Goal: Task Accomplishment & Management: Use online tool/utility

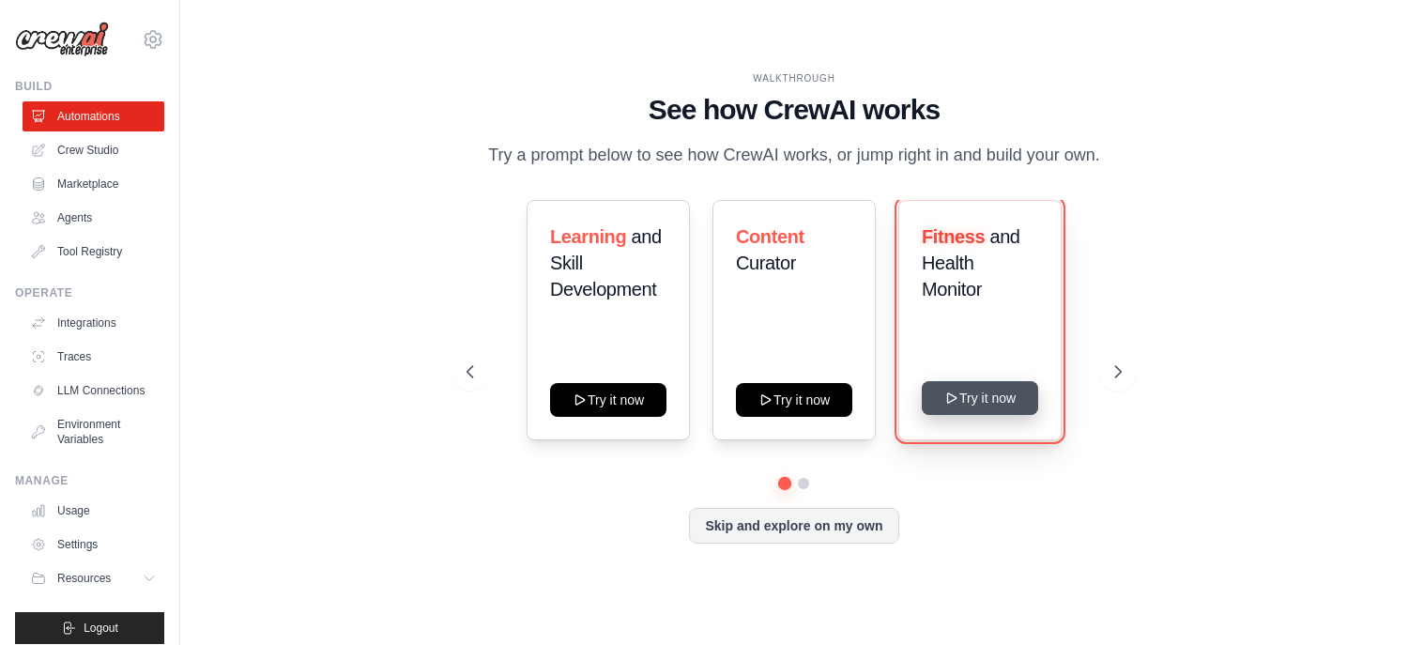
click at [973, 405] on button "Try it now" at bounding box center [980, 398] width 116 height 34
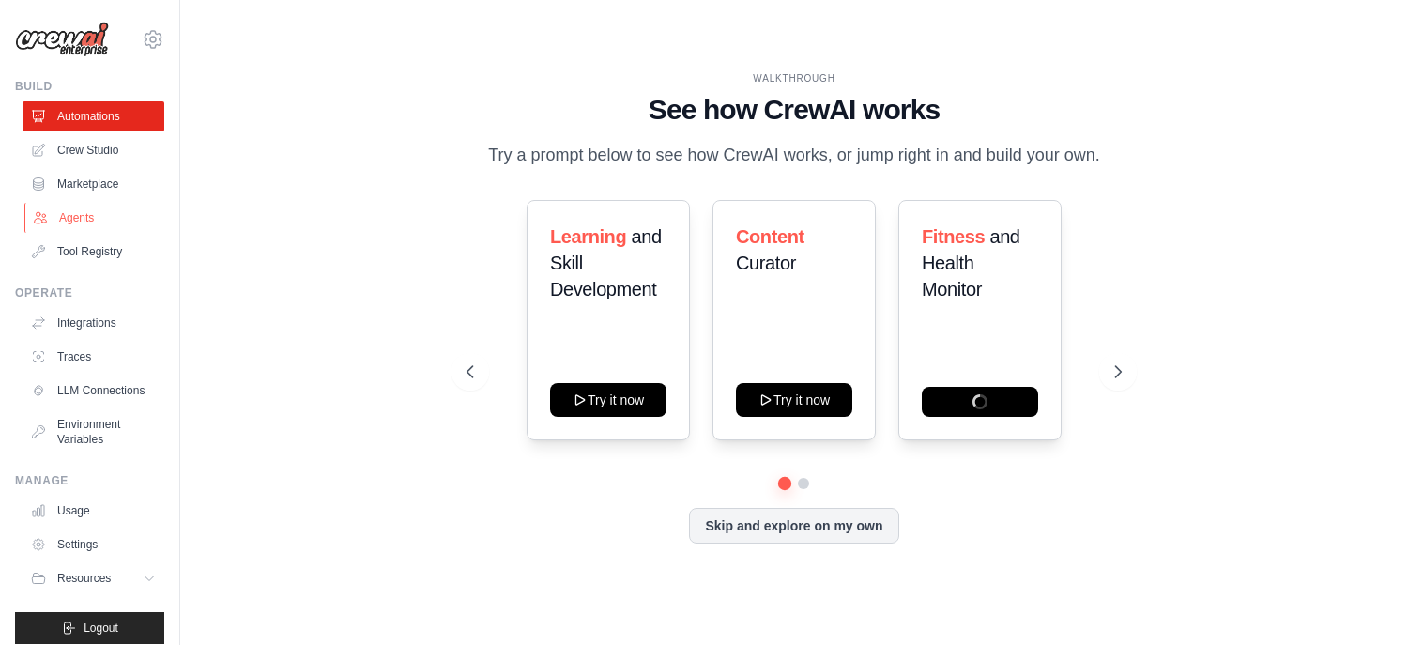
click at [78, 206] on link "Agents" at bounding box center [95, 218] width 142 height 30
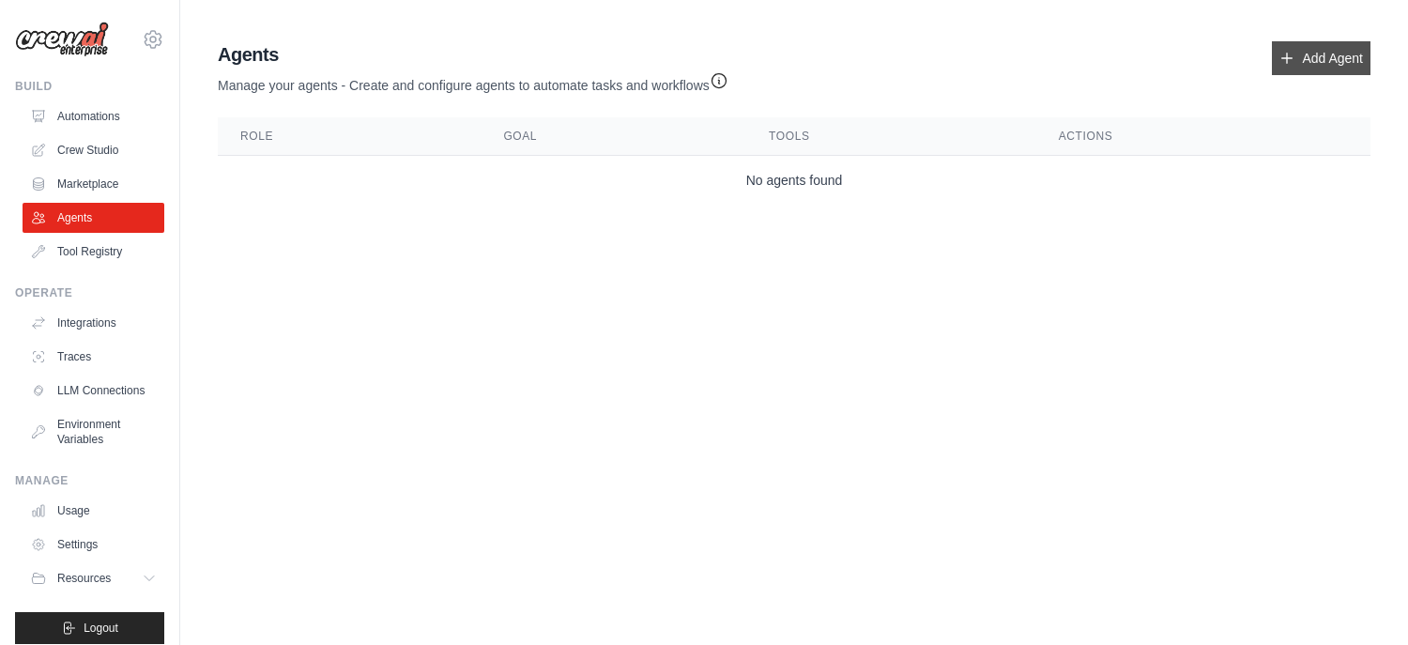
click at [1281, 49] on link "Add Agent" at bounding box center [1321, 58] width 99 height 34
click at [1297, 62] on link "Add Agent" at bounding box center [1321, 58] width 99 height 34
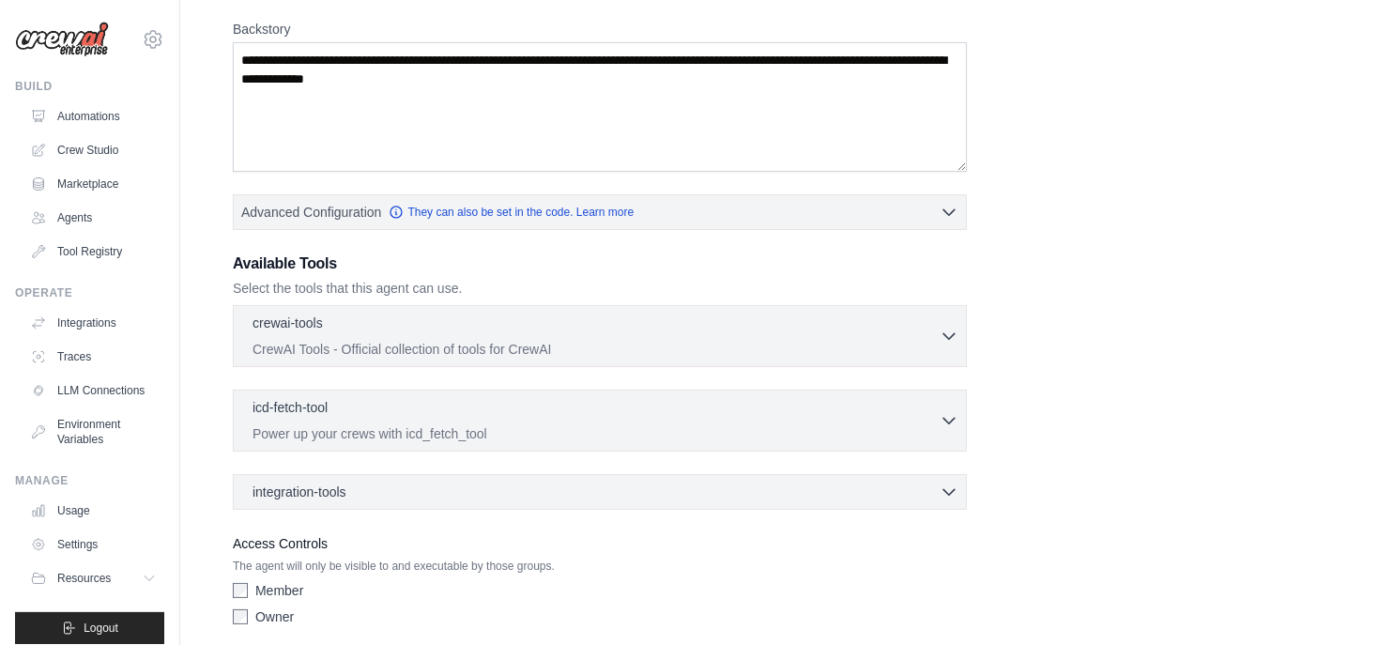
scroll to position [291, 0]
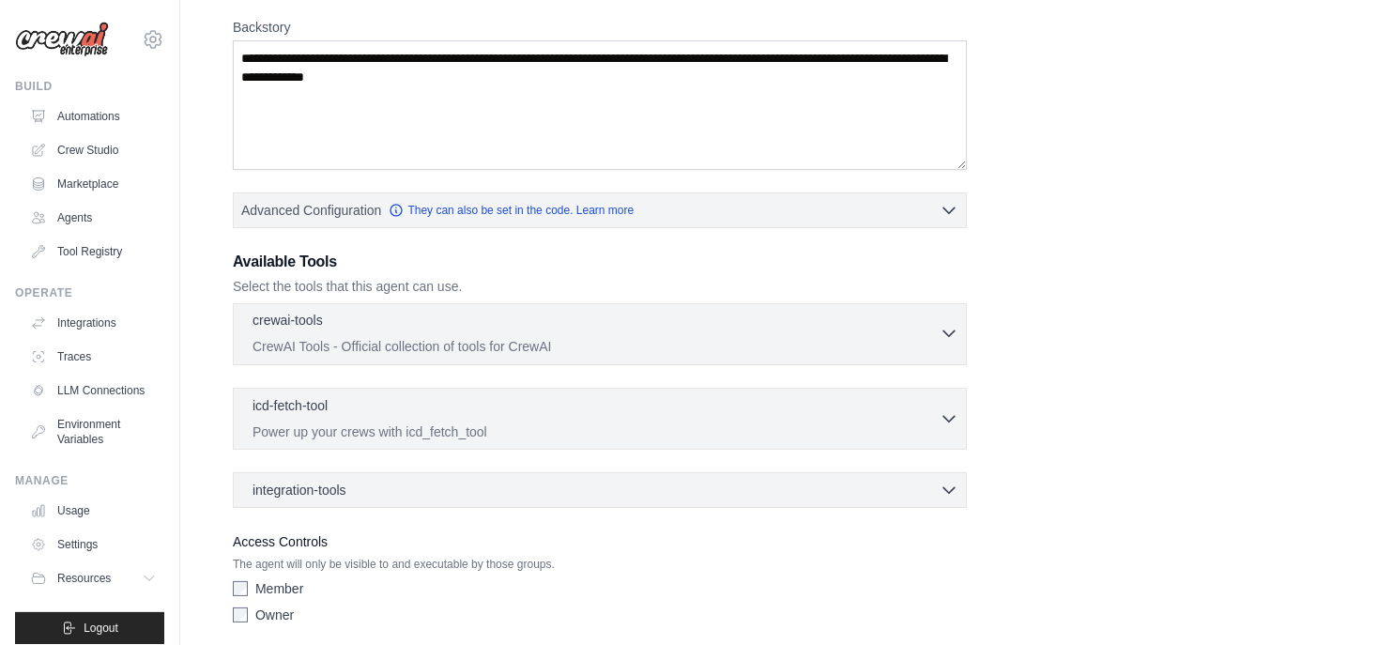
click at [591, 343] on p "CrewAI Tools - Official collection of tools for CrewAI" at bounding box center [595, 346] width 687 height 19
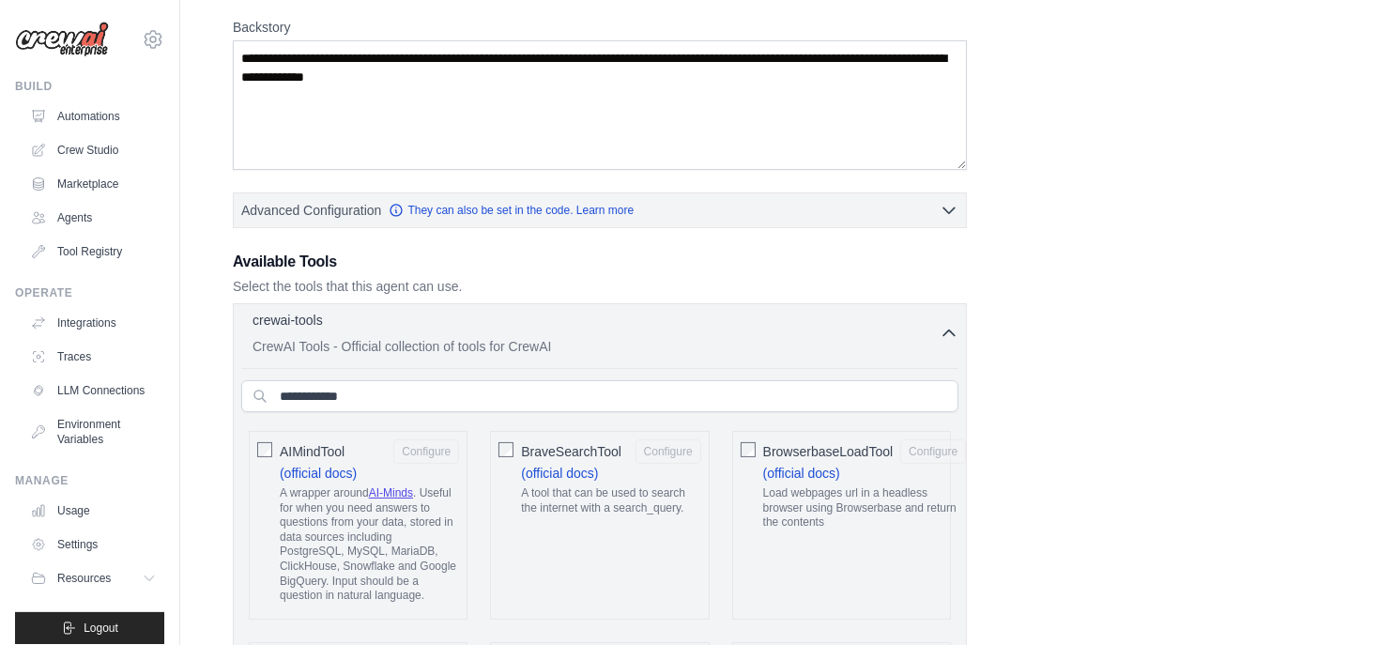
click at [588, 345] on p "CrewAI Tools - Official collection of tools for CrewAI" at bounding box center [595, 346] width 687 height 19
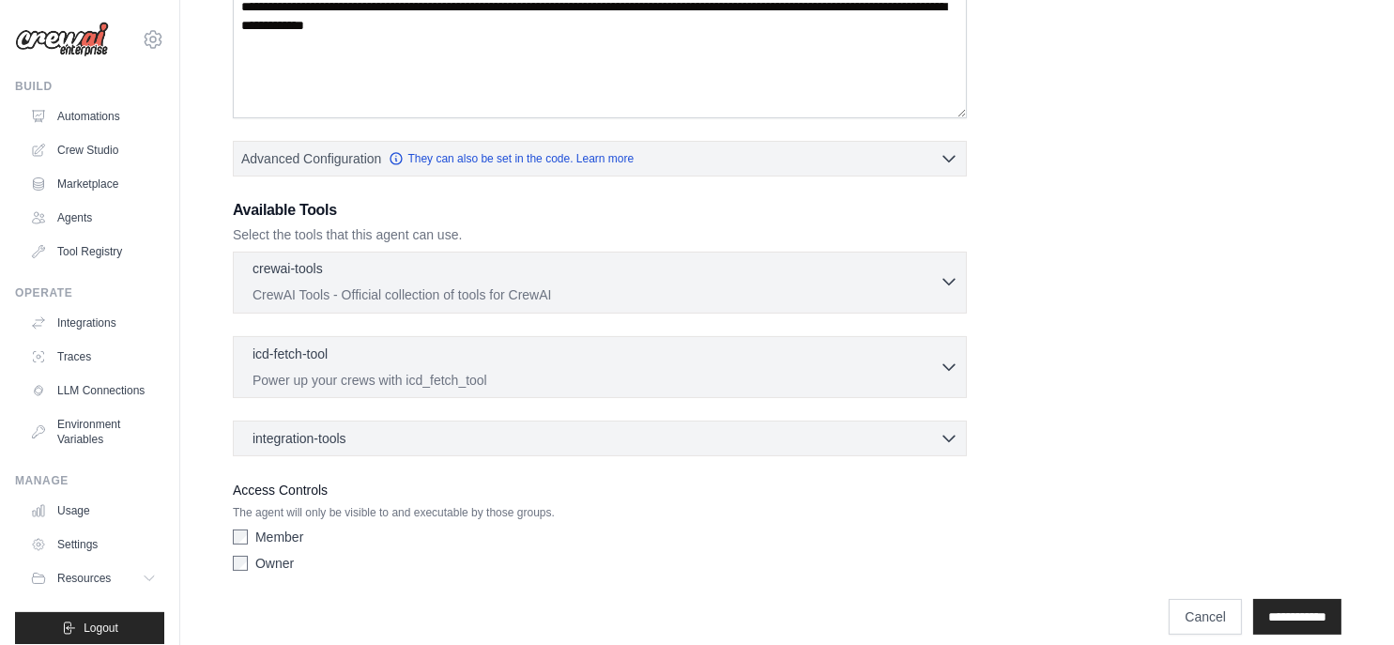
scroll to position [344, 0]
click at [486, 445] on div "integration-tools 0 selected Box Save files to Box Gmail" at bounding box center [600, 437] width 734 height 36
click at [489, 427] on div "integration-tools 0 selected" at bounding box center [605, 435] width 706 height 19
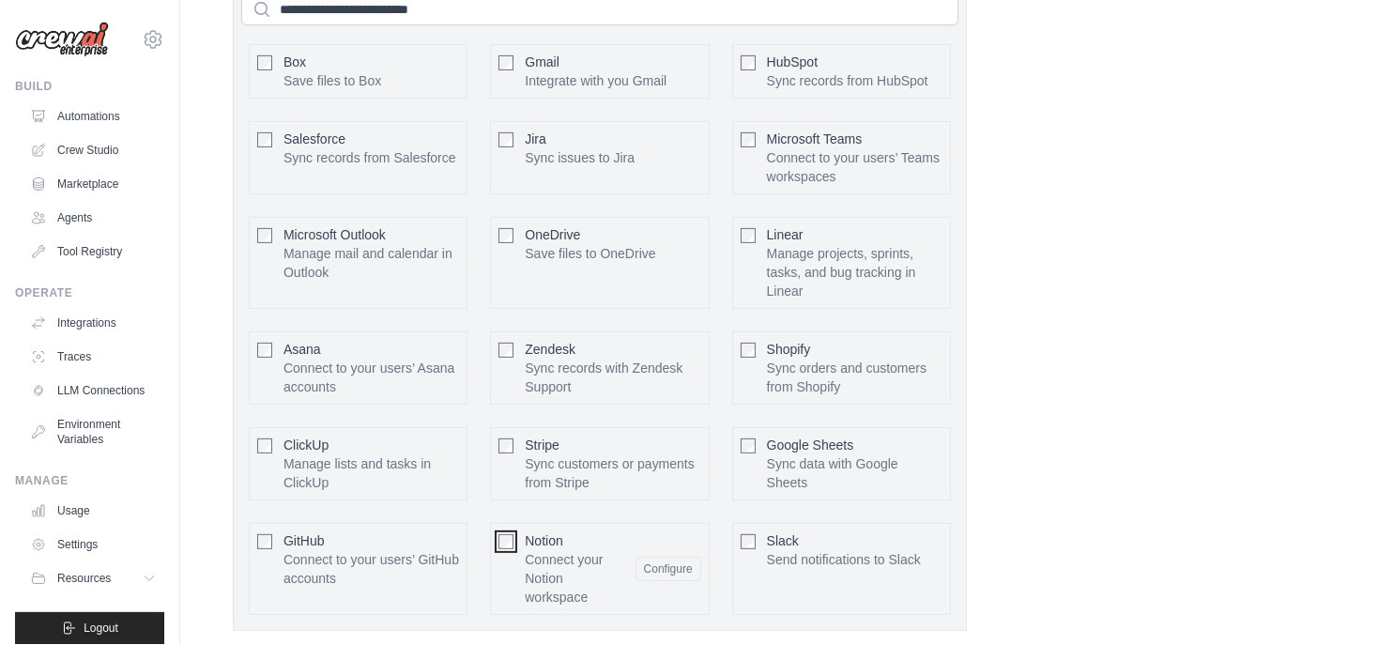
scroll to position [1007, 0]
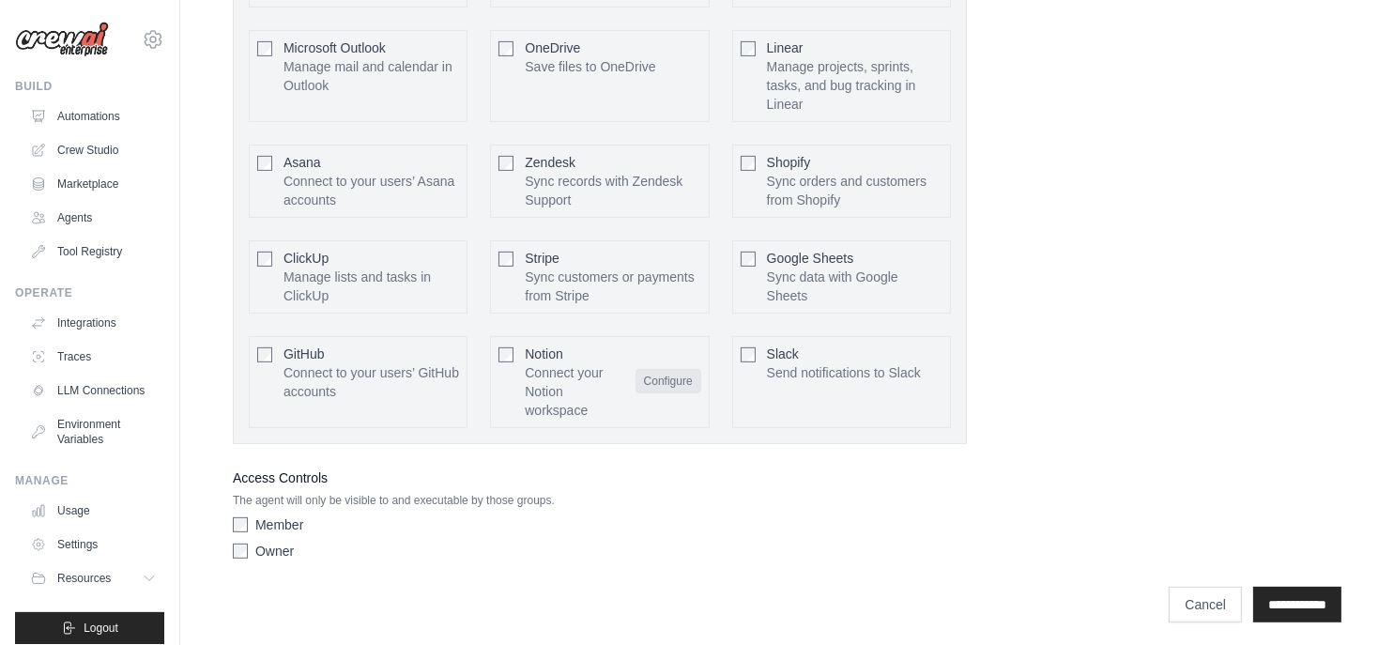
click at [670, 370] on button "Configure" at bounding box center [668, 381] width 66 height 24
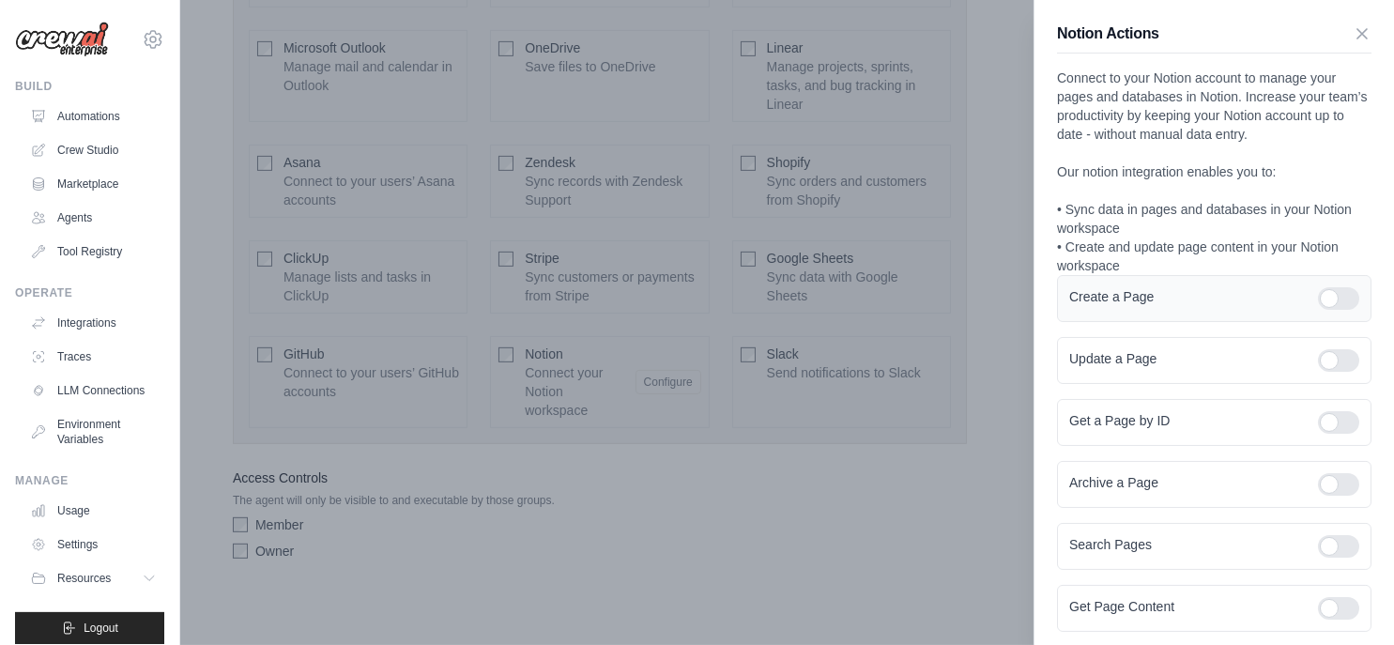
click at [1329, 298] on div at bounding box center [1338, 298] width 41 height 23
click at [1328, 364] on div at bounding box center [1338, 360] width 41 height 23
click at [1320, 439] on div "Get a Page by ID" at bounding box center [1214, 422] width 314 height 47
click at [1320, 421] on div at bounding box center [1338, 422] width 41 height 23
click at [1333, 491] on div at bounding box center [1338, 484] width 41 height 23
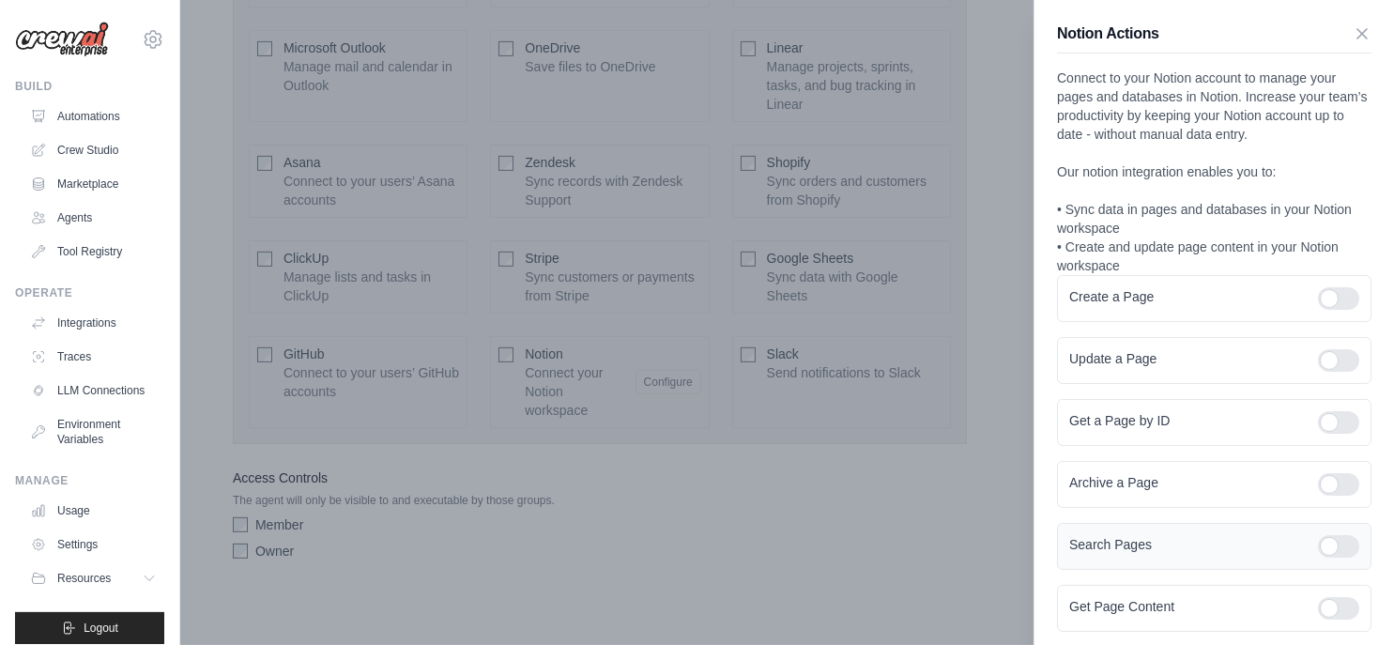
click at [1319, 548] on div at bounding box center [1338, 546] width 41 height 23
click at [1332, 611] on div at bounding box center [1338, 608] width 41 height 23
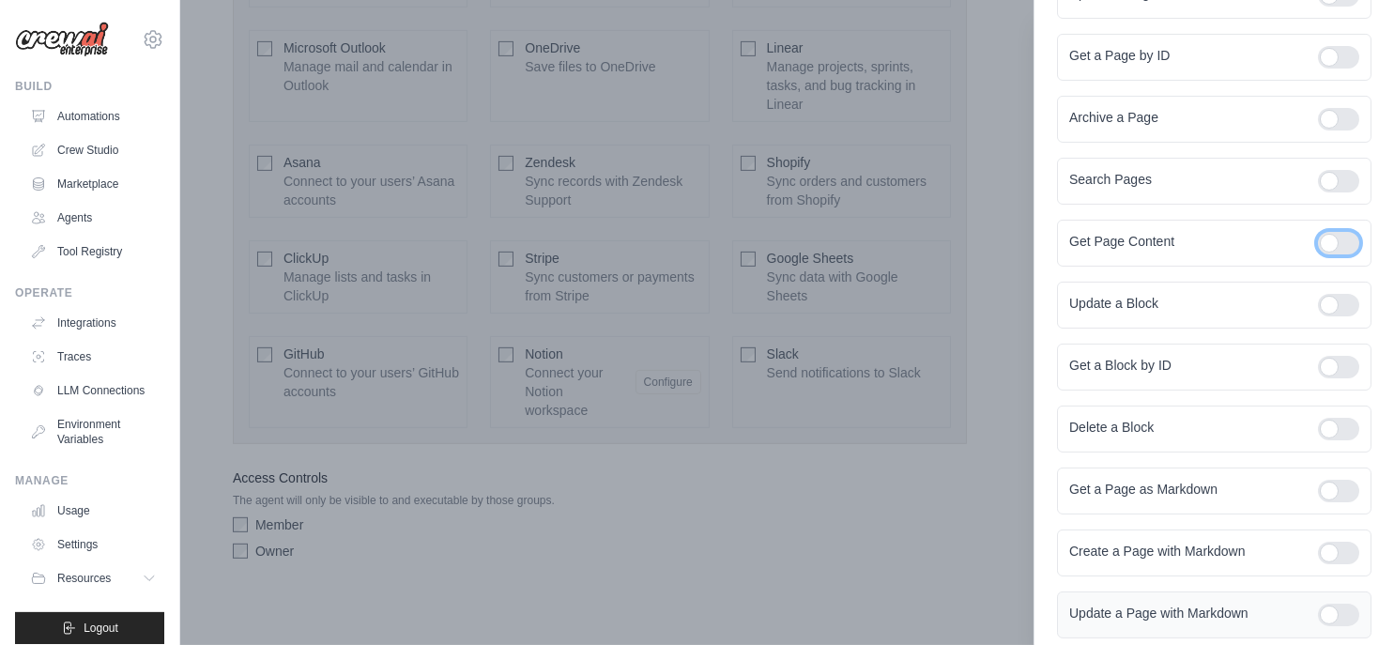
scroll to position [368, 0]
click at [1318, 553] on div at bounding box center [1338, 550] width 41 height 23
click at [1318, 487] on div at bounding box center [1338, 488] width 41 height 23
click at [1318, 426] on div at bounding box center [1338, 426] width 41 height 23
click at [1326, 360] on div at bounding box center [1338, 364] width 41 height 23
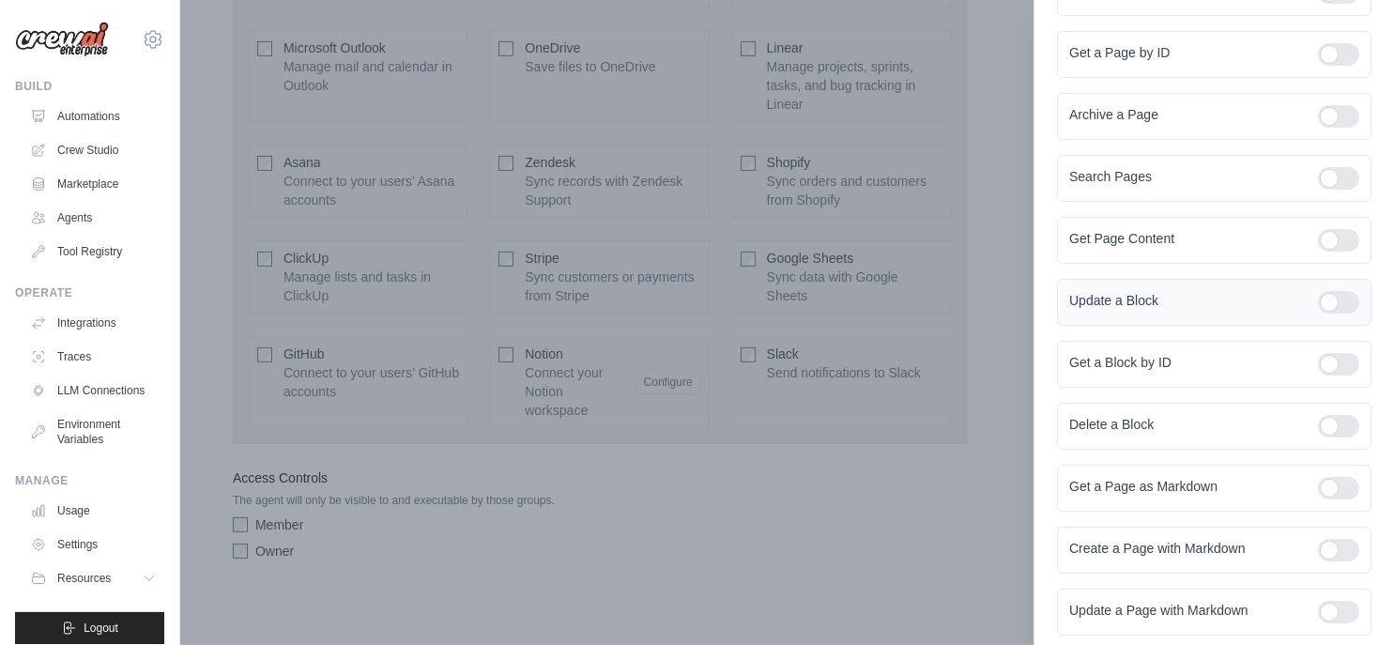
click at [1320, 296] on div at bounding box center [1338, 302] width 41 height 23
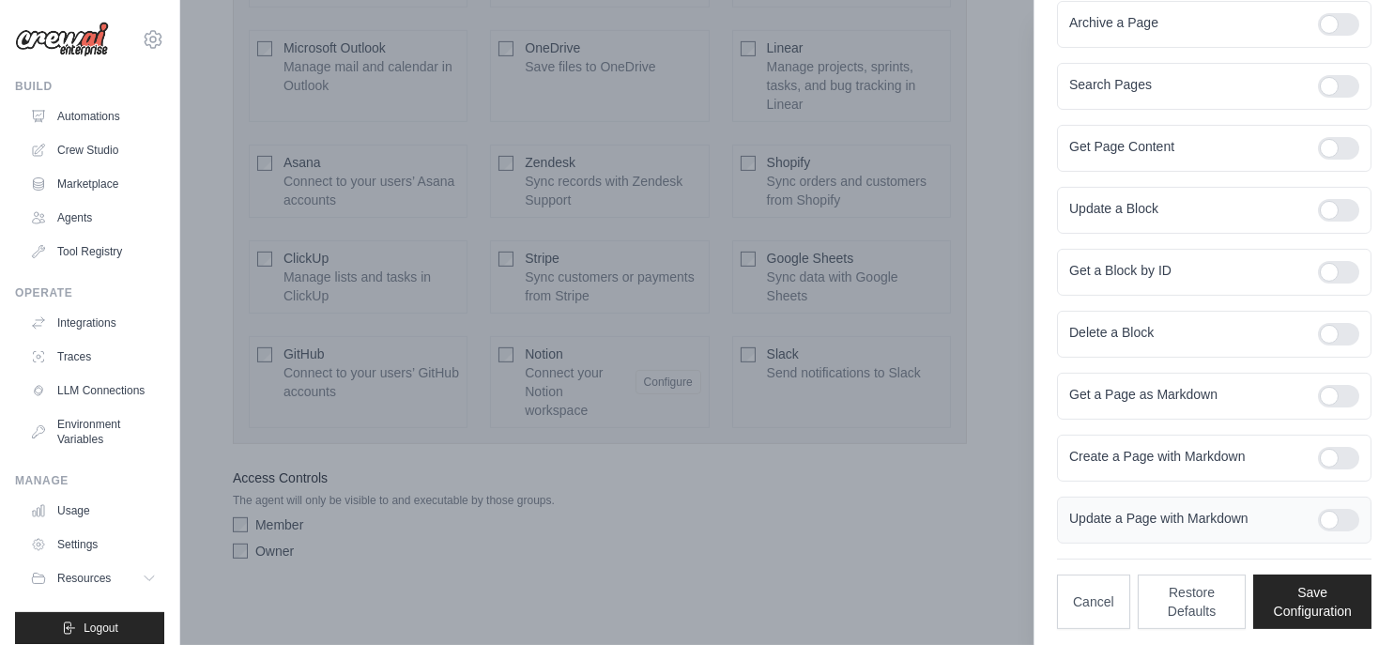
click at [1330, 496] on div "Update a Page with Markdown" at bounding box center [1214, 519] width 314 height 47
click at [1326, 509] on div at bounding box center [1338, 520] width 41 height 23
click at [1315, 590] on button "Save Configuration" at bounding box center [1312, 600] width 118 height 54
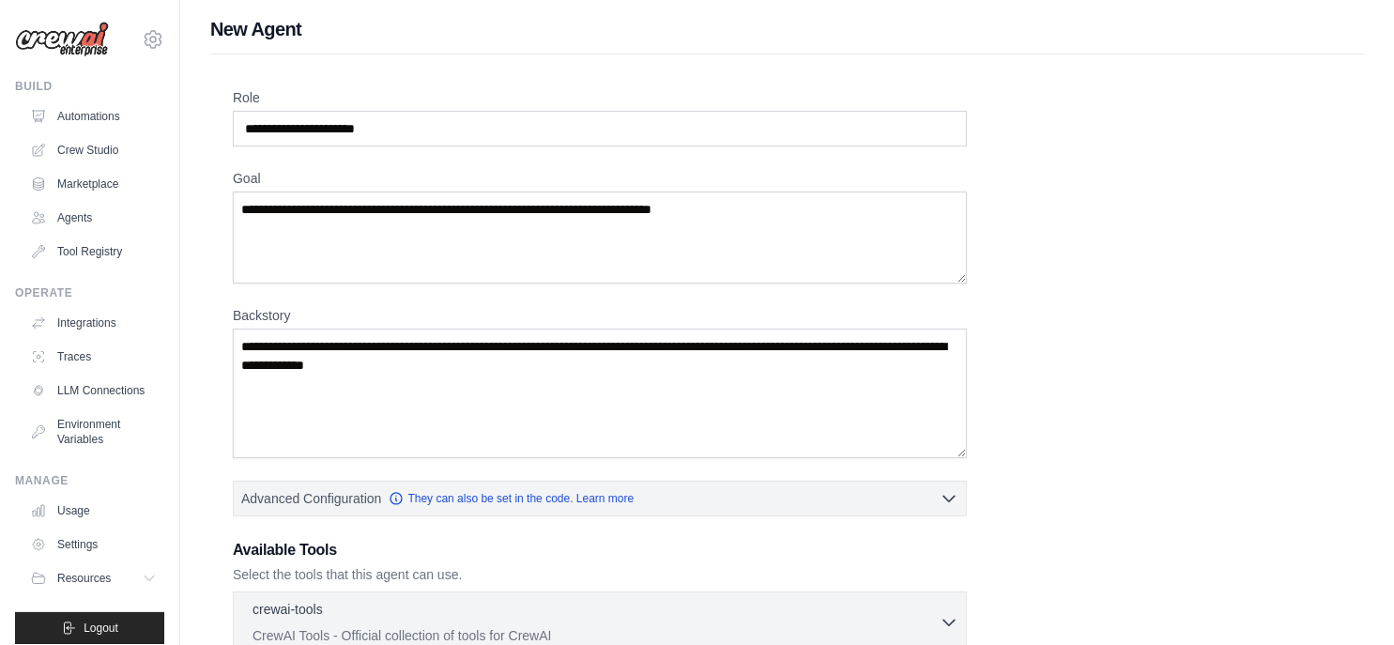
scroll to position [4, 0]
click at [576, 386] on textarea "Backstory" at bounding box center [600, 393] width 734 height 130
click at [672, 267] on textarea "Goal" at bounding box center [600, 237] width 734 height 92
drag, startPoint x: 762, startPoint y: 193, endPoint x: 260, endPoint y: 180, distance: 502.3
click at [260, 180] on div "Goal" at bounding box center [600, 225] width 734 height 114
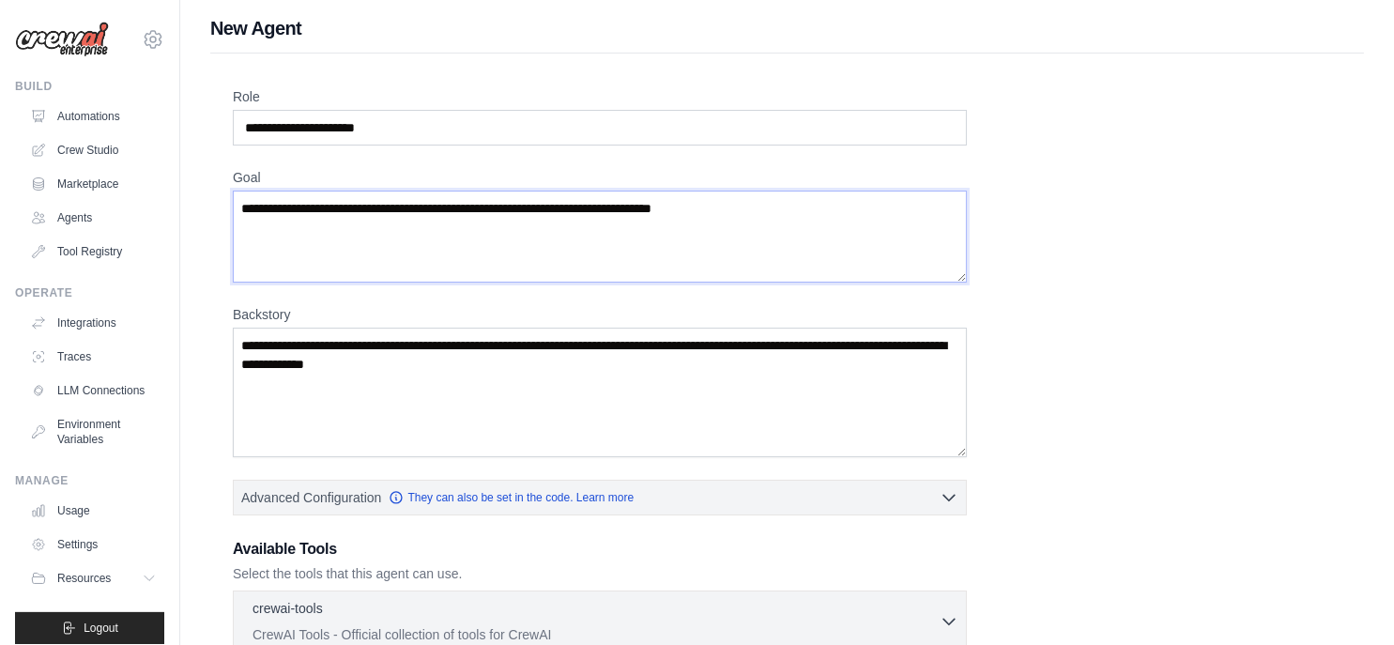
click at [325, 218] on textarea "Goal" at bounding box center [600, 237] width 734 height 92
click at [326, 206] on textarea "Goal" at bounding box center [600, 237] width 734 height 92
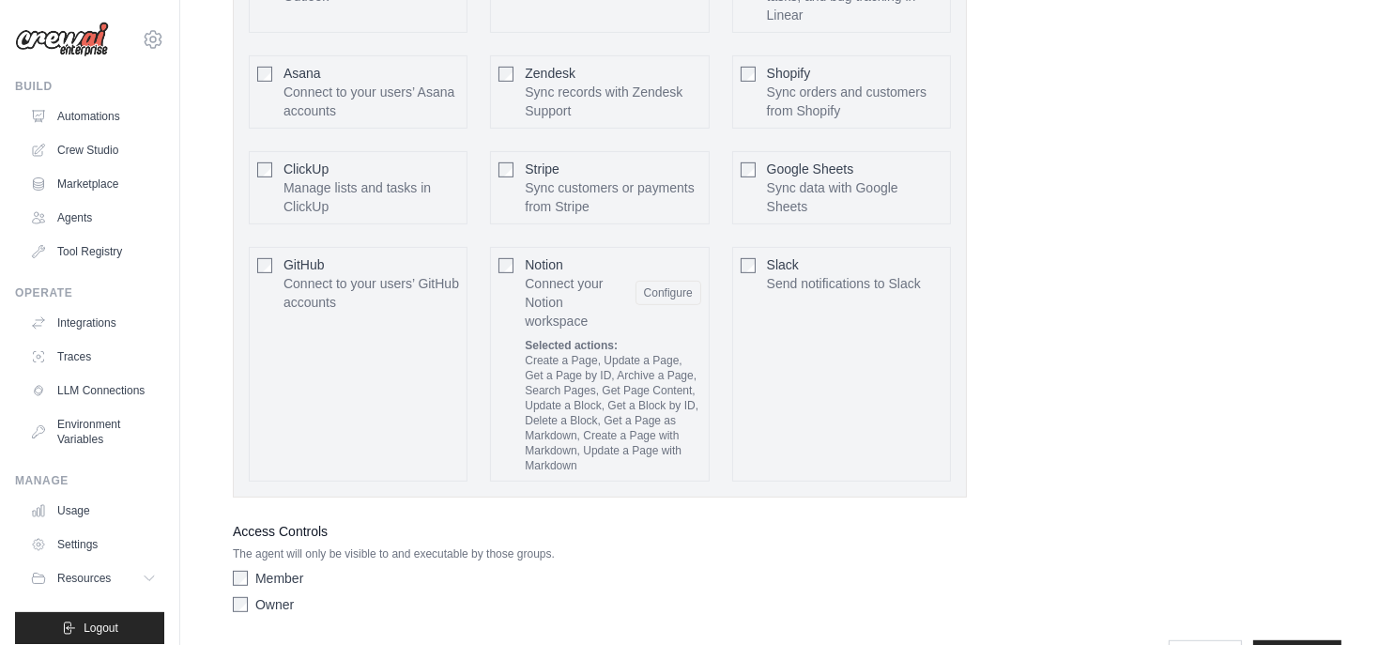
scroll to position [1150, 0]
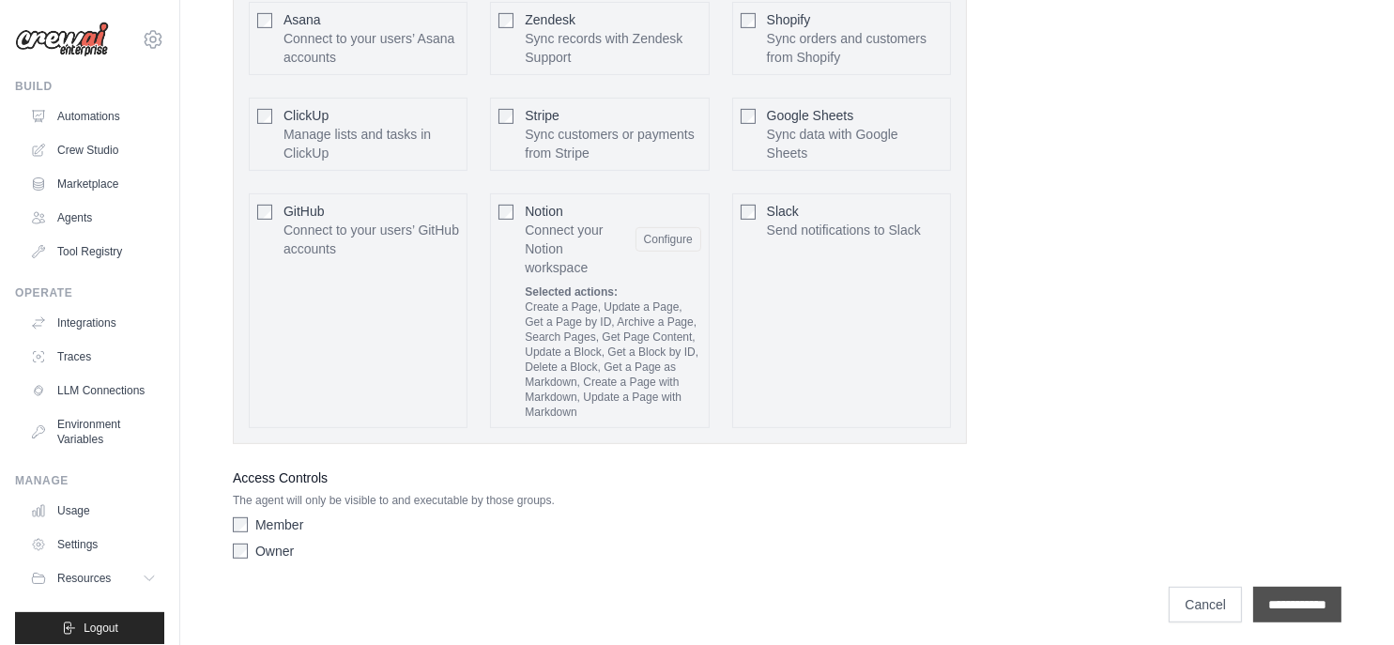
click at [1280, 605] on input "**********" at bounding box center [1297, 605] width 88 height 36
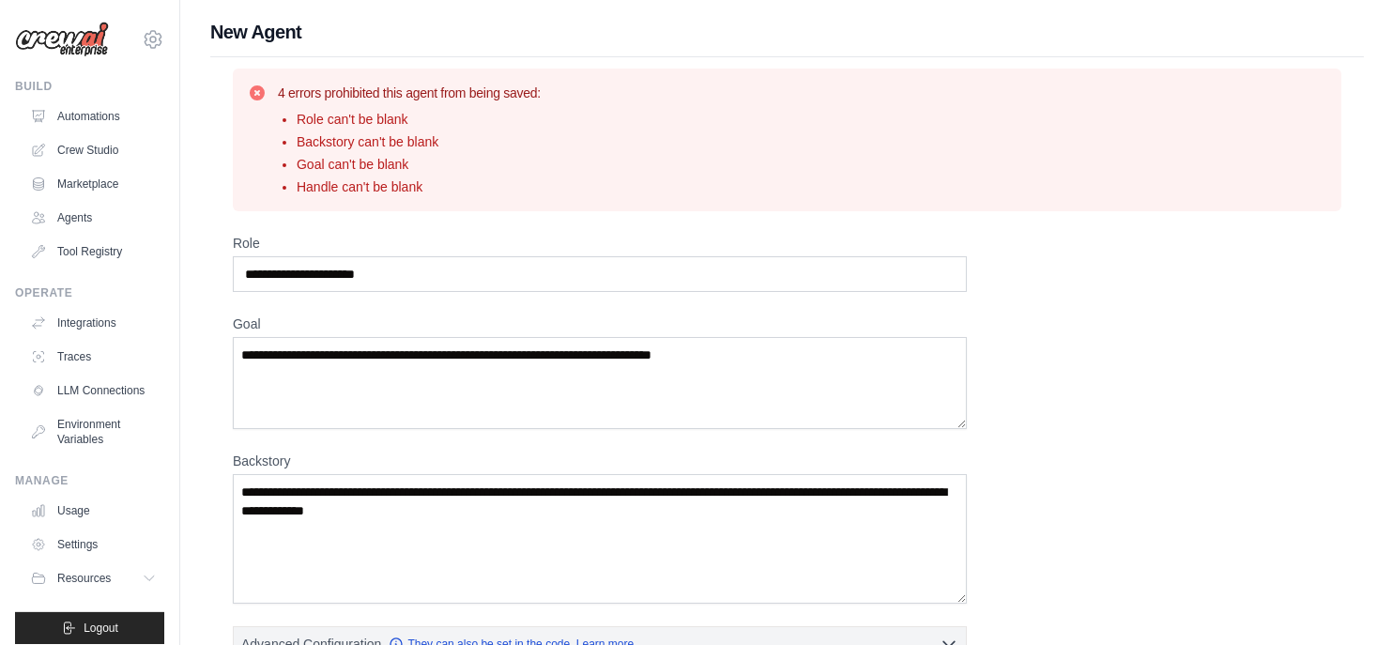
click at [1314, 597] on div "Role Goal Backstory Advanced Configuration They can also be set in the code. Le…" at bounding box center [787, 650] width 1108 height 832
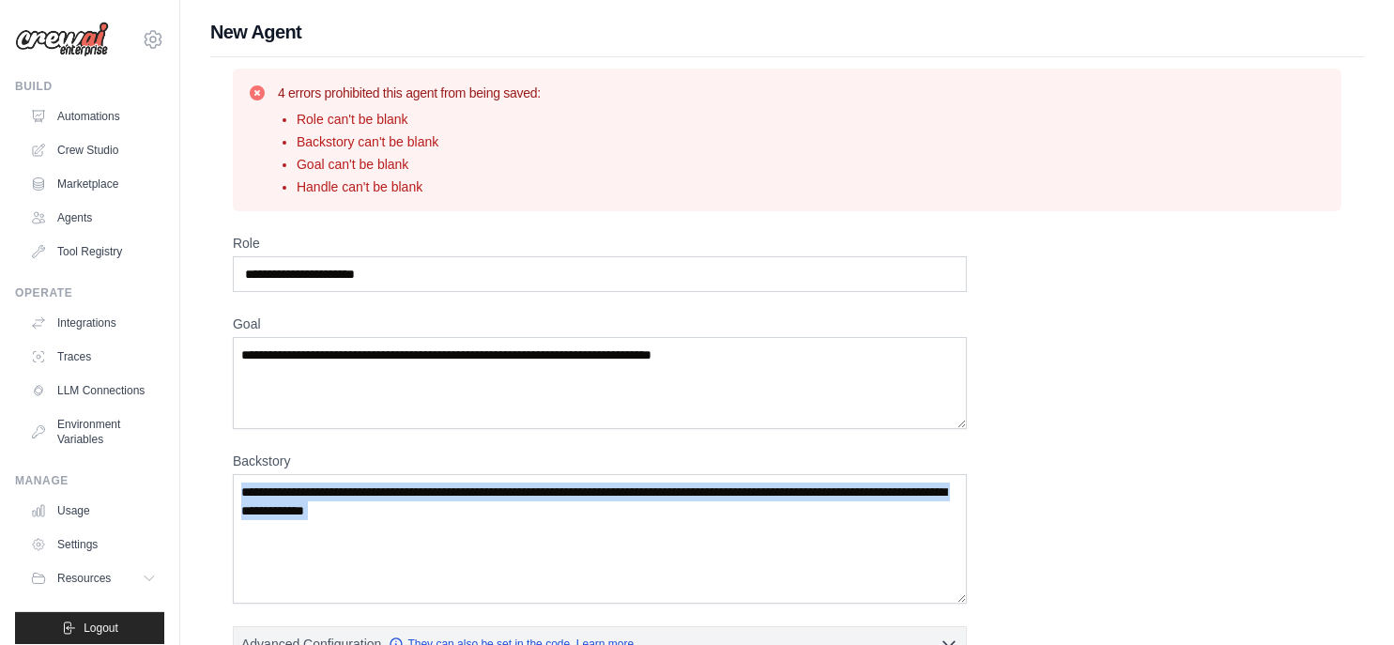
drag, startPoint x: 1314, startPoint y: 597, endPoint x: 1136, endPoint y: 542, distance: 186.4
click at [1158, 564] on div "Role Goal Backstory Advanced Configuration They can also be set in the code. Le…" at bounding box center [787, 650] width 1108 height 832
click at [1106, 452] on div "Role Goal Backstory Advanced Configuration They can also be set in the code. Le…" at bounding box center [787, 650] width 1108 height 832
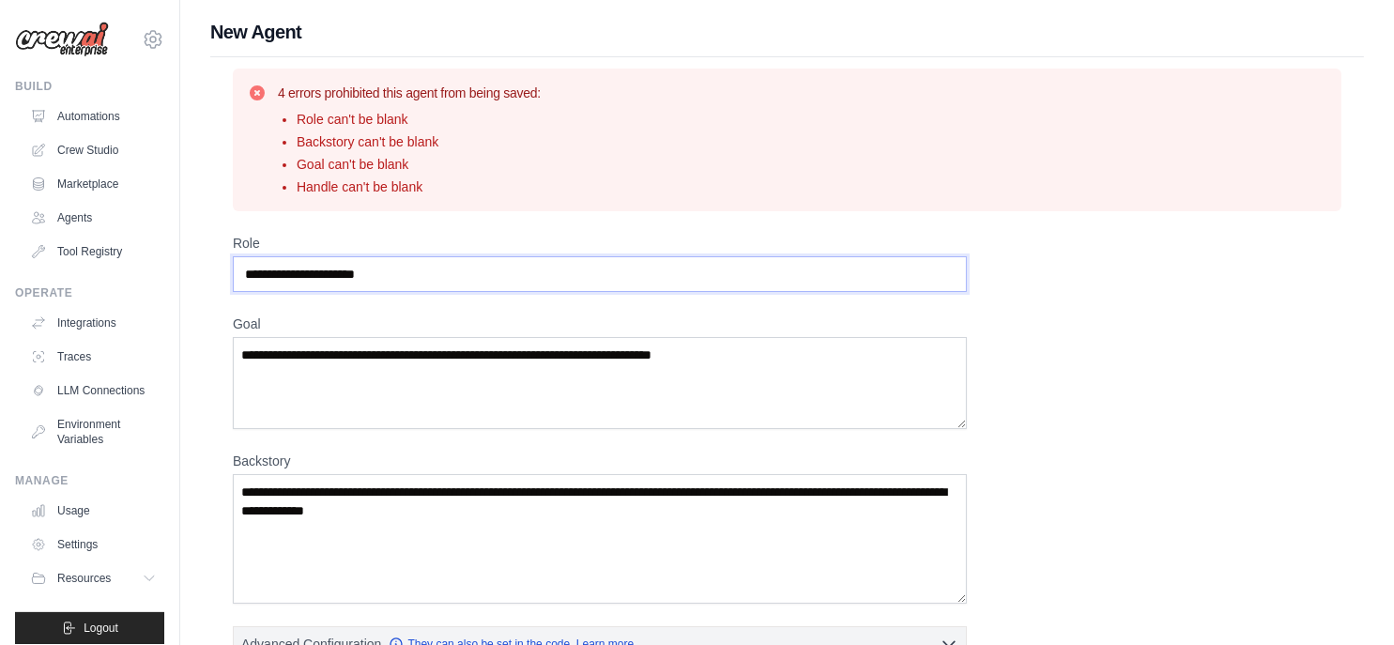
click at [542, 265] on input "Role" at bounding box center [600, 274] width 734 height 36
type input "*"
type input "**********"
click at [513, 359] on textarea "Goal" at bounding box center [600, 383] width 734 height 92
type textarea "**********"
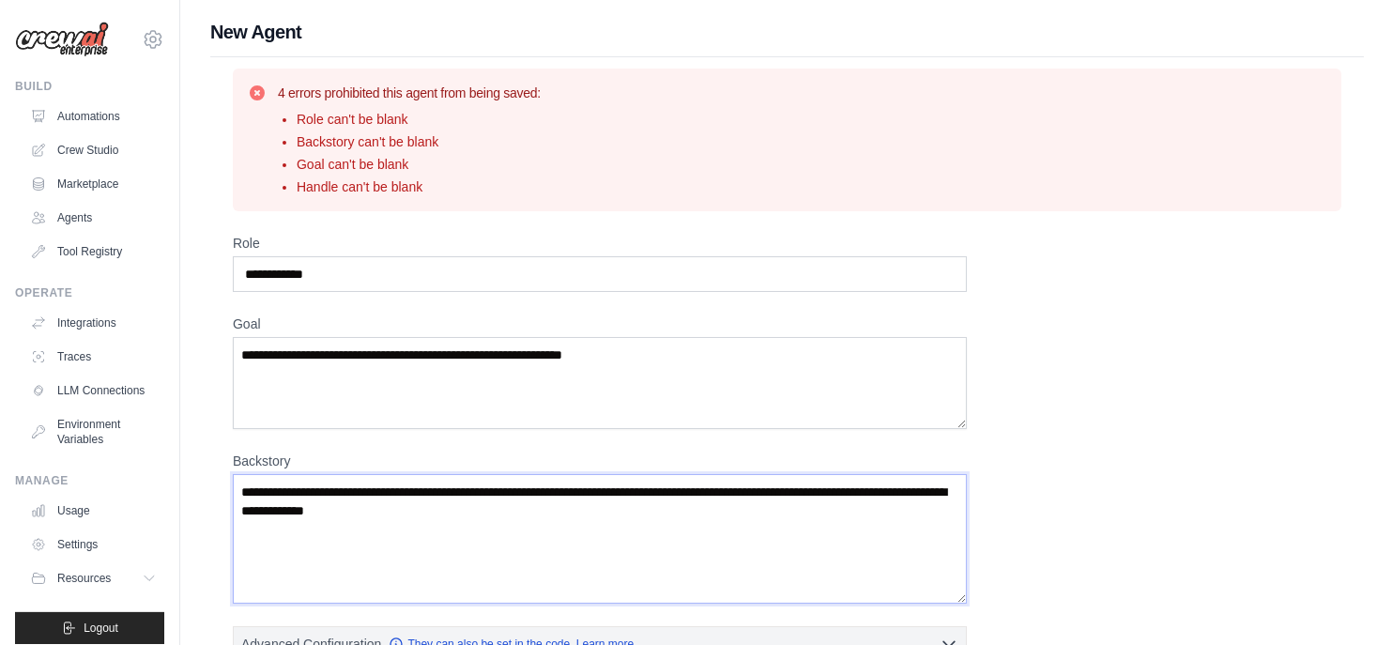
click at [499, 540] on textarea "Backstory" at bounding box center [600, 539] width 734 height 130
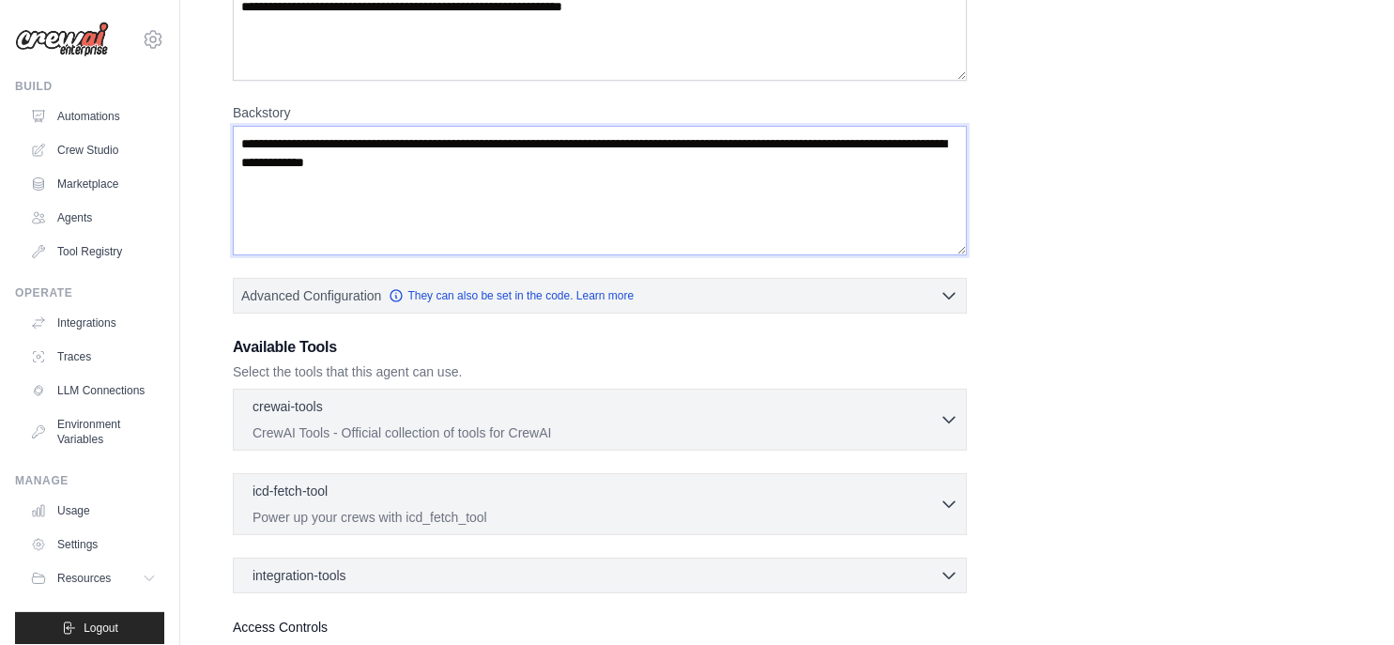
scroll to position [501, 0]
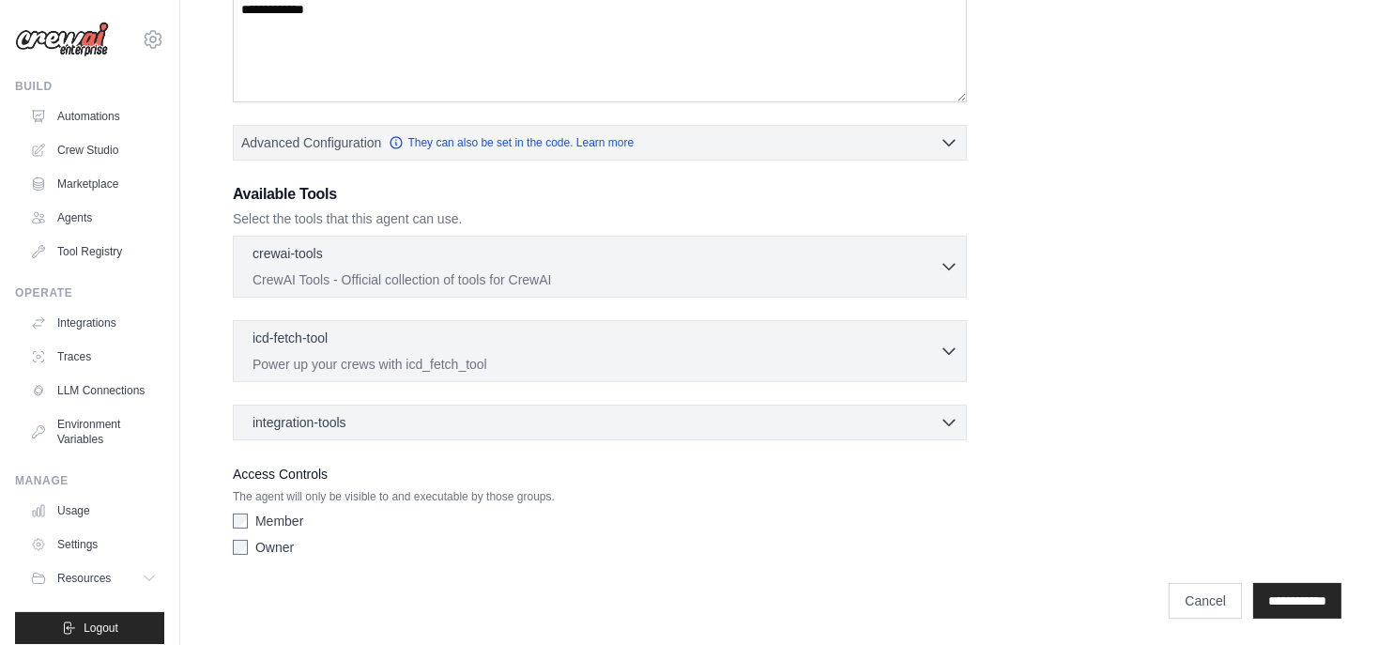
click at [281, 516] on label "Member" at bounding box center [279, 520] width 48 height 19
click at [254, 543] on div "Owner" at bounding box center [600, 547] width 734 height 19
click at [220, 541] on div "**********" at bounding box center [786, 93] width 1153 height 1074
click at [1265, 576] on div "**********" at bounding box center [787, 591] width 1108 height 54
click at [1267, 587] on input "**********" at bounding box center [1297, 601] width 88 height 36
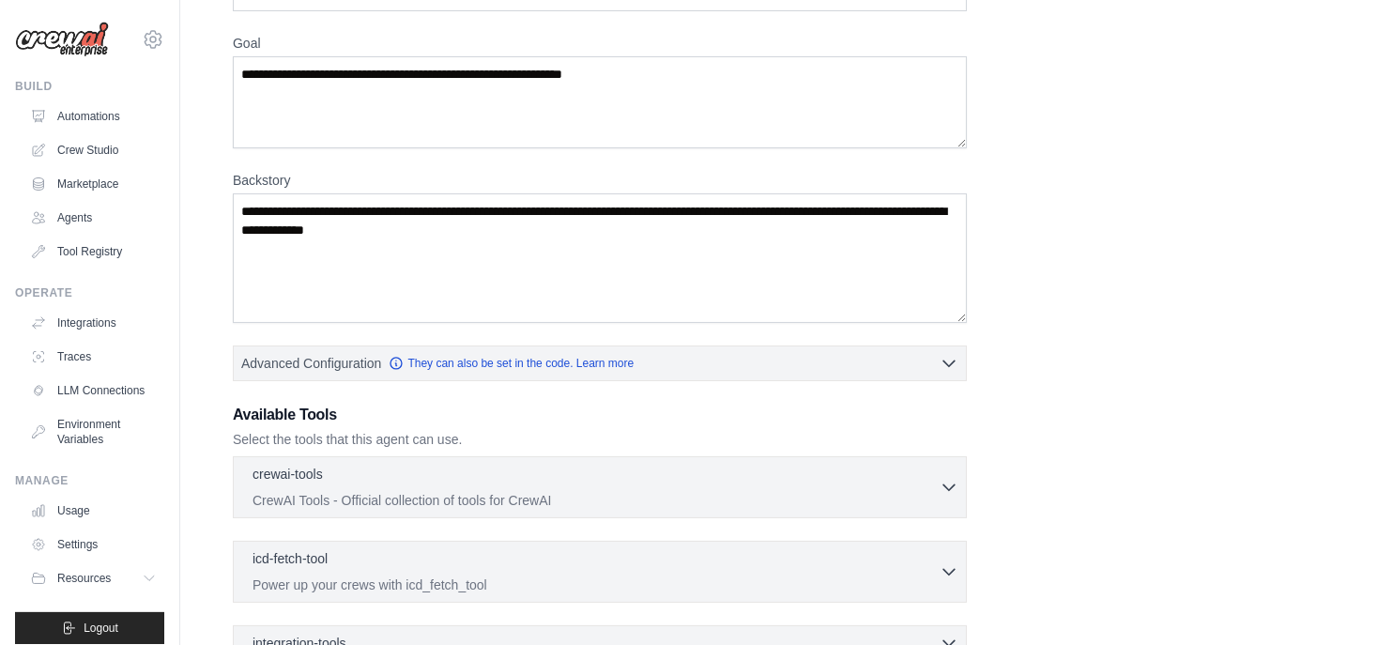
scroll to position [212, 0]
click at [716, 291] on textarea "Backstory" at bounding box center [600, 259] width 734 height 130
drag, startPoint x: 473, startPoint y: 194, endPoint x: 415, endPoint y: 429, distance: 241.7
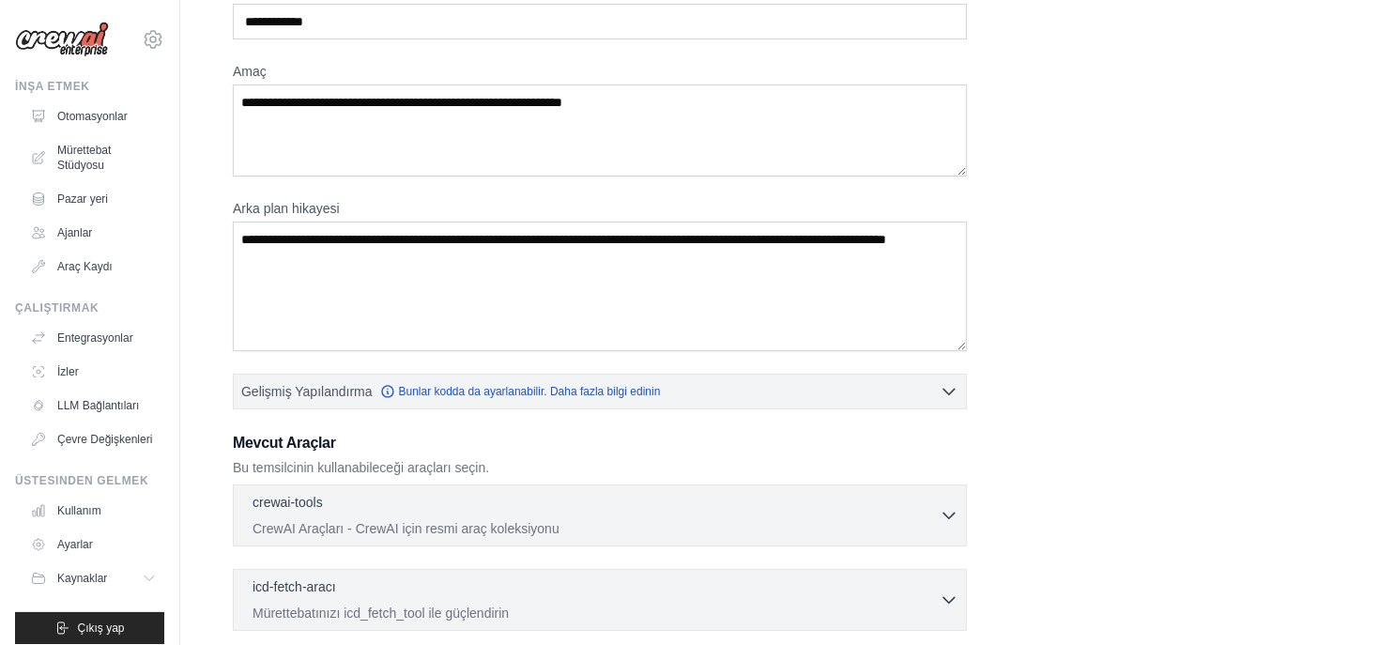
scroll to position [183, 0]
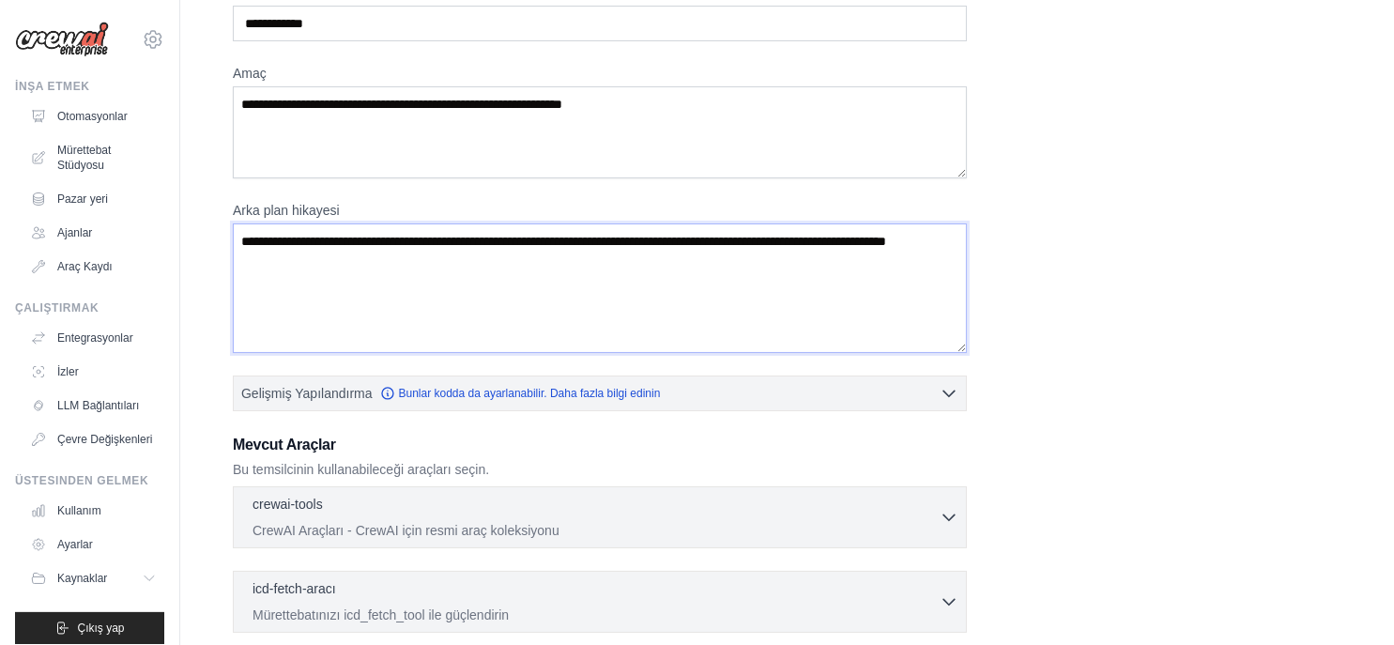
click at [630, 282] on textarea "Arka plan hikayesi" at bounding box center [600, 288] width 734 height 130
click at [567, 99] on textarea "**********" at bounding box center [600, 132] width 734 height 92
click at [568, 99] on textarea "**********" at bounding box center [600, 132] width 734 height 92
click at [548, 306] on textarea "Arka plan hikayesi" at bounding box center [600, 288] width 734 height 130
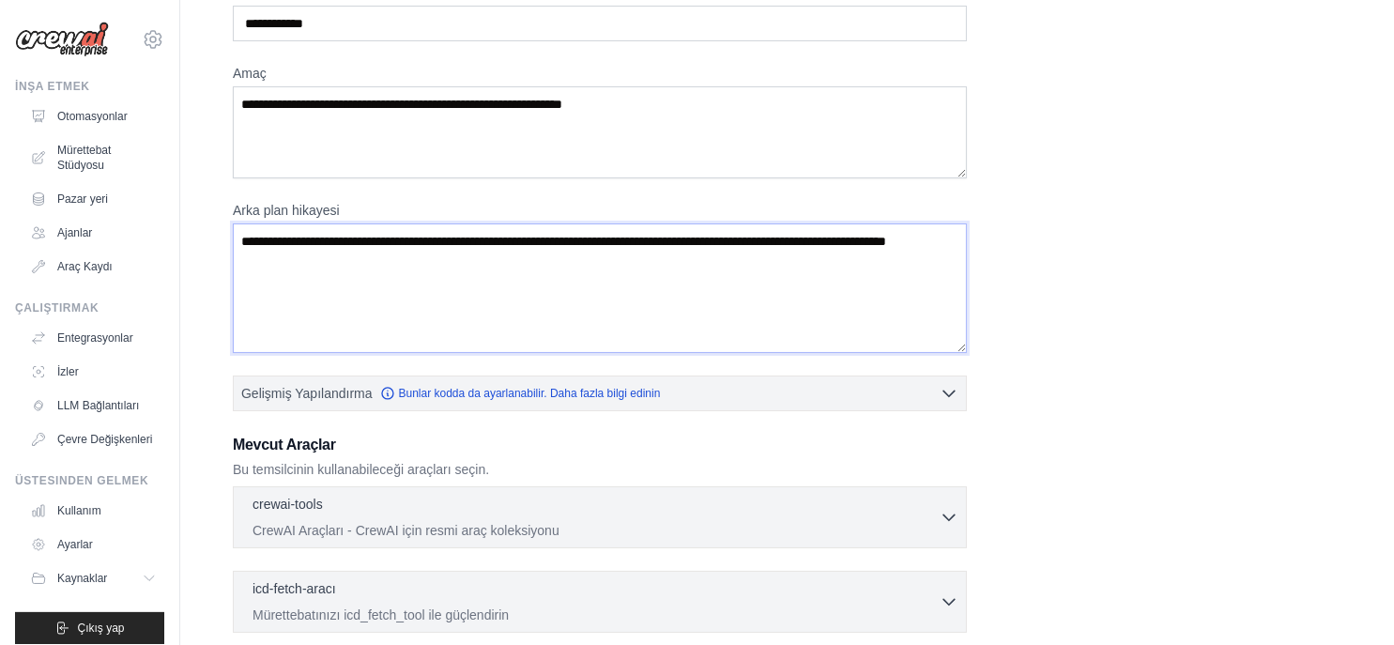
paste textarea "**********"
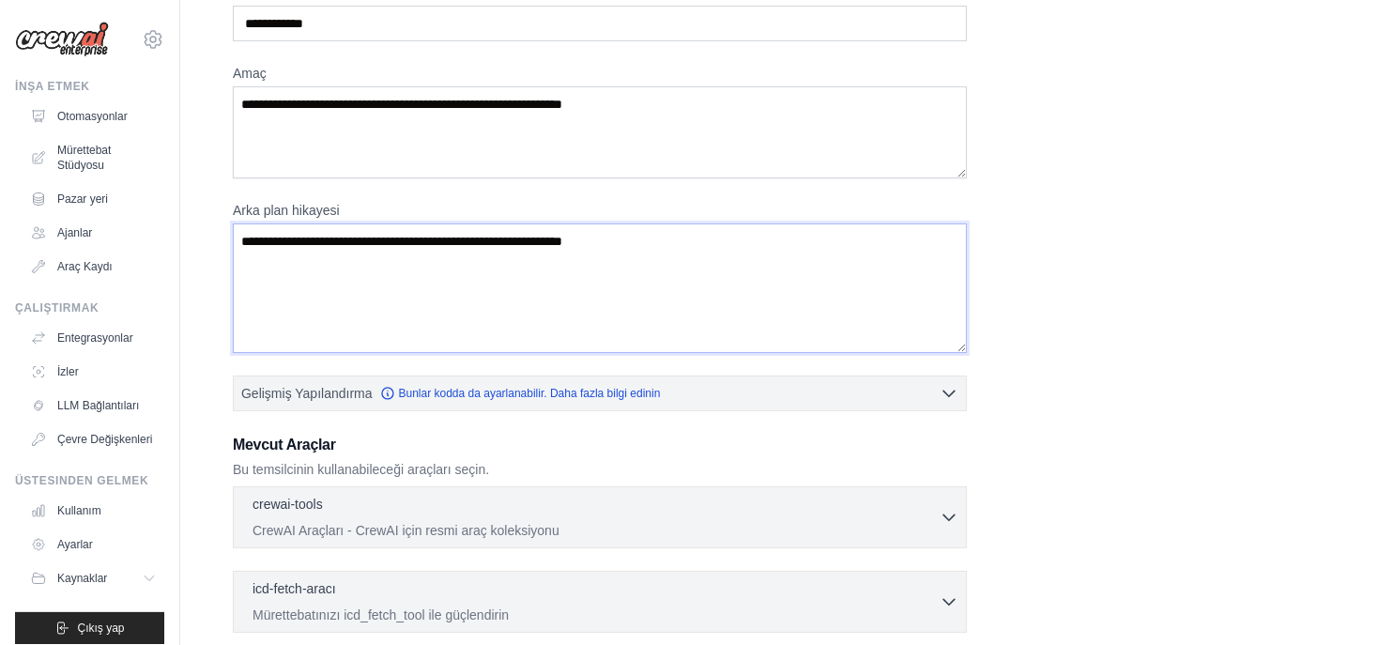
scroll to position [434, 0]
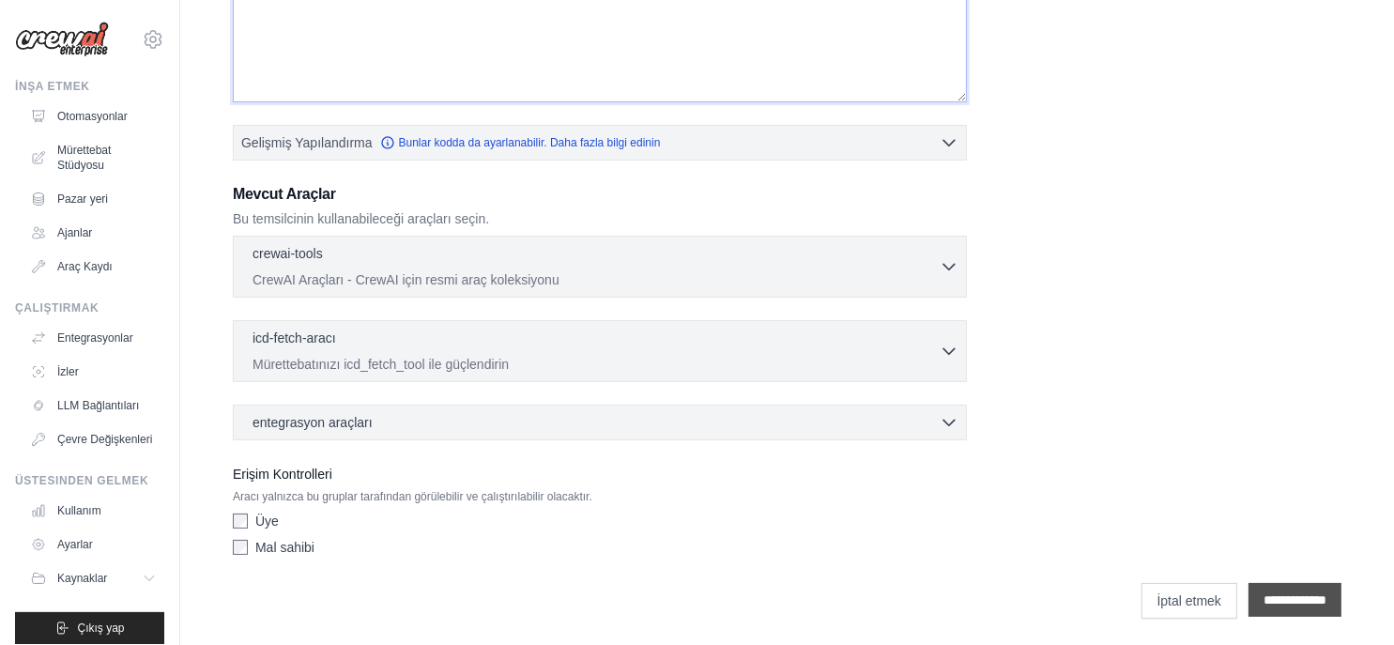
type textarea "**********"
click at [1294, 593] on input "**********" at bounding box center [1294, 600] width 93 height 34
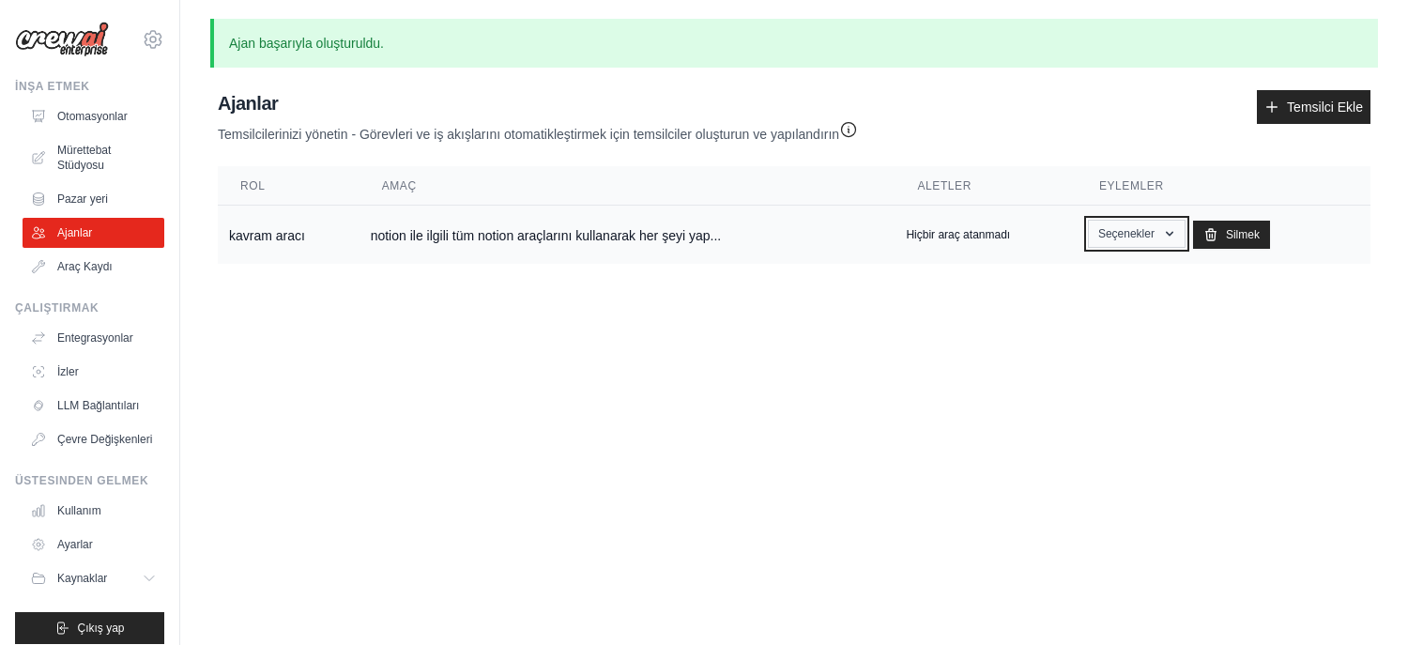
click at [1129, 233] on font "Seçenekler" at bounding box center [1126, 233] width 56 height 13
click at [1130, 279] on link "Göstermek" at bounding box center [1117, 277] width 135 height 34
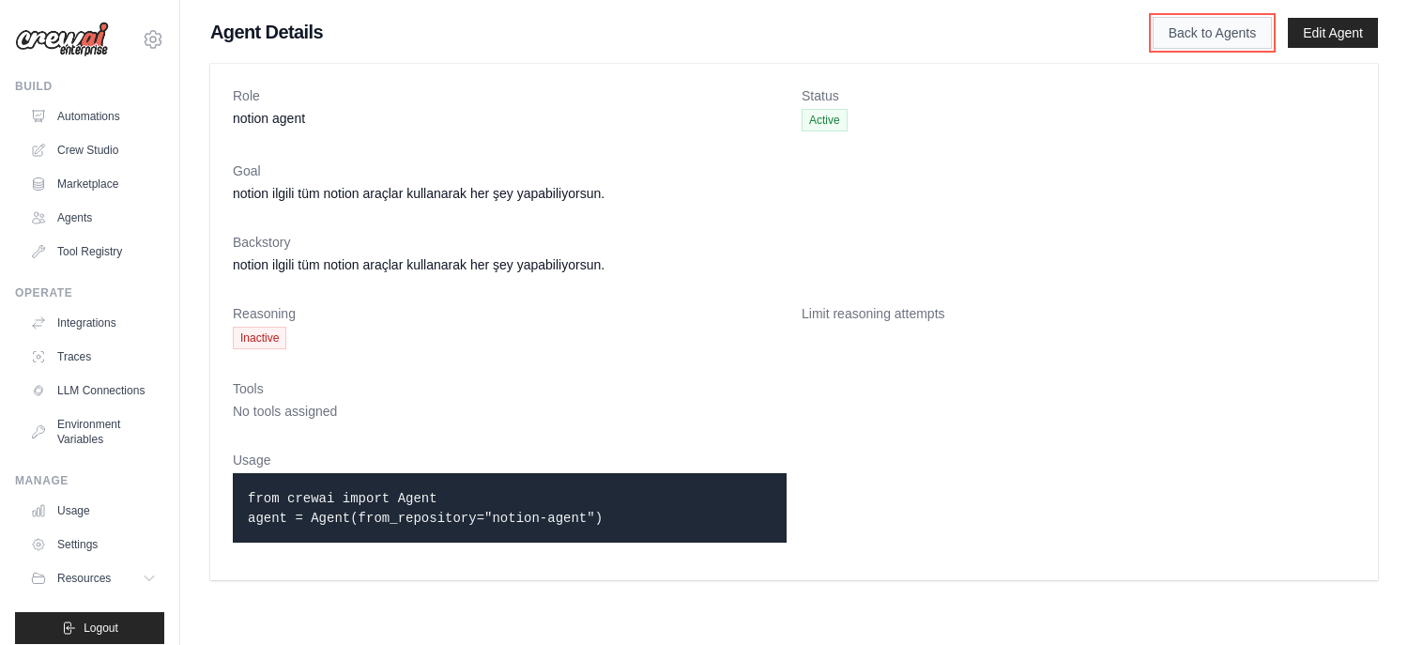
click at [1201, 34] on link "Back to Agents" at bounding box center [1211, 33] width 119 height 32
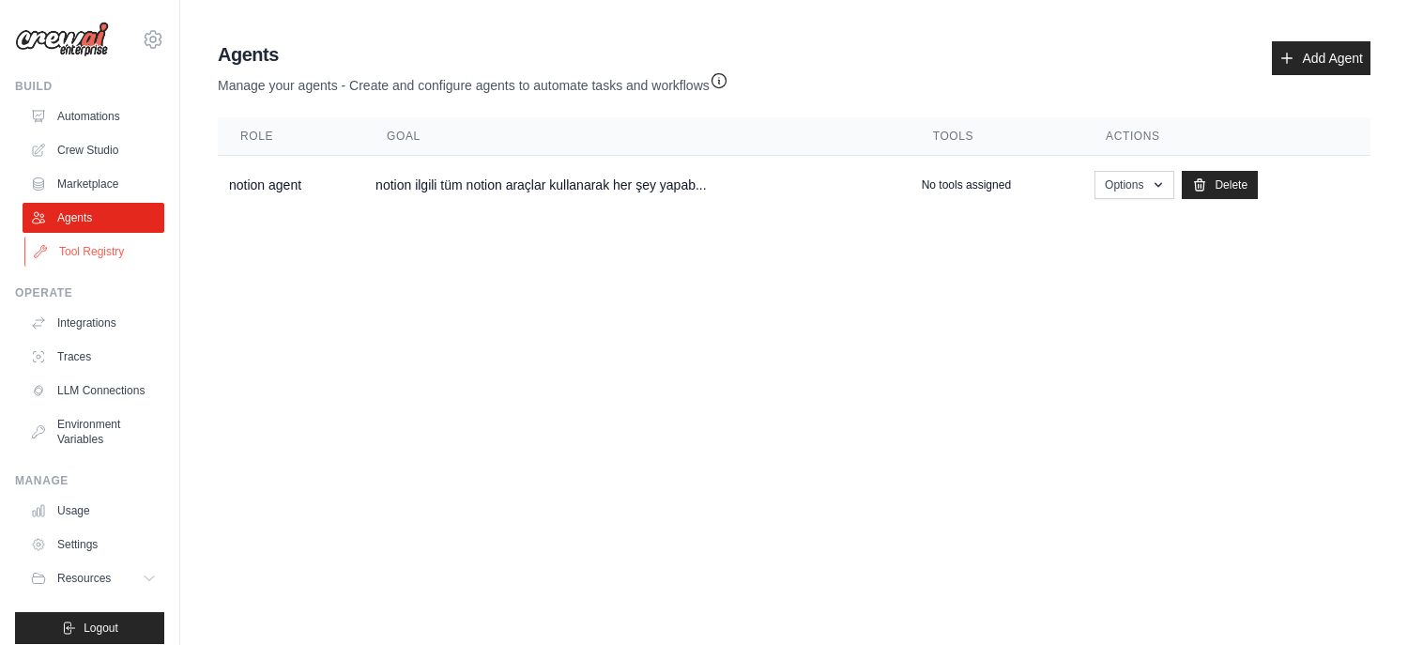
click at [107, 256] on link "Tool Registry" at bounding box center [95, 252] width 142 height 30
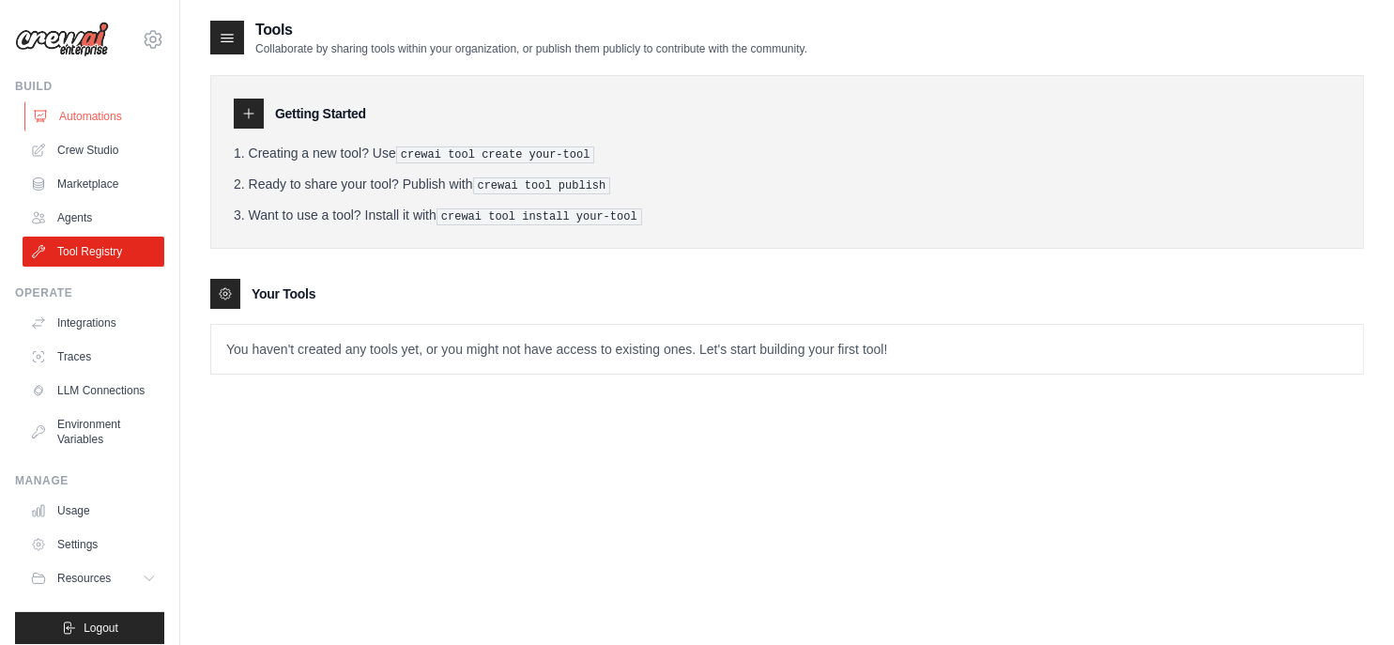
click at [93, 117] on link "Automations" at bounding box center [95, 116] width 142 height 30
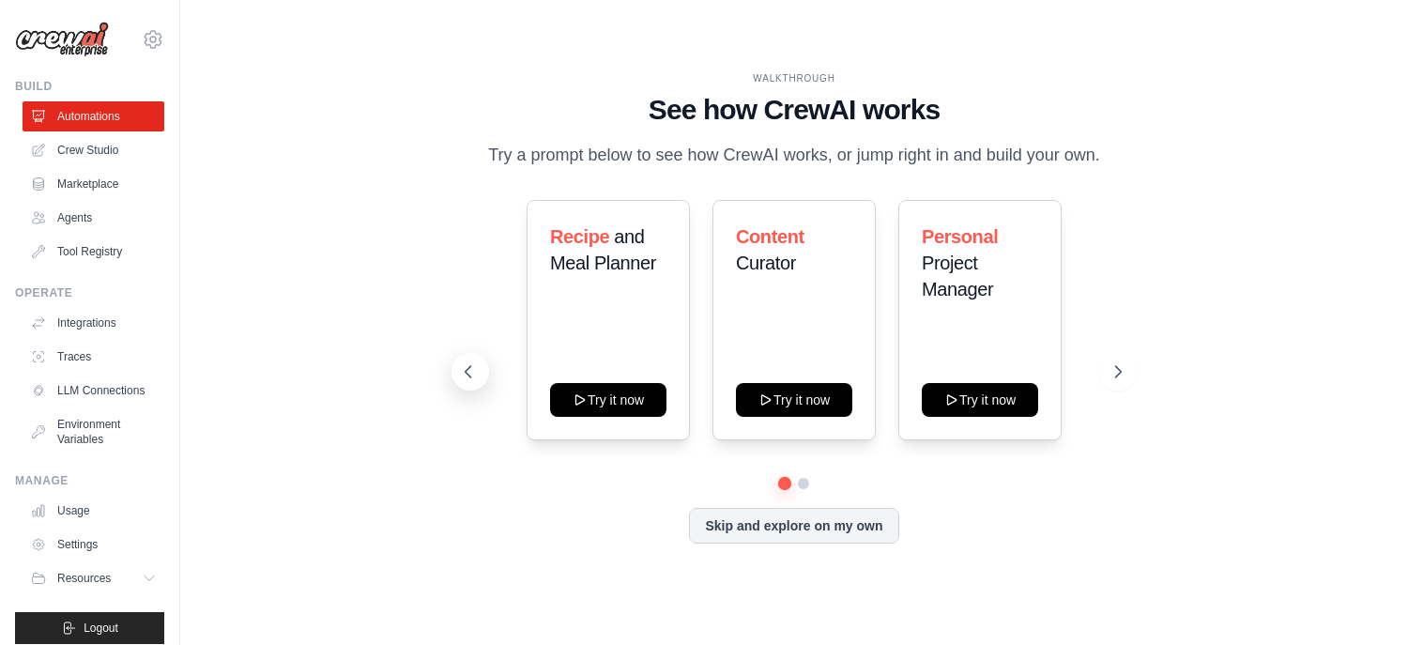
click at [470, 370] on icon at bounding box center [468, 371] width 19 height 19
click at [471, 370] on icon at bounding box center [468, 371] width 19 height 19
click at [91, 145] on link "Crew Studio" at bounding box center [95, 150] width 142 height 30
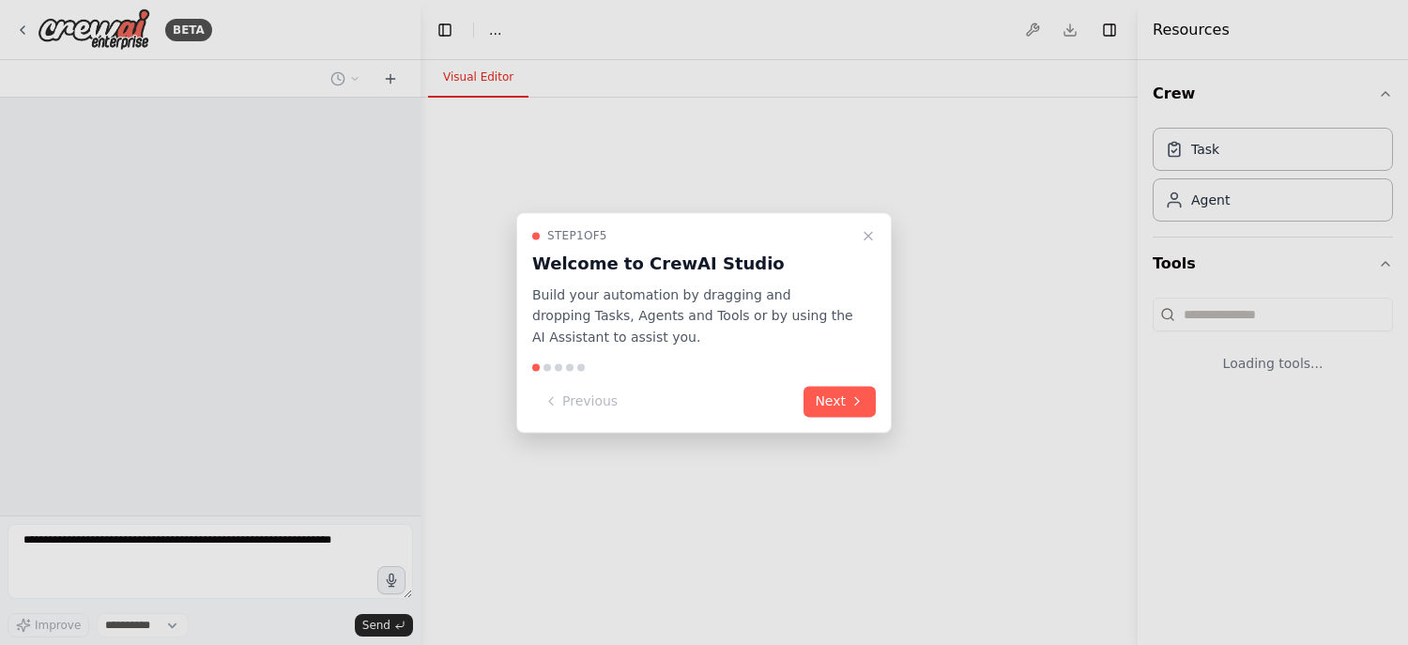
select select "****"
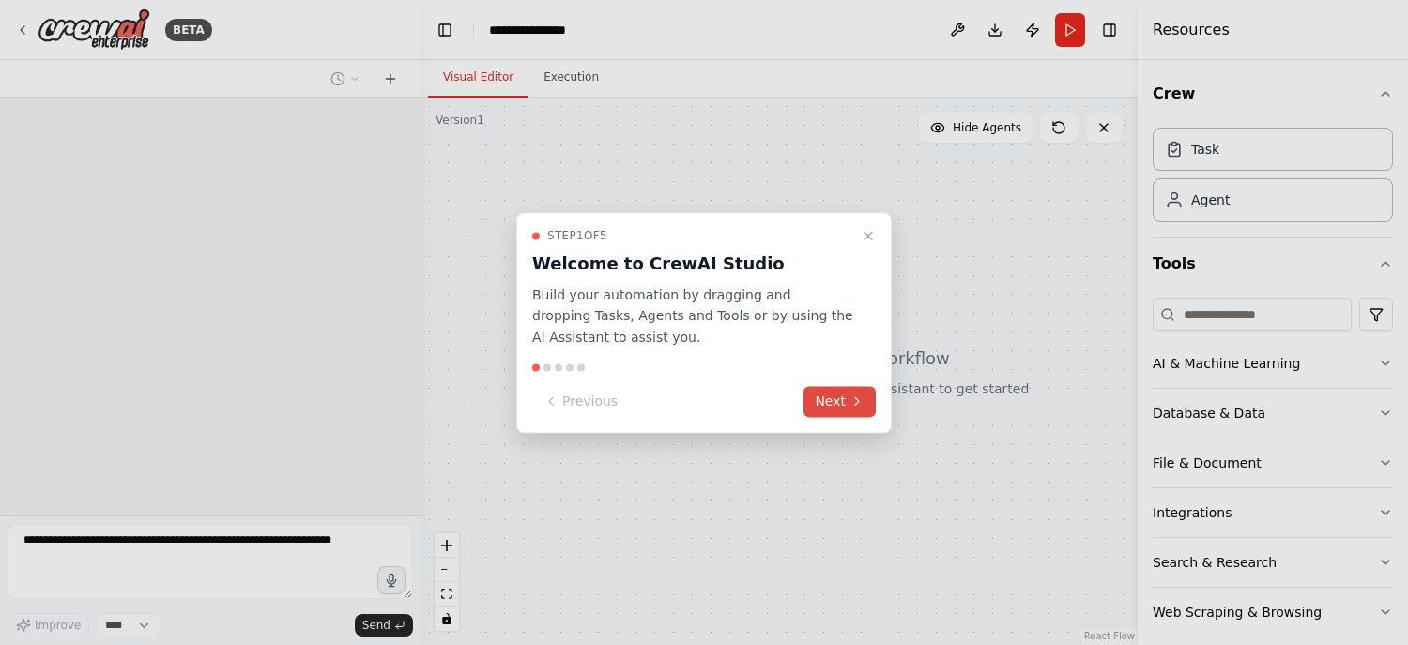
click at [864, 409] on button "Next" at bounding box center [839, 401] width 72 height 31
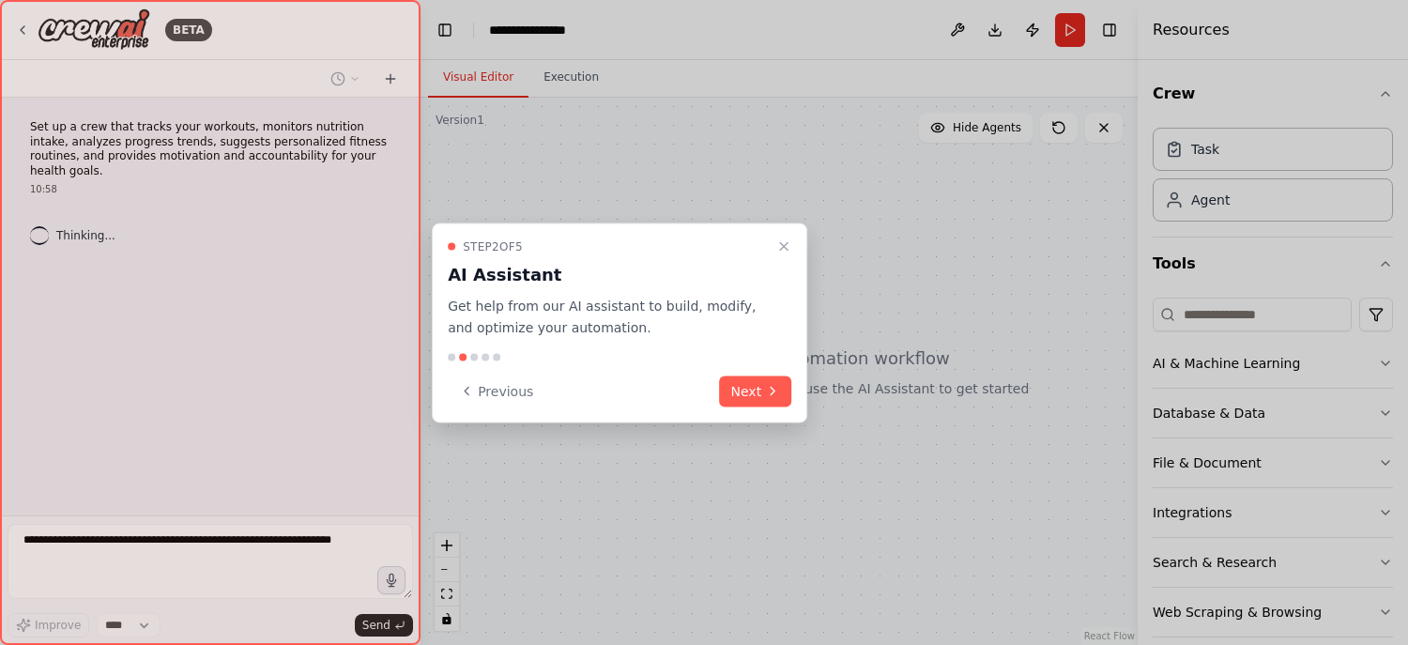
click at [849, 400] on div at bounding box center [704, 322] width 1408 height 645
click at [734, 405] on div "Step 2 of 5 AI Assistant Get help from our AI assistant to build, modify, and o…" at bounding box center [619, 323] width 375 height 200
click at [739, 399] on button "Next" at bounding box center [756, 390] width 72 height 31
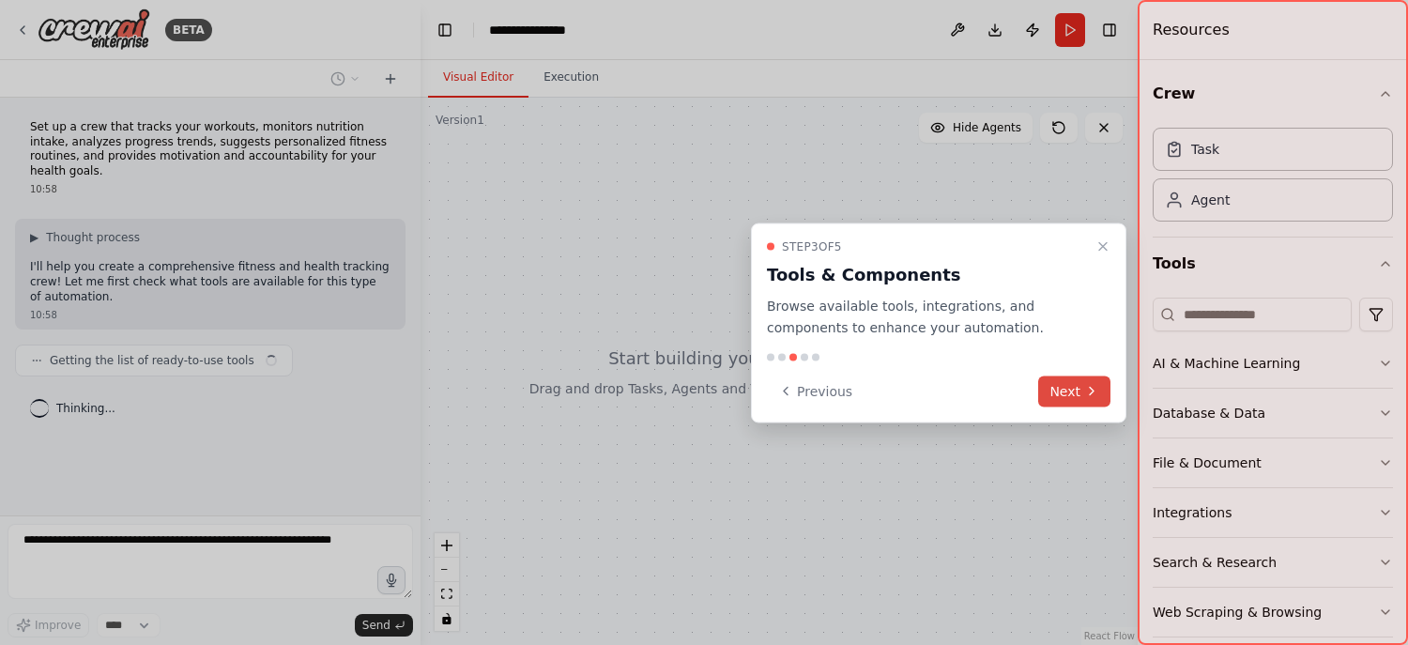
click at [1062, 386] on button "Next" at bounding box center [1074, 390] width 72 height 31
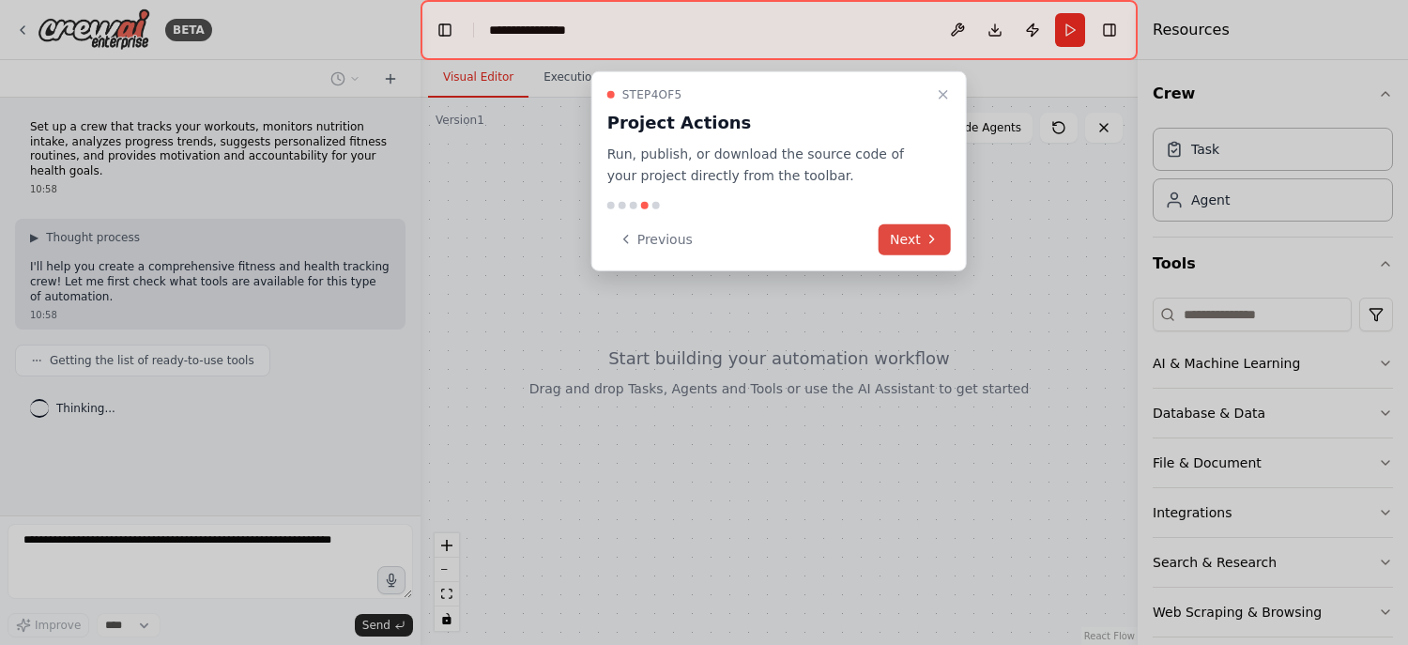
click at [902, 245] on button "Next" at bounding box center [914, 238] width 72 height 31
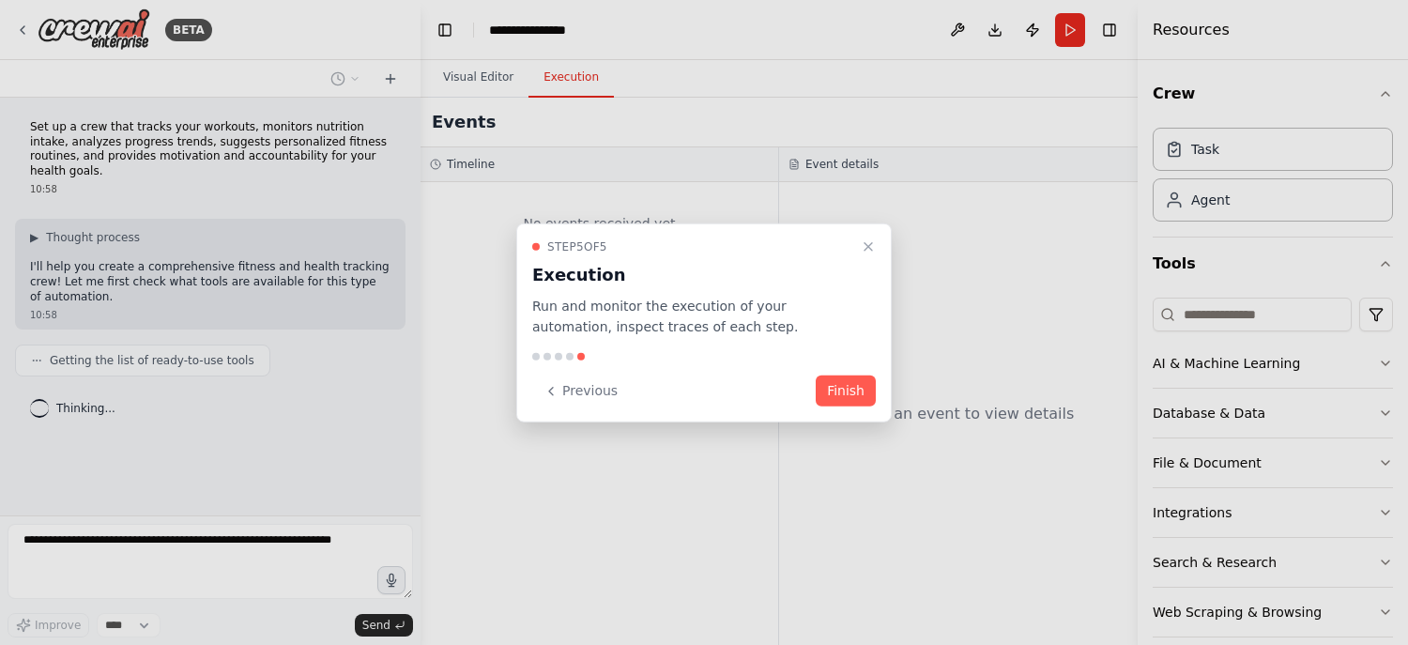
click at [850, 392] on button "Finish" at bounding box center [846, 390] width 60 height 31
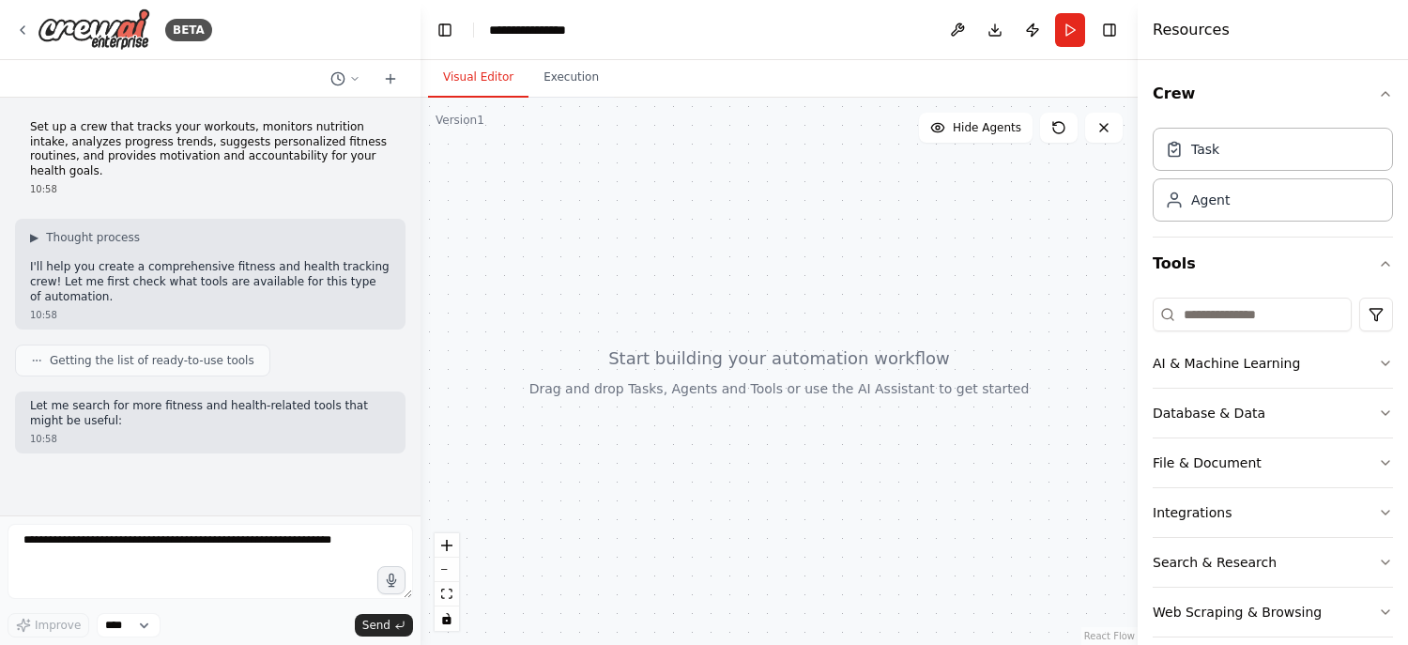
scroll to position [17, 0]
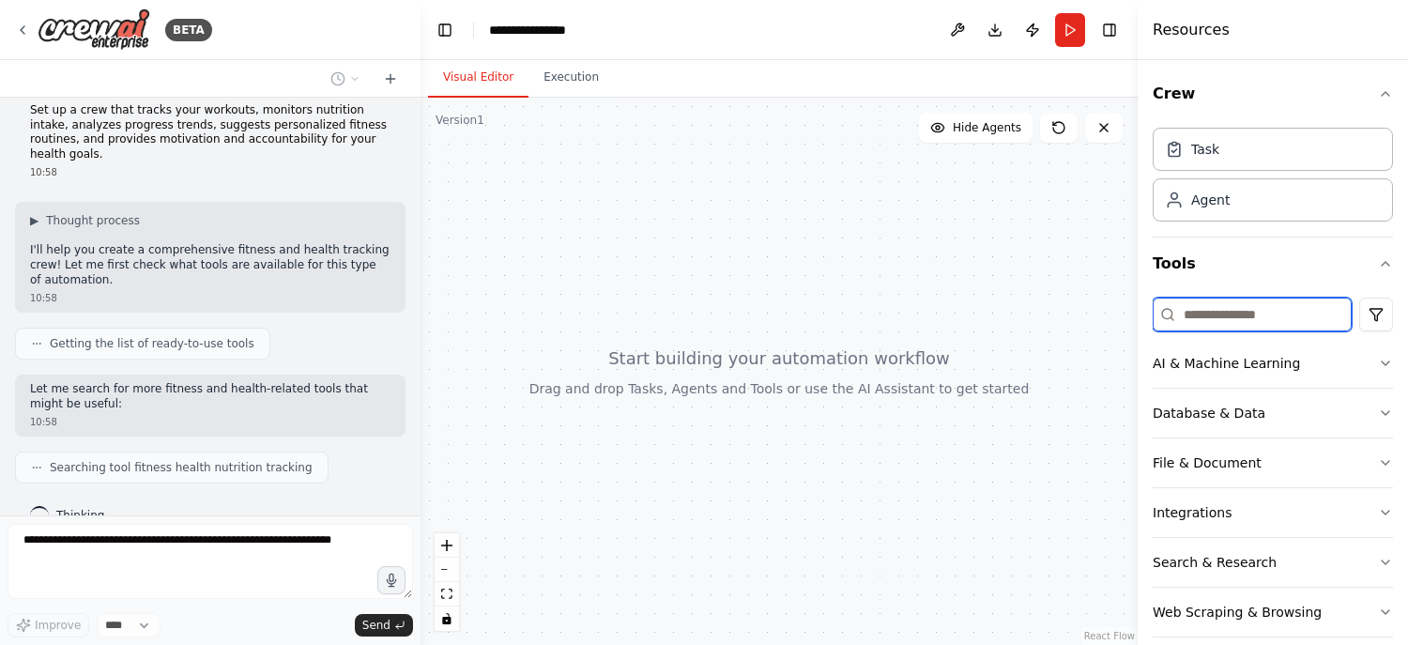
click at [1257, 310] on input at bounding box center [1251, 315] width 199 height 34
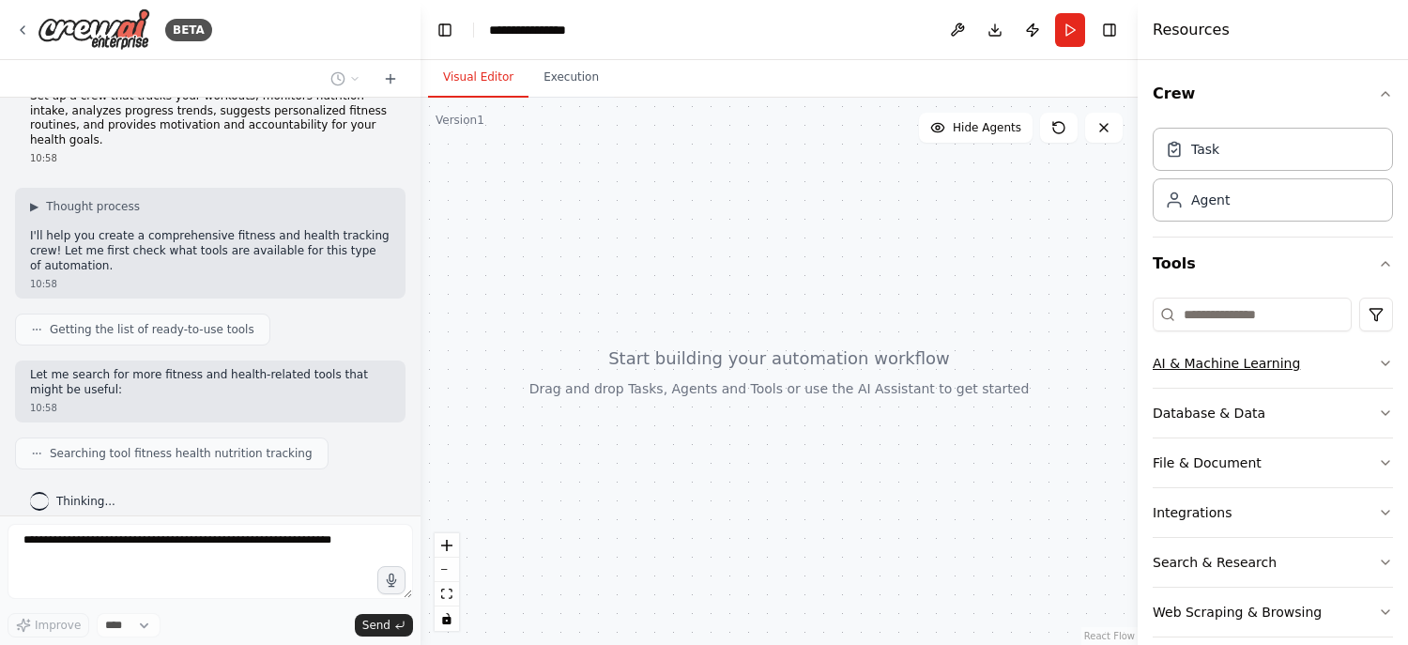
click at [1236, 372] on button "AI & Machine Learning" at bounding box center [1272, 363] width 240 height 49
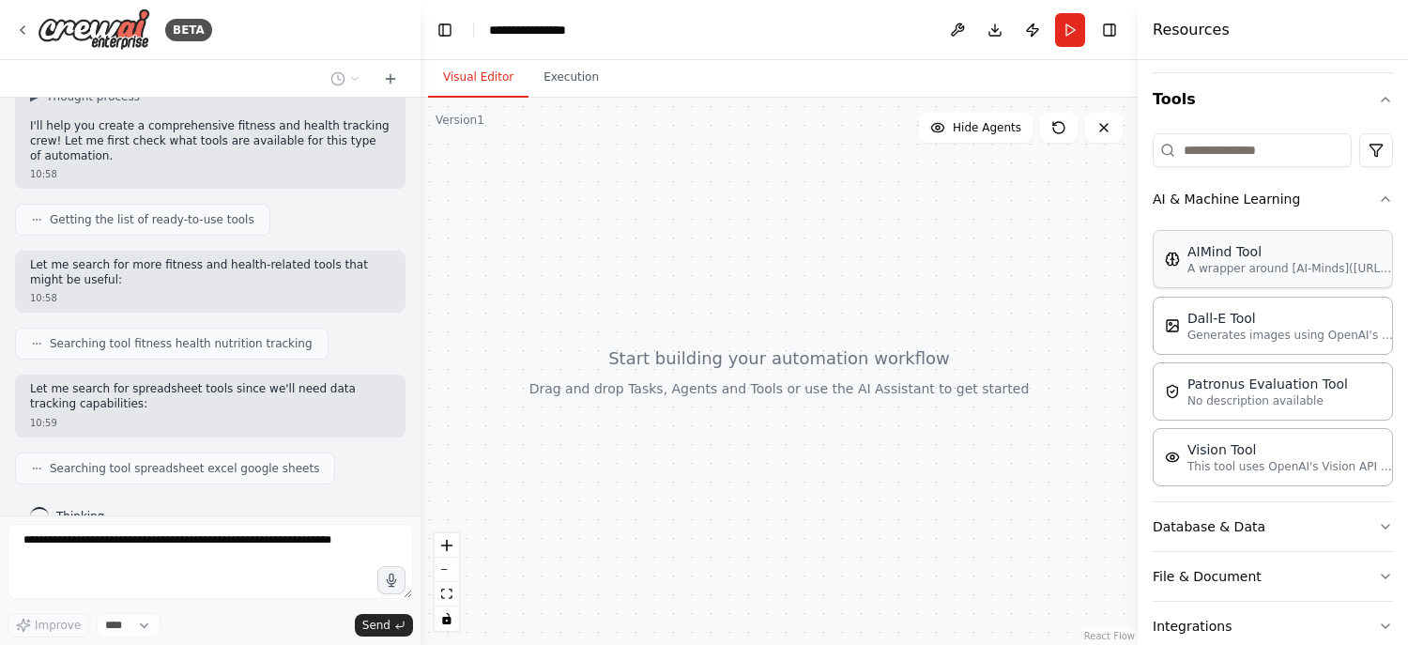
scroll to position [171, 0]
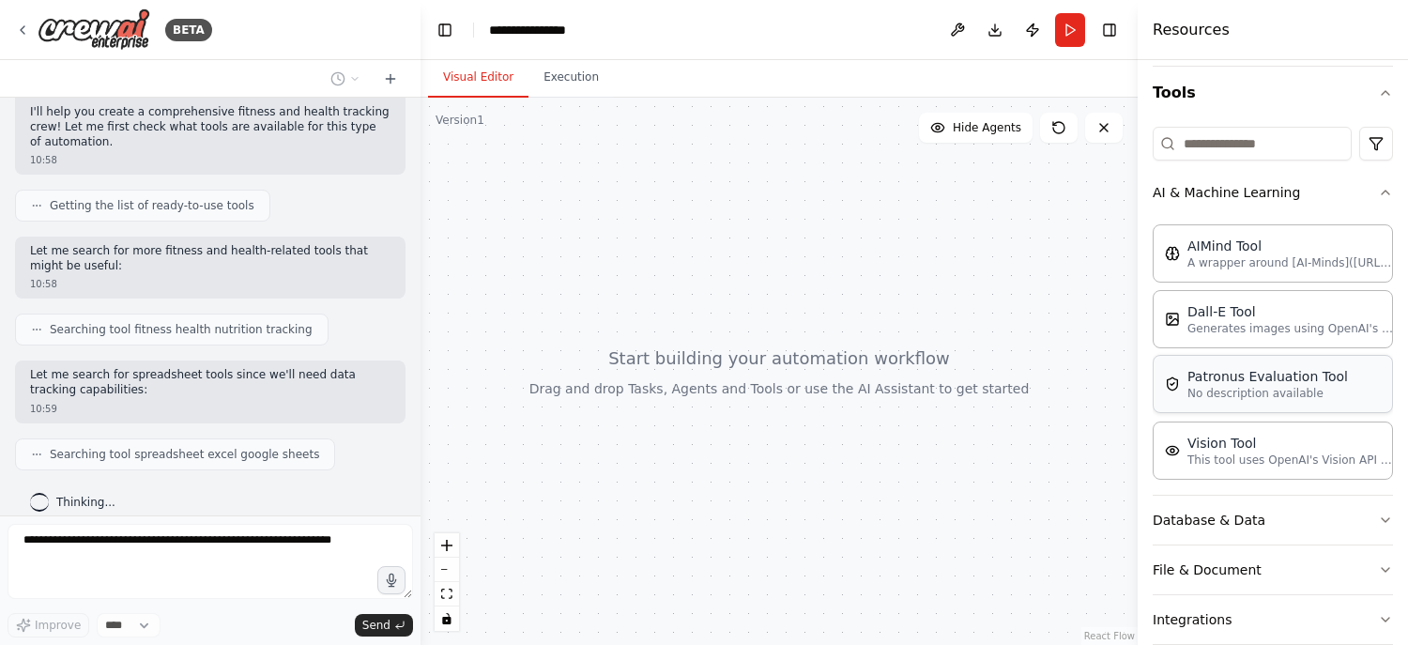
click at [1254, 398] on div "Patronus Evaluation Tool No description available" at bounding box center [1272, 384] width 240 height 58
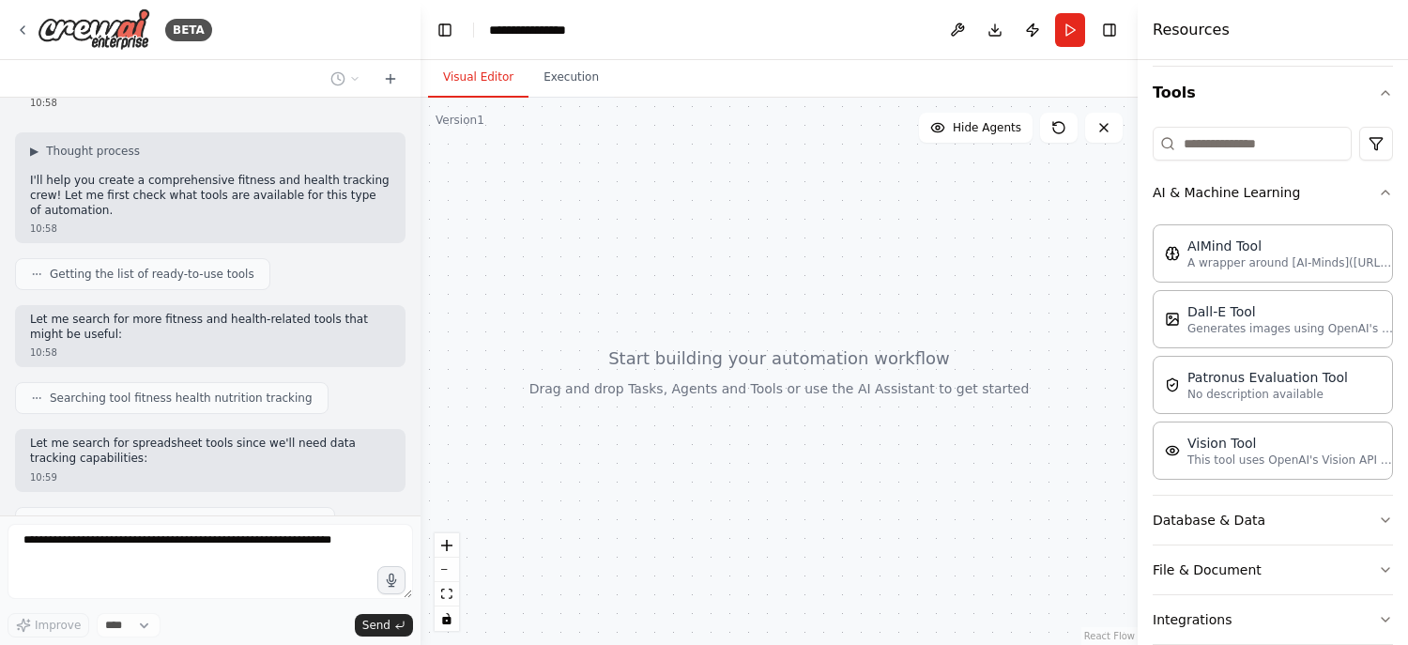
scroll to position [102, 0]
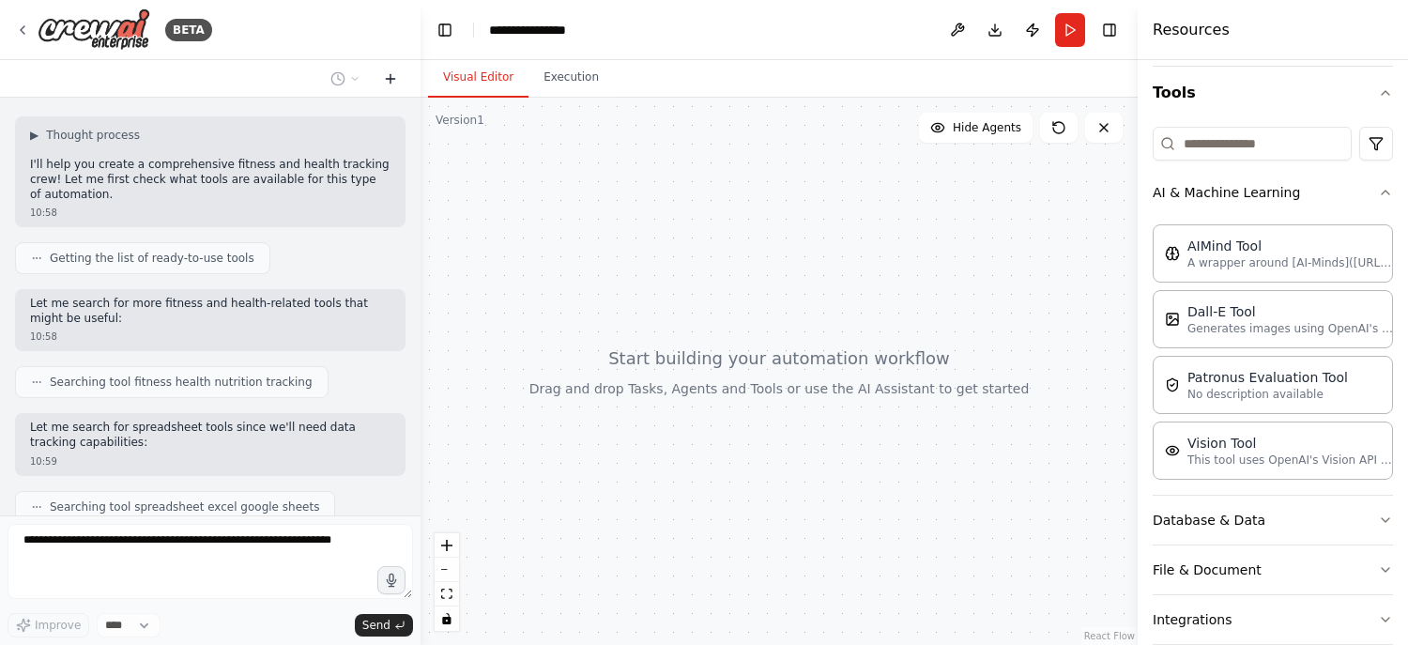
click at [387, 79] on icon at bounding box center [390, 78] width 15 height 15
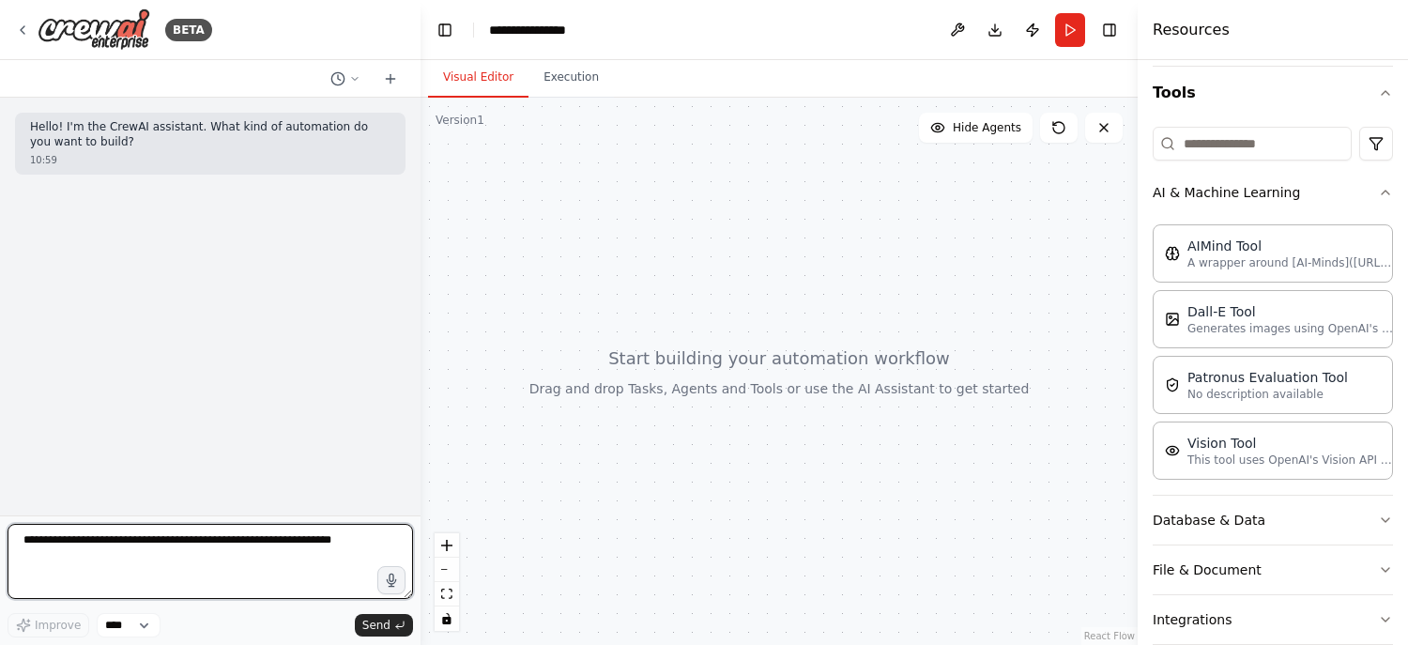
click at [161, 544] on textarea at bounding box center [210, 561] width 405 height 75
type textarea "******"
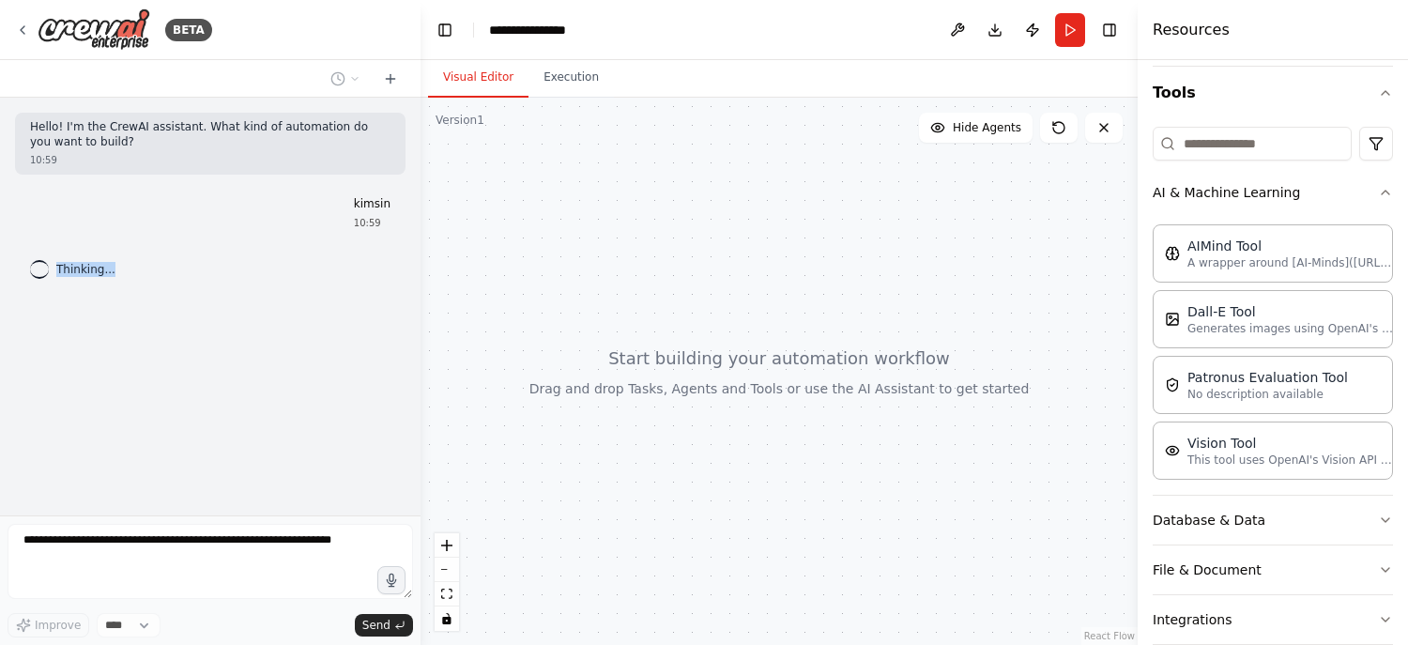
drag, startPoint x: 53, startPoint y: 270, endPoint x: 197, endPoint y: 295, distance: 145.6
click at [196, 295] on div "Hello! I'm the CrewAI assistant. What kind of automation do you want to build? …" at bounding box center [210, 307] width 420 height 418
click at [199, 297] on div "Hello! I'm the CrewAI assistant. What kind of automation do you want to build? …" at bounding box center [210, 307] width 420 height 418
drag, startPoint x: 200, startPoint y: 297, endPoint x: 21, endPoint y: 254, distance: 184.2
click at [21, 254] on div "Hello! I'm the CrewAI assistant. What kind of automation do you want to build? …" at bounding box center [210, 307] width 420 height 418
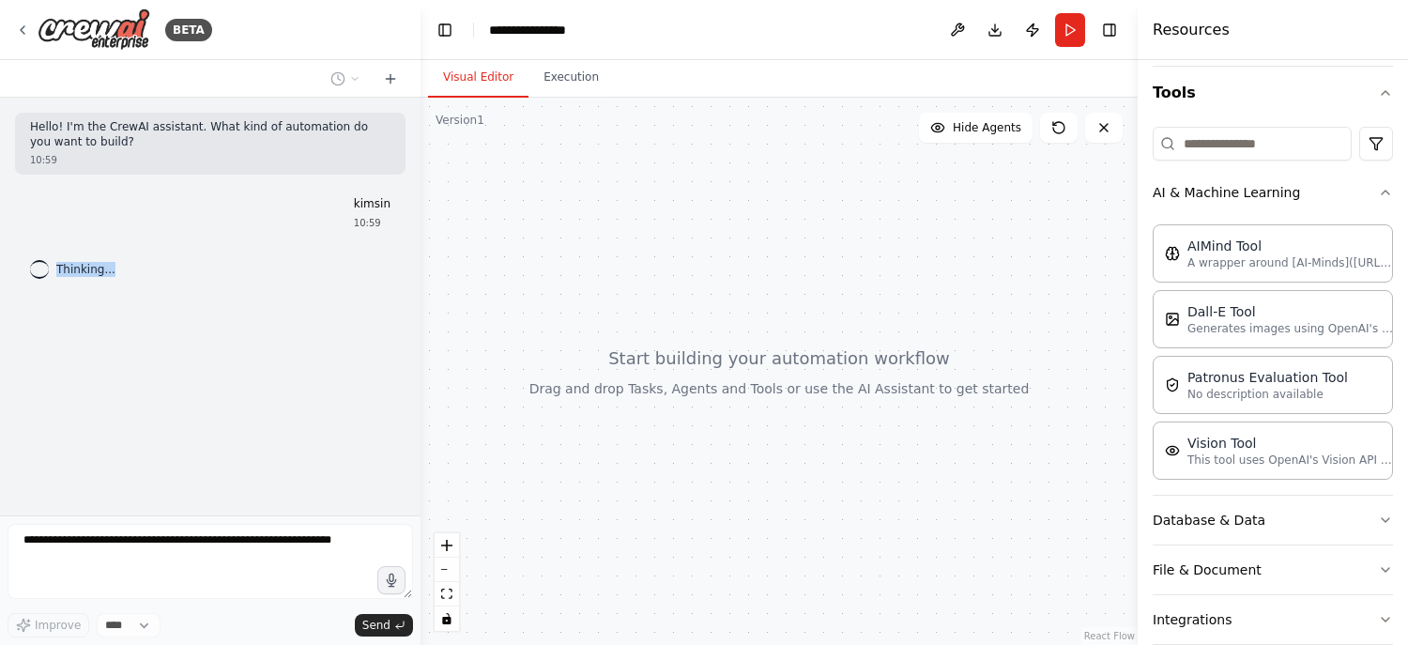
click at [265, 359] on div "Hello! I'm the CrewAI assistant. What kind of automation do you want to build? …" at bounding box center [210, 307] width 420 height 418
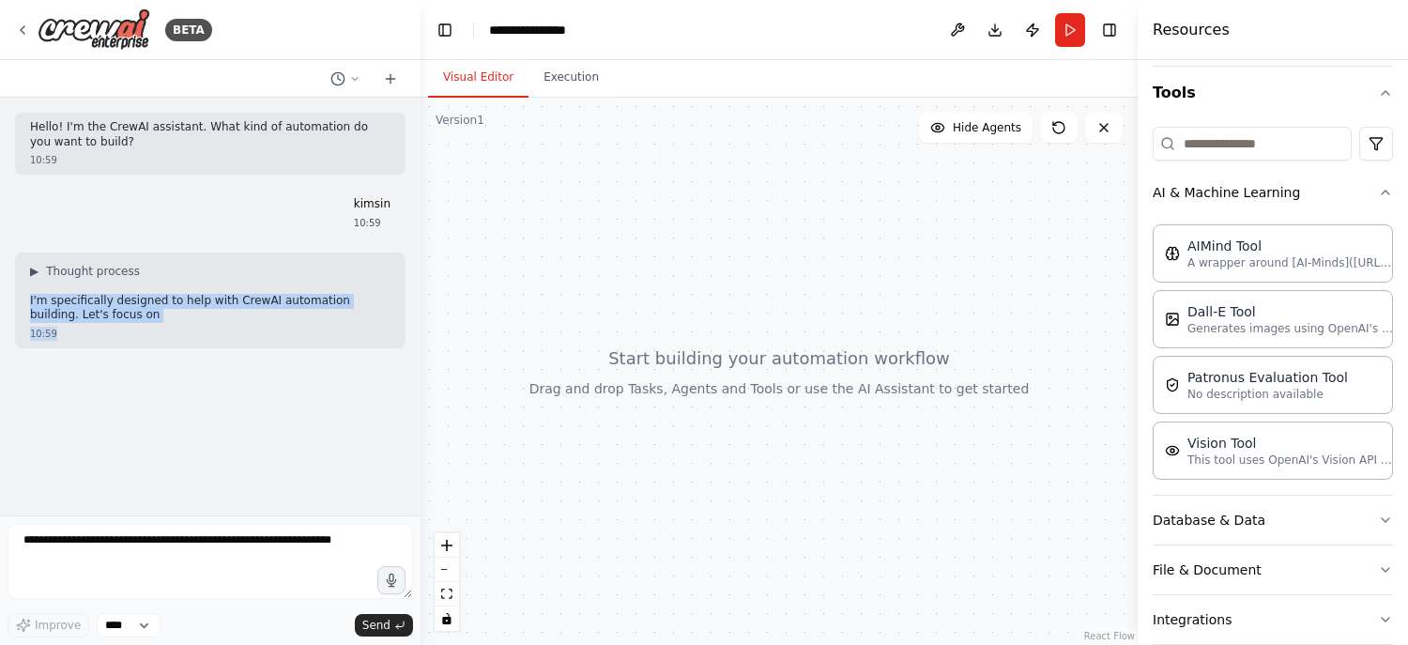
drag, startPoint x: 220, startPoint y: 308, endPoint x: 210, endPoint y: 299, distance: 12.6
click at [210, 299] on div "▶ Thought process I'm specifically designed to help with CrewAI automation buil…" at bounding box center [210, 300] width 390 height 96
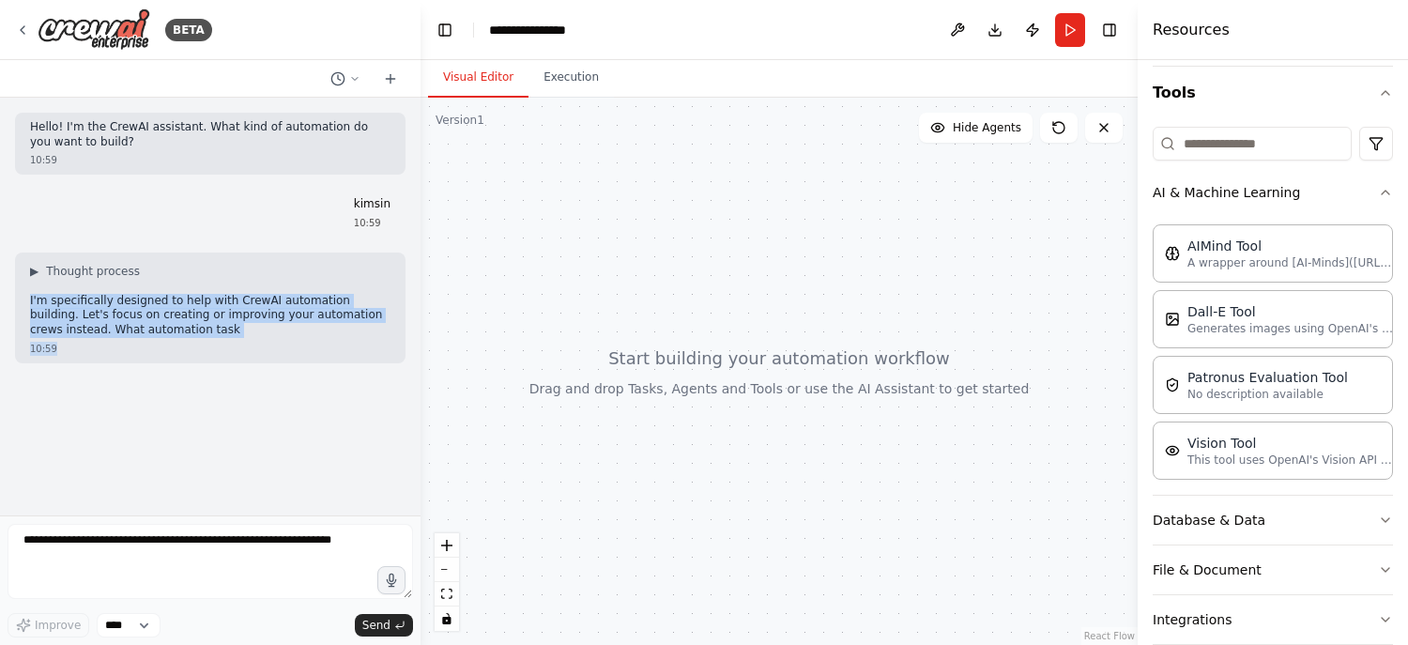
click at [352, 408] on div "Hello! I'm the CrewAI assistant. What kind of automation do you want to build? …" at bounding box center [210, 307] width 420 height 418
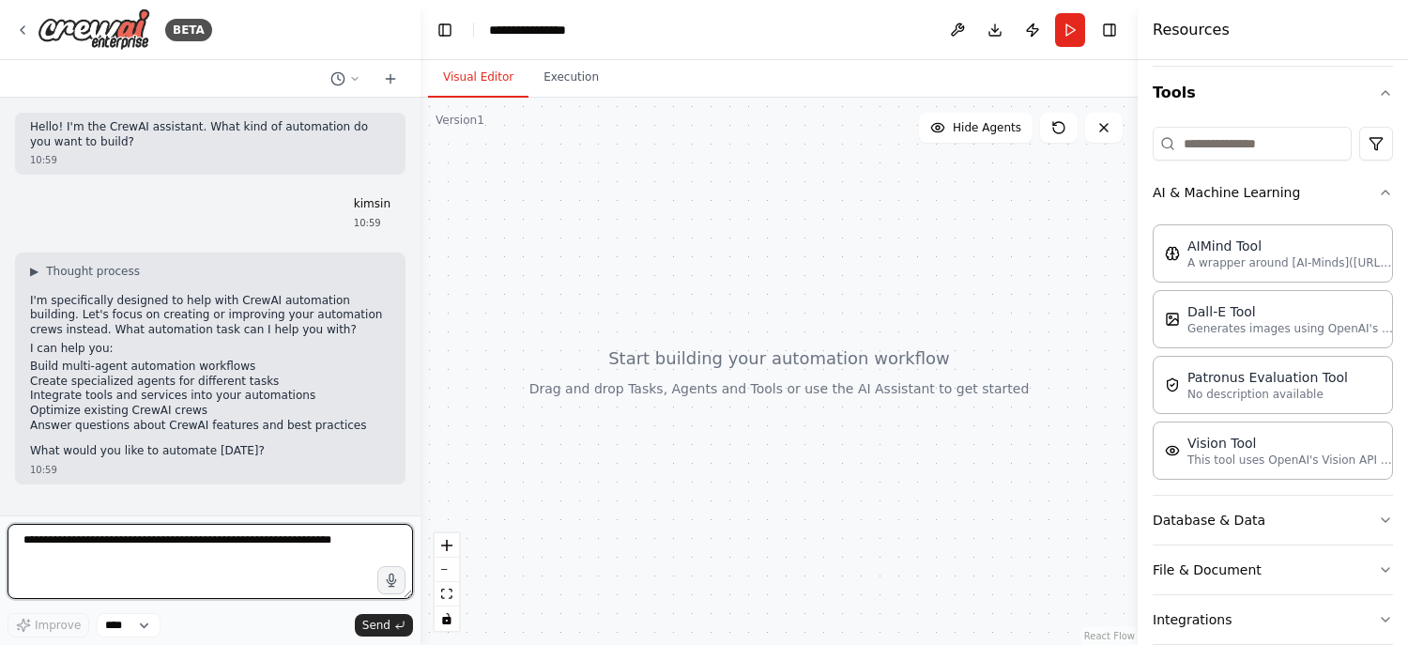
click at [191, 588] on textarea at bounding box center [210, 561] width 405 height 75
type textarea "**********"
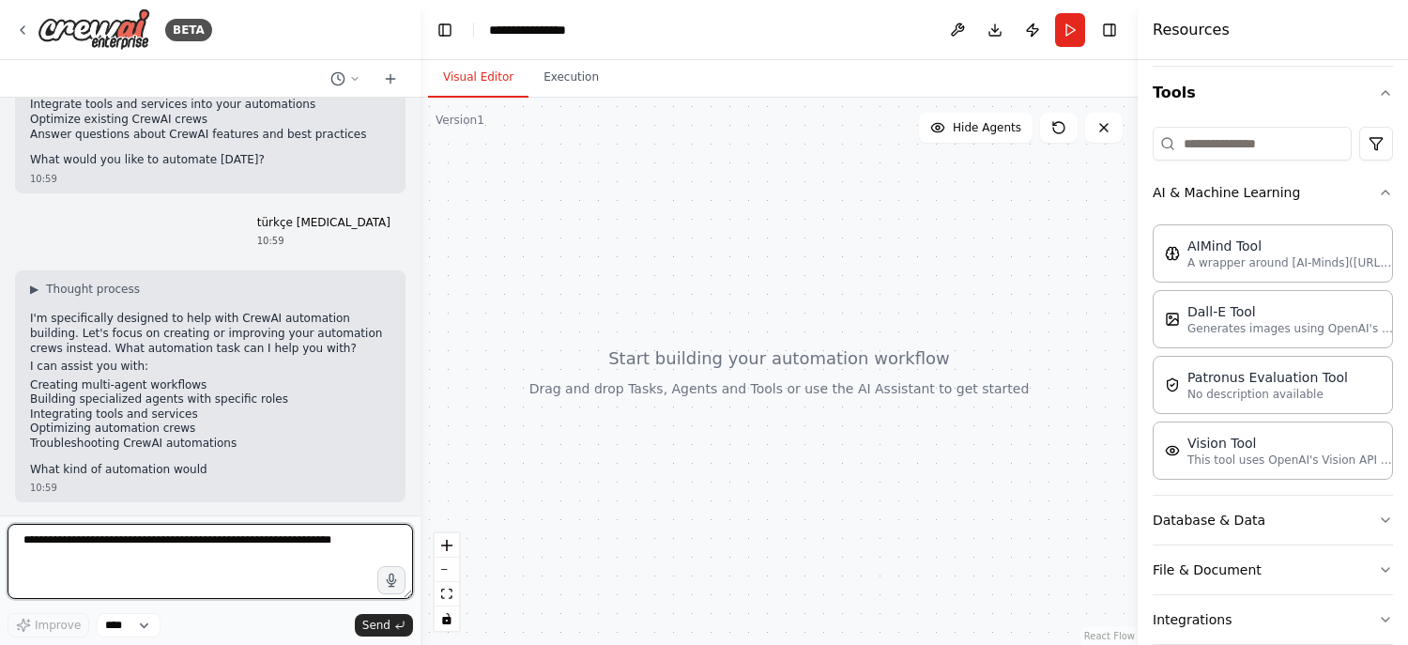
scroll to position [291, 0]
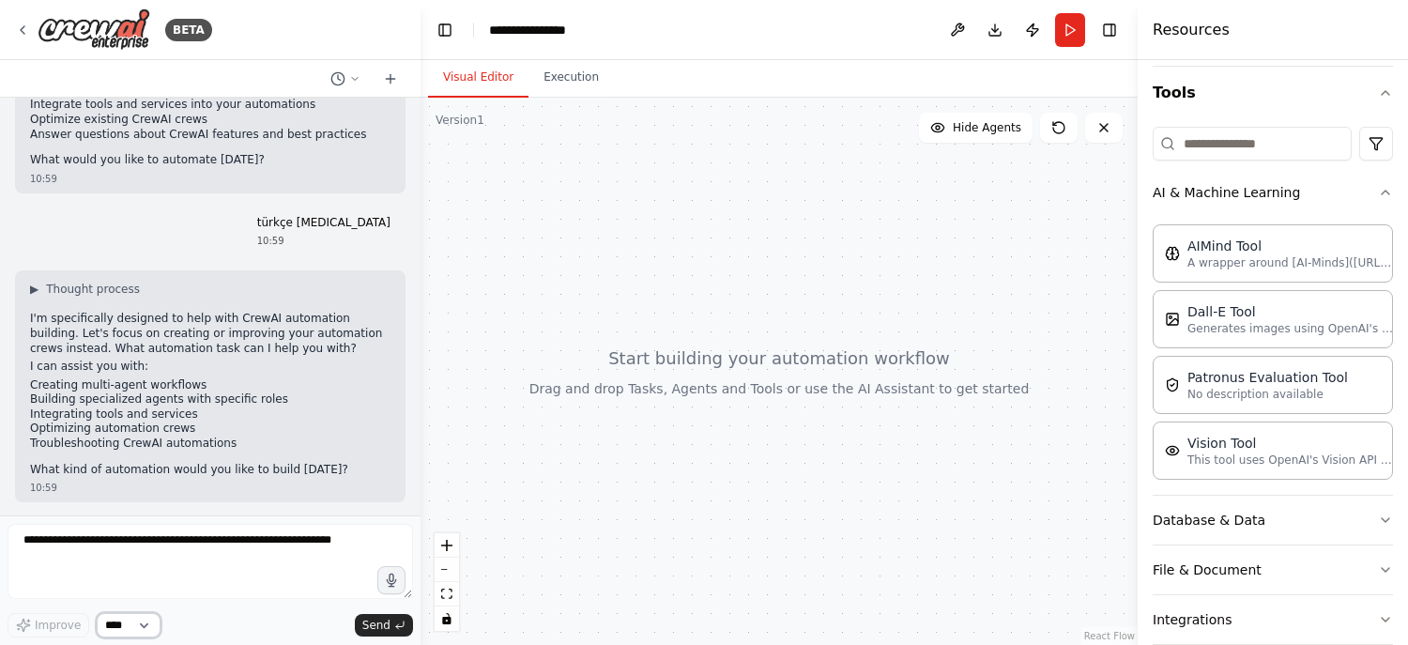
click at [112, 626] on select "****" at bounding box center [129, 625] width 64 height 24
click at [559, 83] on button "Execution" at bounding box center [570, 77] width 85 height 39
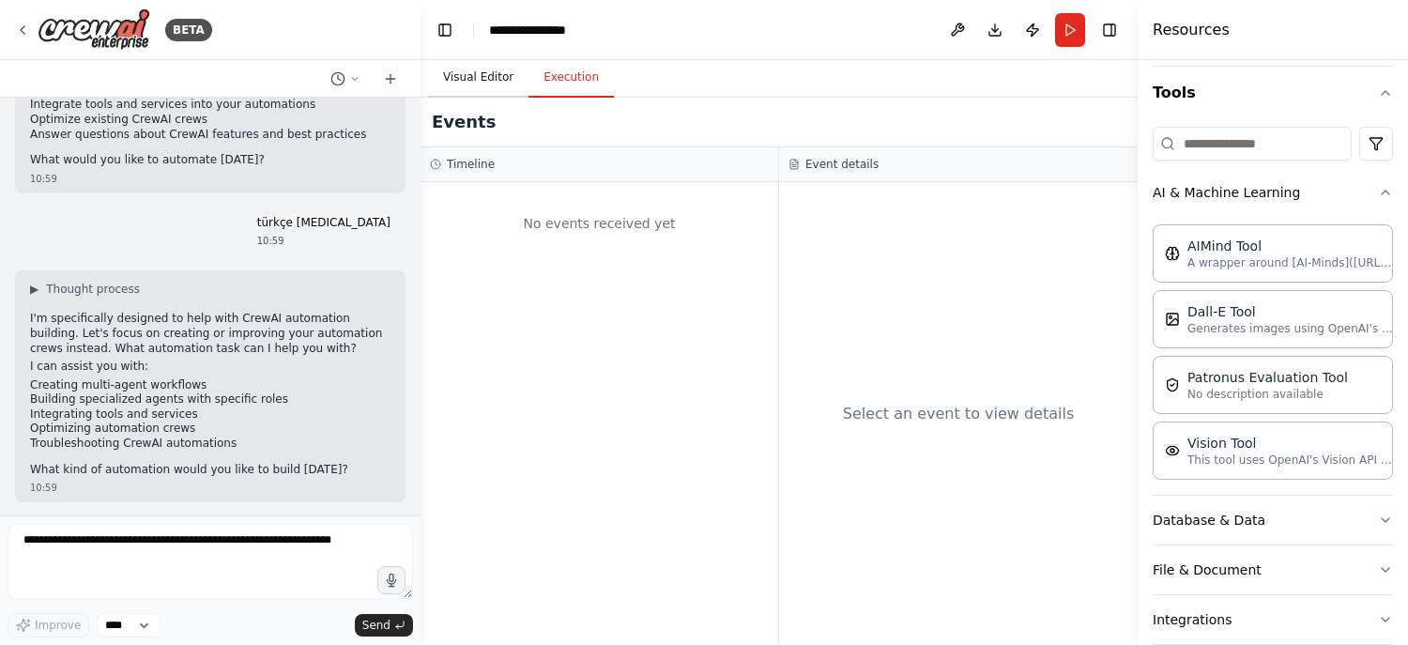
click at [493, 74] on button "Visual Editor" at bounding box center [478, 77] width 100 height 39
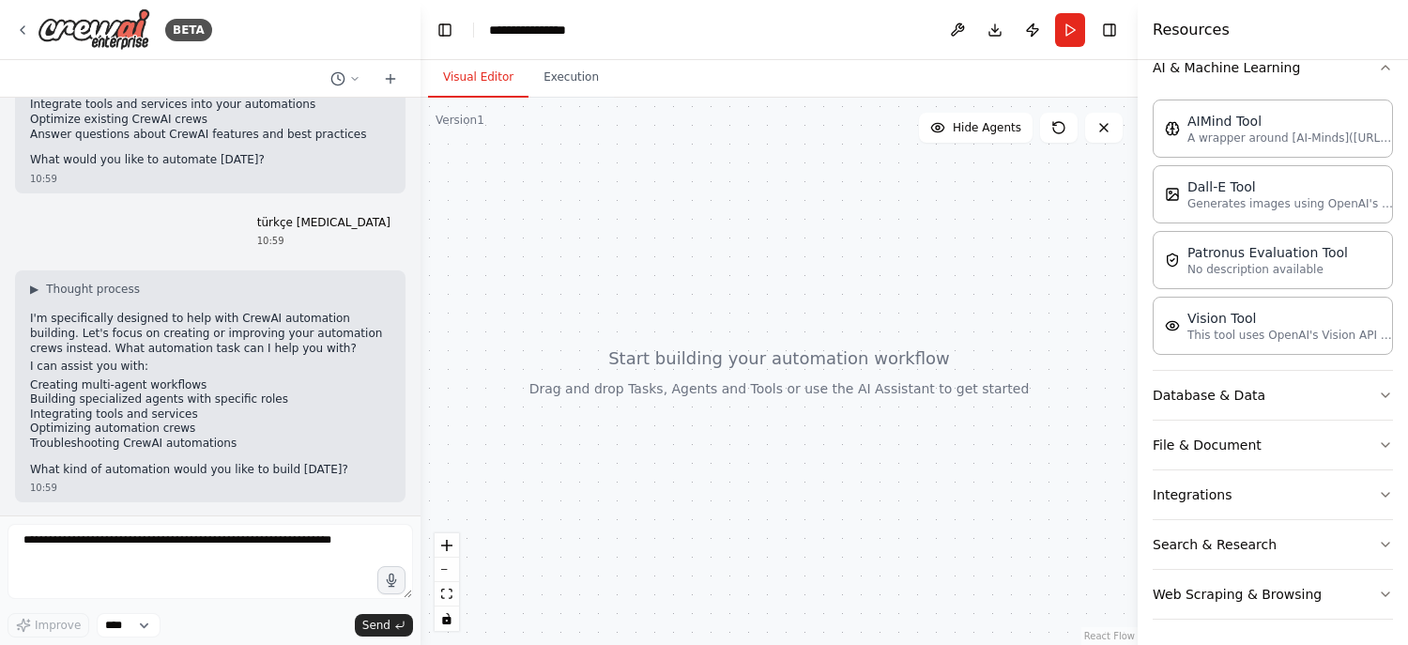
scroll to position [296, 0]
click at [1209, 470] on button "Integrations" at bounding box center [1272, 494] width 240 height 49
click at [1203, 455] on button "File & Document" at bounding box center [1272, 444] width 240 height 49
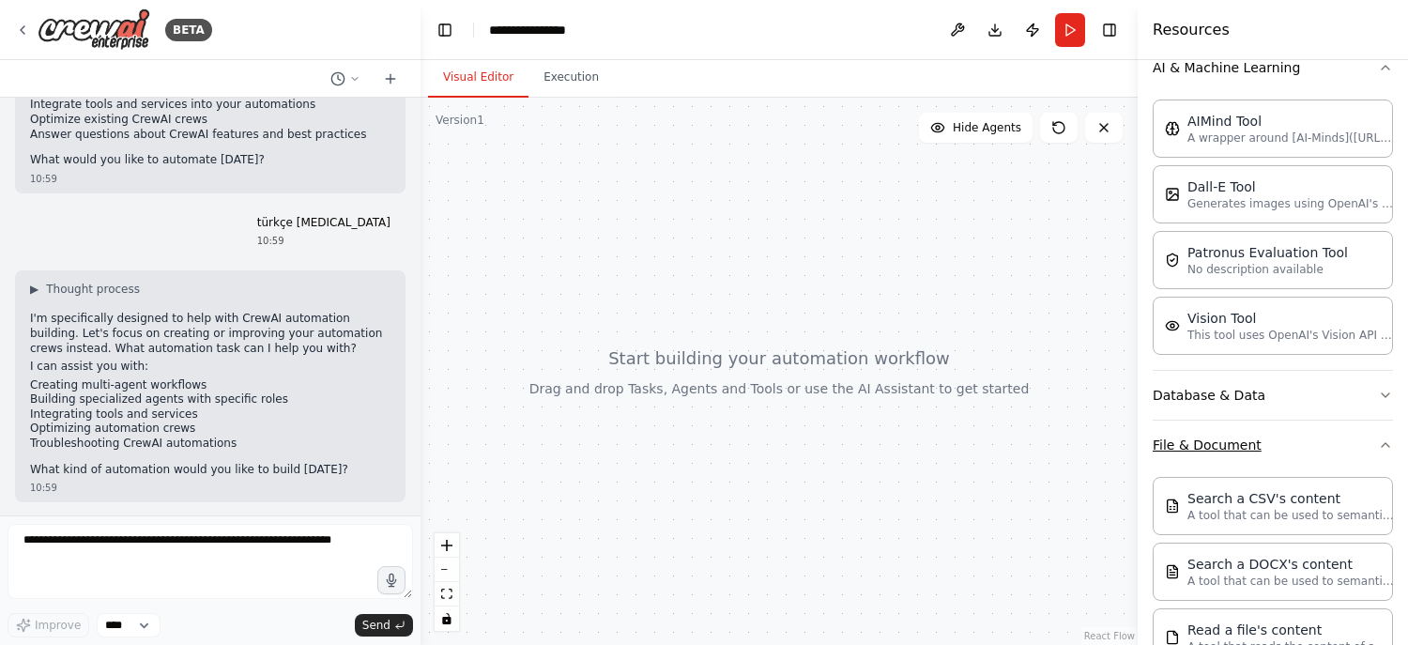
click at [1207, 446] on button "File & Document" at bounding box center [1272, 444] width 240 height 49
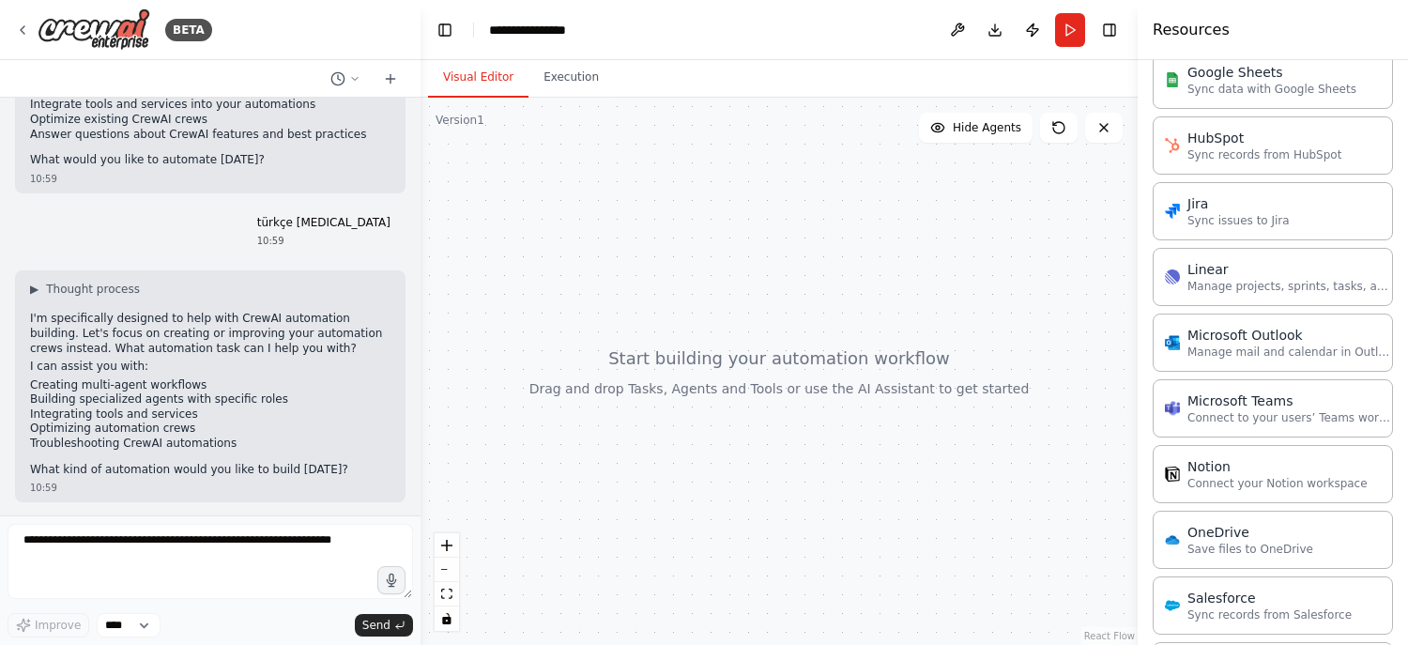
scroll to position [1297, 0]
click at [1231, 481] on div "Notion Connect your Notion workspace" at bounding box center [1272, 473] width 240 height 58
click at [1232, 480] on div "Notion Connect your Notion workspace" at bounding box center [1272, 473] width 240 height 58
click at [1223, 476] on p "Connect your Notion workspace" at bounding box center [1277, 482] width 180 height 15
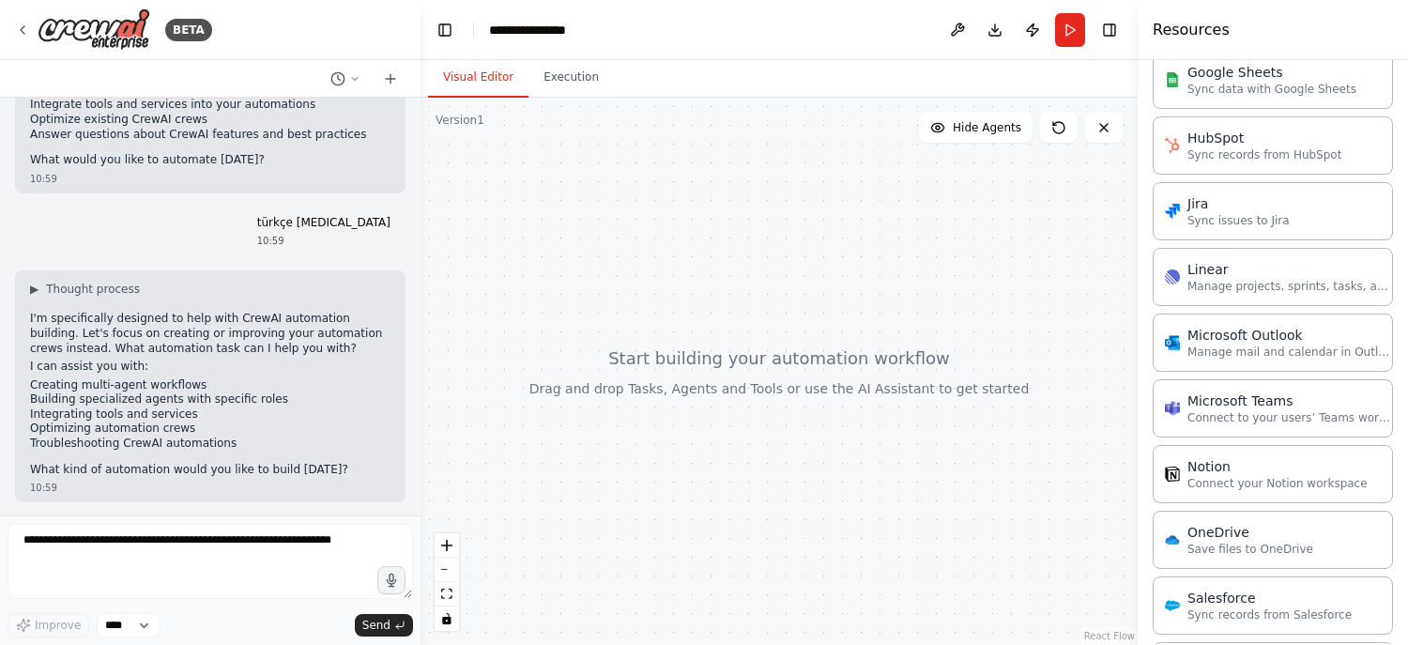
drag, startPoint x: 1223, startPoint y: 476, endPoint x: 805, endPoint y: 250, distance: 474.9
click at [805, 250] on div "BETA Hello! I'm the CrewAI assistant. What kind of automation do you want to bu…" at bounding box center [704, 322] width 1408 height 645
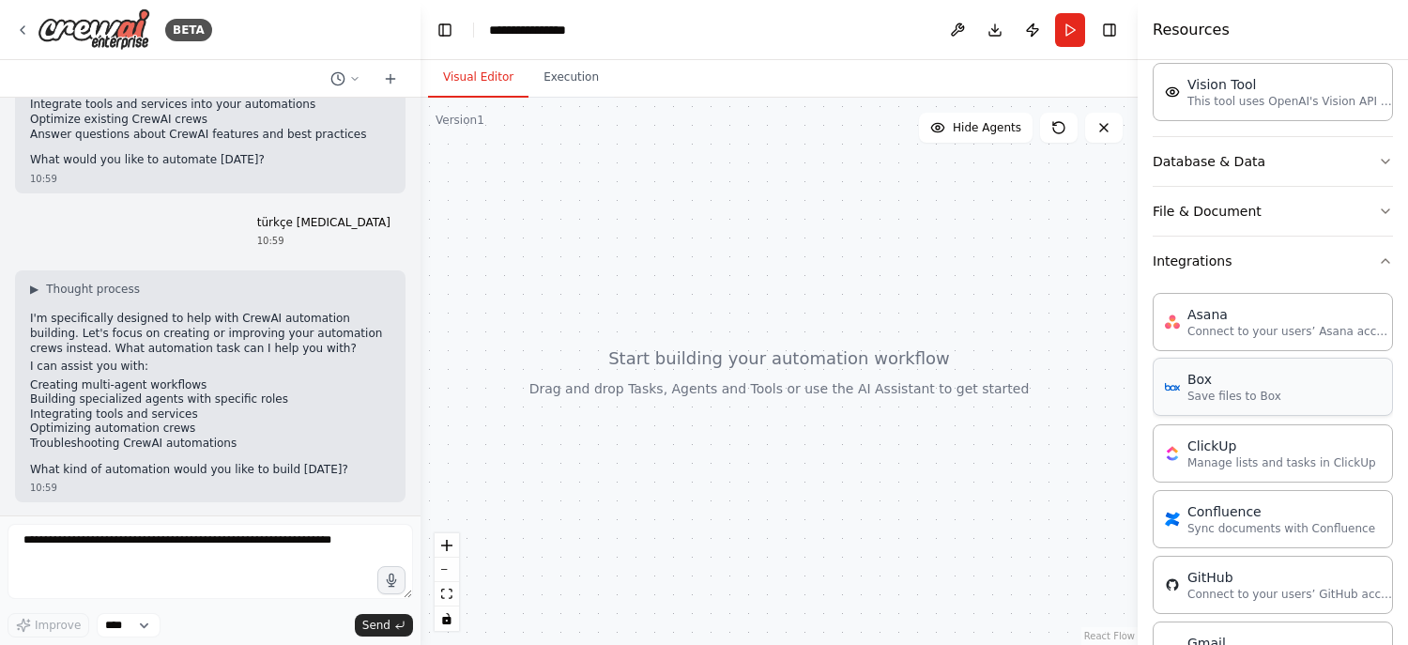
scroll to position [528, 0]
click at [1253, 206] on button "File & Document" at bounding box center [1272, 212] width 240 height 49
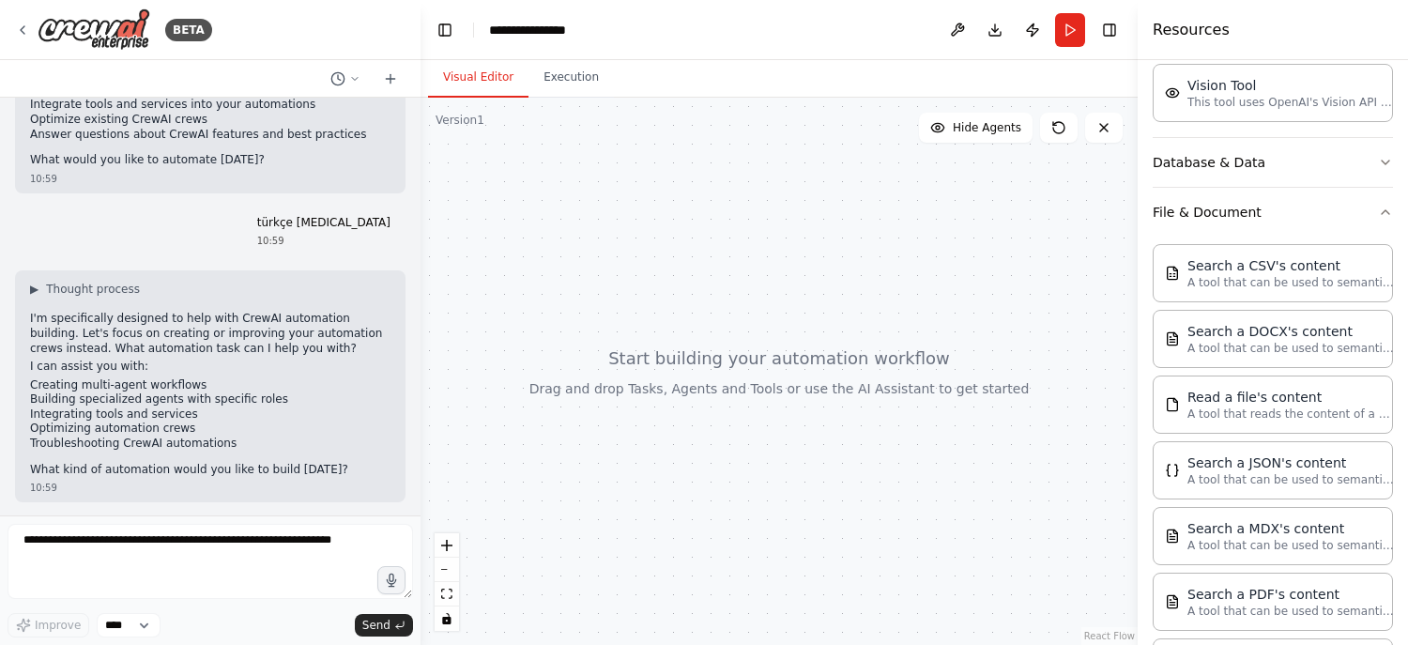
click at [1287, 301] on div "Search a CSV's content A tool that can be used to semantic search a query from …" at bounding box center [1272, 500] width 240 height 526
drag, startPoint x: 1293, startPoint y: 322, endPoint x: 1331, endPoint y: 277, distance: 58.6
click at [1331, 277] on p "A tool that can be used to semantic search a query from a CSV's content." at bounding box center [1290, 281] width 206 height 15
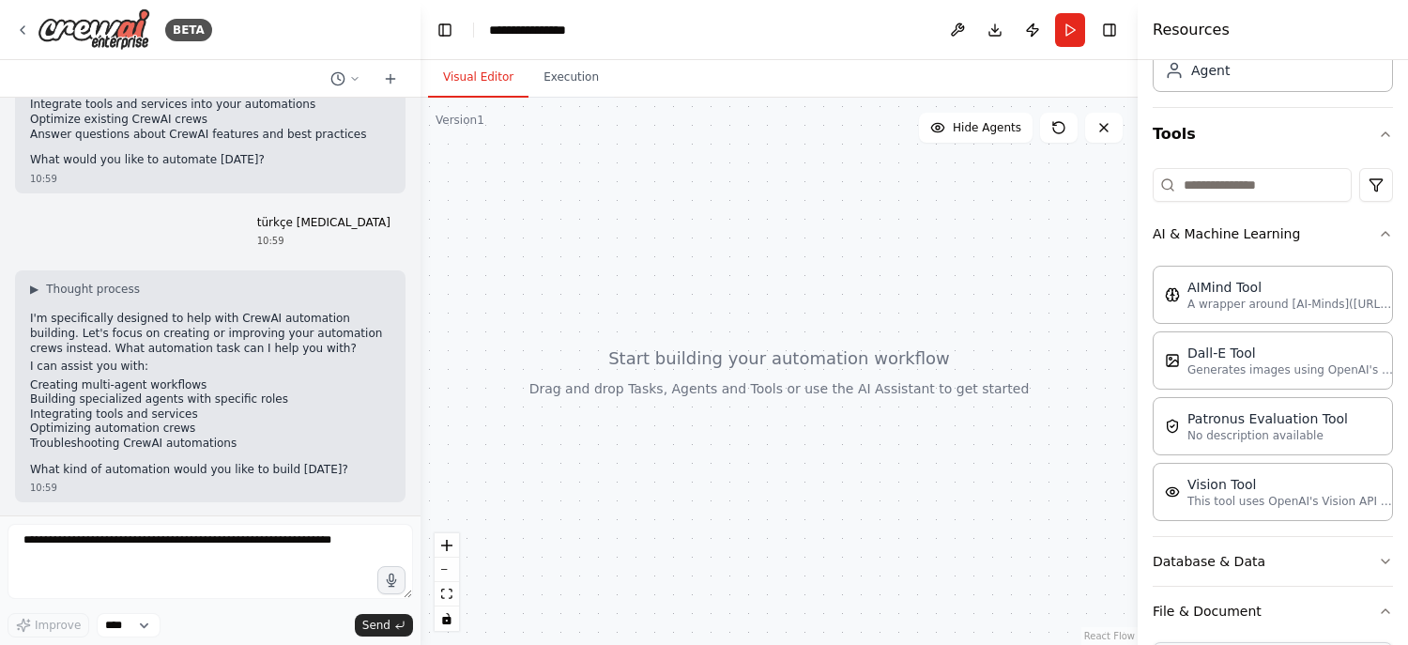
scroll to position [0, 0]
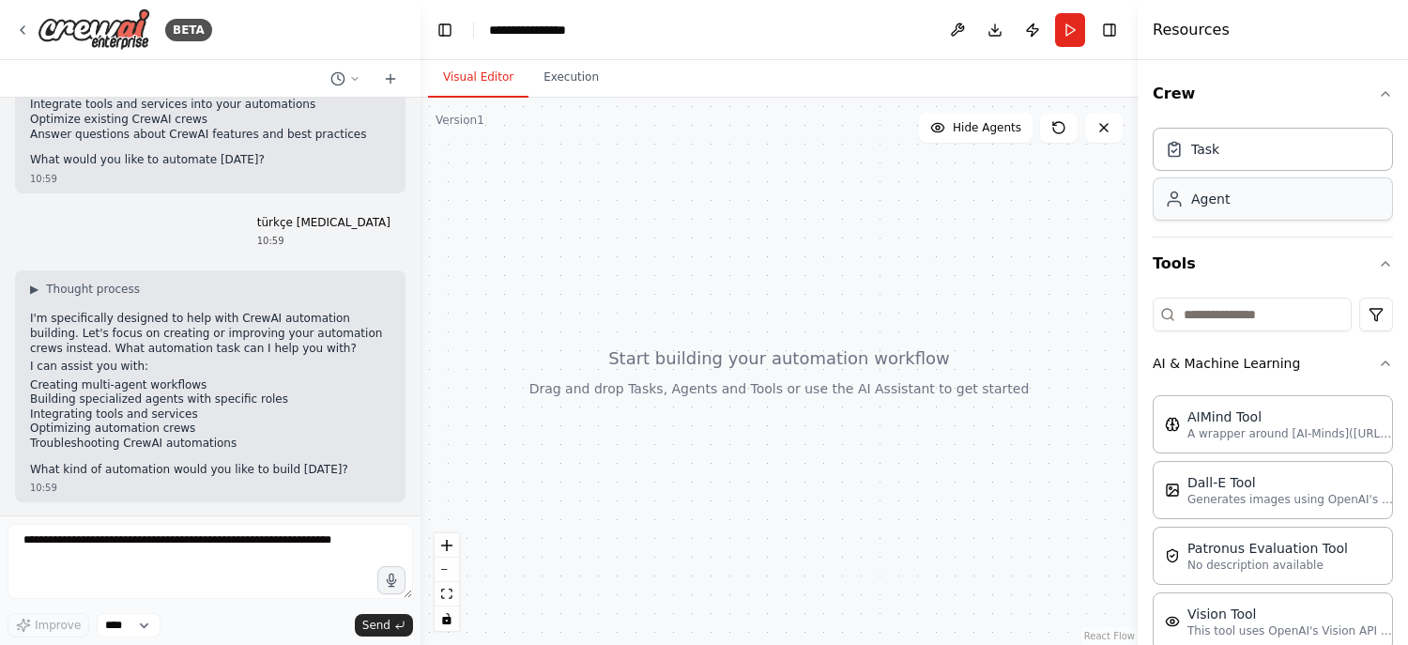
click at [1252, 181] on div "Agent" at bounding box center [1272, 198] width 240 height 43
click at [1247, 207] on div "Agent" at bounding box center [1272, 198] width 240 height 43
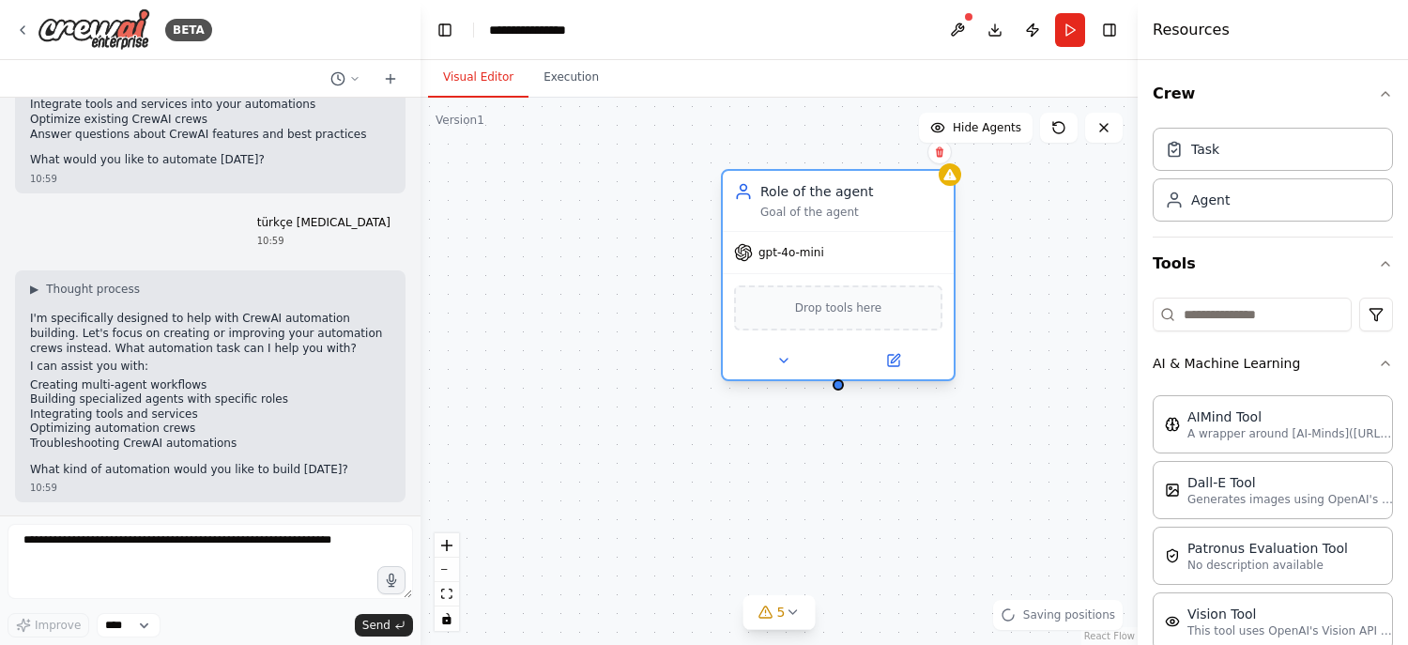
drag, startPoint x: 984, startPoint y: 220, endPoint x: 713, endPoint y: 213, distance: 271.3
click at [760, 213] on div "Role of the agent Goal of the agent" at bounding box center [851, 201] width 182 height 38
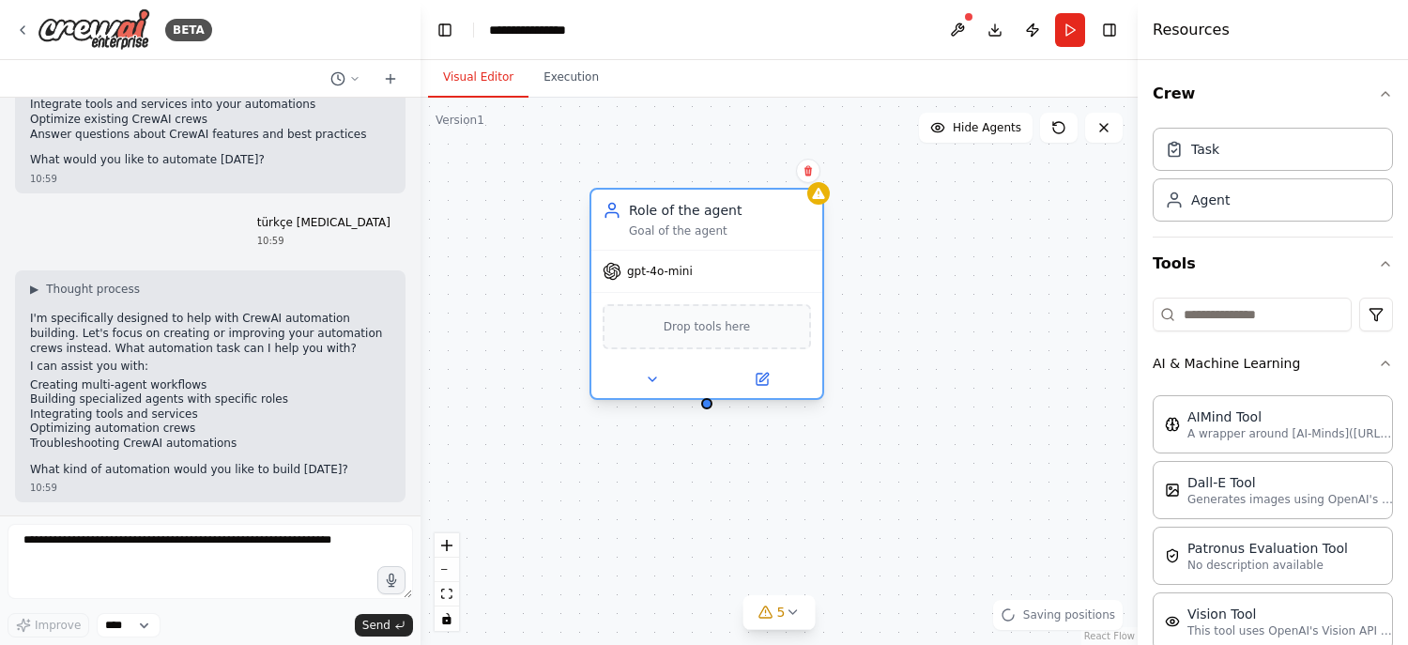
click at [710, 335] on div "Drop tools here" at bounding box center [707, 326] width 208 height 45
click at [710, 328] on span "Drop tools here" at bounding box center [707, 326] width 87 height 19
click at [712, 328] on span "Drop tools here" at bounding box center [707, 326] width 87 height 19
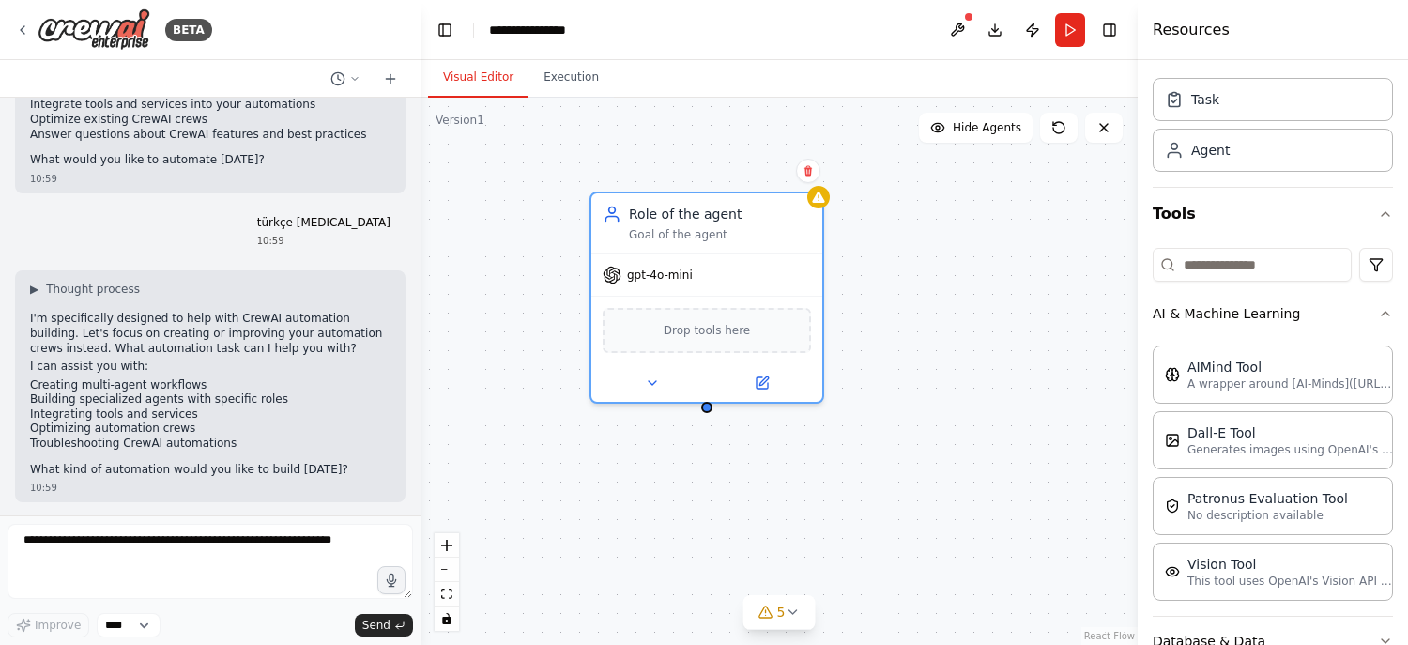
scroll to position [50, 0]
click at [1267, 209] on button "Tools" at bounding box center [1272, 214] width 240 height 53
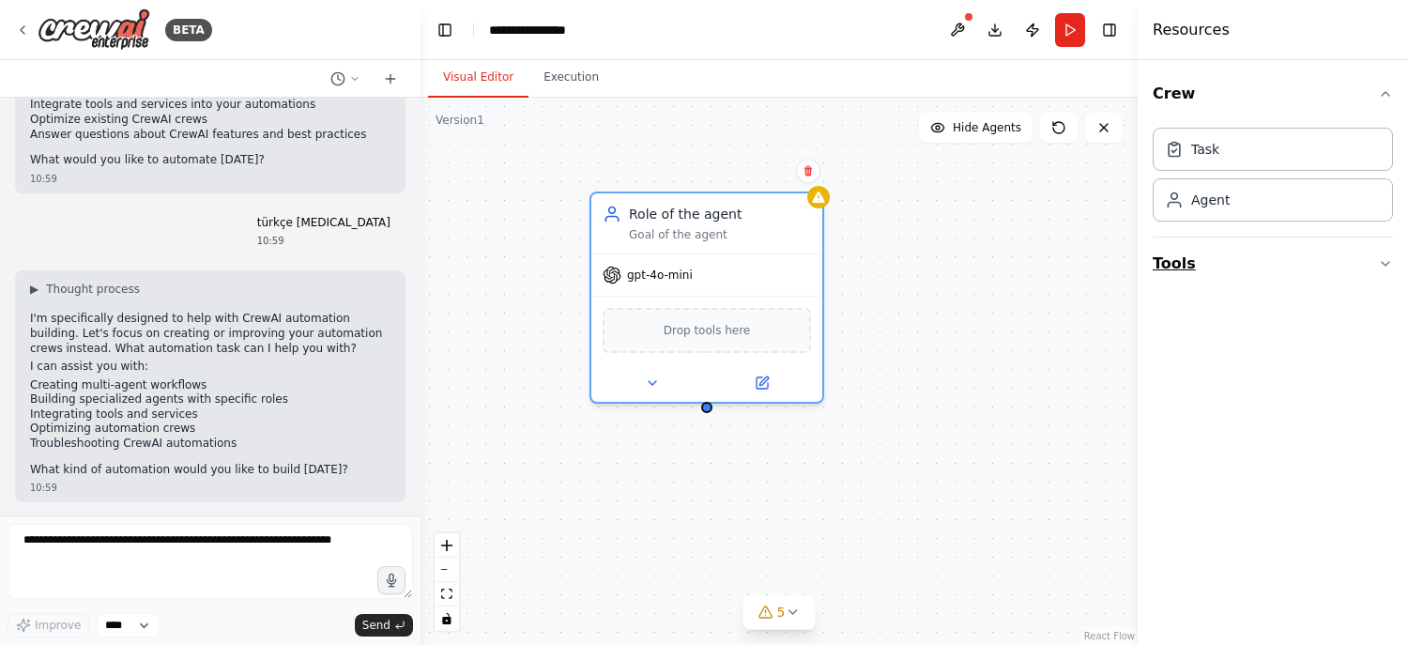
click at [1318, 259] on button "Tools" at bounding box center [1272, 263] width 240 height 53
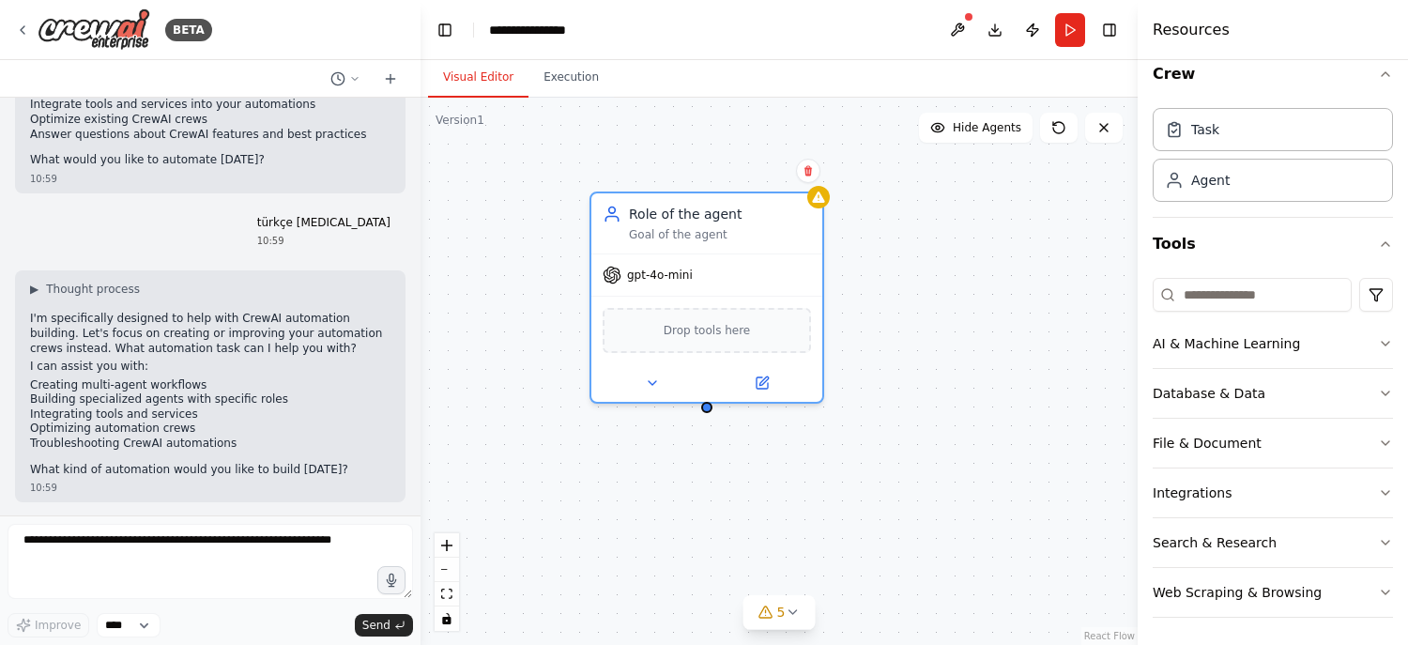
scroll to position [20, 0]
click at [1228, 583] on button "Web Scraping & Browsing" at bounding box center [1272, 592] width 240 height 49
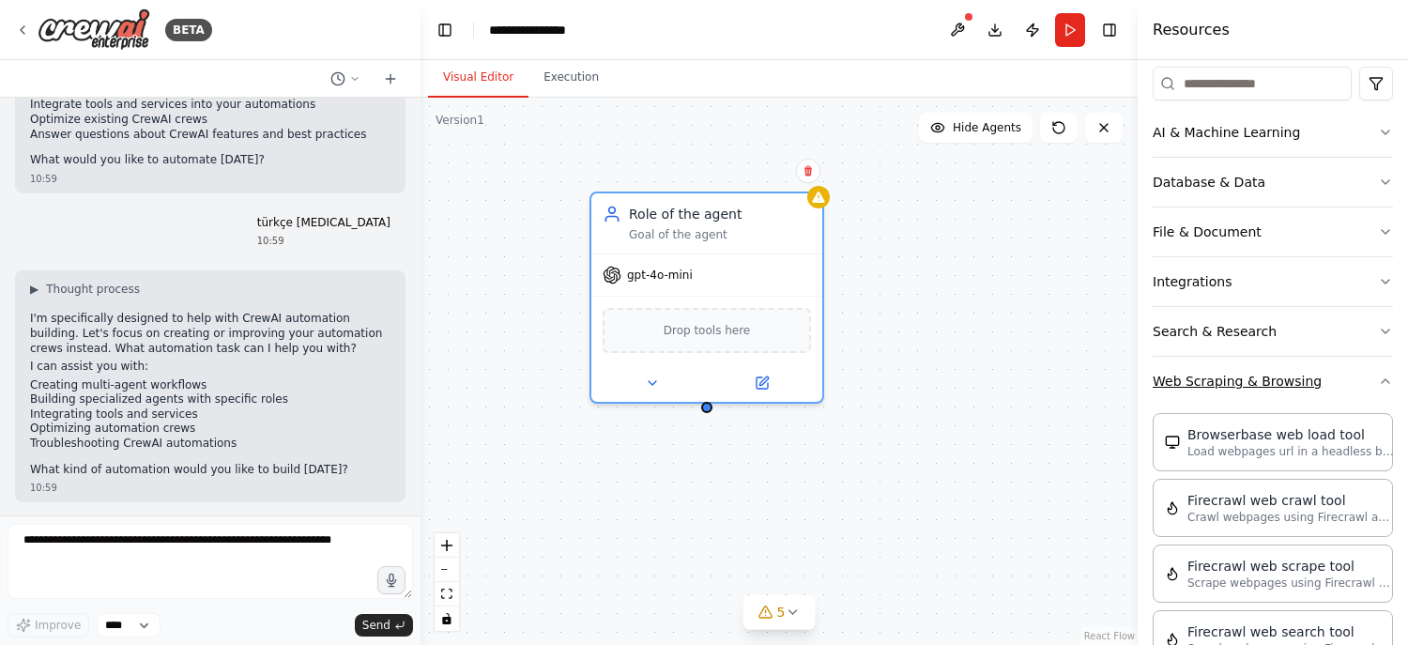
scroll to position [207, 0]
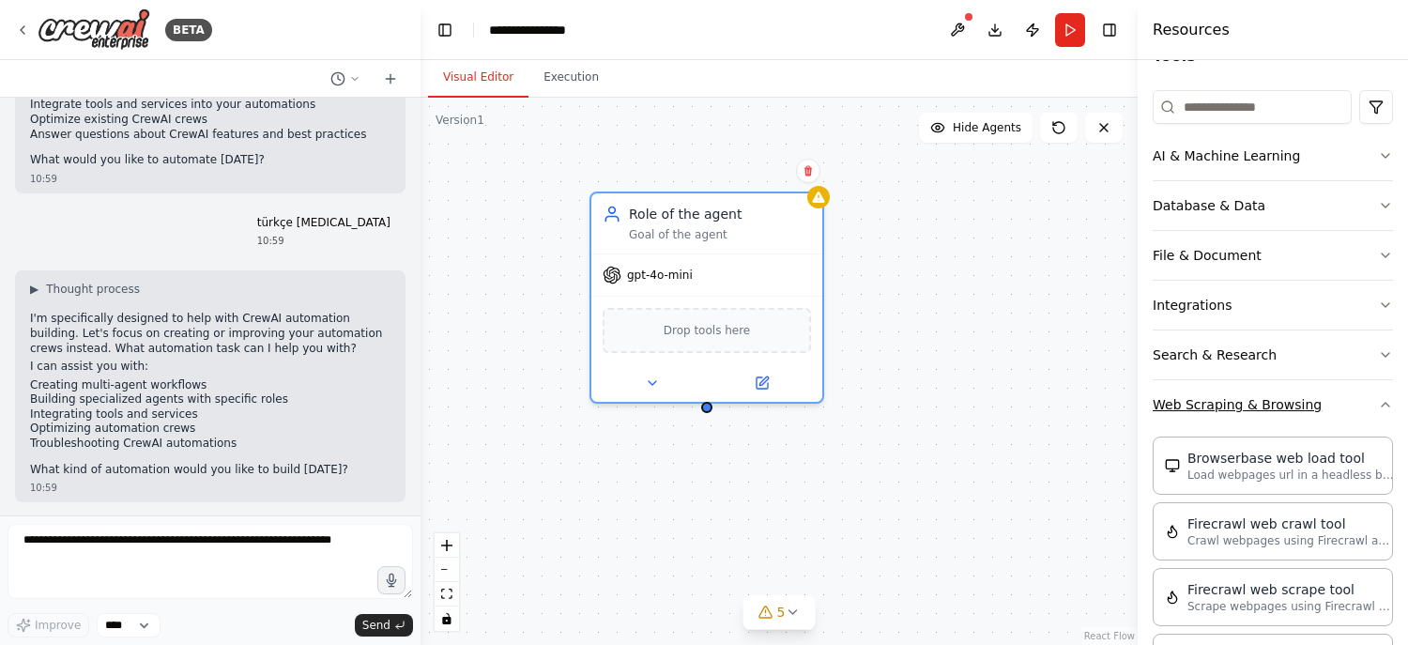
click at [1241, 404] on button "Web Scraping & Browsing" at bounding box center [1272, 404] width 240 height 49
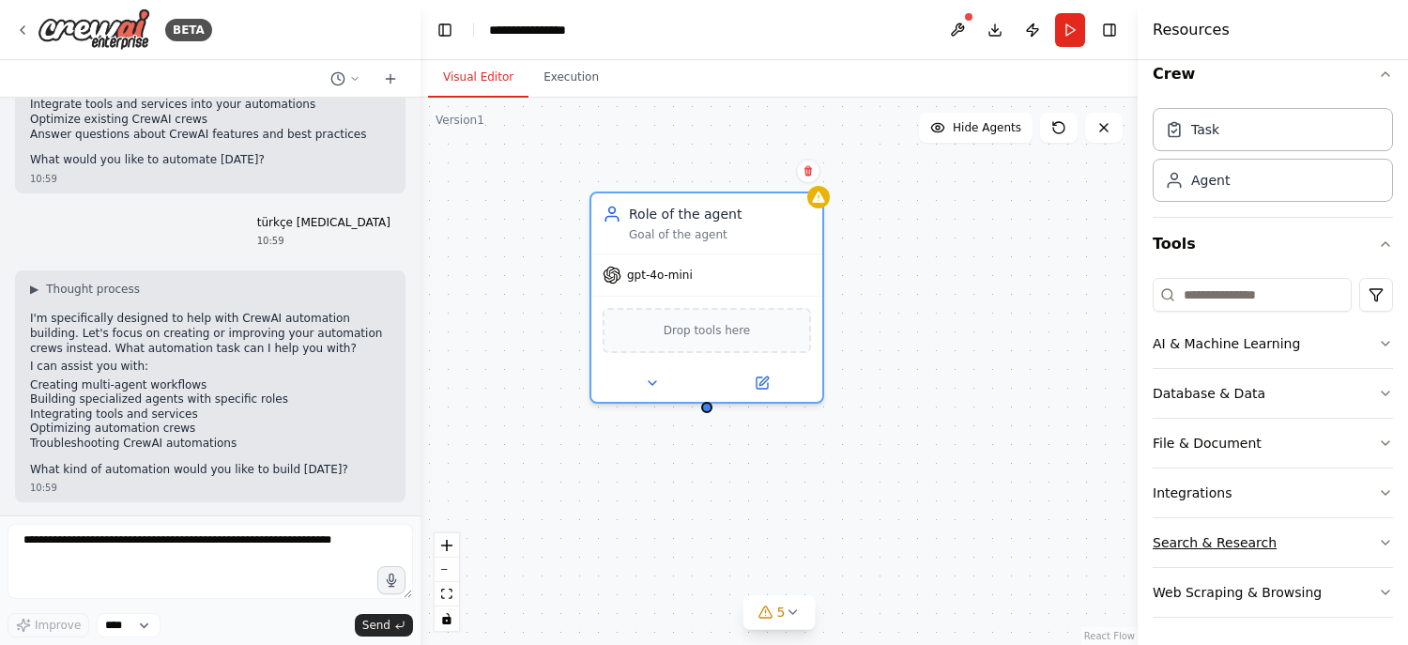
click at [1211, 528] on button "Search & Research" at bounding box center [1272, 542] width 240 height 49
click at [1215, 539] on button "Search & Research" at bounding box center [1272, 542] width 240 height 49
click at [1195, 496] on button "Integrations" at bounding box center [1272, 492] width 240 height 49
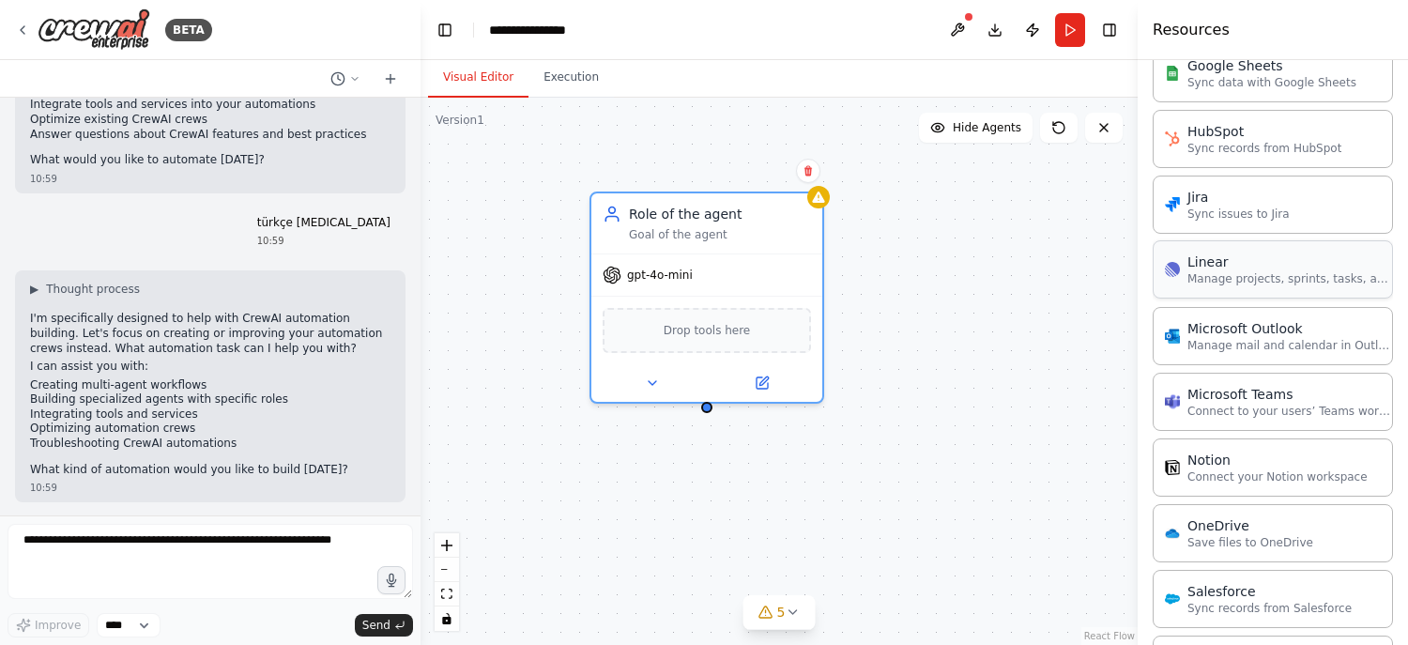
scroll to position [1027, 0]
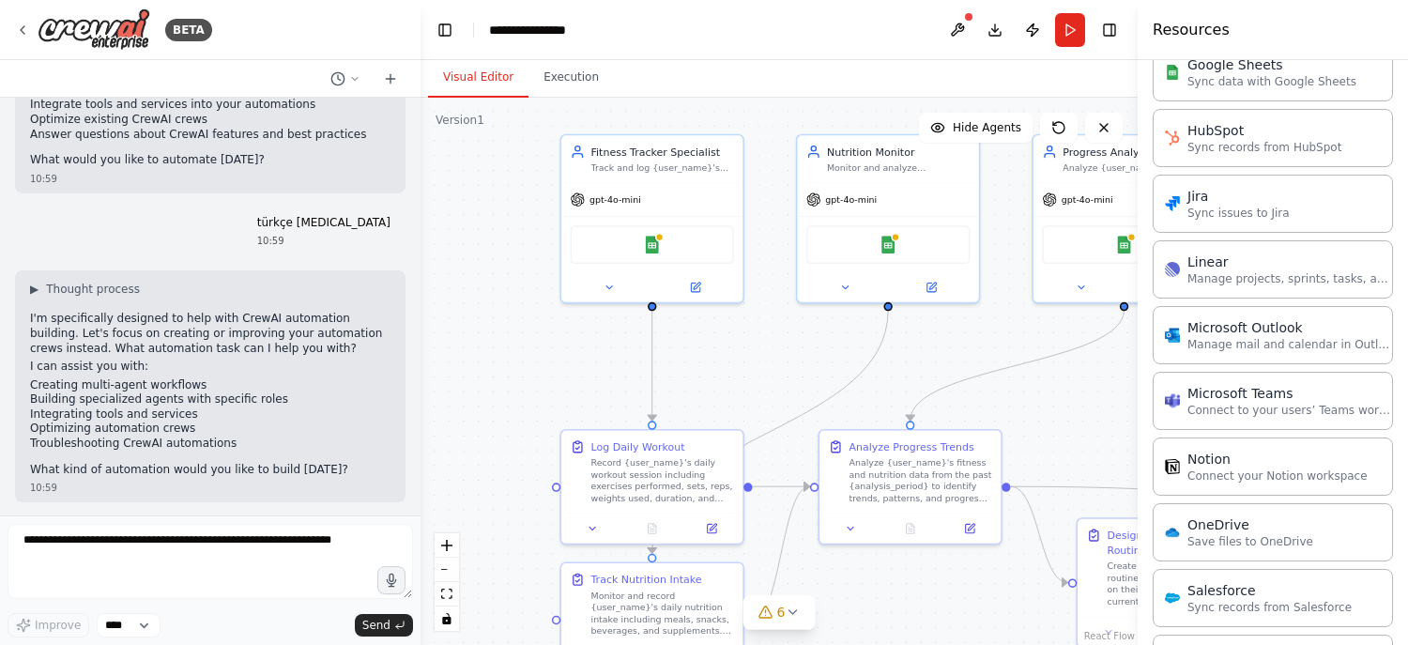
drag, startPoint x: 1069, startPoint y: 514, endPoint x: 1023, endPoint y: 400, distance: 123.4
click at [1023, 400] on div ".deletable-edge-delete-btn { width: 20px; height: 20px; border: 0px solid #ffff…" at bounding box center [778, 371] width 717 height 547
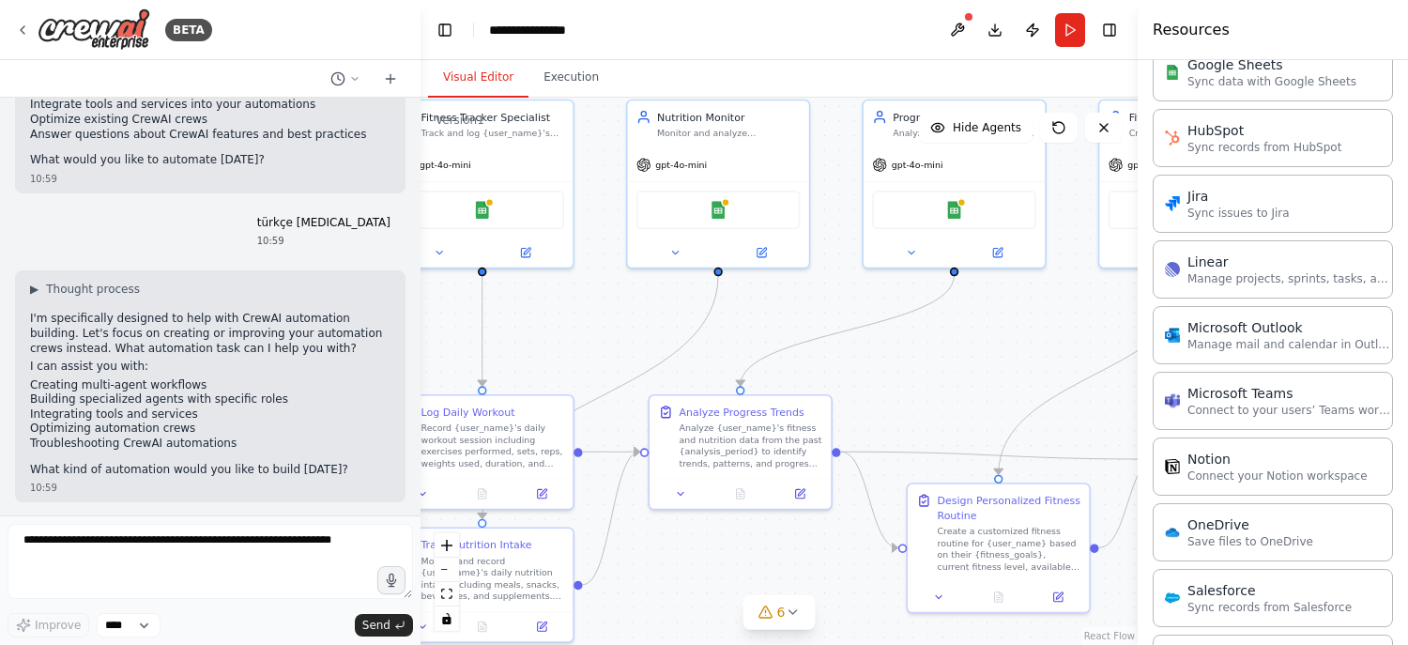
drag, startPoint x: 1041, startPoint y: 456, endPoint x: 839, endPoint y: 410, distance: 207.0
click at [839, 410] on div ".deletable-edge-delete-btn { width: 20px; height: 20px; border: 0px solid #ffff…" at bounding box center [778, 371] width 717 height 547
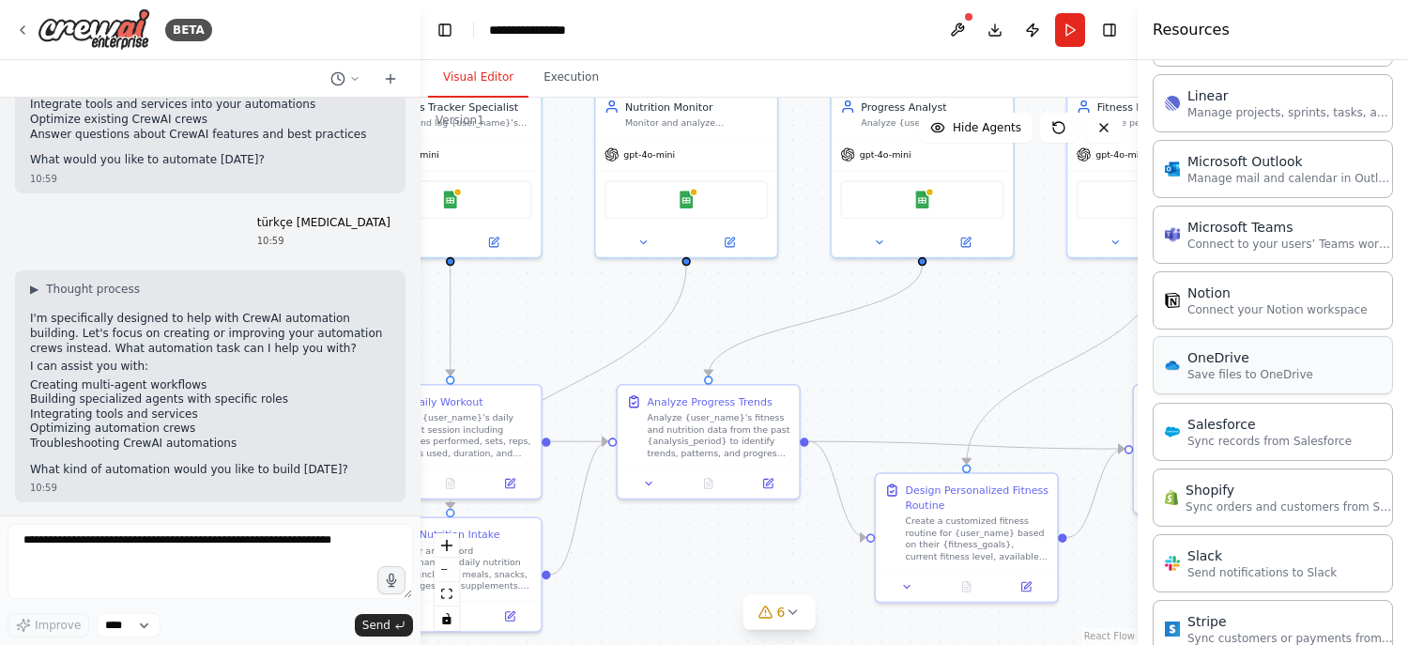
scroll to position [1186, 0]
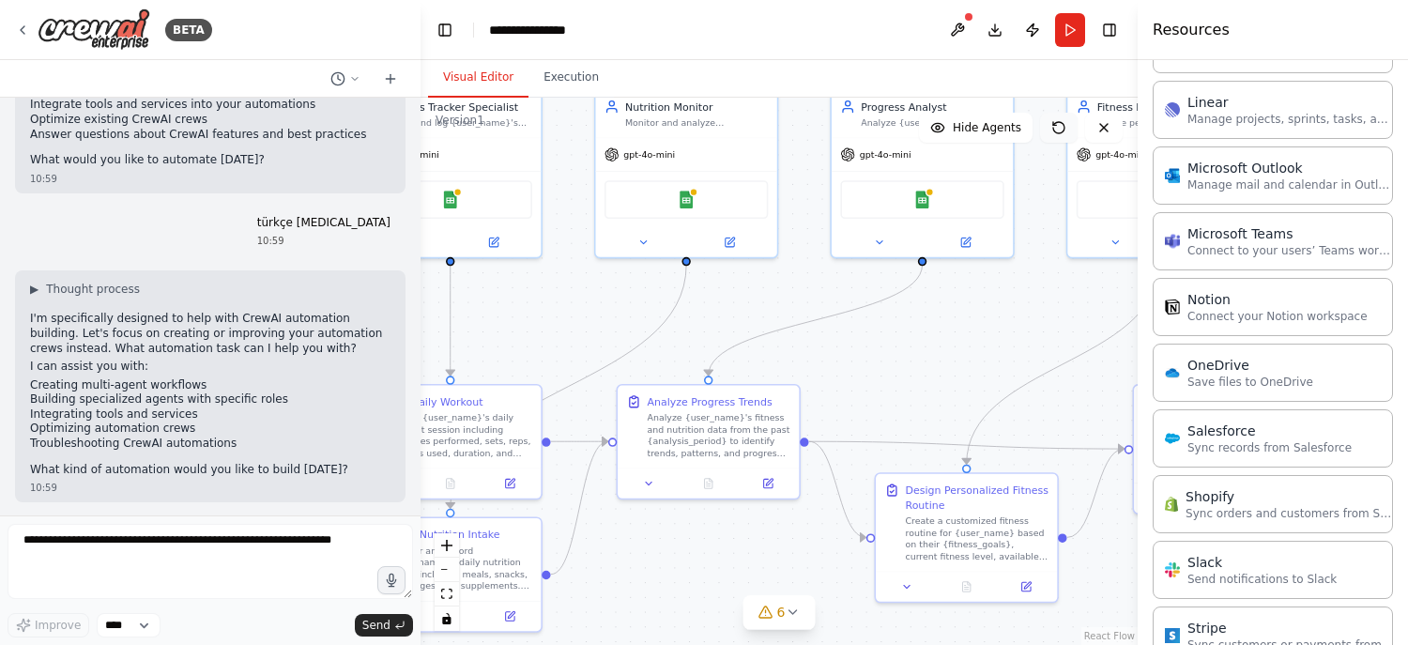
click at [1066, 141] on button at bounding box center [1059, 128] width 38 height 30
click at [1052, 130] on icon at bounding box center [1058, 127] width 15 height 15
click at [1081, 127] on div "Show Tools Hide Agents" at bounding box center [1021, 128] width 204 height 30
click at [1099, 125] on icon at bounding box center [1103, 127] width 15 height 15
click at [1061, 129] on icon at bounding box center [1058, 127] width 15 height 15
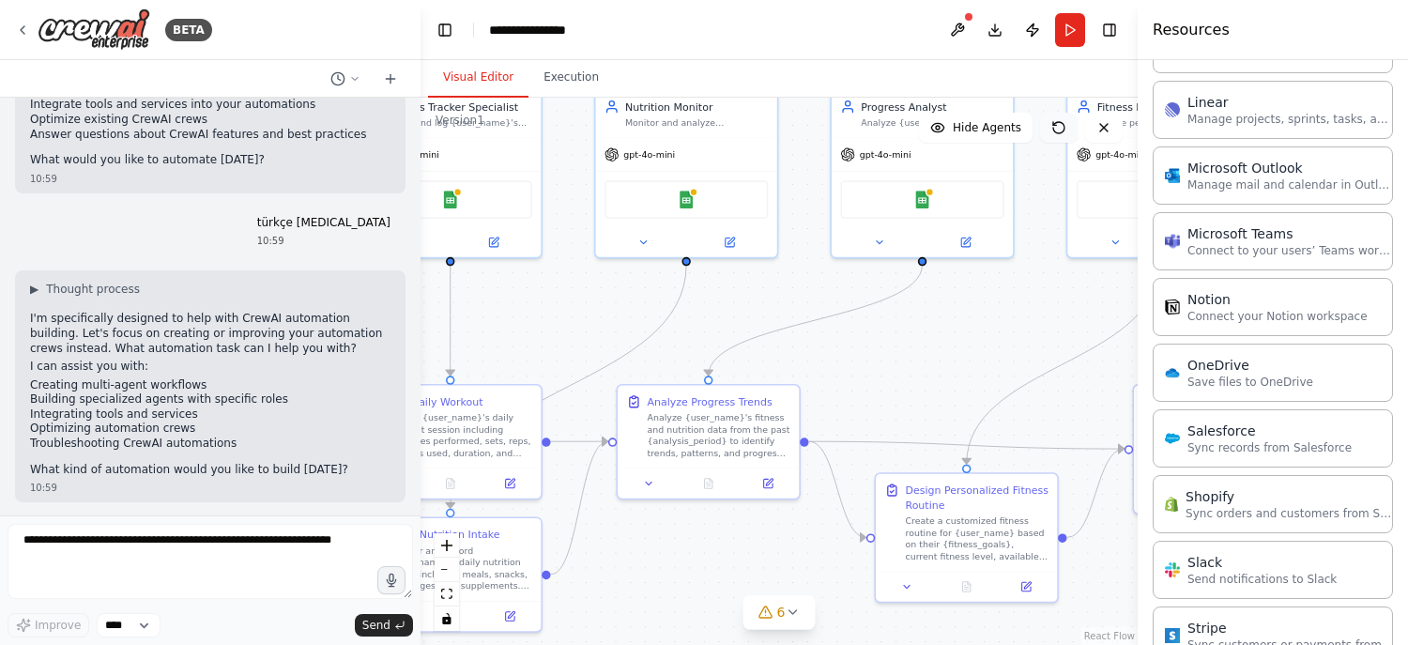
click at [1061, 129] on icon at bounding box center [1058, 127] width 15 height 15
click at [978, 134] on span "Hide Agents" at bounding box center [987, 127] width 69 height 15
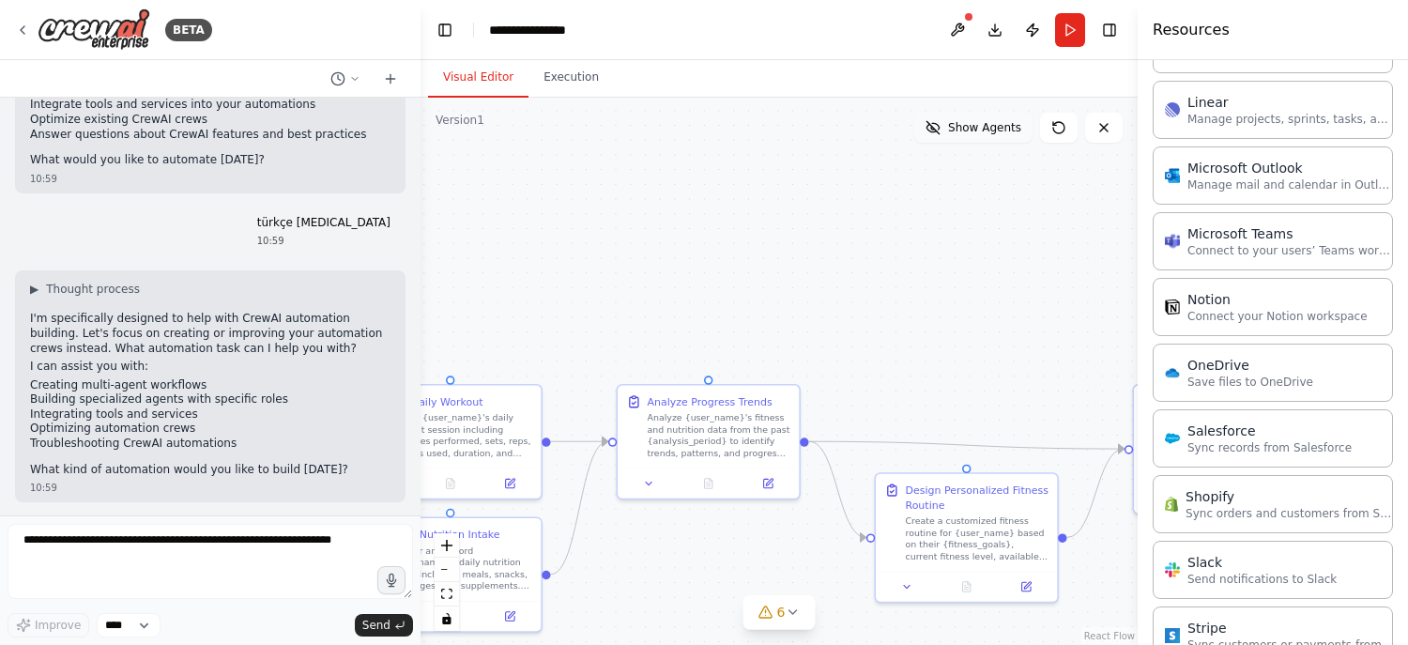
click at [993, 136] on button "Show Agents" at bounding box center [973, 128] width 118 height 30
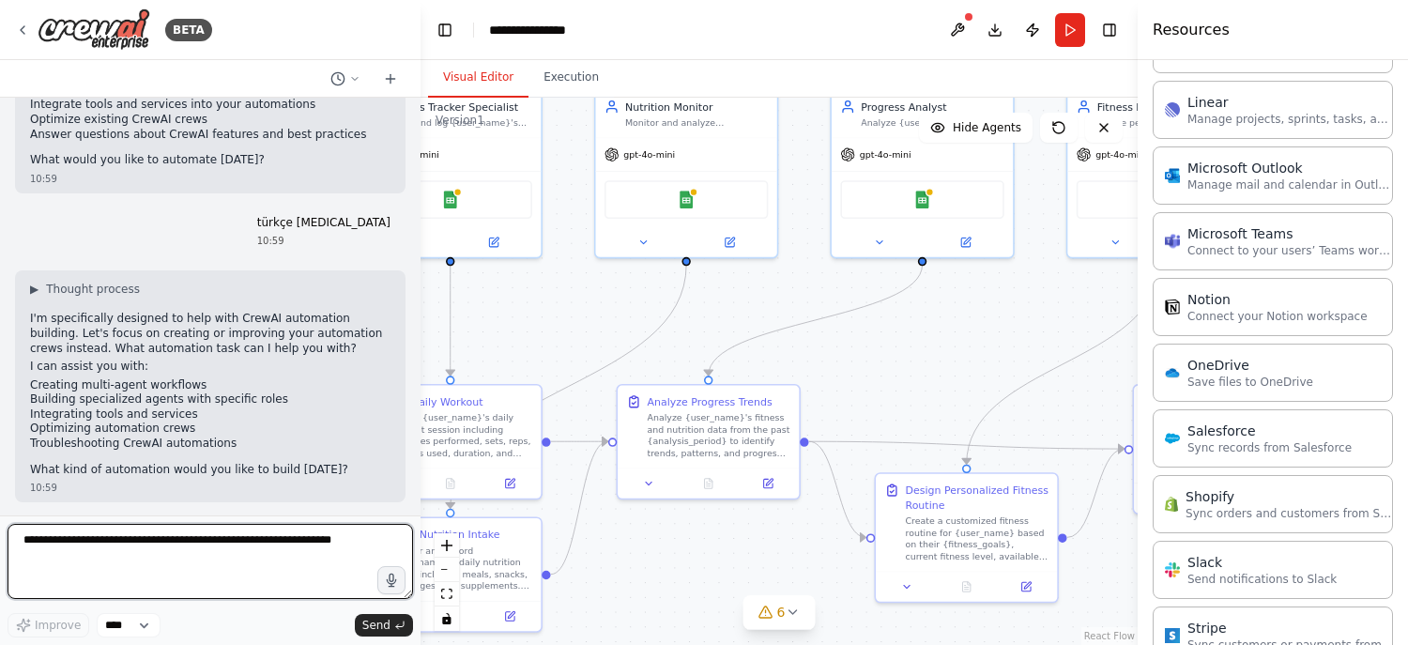
click at [267, 544] on textarea at bounding box center [210, 561] width 405 height 75
type textarea "**********"
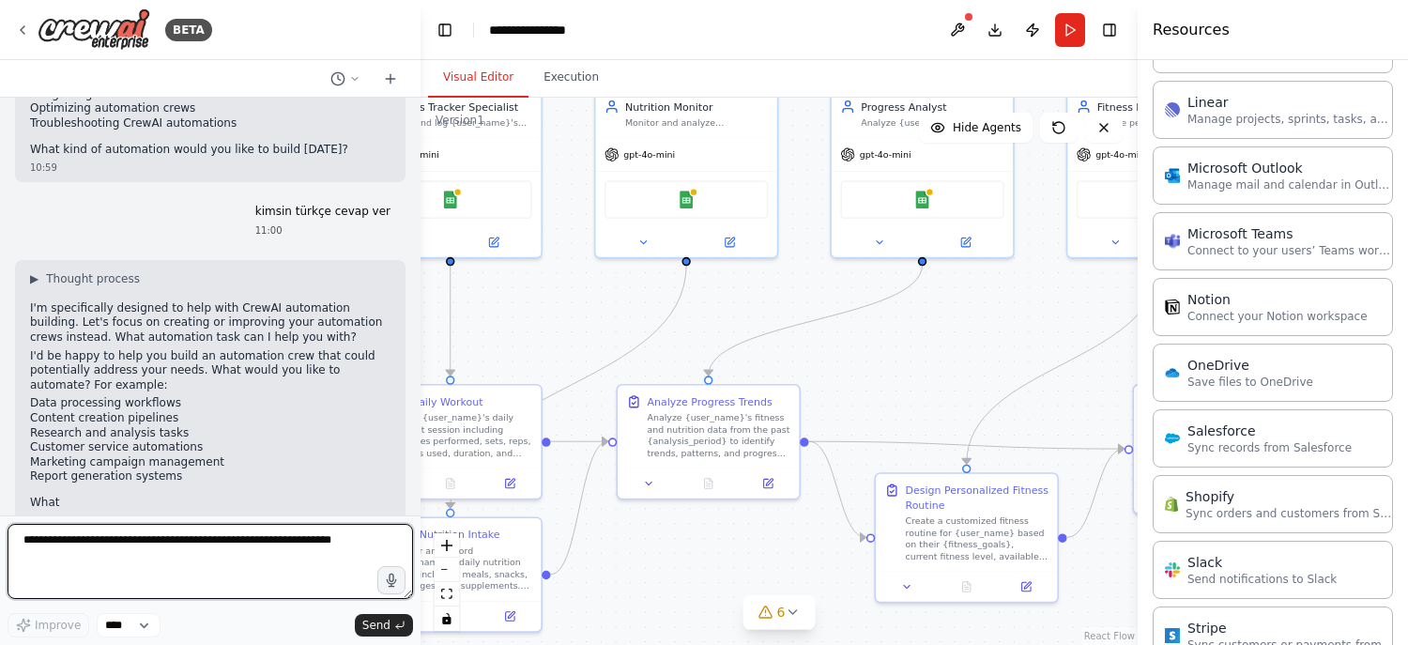
scroll to position [644, 0]
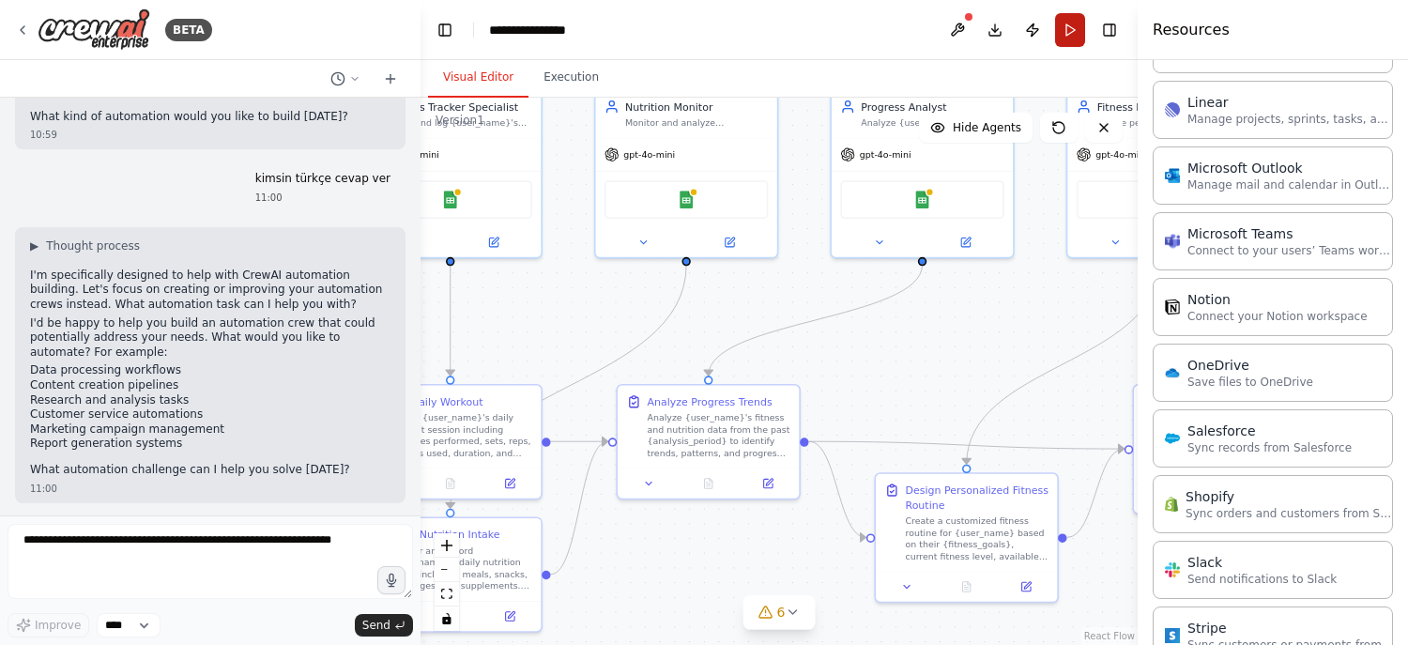
click at [1067, 35] on button "Run" at bounding box center [1070, 30] width 30 height 34
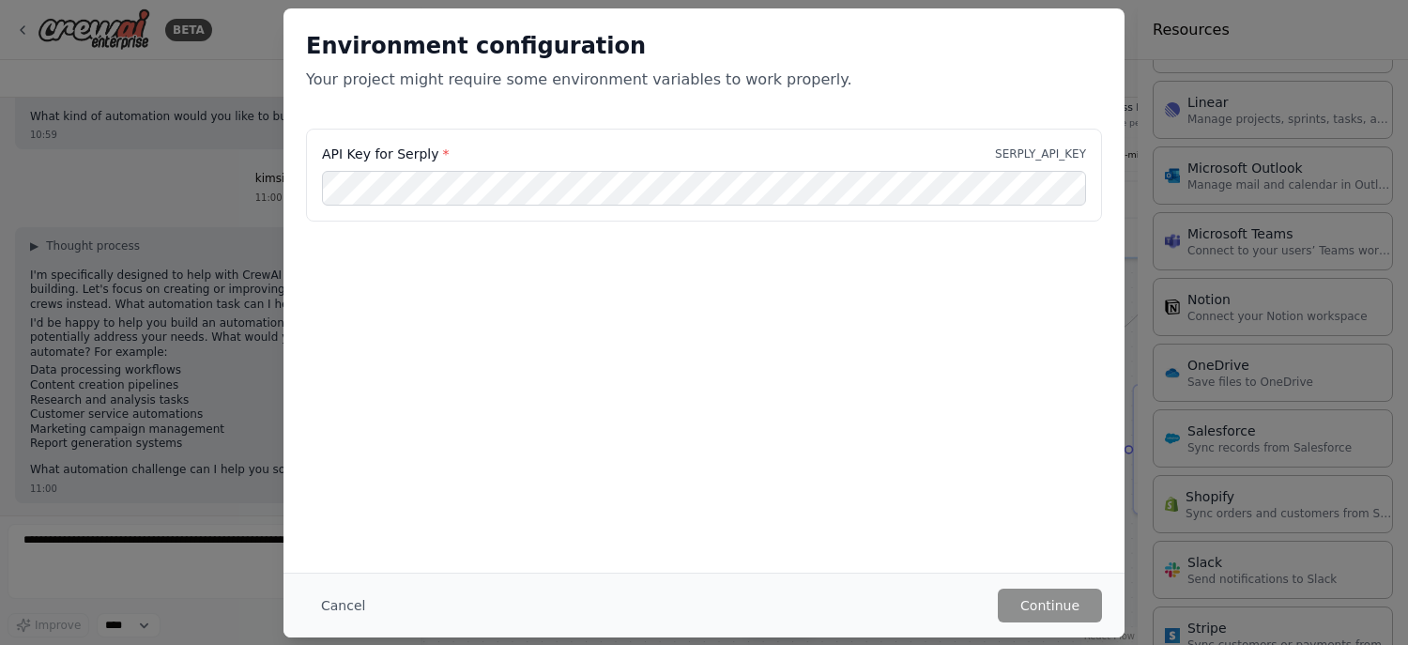
click at [1051, 152] on p "SERPLY_API_KEY" at bounding box center [1040, 153] width 91 height 15
click at [335, 606] on button "Cancel" at bounding box center [343, 605] width 74 height 34
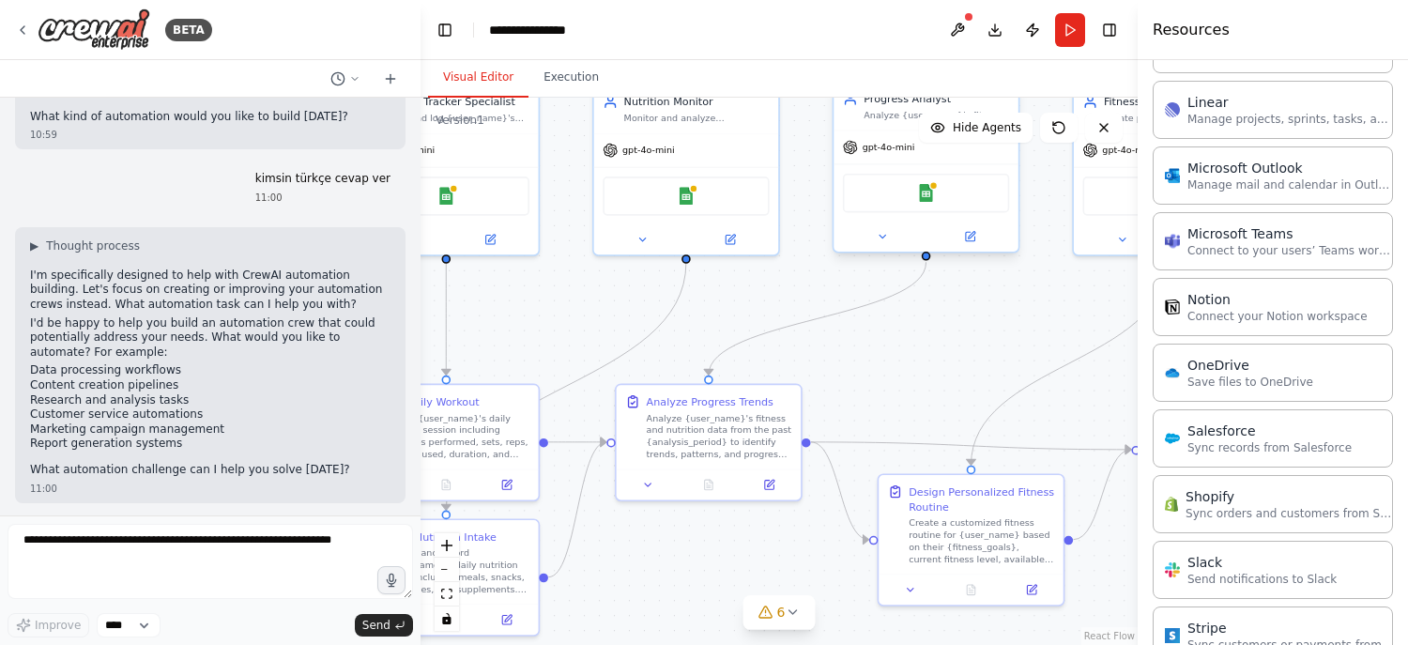
click at [858, 153] on div "gpt-4o-mini" at bounding box center [879, 147] width 72 height 15
drag, startPoint x: 404, startPoint y: 64, endPoint x: 391, endPoint y: 80, distance: 20.7
click at [404, 65] on div at bounding box center [210, 79] width 420 height 38
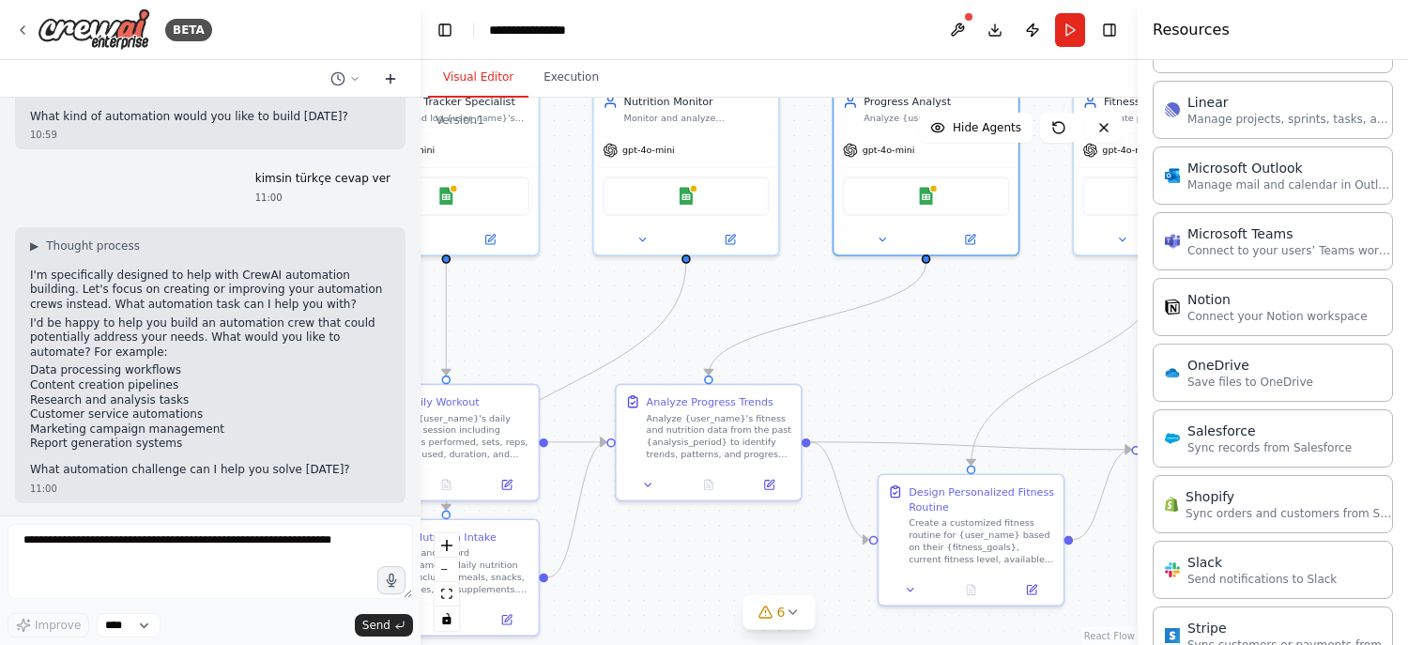
click at [390, 82] on icon at bounding box center [390, 78] width 0 height 8
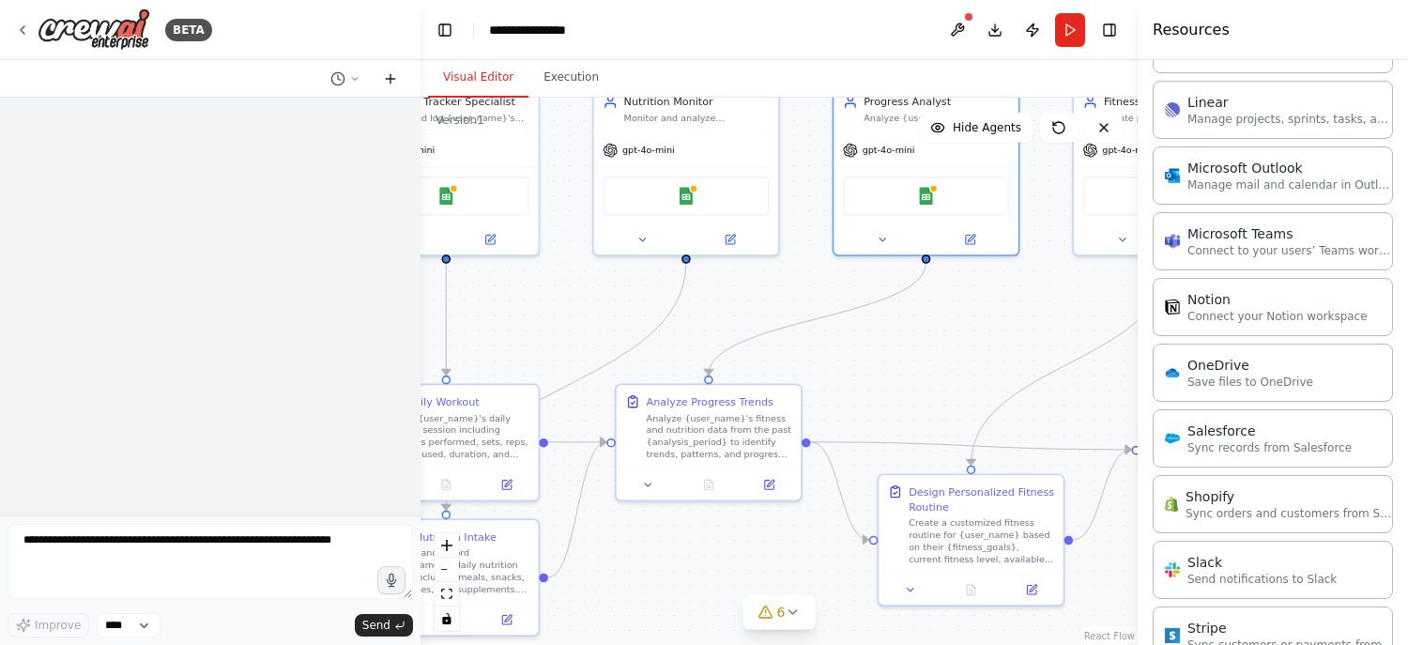
scroll to position [0, 0]
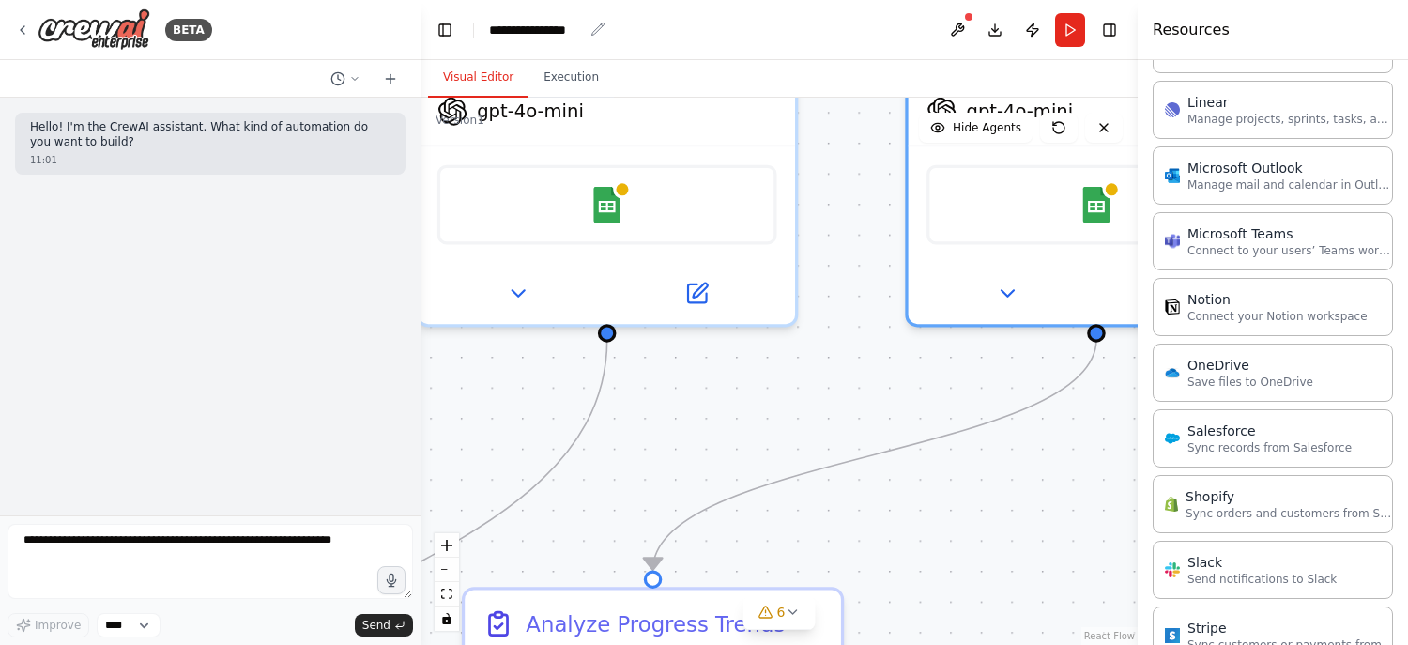
click at [549, 21] on div "**********" at bounding box center [536, 30] width 94 height 19
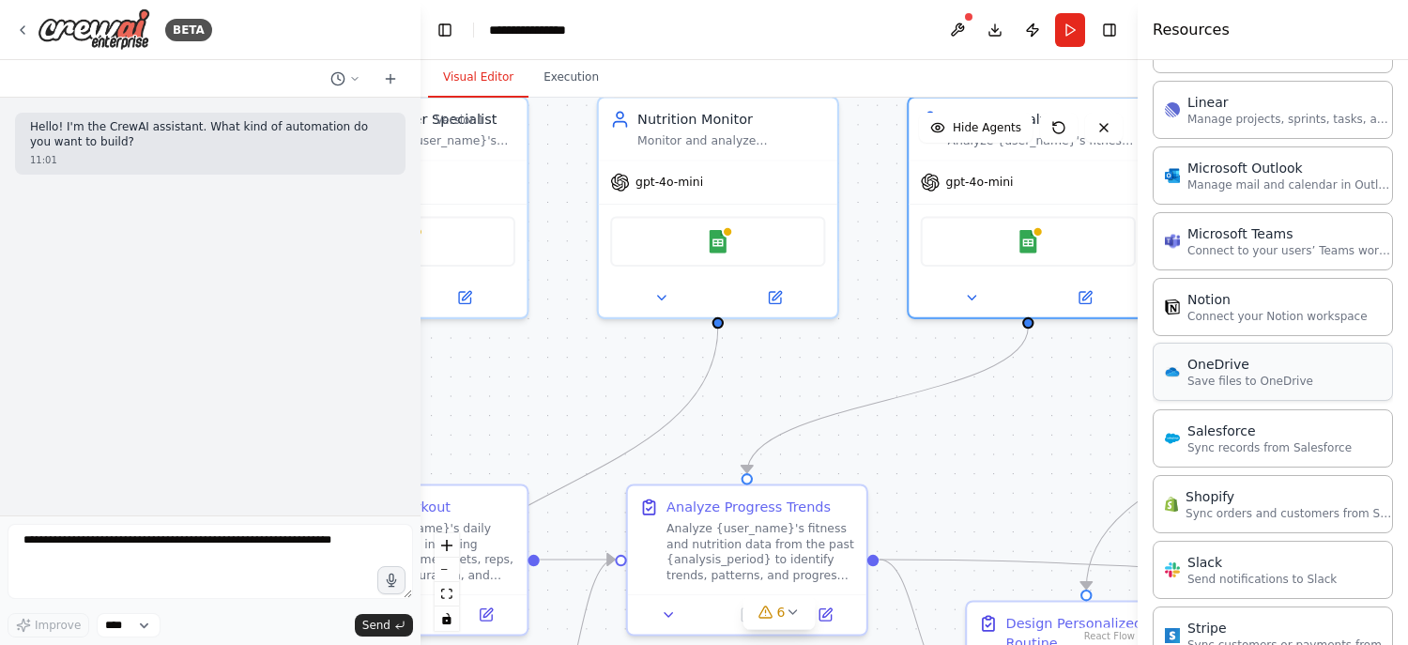
scroll to position [1406, 0]
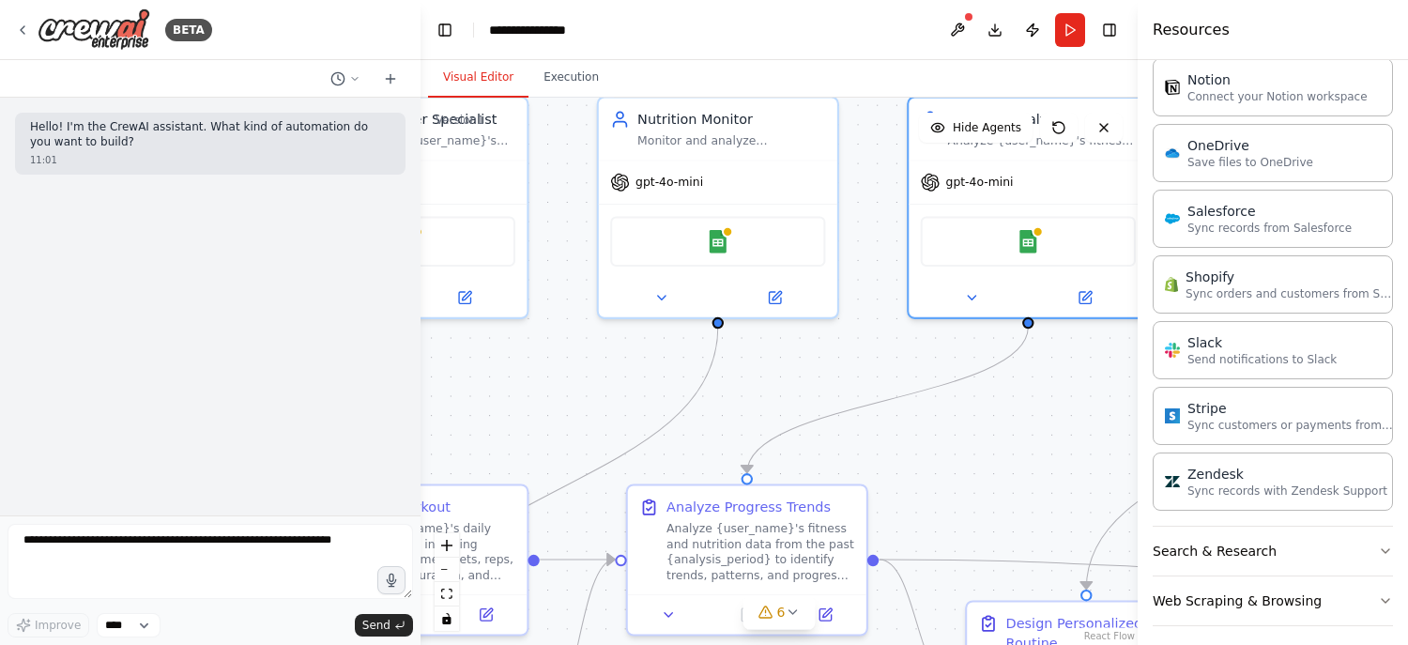
click at [1009, 418] on div ".deletable-edge-delete-btn { width: 20px; height: 20px; border: 0px solid #ffff…" at bounding box center [778, 371] width 717 height 547
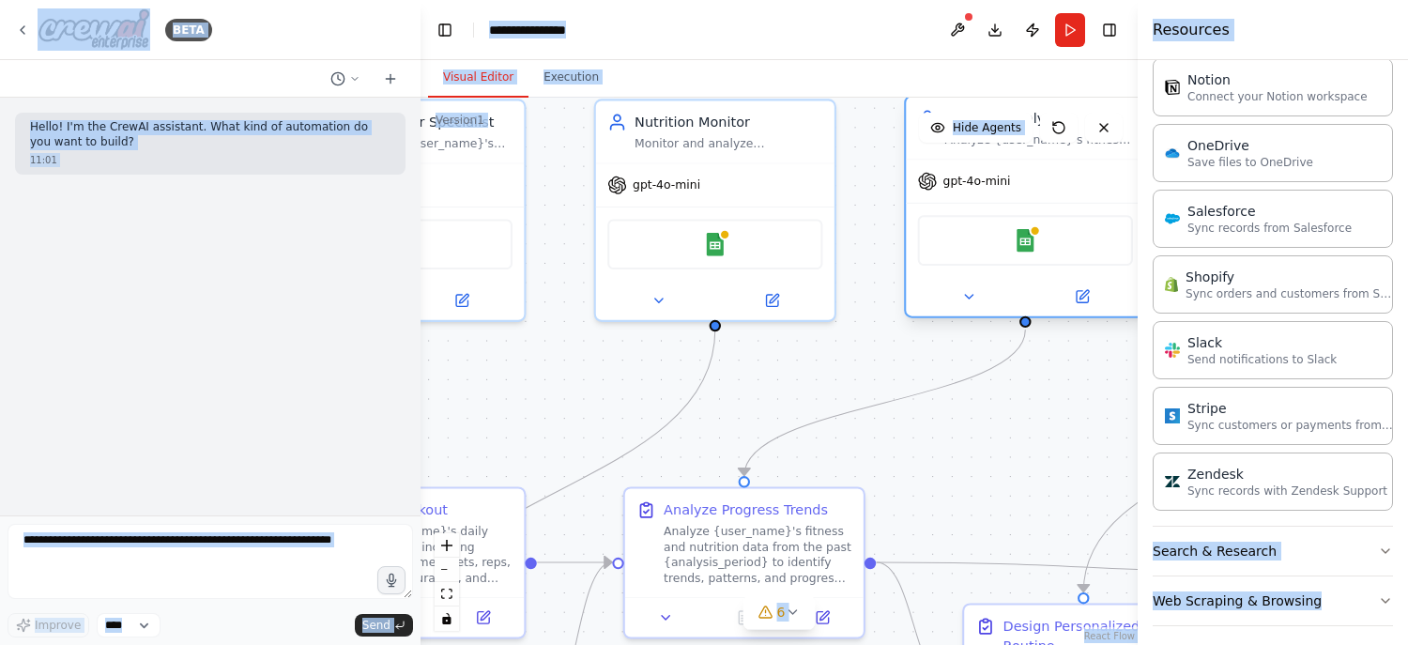
click at [985, 314] on div "Progress Analyst Analyze {user_name}'s fitness and nutrition data to identify t…" at bounding box center [1025, 206] width 242 height 223
click at [1009, 298] on button at bounding box center [969, 296] width 110 height 23
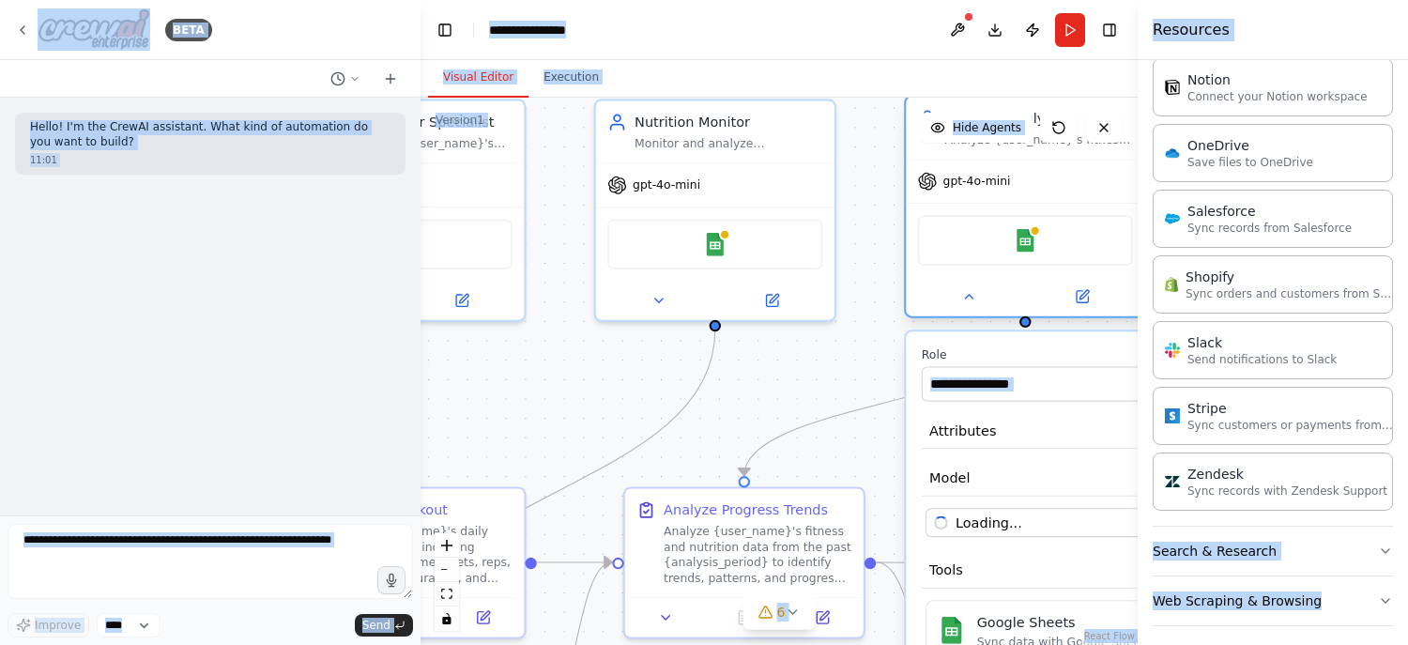
click at [1042, 306] on div at bounding box center [1025, 296] width 238 height 38
click at [971, 289] on icon at bounding box center [969, 297] width 16 height 16
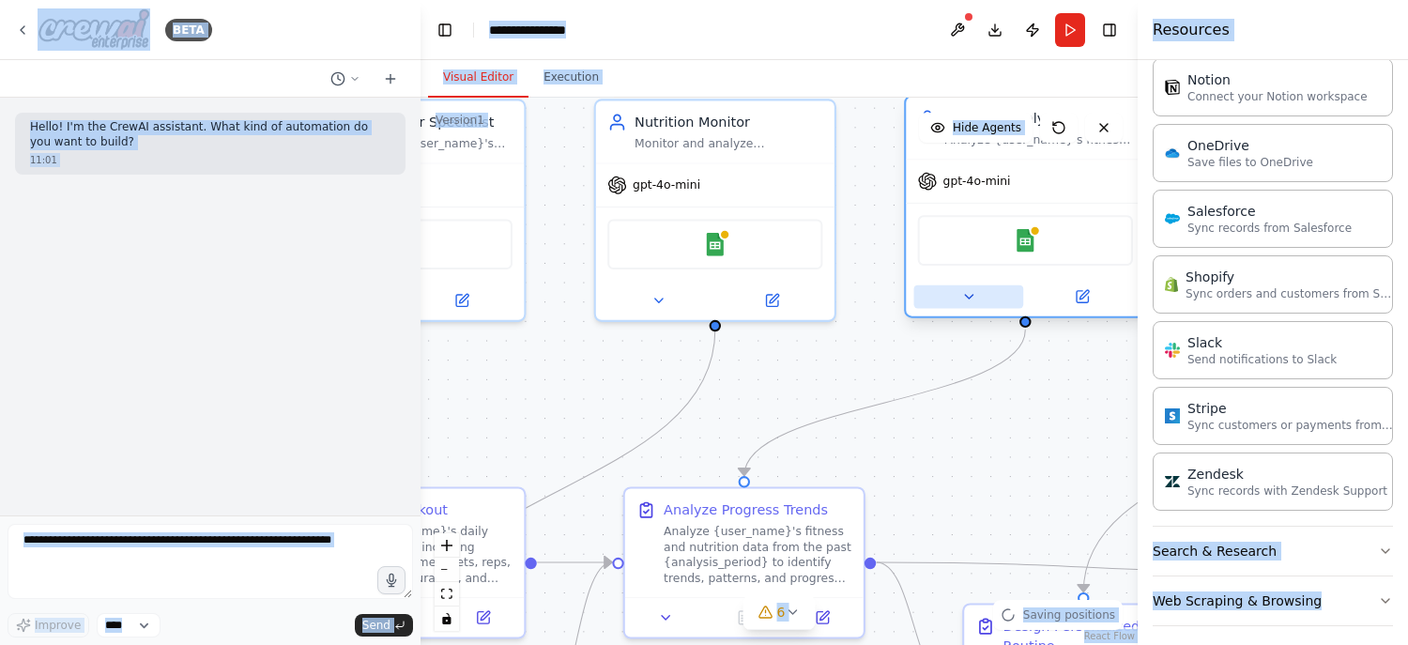
click at [972, 289] on icon at bounding box center [969, 297] width 16 height 16
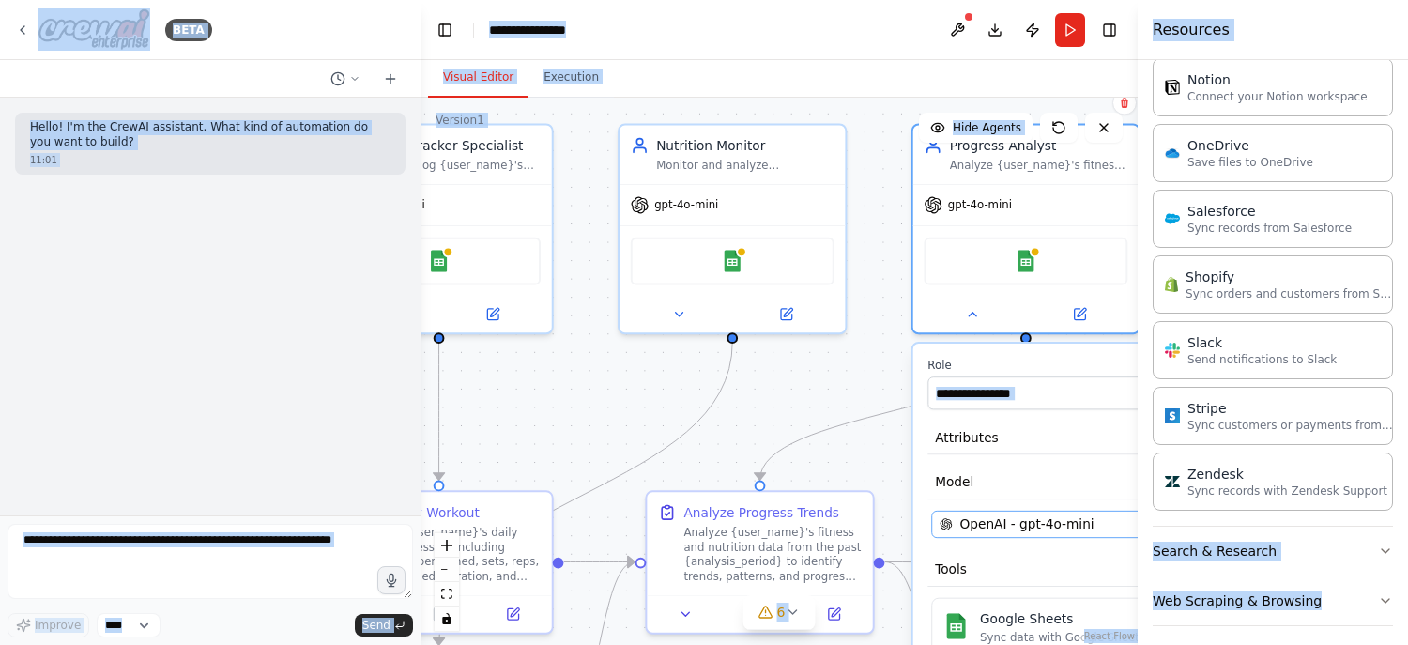
click at [1042, 523] on span "OpenAI - gpt-4o-mini" at bounding box center [1027, 524] width 134 height 19
click at [1019, 526] on span "OpenAI - gpt-4o-mini" at bounding box center [1027, 524] width 134 height 19
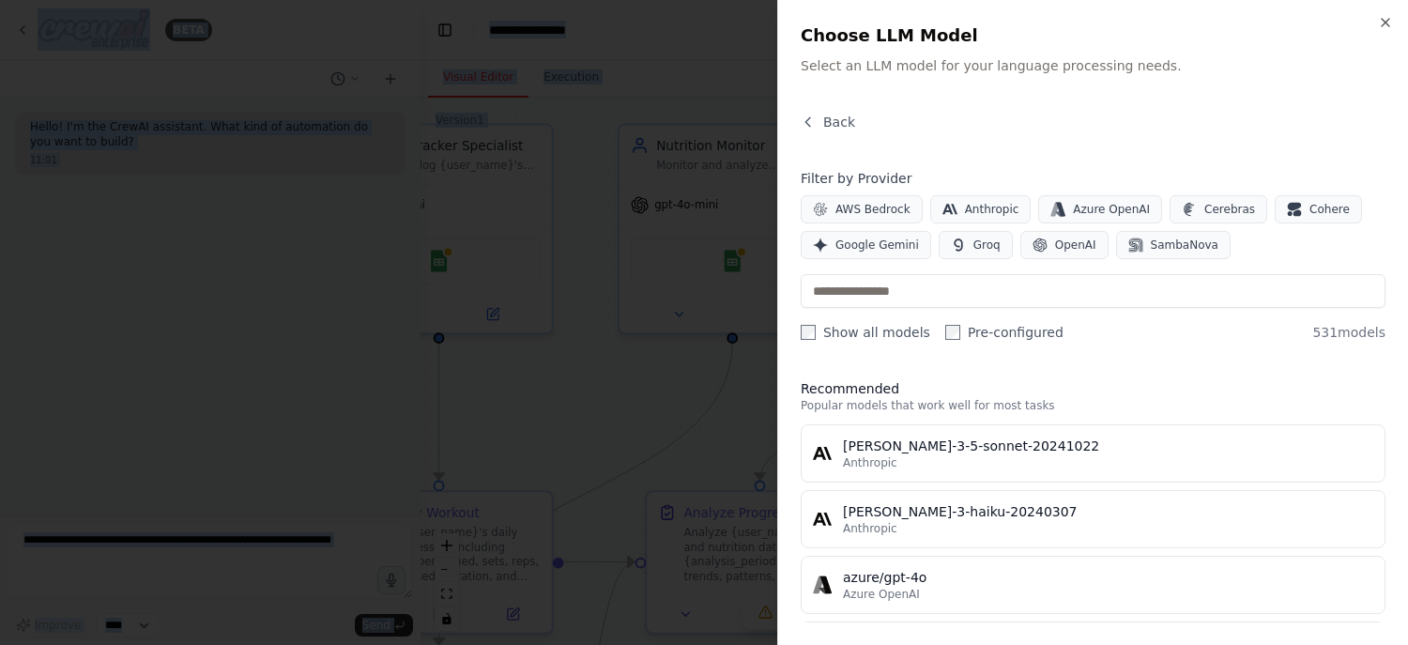
click at [1166, 448] on div "claude-3-5-sonnet-20241022" at bounding box center [1108, 445] width 530 height 19
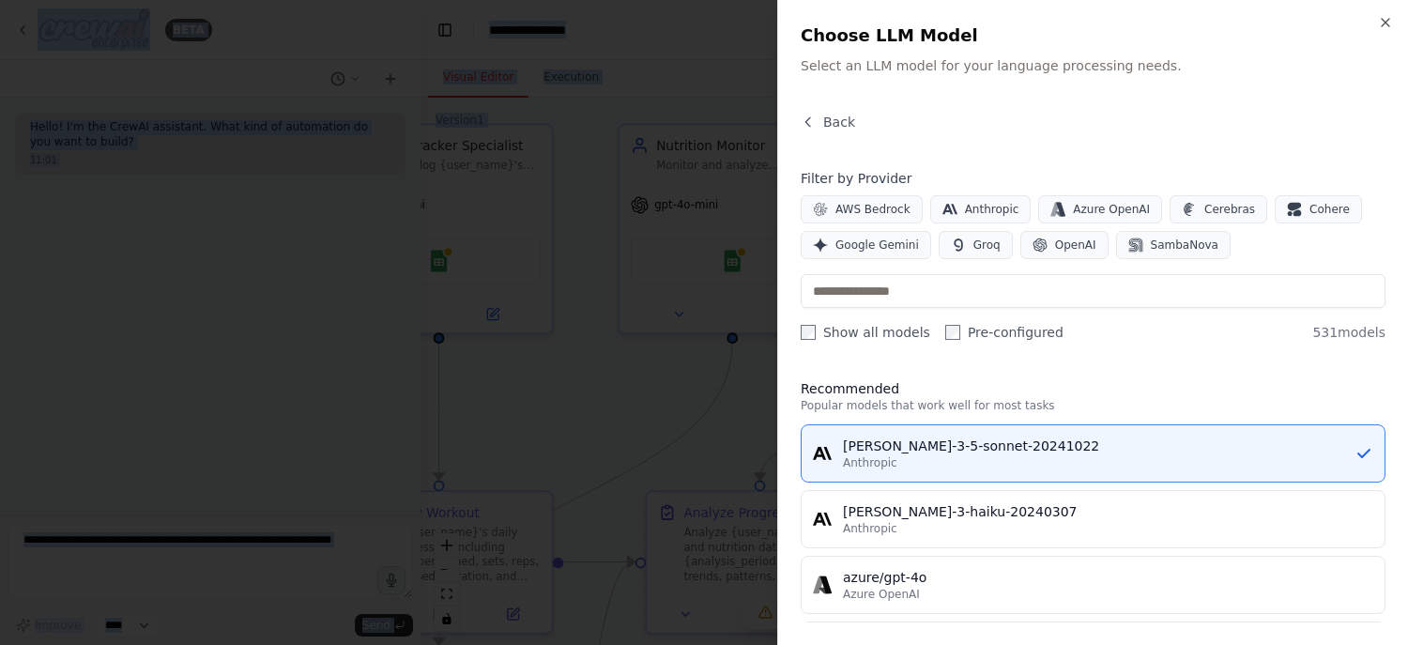
click at [1027, 107] on html "**********" at bounding box center [704, 322] width 1408 height 645
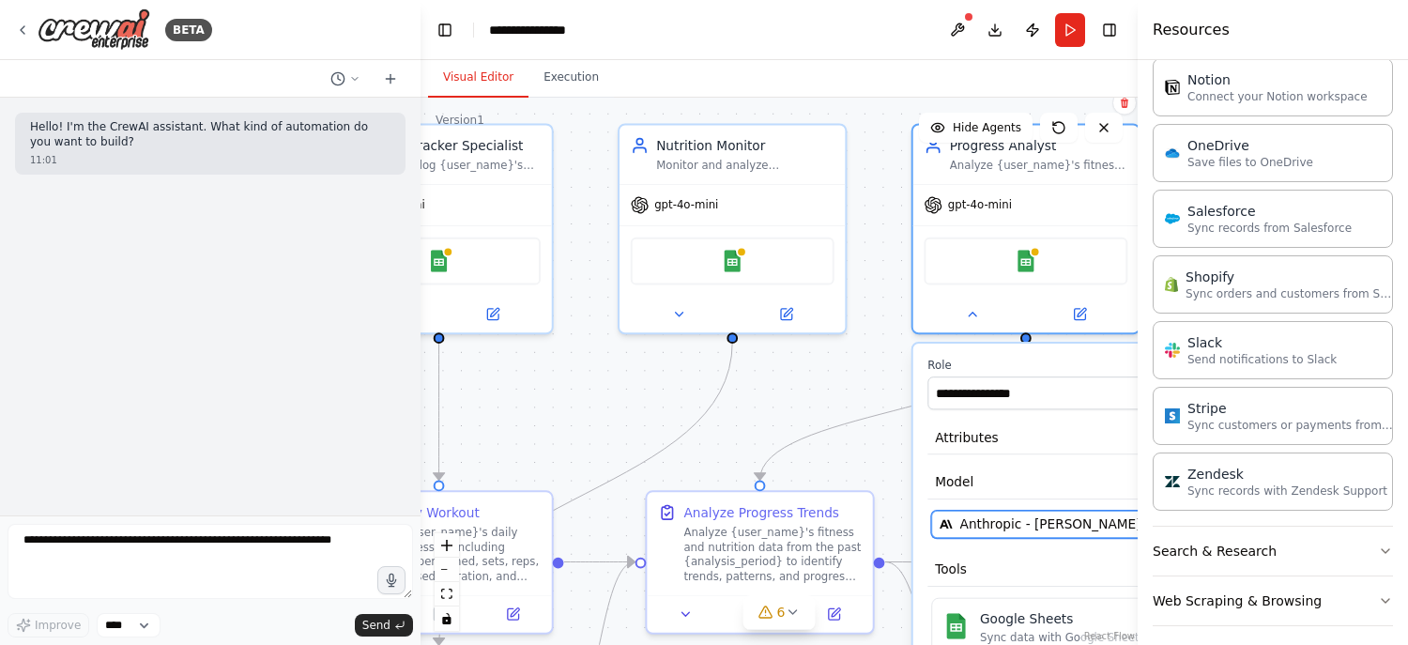
click at [996, 515] on span "Anthropic - claude-3-5-sonnet-20241022" at bounding box center [1093, 524] width 267 height 19
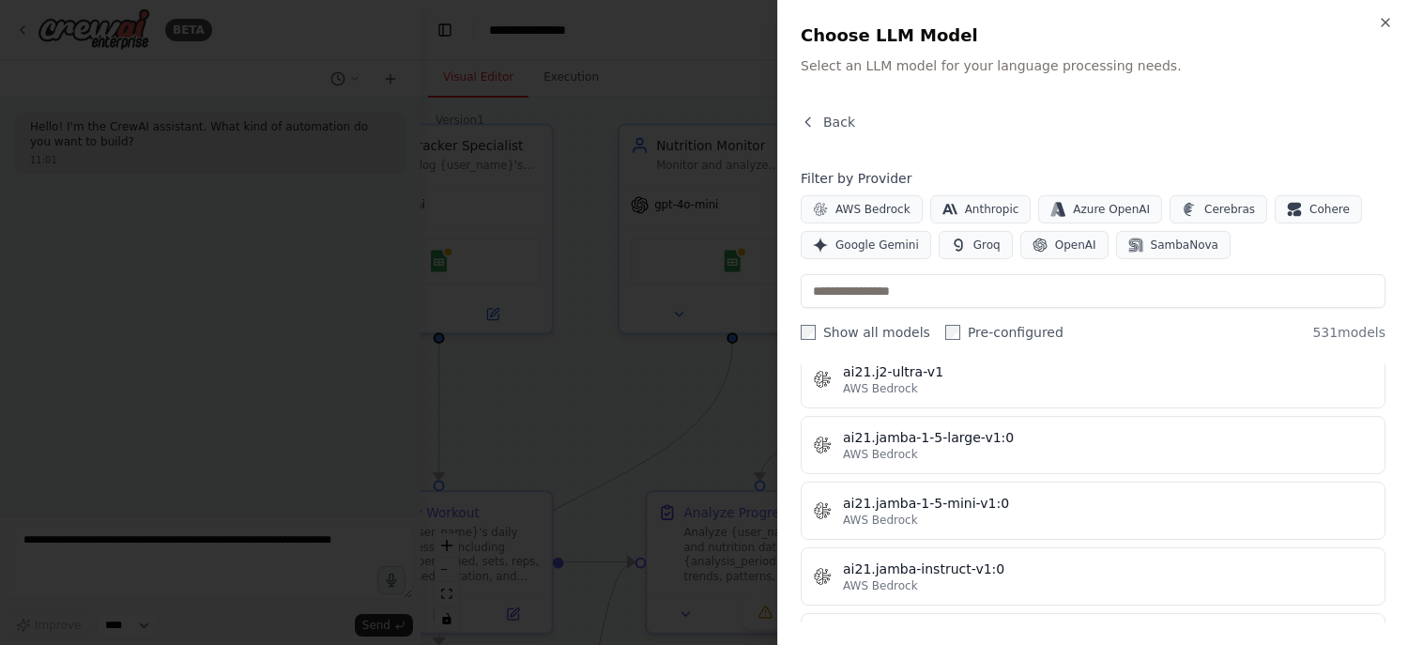
scroll to position [992, 0]
click at [864, 249] on span "Google Gemini" at bounding box center [877, 244] width 84 height 15
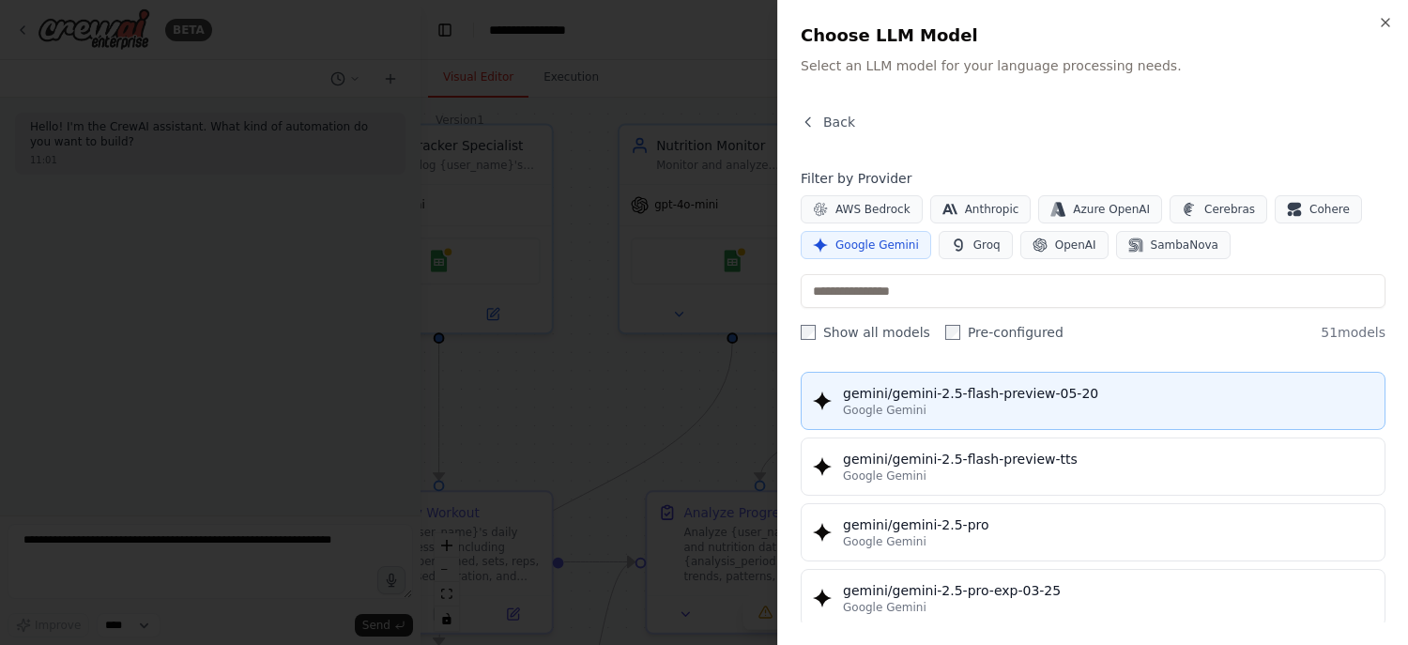
scroll to position [1970, 0]
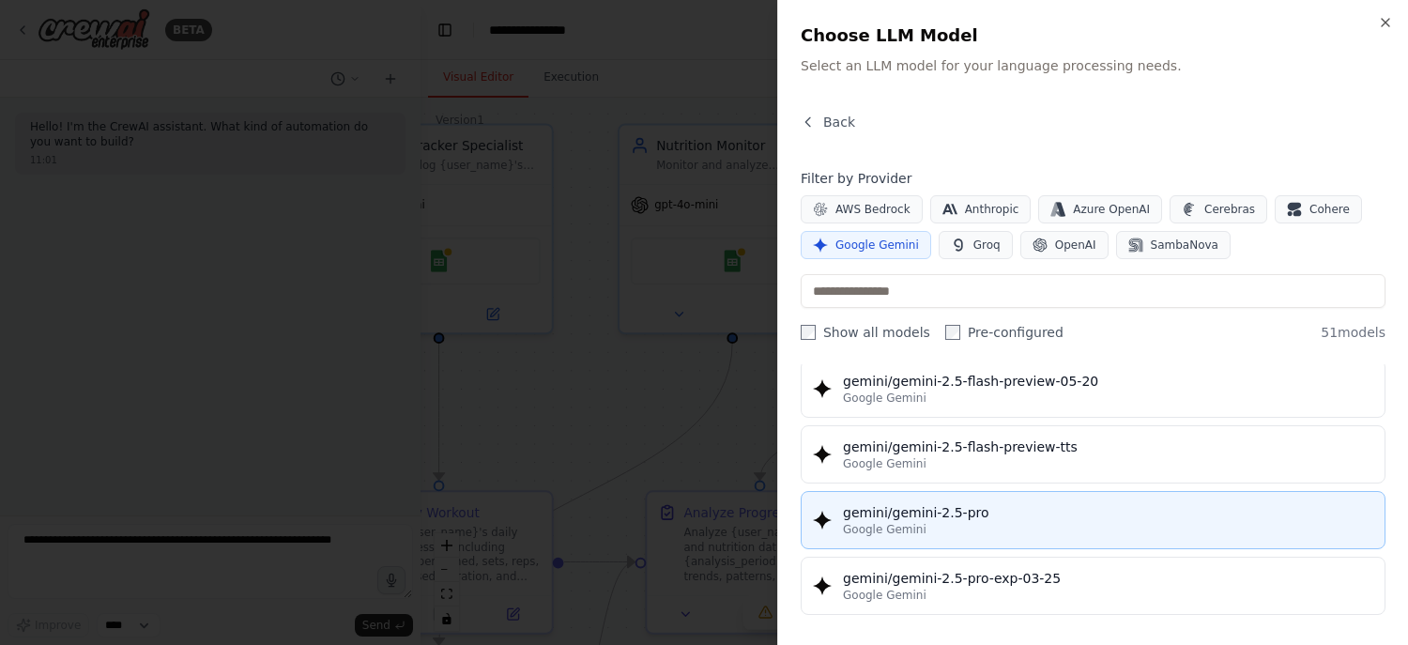
click at [1000, 522] on div "Google Gemini" at bounding box center [1108, 529] width 530 height 15
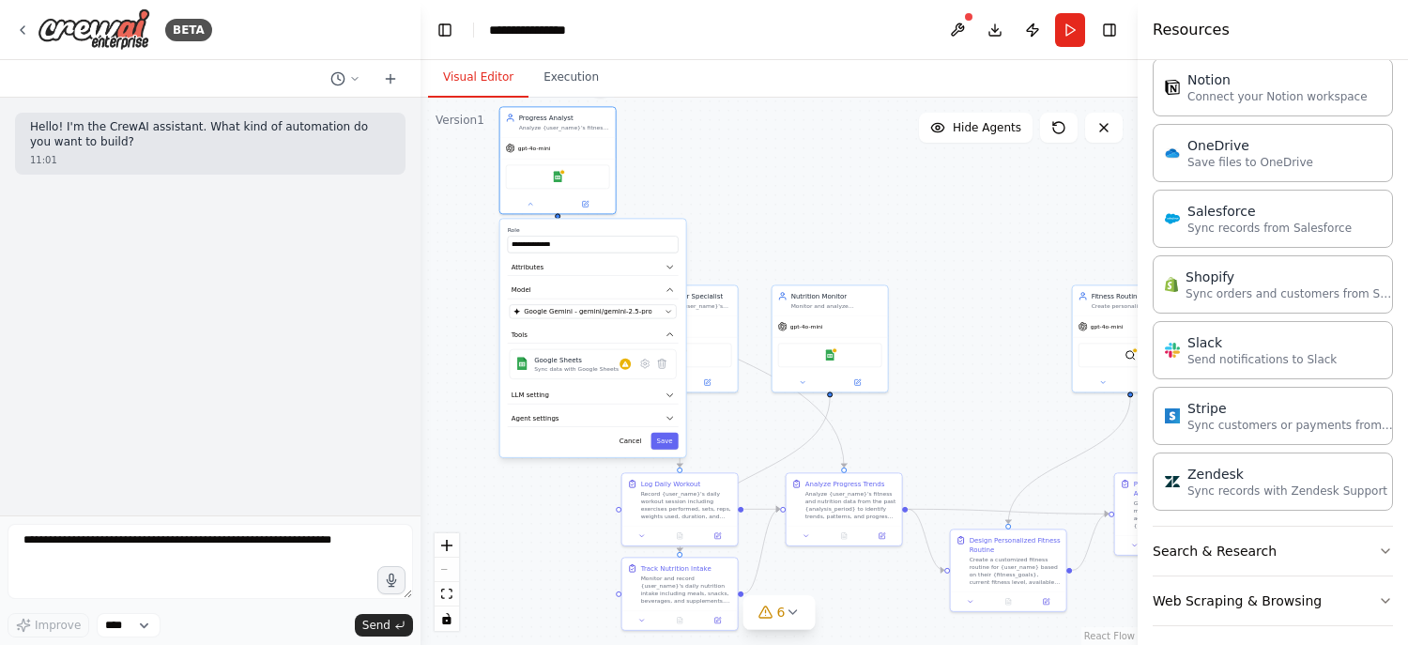
drag, startPoint x: 979, startPoint y: 409, endPoint x: 556, endPoint y: 227, distance: 460.8
click at [556, 227] on label "Role" at bounding box center [593, 230] width 171 height 8
click at [563, 183] on div "Google Sheets" at bounding box center [558, 174] width 104 height 24
click at [557, 179] on div "Google Sheets" at bounding box center [558, 174] width 104 height 24
click at [557, 179] on img at bounding box center [557, 174] width 11 height 11
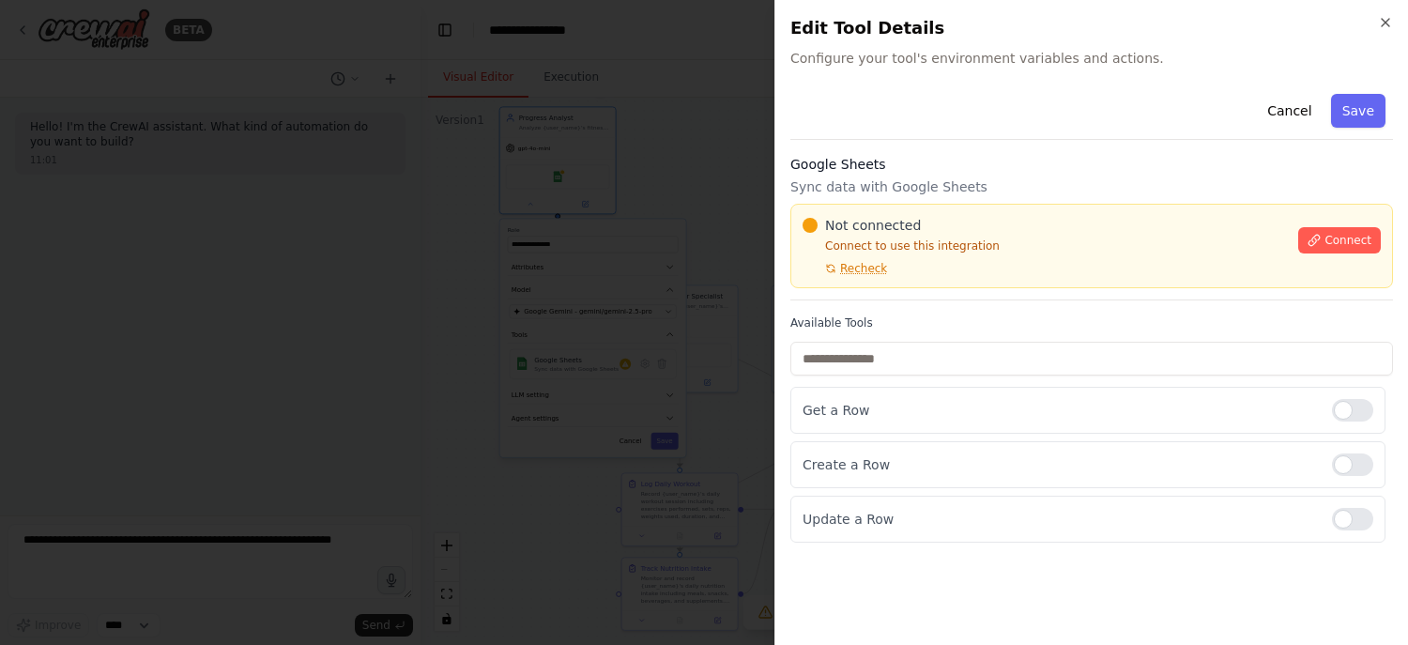
click at [1384, 11] on div "Close Edit Tool Details Configure your tool's environment variables and actions…" at bounding box center [1090, 322] width 633 height 645
click at [1384, 24] on icon "button" at bounding box center [1385, 22] width 15 height 15
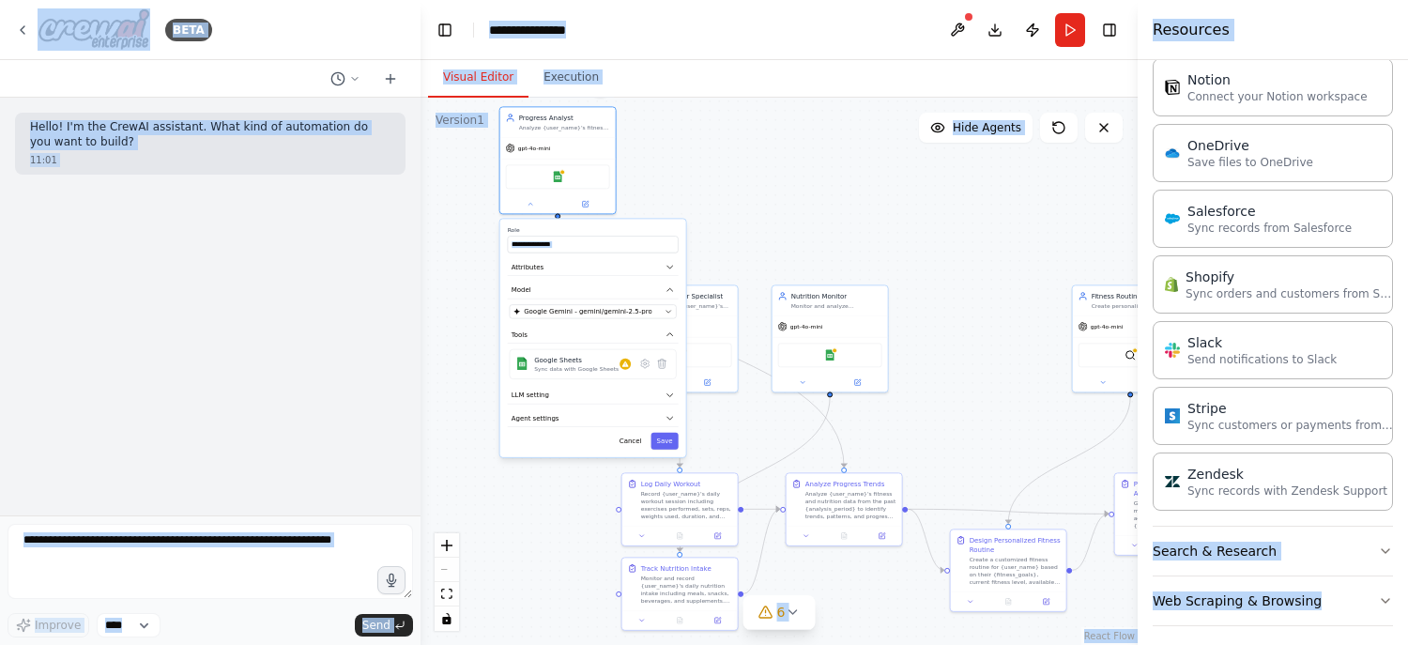
click at [911, 301] on div ".deletable-edge-delete-btn { width: 20px; height: 20px; border: 0px solid #ffff…" at bounding box center [778, 371] width 717 height 547
click at [827, 214] on div ".deletable-edge-delete-btn { width: 20px; height: 20px; border: 0px solid #ffff…" at bounding box center [778, 371] width 717 height 547
click at [483, 173] on div ".deletable-edge-delete-btn { width: 20px; height: 20px; border: 0px solid #ffff…" at bounding box center [778, 371] width 717 height 547
click at [517, 128] on div "Progress Analyst Analyze {user_name}'s fitness and nutrition data to identify t…" at bounding box center [559, 120] width 104 height 19
click at [464, 134] on div ".deletable-edge-delete-btn { width: 20px; height: 20px; border: 0px solid #ffff…" at bounding box center [778, 371] width 717 height 547
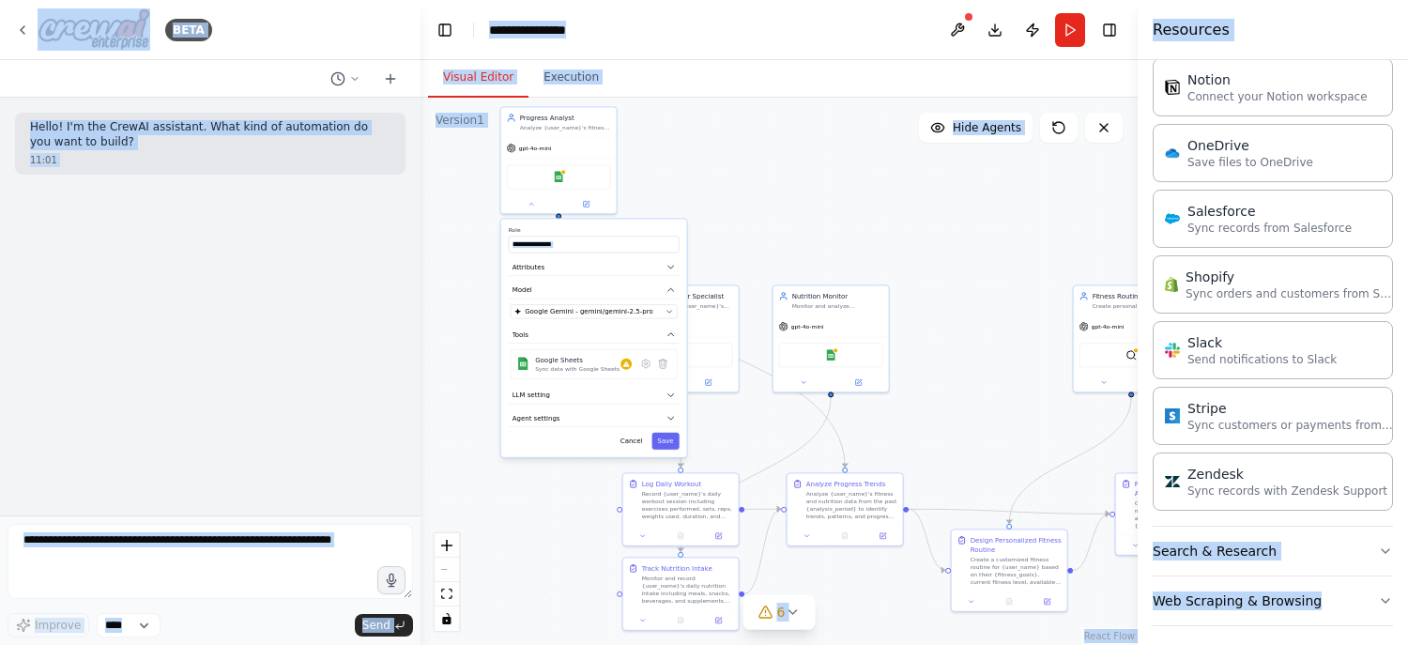
click at [461, 117] on div "Version 1" at bounding box center [459, 120] width 49 height 15
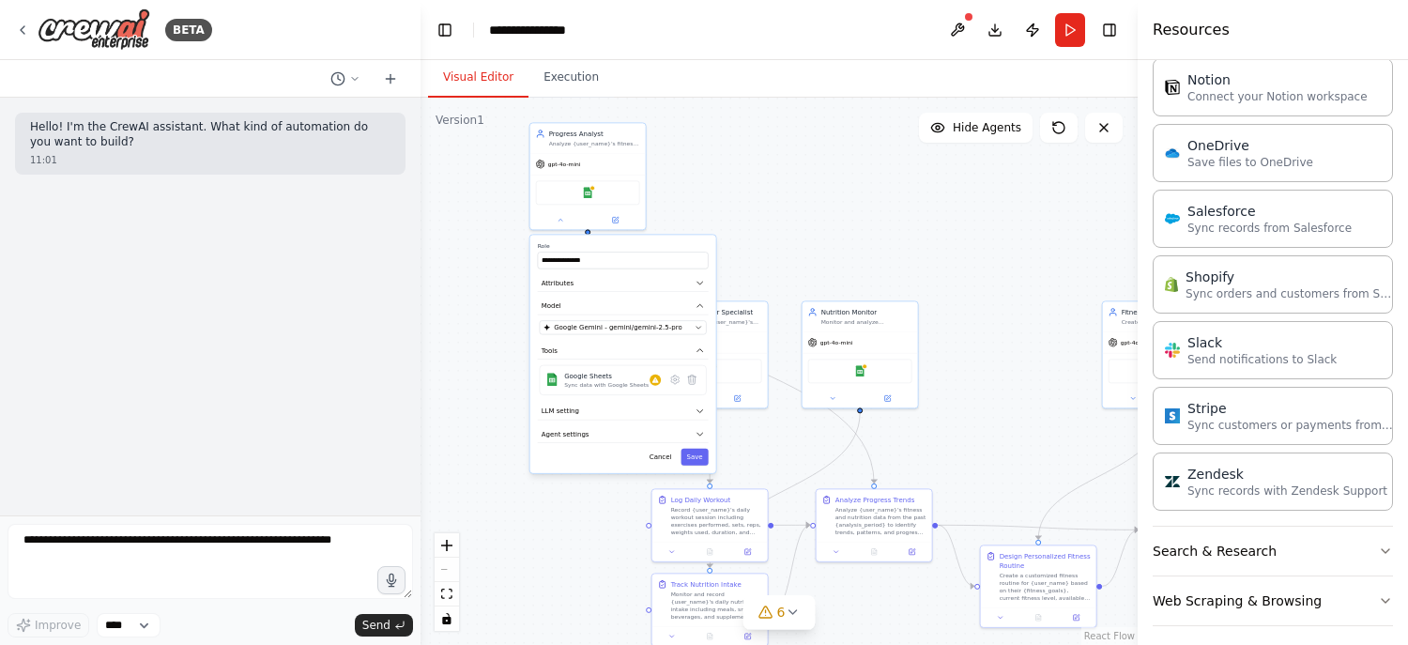
drag, startPoint x: 491, startPoint y: 118, endPoint x: 540, endPoint y: 145, distance: 55.4
click at [540, 145] on div ".deletable-edge-delete-btn { width: 20px; height: 20px; border: 0px solid #ffff…" at bounding box center [778, 371] width 717 height 547
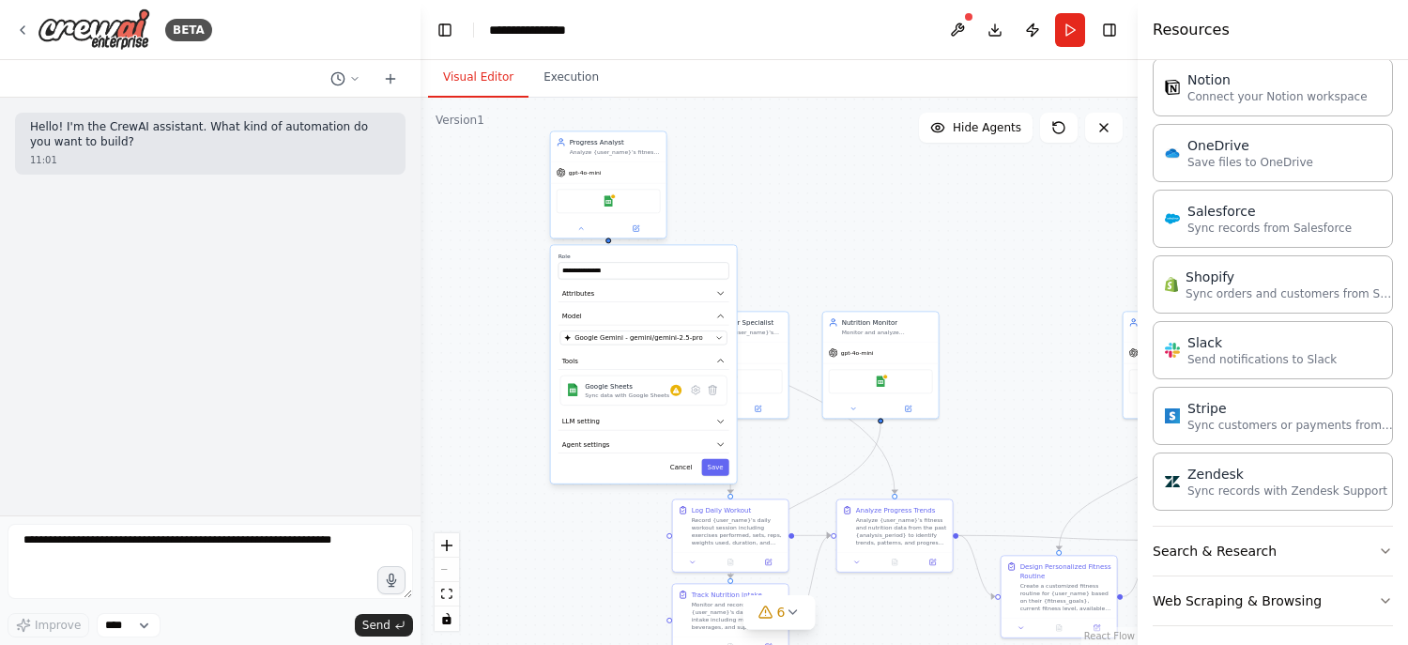
click at [579, 151] on div "Analyze {user_name}'s fitness and nutrition data to identify trends, patterns, …" at bounding box center [615, 152] width 91 height 8
click at [603, 310] on button "Model" at bounding box center [643, 317] width 171 height 18
click at [599, 149] on div "Analyze {user_name}'s fitness and nutrition data to identify trends, patterns, …" at bounding box center [615, 152] width 91 height 8
click at [650, 117] on button at bounding box center [651, 111] width 24 height 24
click at [649, 111] on icon at bounding box center [651, 110] width 11 height 11
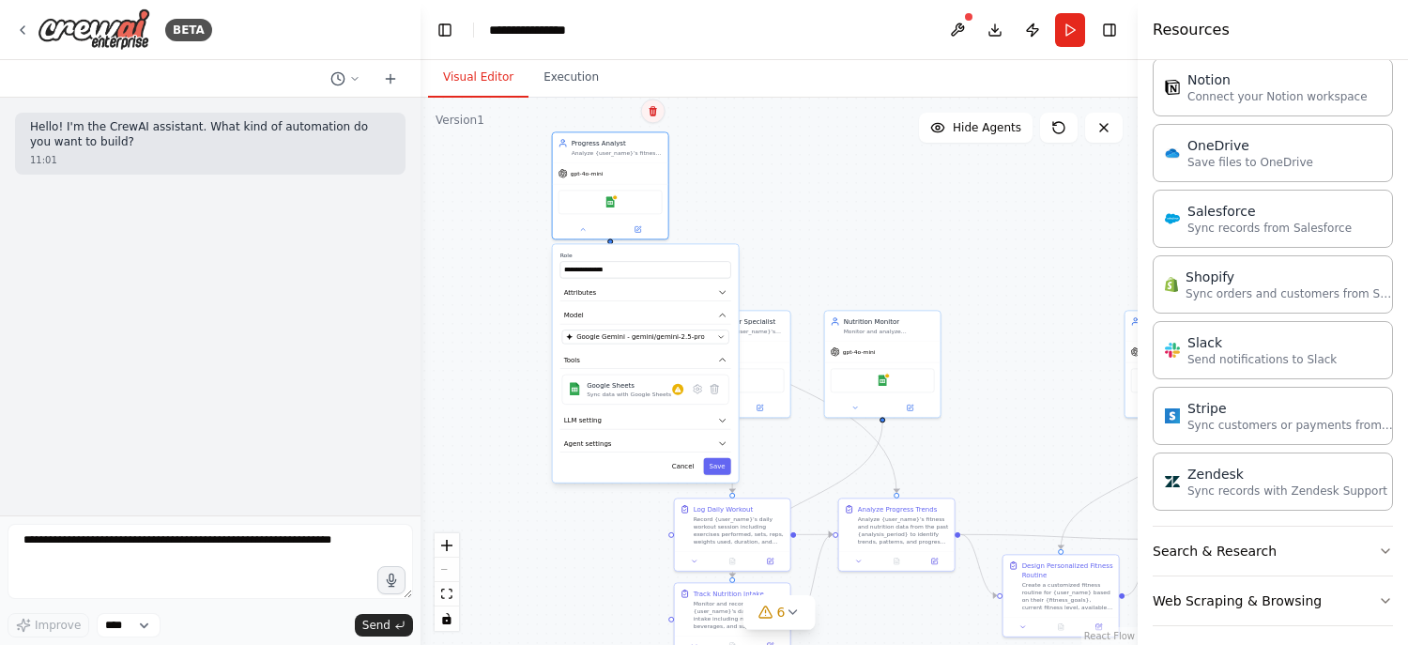
click at [649, 111] on icon at bounding box center [653, 110] width 11 height 11
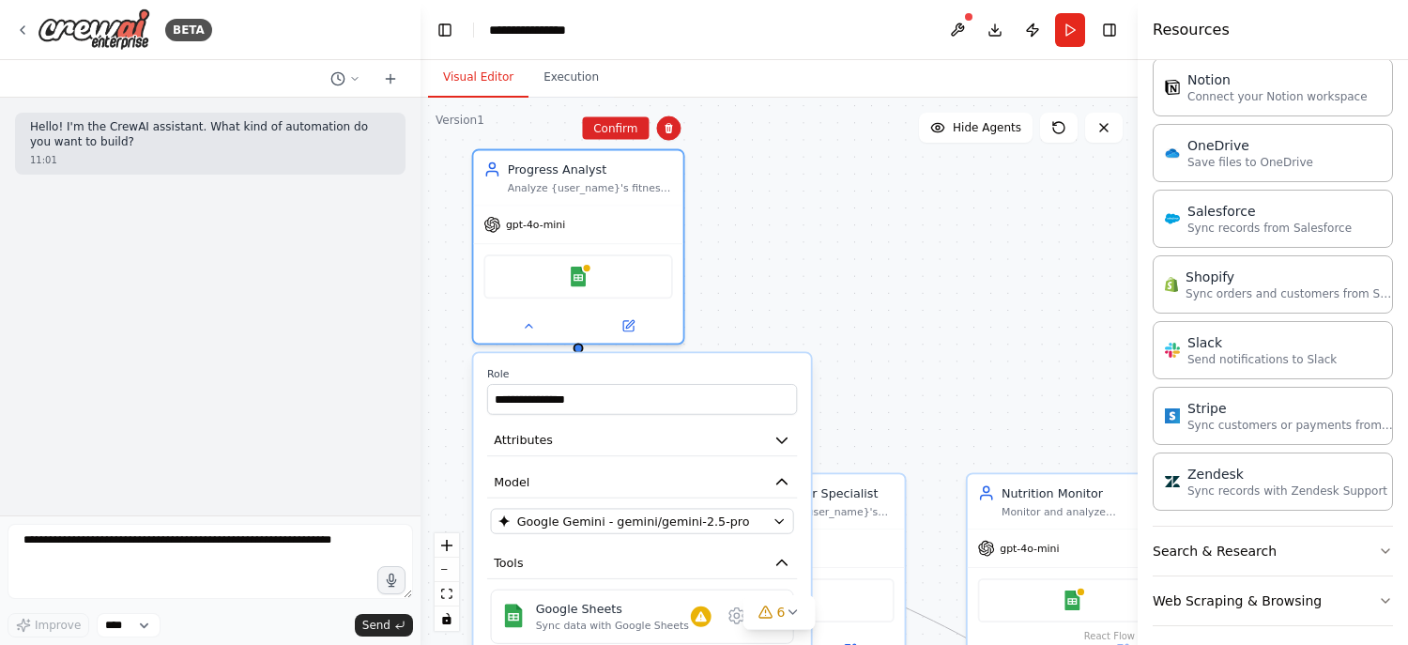
click at [652, 111] on div ".deletable-edge-delete-btn { width: 20px; height: 20px; border: 0px solid #ffff…" at bounding box center [778, 371] width 717 height 547
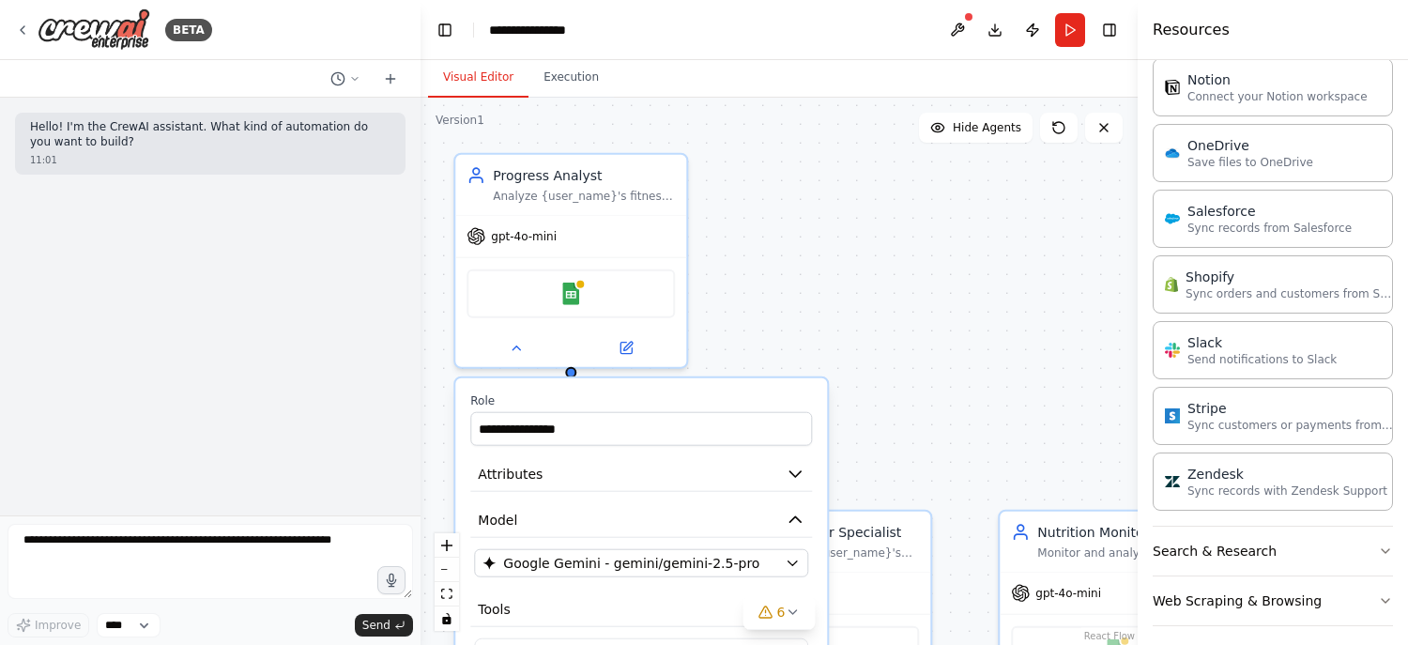
click at [665, 135] on div ".deletable-edge-delete-btn { width: 20px; height: 20px; border: 0px solid #ffff…" at bounding box center [778, 371] width 717 height 547
click at [662, 164] on div "Progress Analyst" at bounding box center [584, 171] width 182 height 19
click at [682, 134] on button at bounding box center [672, 132] width 24 height 24
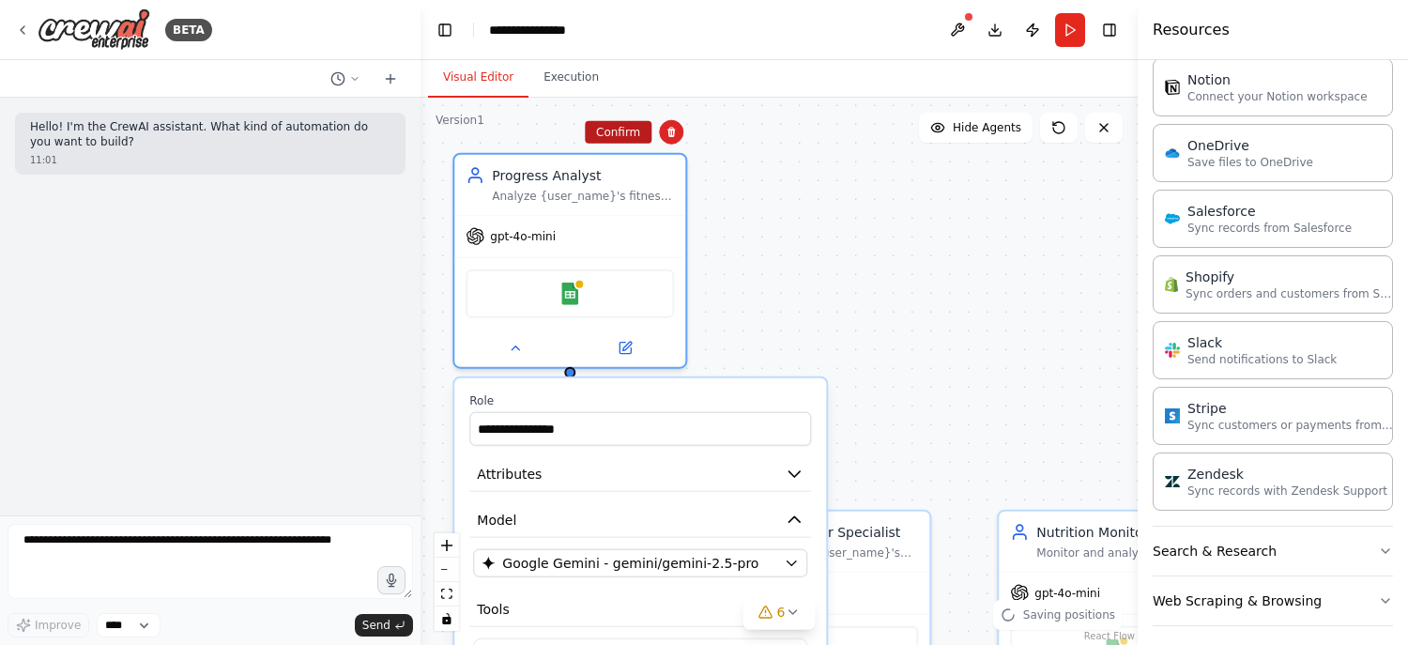
click at [638, 134] on button "Confirm" at bounding box center [618, 132] width 67 height 23
click at [636, 134] on button "Confirm" at bounding box center [618, 132] width 67 height 23
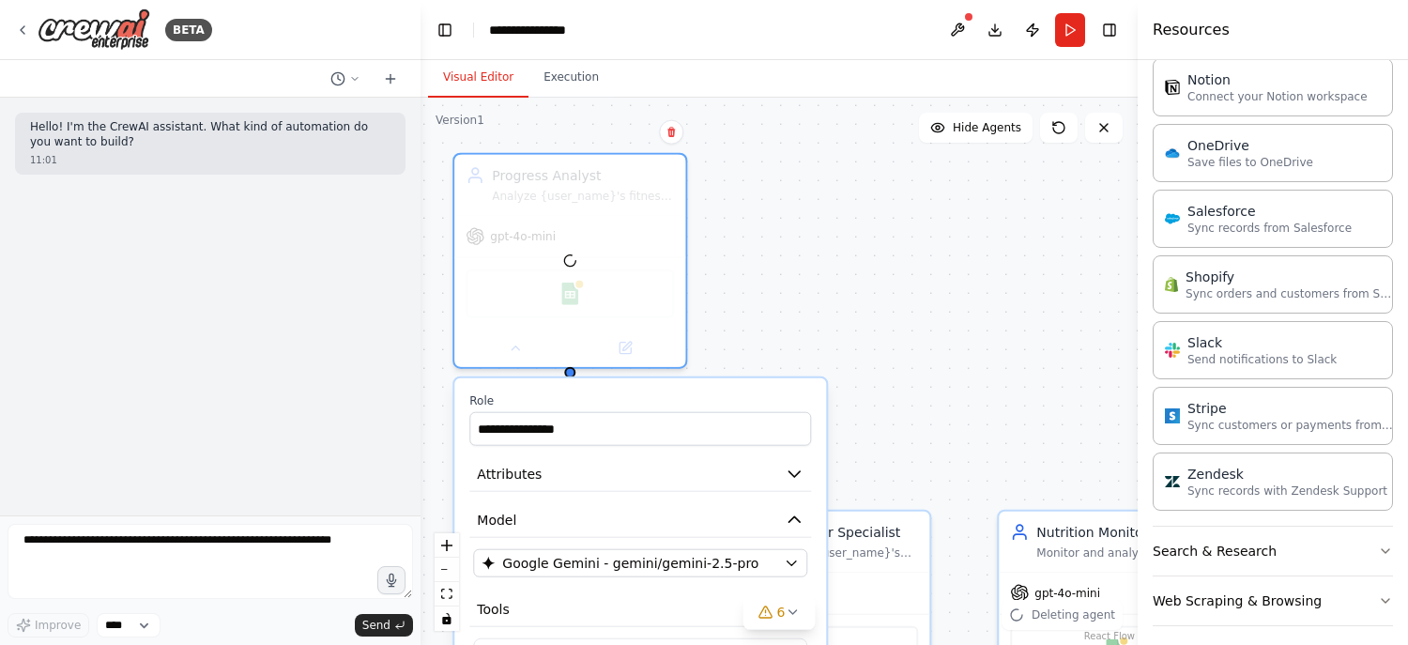
click at [636, 134] on div ".deletable-edge-delete-btn { width: 20px; height: 20px; border: 0px solid #ffff…" at bounding box center [778, 371] width 717 height 547
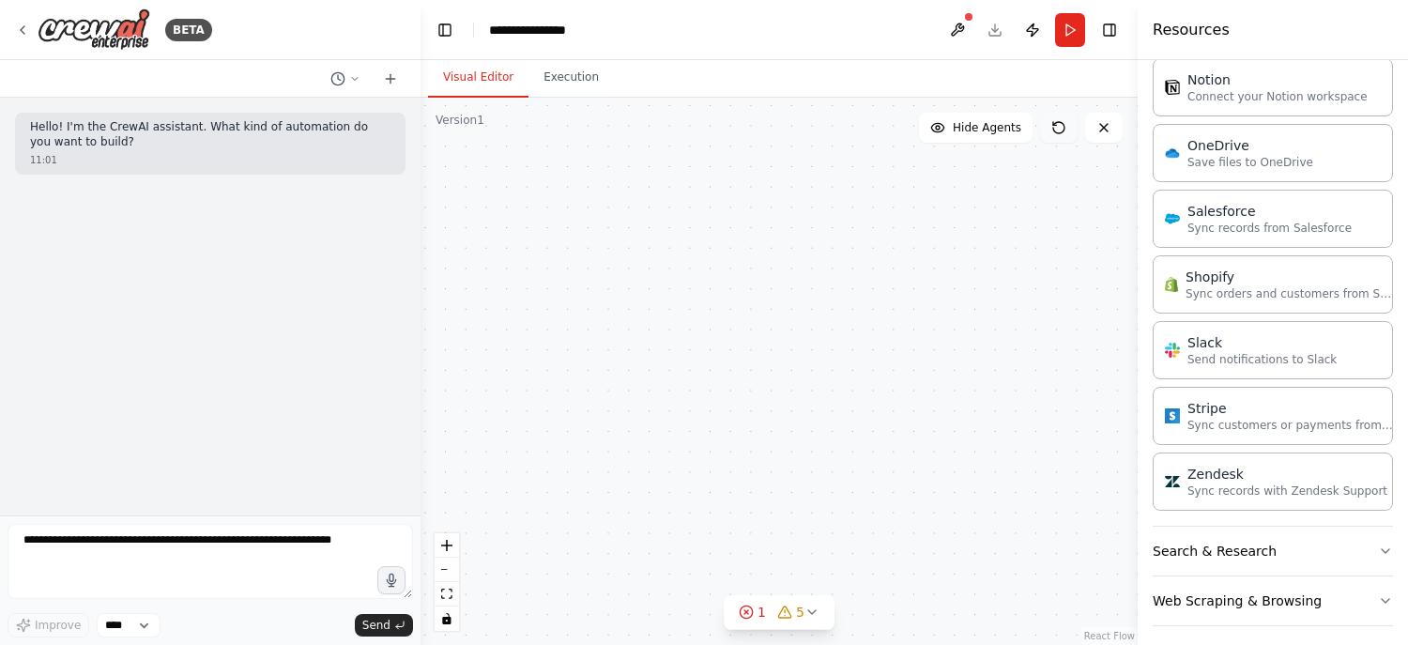
click at [1061, 124] on icon at bounding box center [1058, 127] width 15 height 15
drag, startPoint x: 1061, startPoint y: 124, endPoint x: 1035, endPoint y: 124, distance: 25.3
click at [1060, 124] on icon at bounding box center [1058, 127] width 15 height 15
click at [984, 118] on button "Hide Agents" at bounding box center [976, 128] width 114 height 30
click at [981, 124] on span "Show Agents" at bounding box center [984, 127] width 73 height 15
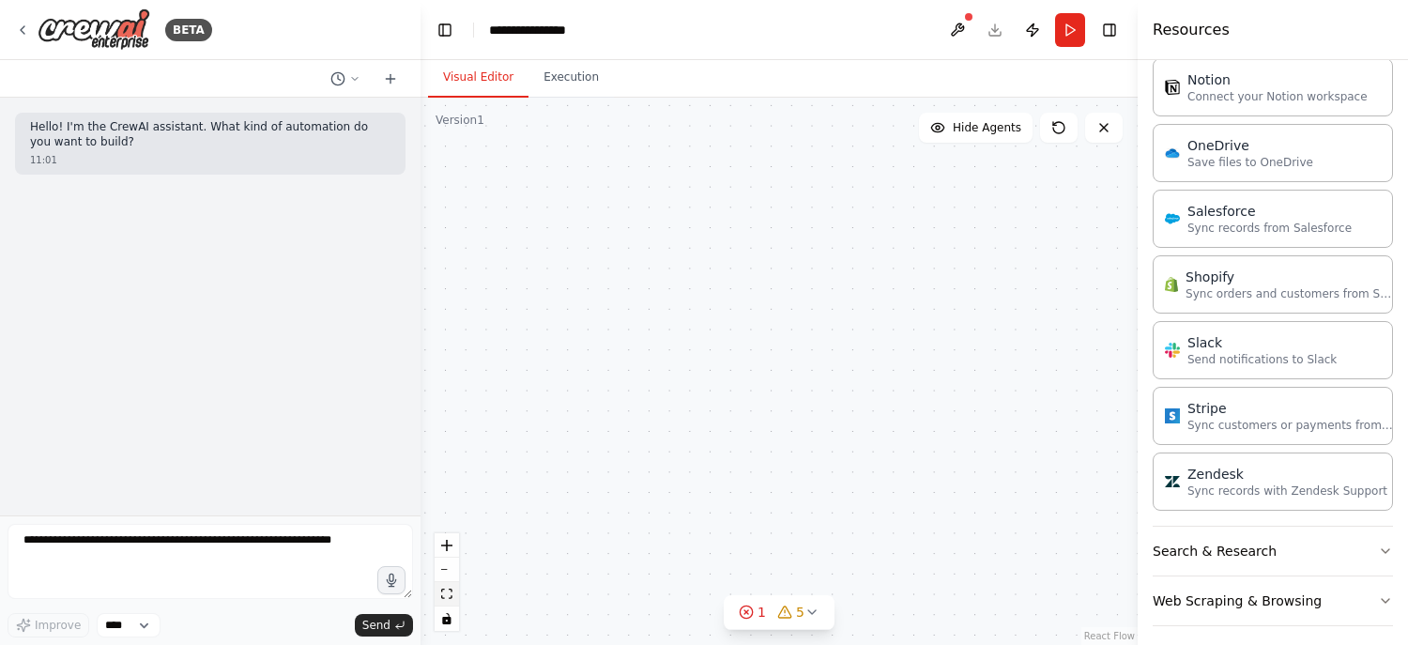
click at [455, 603] on button "fit view" at bounding box center [447, 594] width 24 height 24
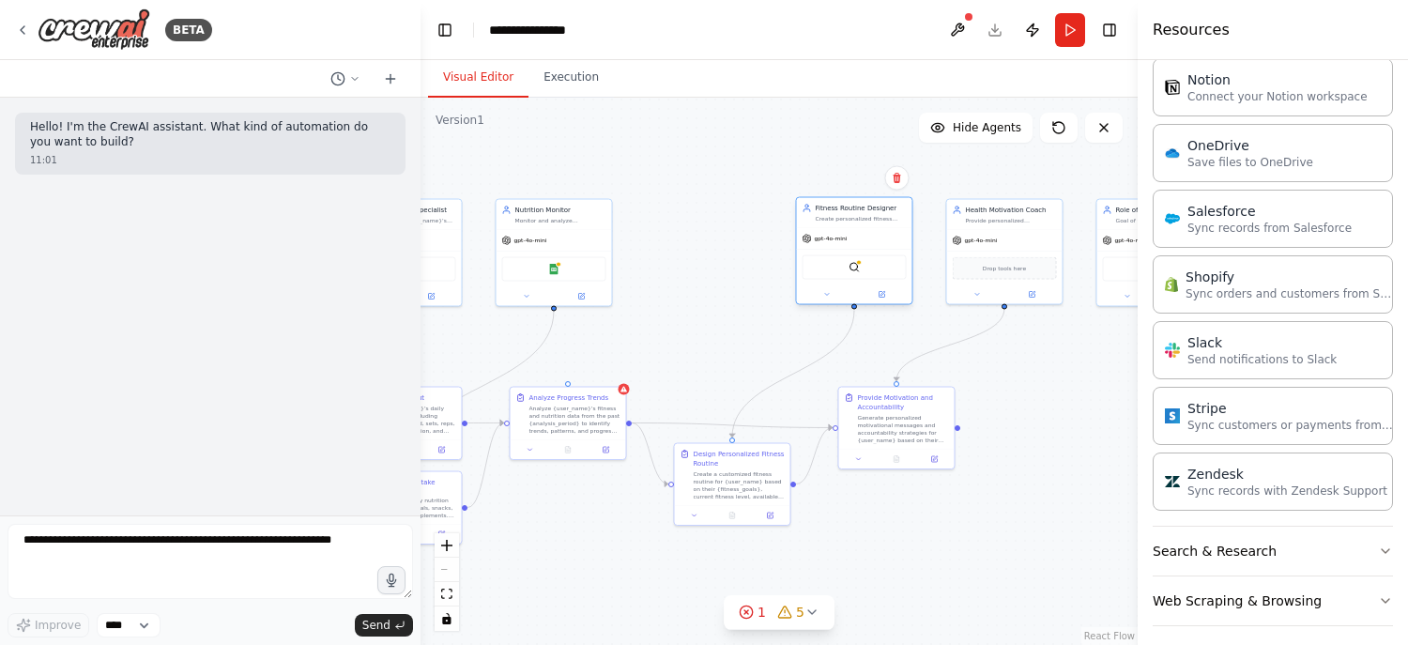
click at [834, 224] on div "Fitness Routine Designer Create personalized fitness routines for {user_name} b…" at bounding box center [854, 213] width 115 height 30
click at [894, 179] on icon at bounding box center [897, 178] width 8 height 10
click at [902, 174] on icon at bounding box center [897, 178] width 11 height 11
click at [900, 175] on icon at bounding box center [897, 179] width 11 height 11
click at [22, 28] on icon at bounding box center [22, 30] width 15 height 15
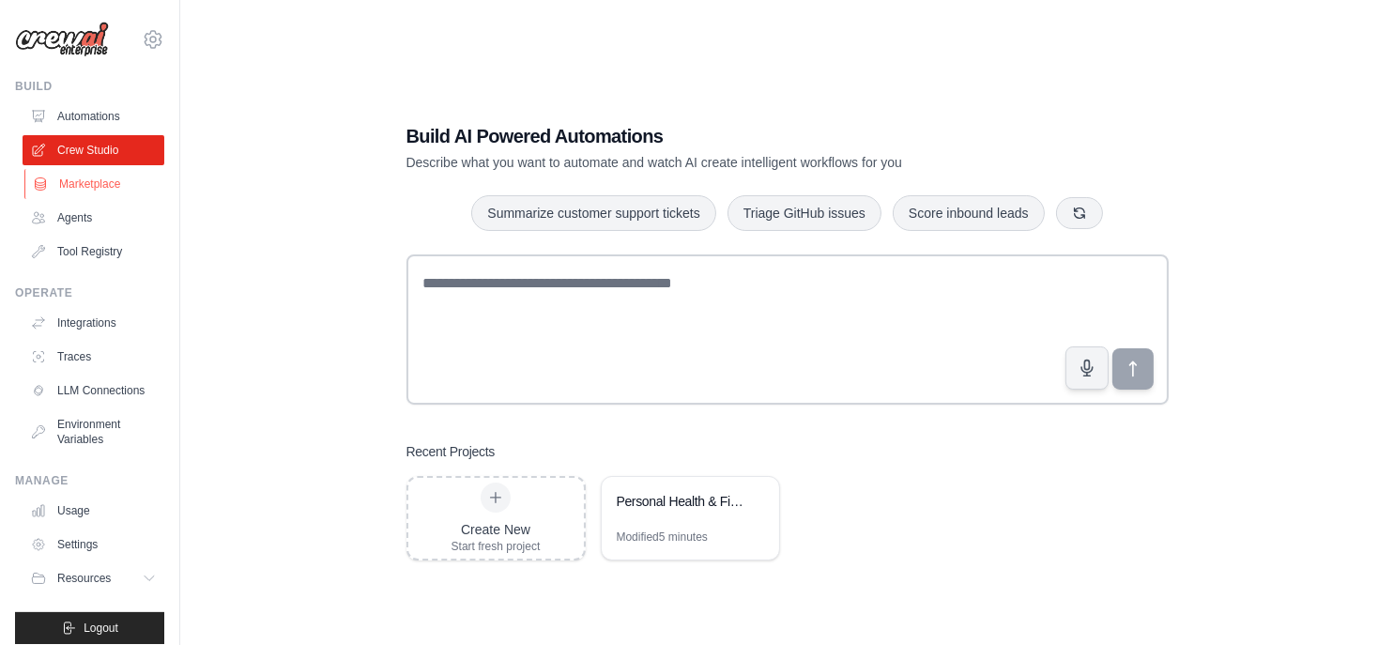
click at [94, 188] on link "Marketplace" at bounding box center [95, 184] width 142 height 30
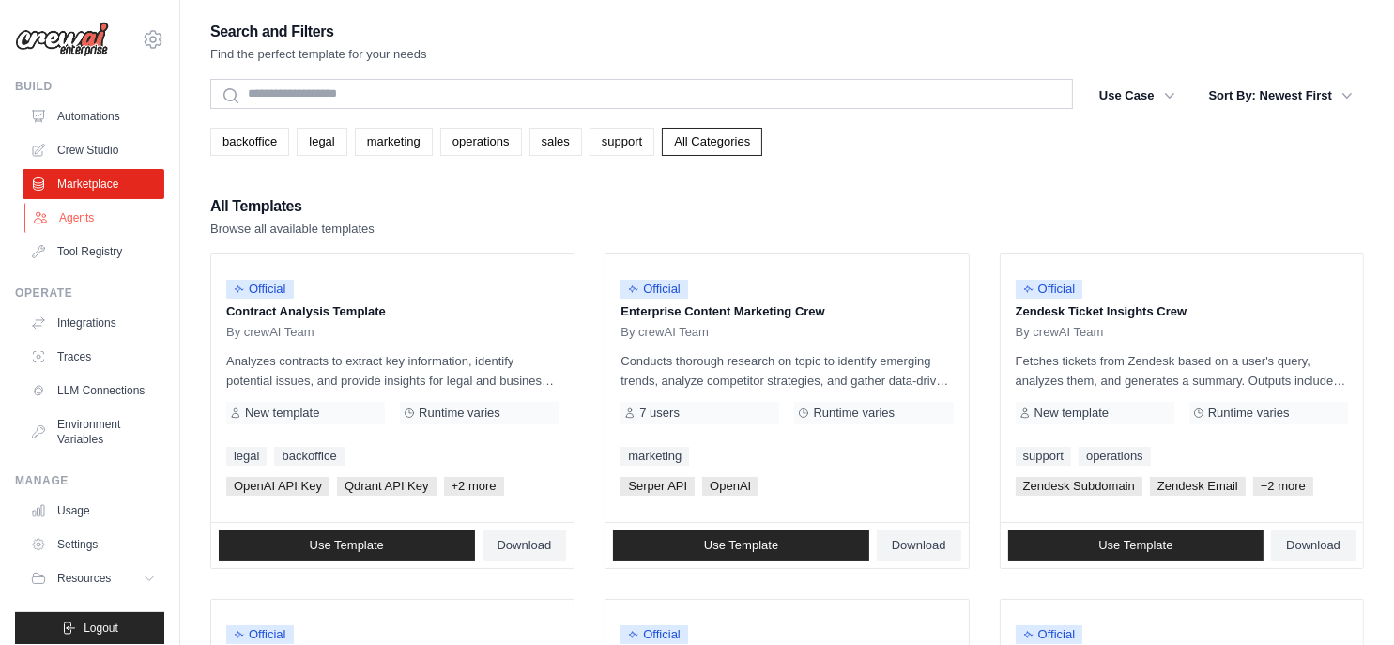
click at [86, 211] on link "Agents" at bounding box center [95, 218] width 142 height 30
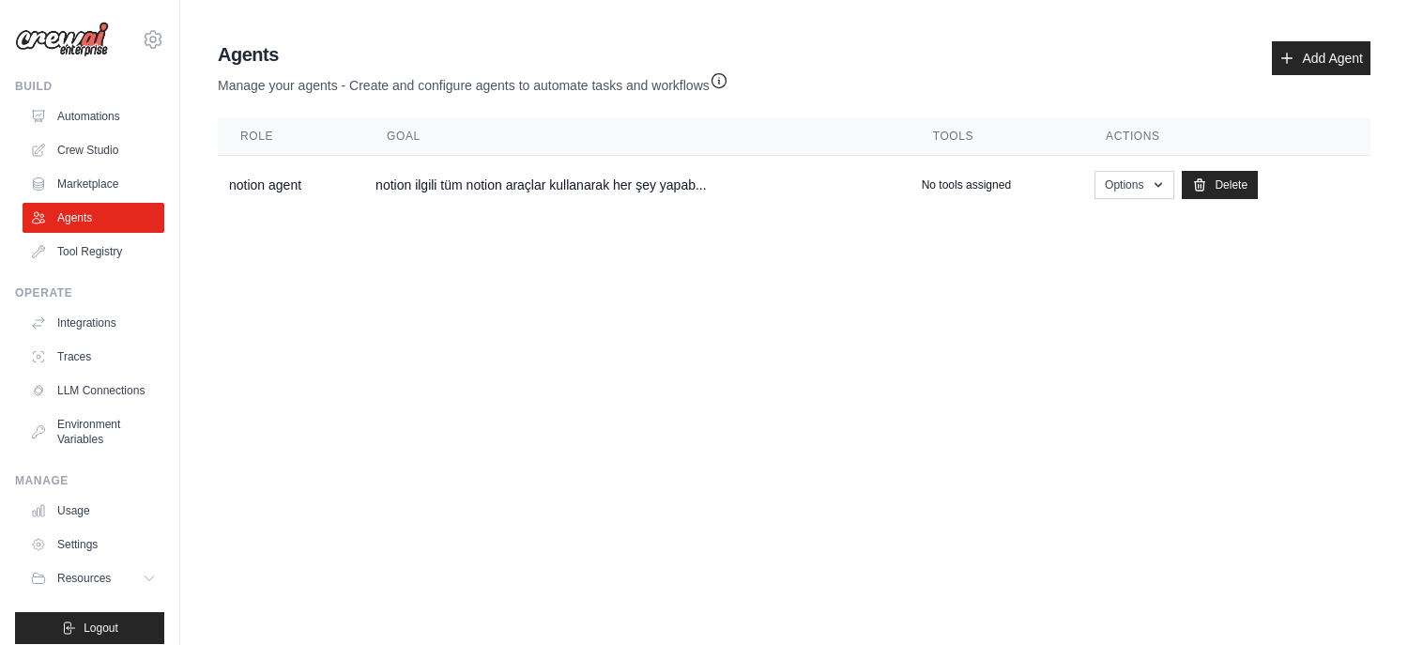
click at [671, 228] on main "Agent Usage Guide To use an agent in your CrewAI project, you can initialize it…" at bounding box center [794, 131] width 1228 height 263
click at [673, 197] on td "notion ilgili tüm notion araçlar kullanarak her şey yapab..." at bounding box center [637, 185] width 546 height 59
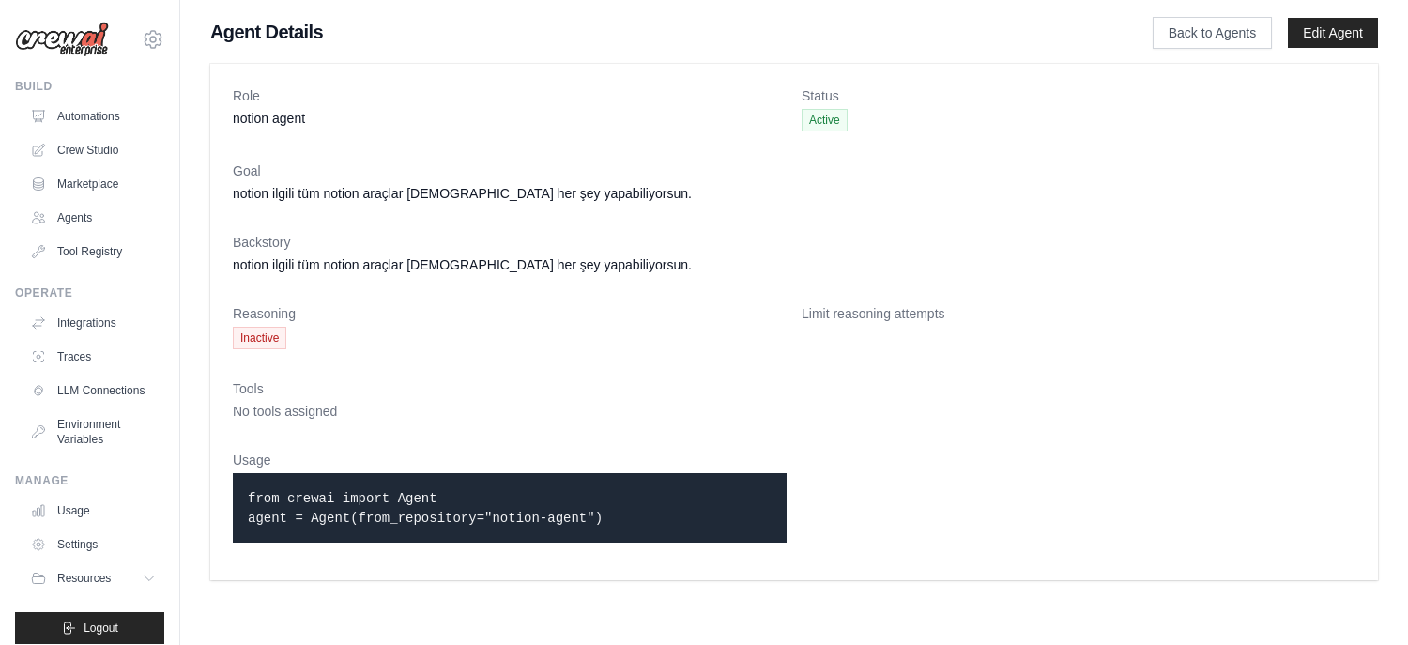
click at [512, 450] on dl "Role notion agent Status Active Goal notion ilgili tüm notion araçlar kullanara…" at bounding box center [794, 321] width 1122 height 471
click at [574, 499] on p "from crewai import Agent agent = Agent(from_repository="notion-agent")" at bounding box center [510, 507] width 524 height 39
drag, startPoint x: 606, startPoint y: 518, endPoint x: 231, endPoint y: 497, distance: 376.0
click at [231, 497] on div "Role notion agent Status Active Goal notion ilgili tüm notion araçlar kullanara…" at bounding box center [793, 322] width 1167 height 516
click at [489, 524] on p "from crewai import Agent agent = Agent(from_repository="notion-agent")" at bounding box center [510, 507] width 524 height 39
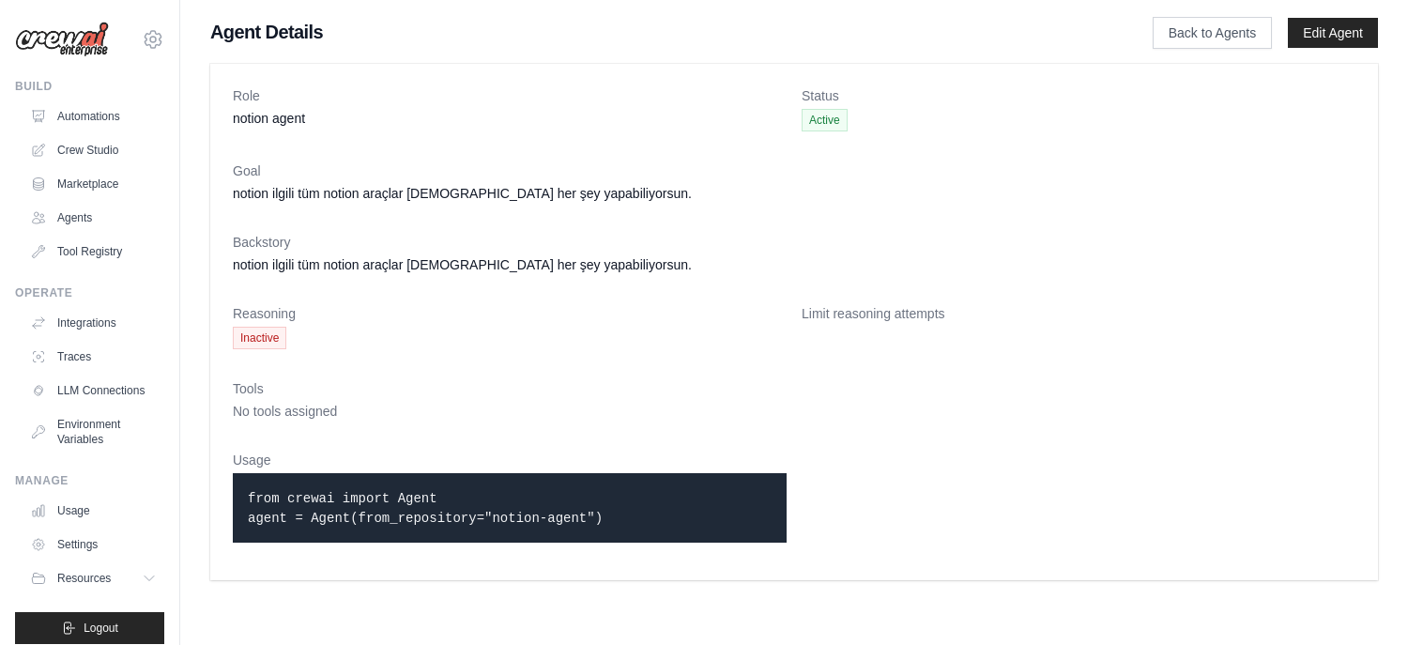
drag, startPoint x: 590, startPoint y: 516, endPoint x: 355, endPoint y: 496, distance: 236.4
click at [355, 496] on p "from crewai import Agent agent = Agent(from_repository="notion-agent")" at bounding box center [510, 507] width 524 height 39
click at [575, 531] on div "from crewai import Agent agent = Agent(from_repository="notion-agent")" at bounding box center [510, 507] width 554 height 69
click at [385, 257] on dd "notion ilgili tüm notion araçlar kullanarak her şey yapabiliyorsun." at bounding box center [794, 264] width 1122 height 19
click at [828, 110] on span "Active" at bounding box center [824, 120] width 46 height 23
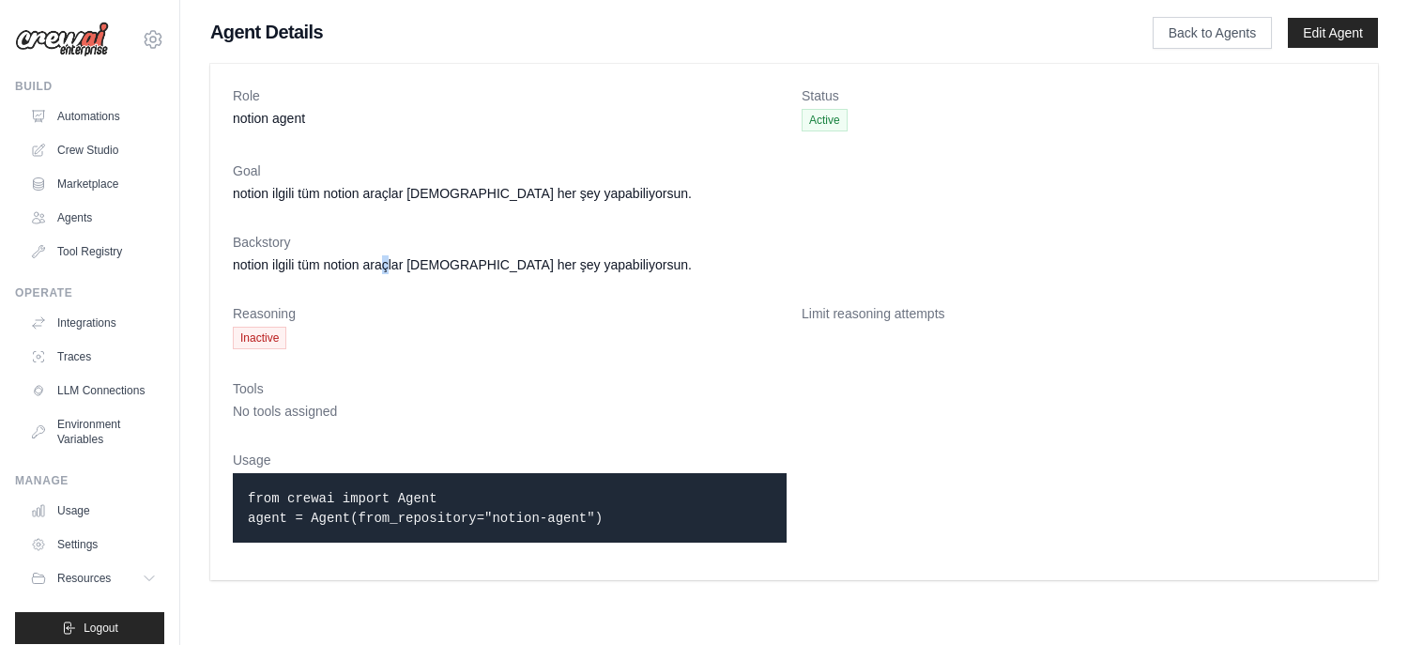
click at [822, 130] on span "Active" at bounding box center [824, 120] width 46 height 23
click at [822, 119] on span "Active" at bounding box center [824, 120] width 46 height 23
click at [94, 405] on link "LLM Connections" at bounding box center [95, 390] width 142 height 30
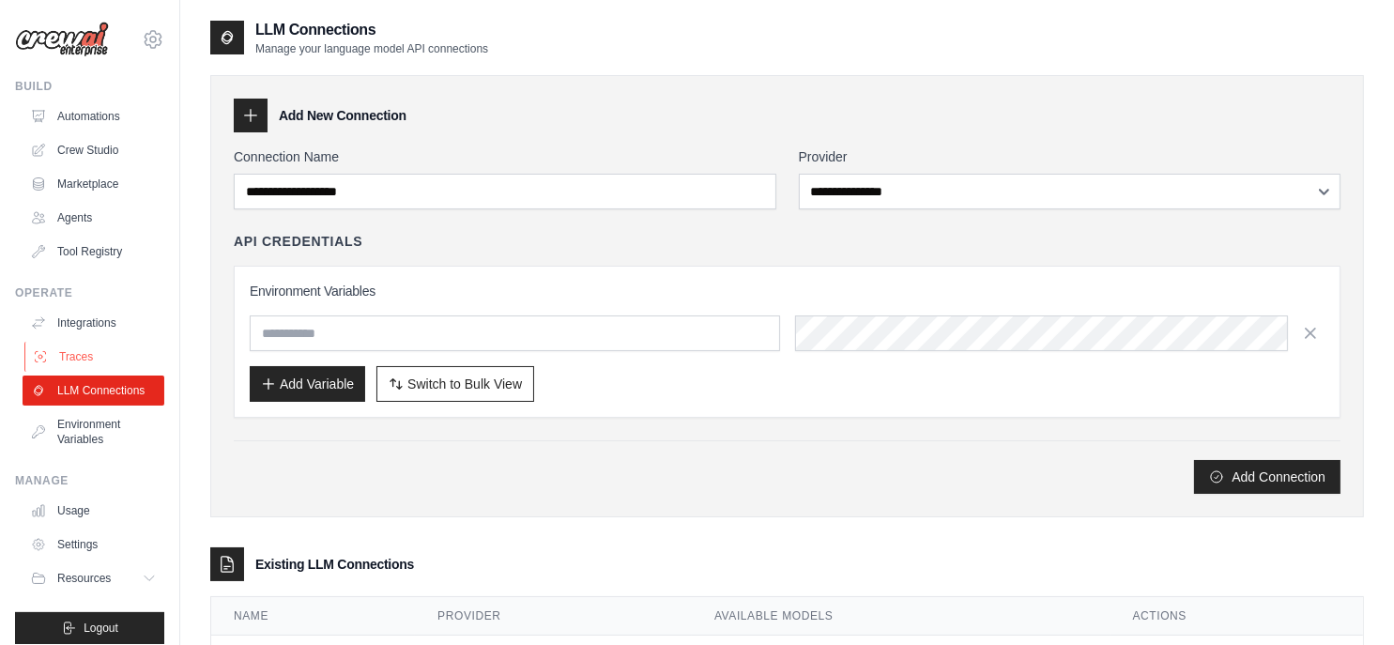
click at [84, 353] on link "Traces" at bounding box center [95, 357] width 142 height 30
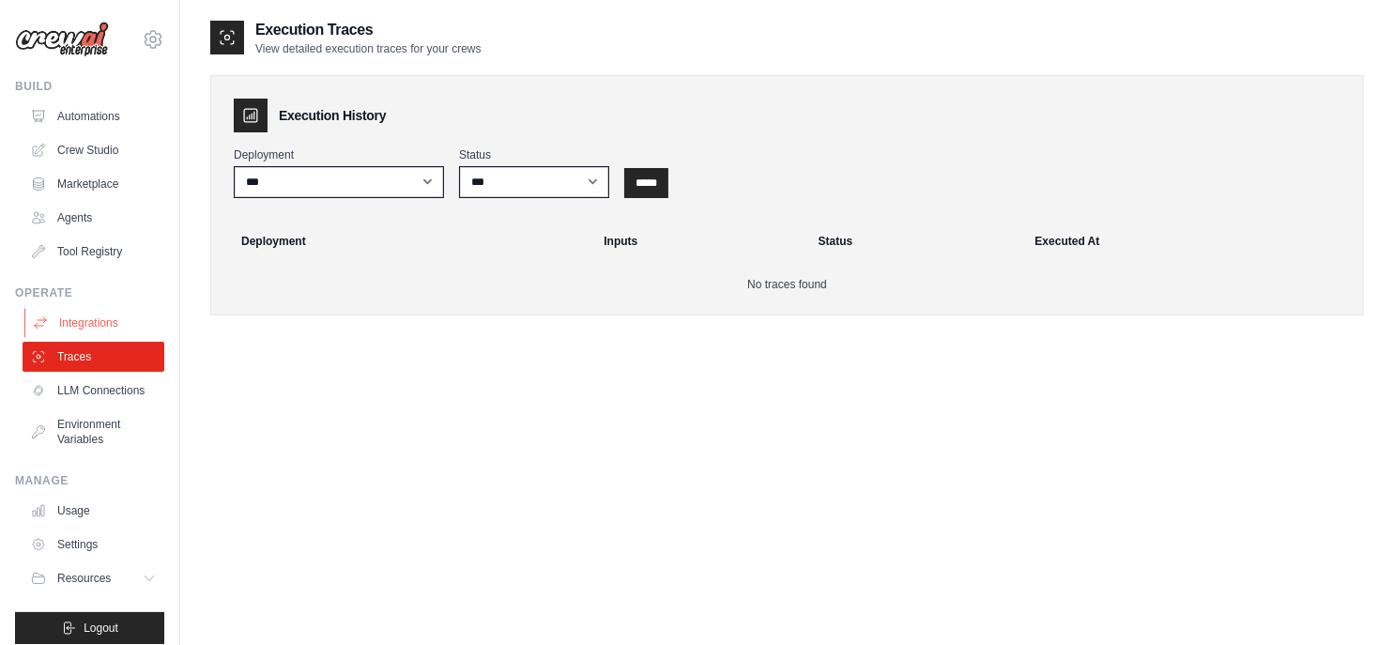
click at [80, 325] on link "Integrations" at bounding box center [95, 323] width 142 height 30
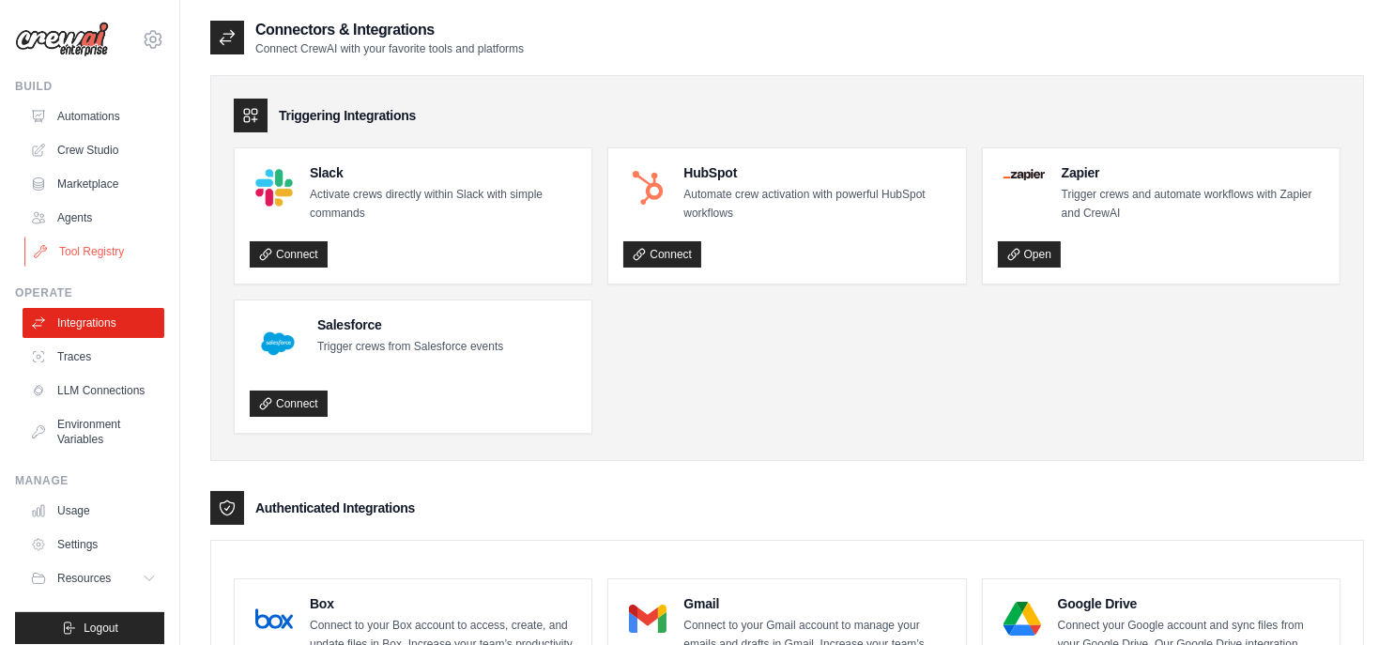
click at [86, 258] on link "Tool Registry" at bounding box center [95, 252] width 142 height 30
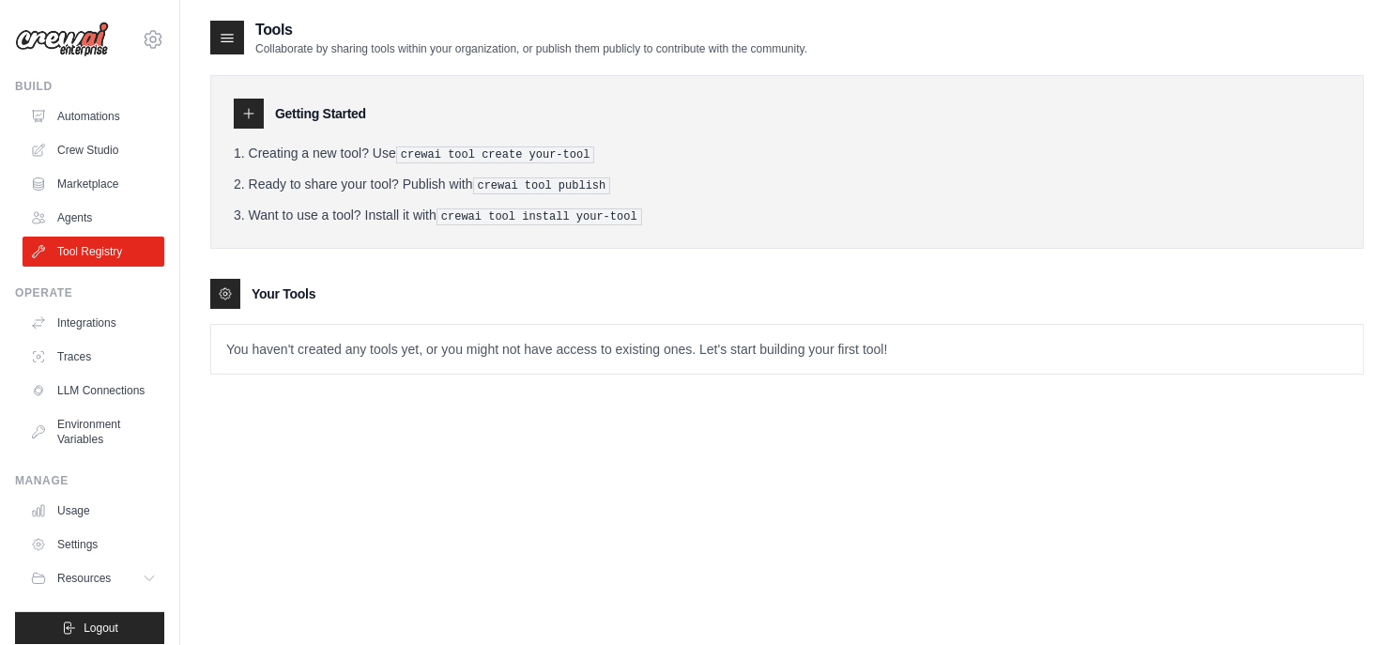
click at [743, 295] on div "Your Tools" at bounding box center [786, 294] width 1153 height 30
drag, startPoint x: 405, startPoint y: 154, endPoint x: 576, endPoint y: 150, distance: 170.8
click at [576, 150] on pre "crewai tool create your-tool" at bounding box center [495, 154] width 199 height 17
click at [73, 154] on link "Crew Studio" at bounding box center [95, 150] width 142 height 30
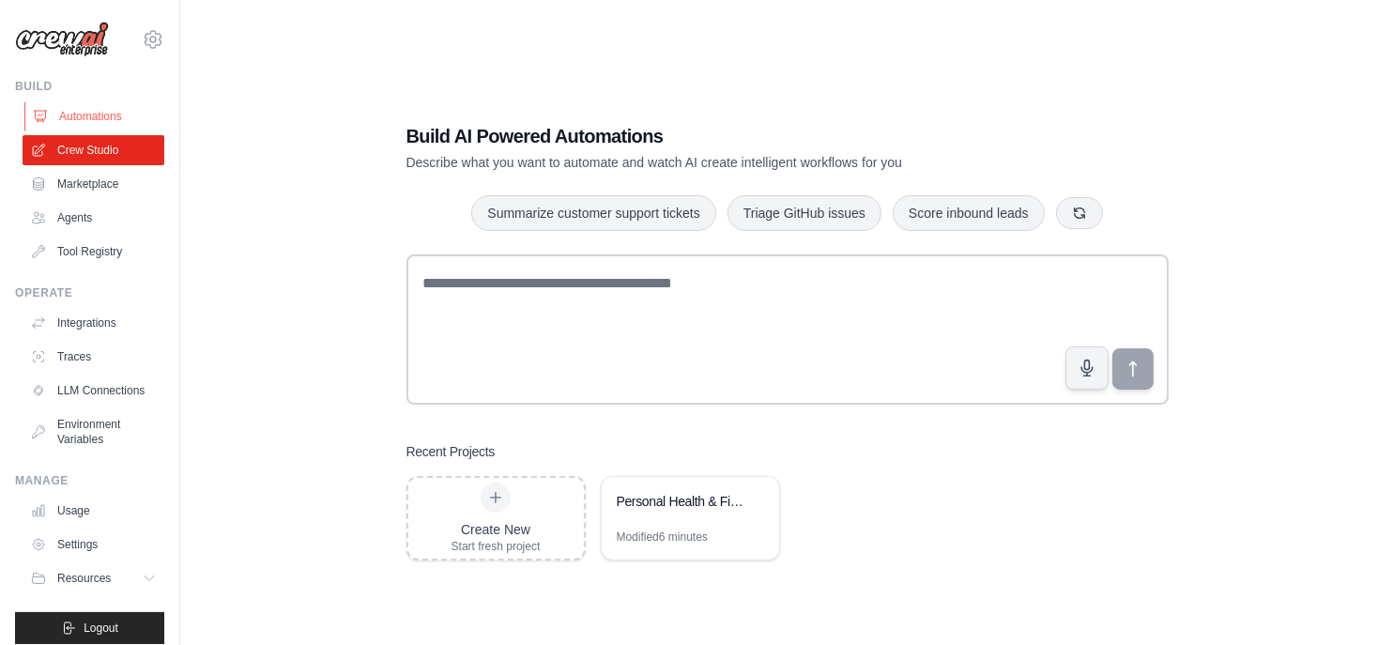
click at [69, 128] on link "Automations" at bounding box center [95, 116] width 142 height 30
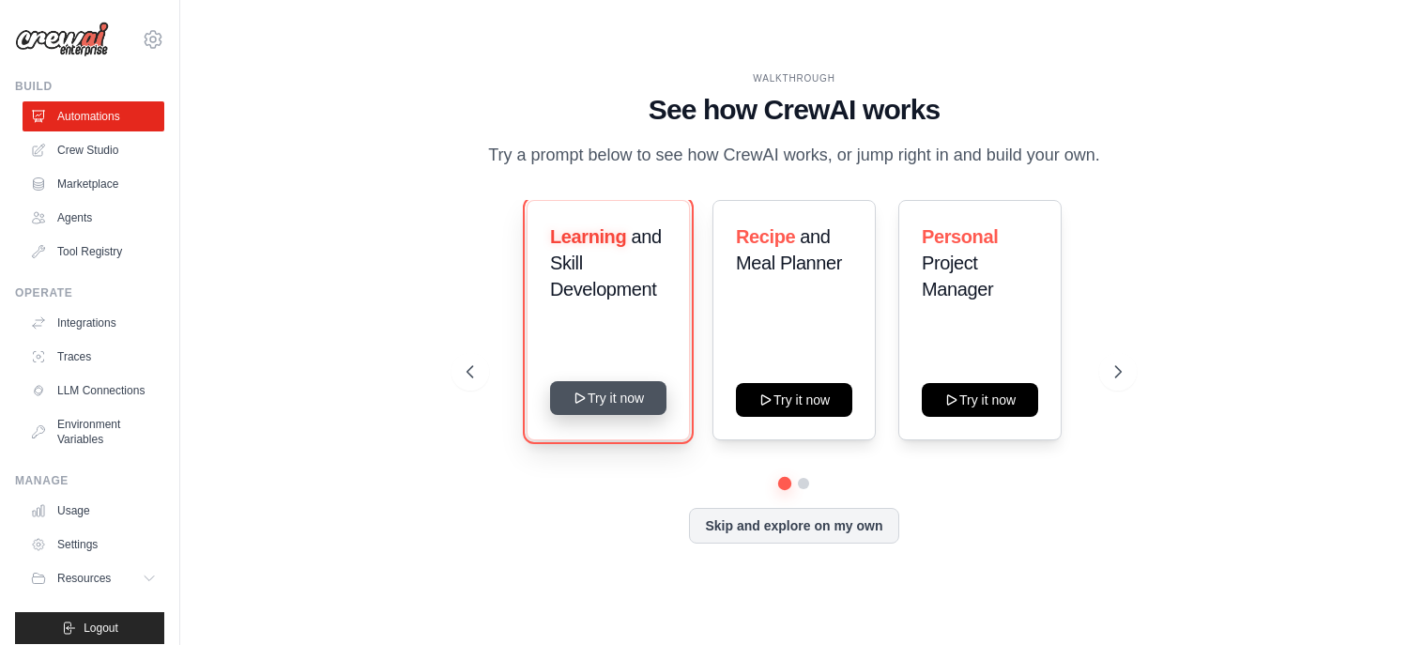
click at [634, 403] on button "Try it now" at bounding box center [608, 398] width 116 height 34
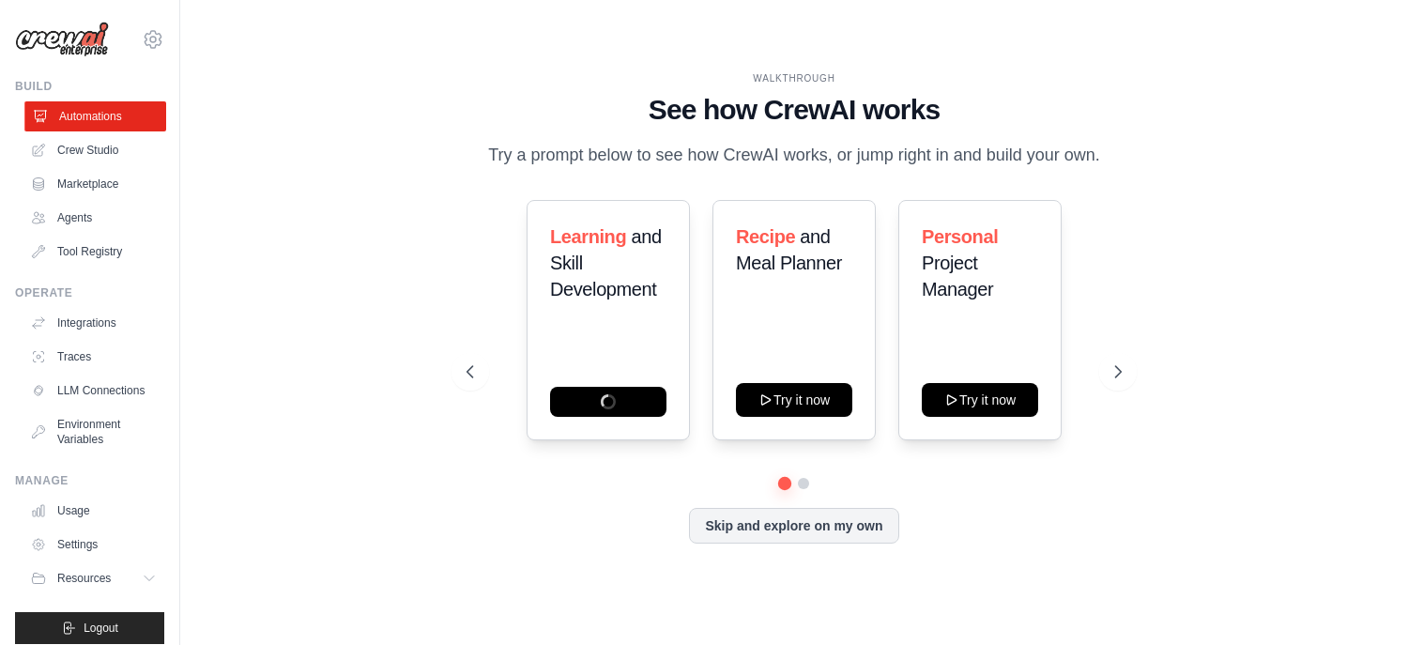
click at [77, 120] on link "Automations" at bounding box center [95, 116] width 142 height 30
click at [90, 155] on link "Crew Studio" at bounding box center [95, 150] width 142 height 30
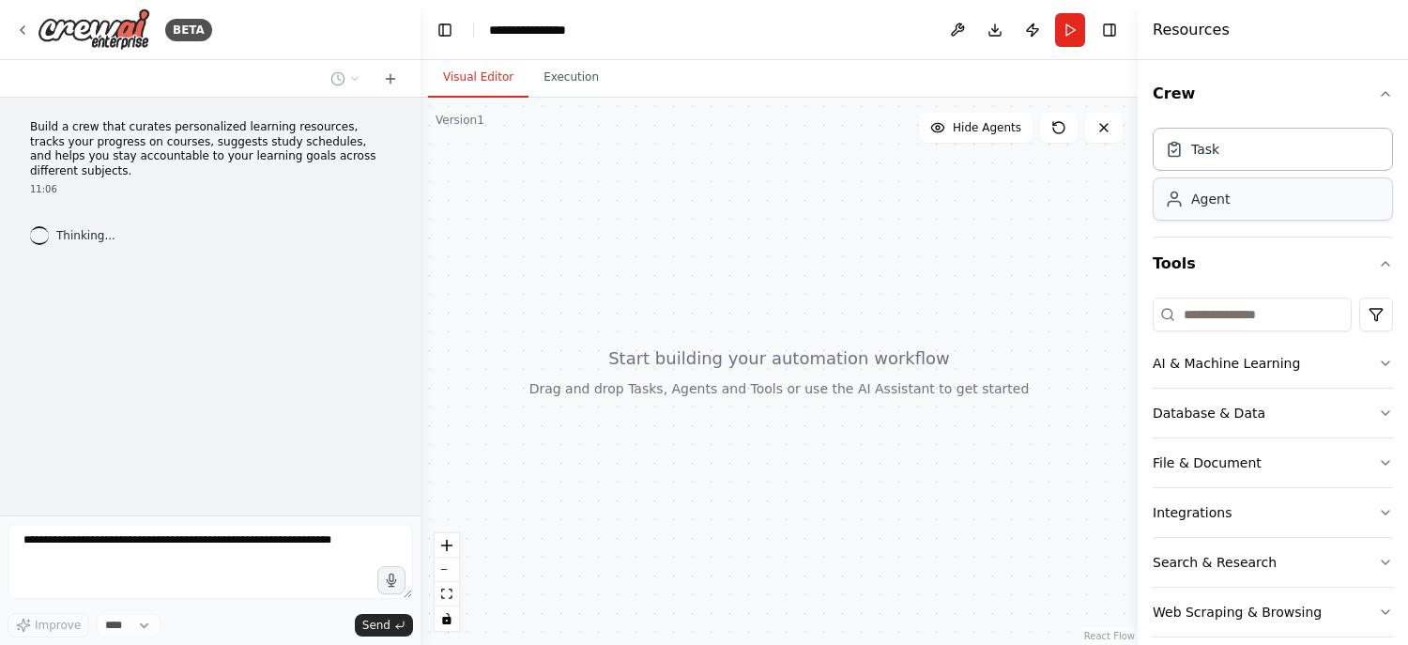
click at [1223, 211] on div "Agent" at bounding box center [1272, 198] width 240 height 43
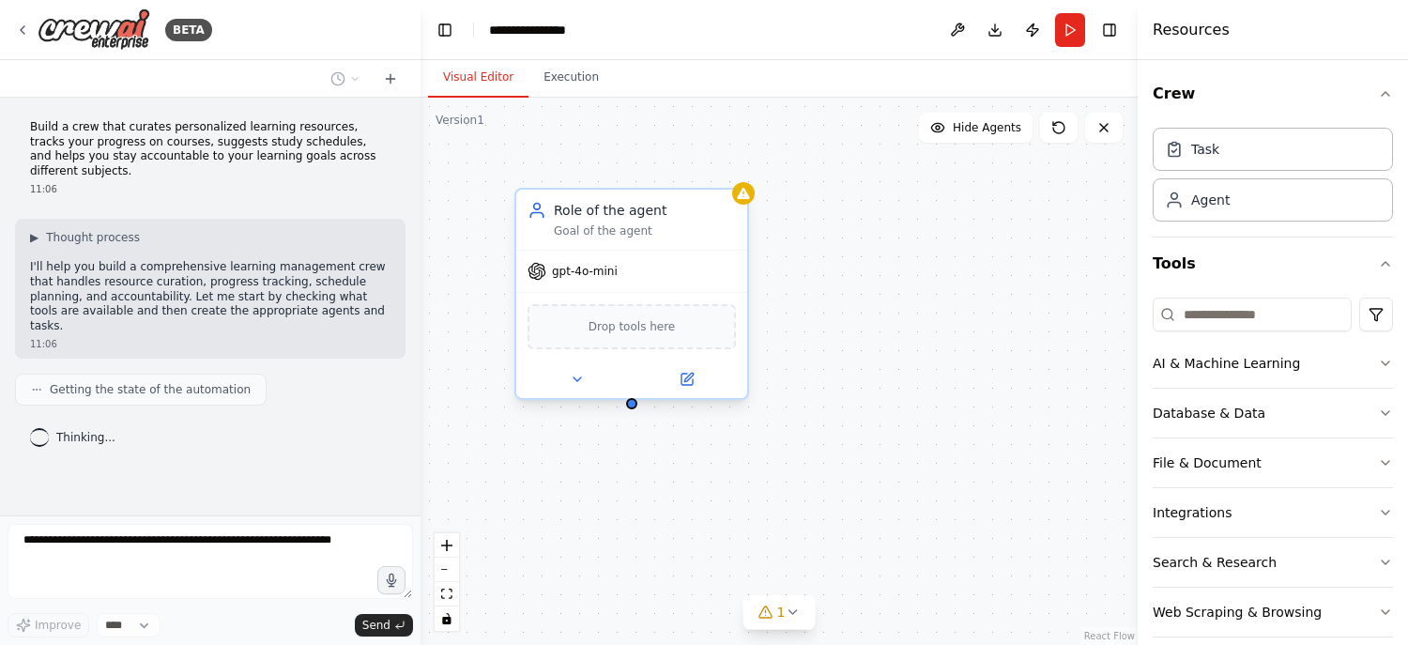
click at [633, 272] on div "gpt-4o-mini" at bounding box center [631, 271] width 231 height 41
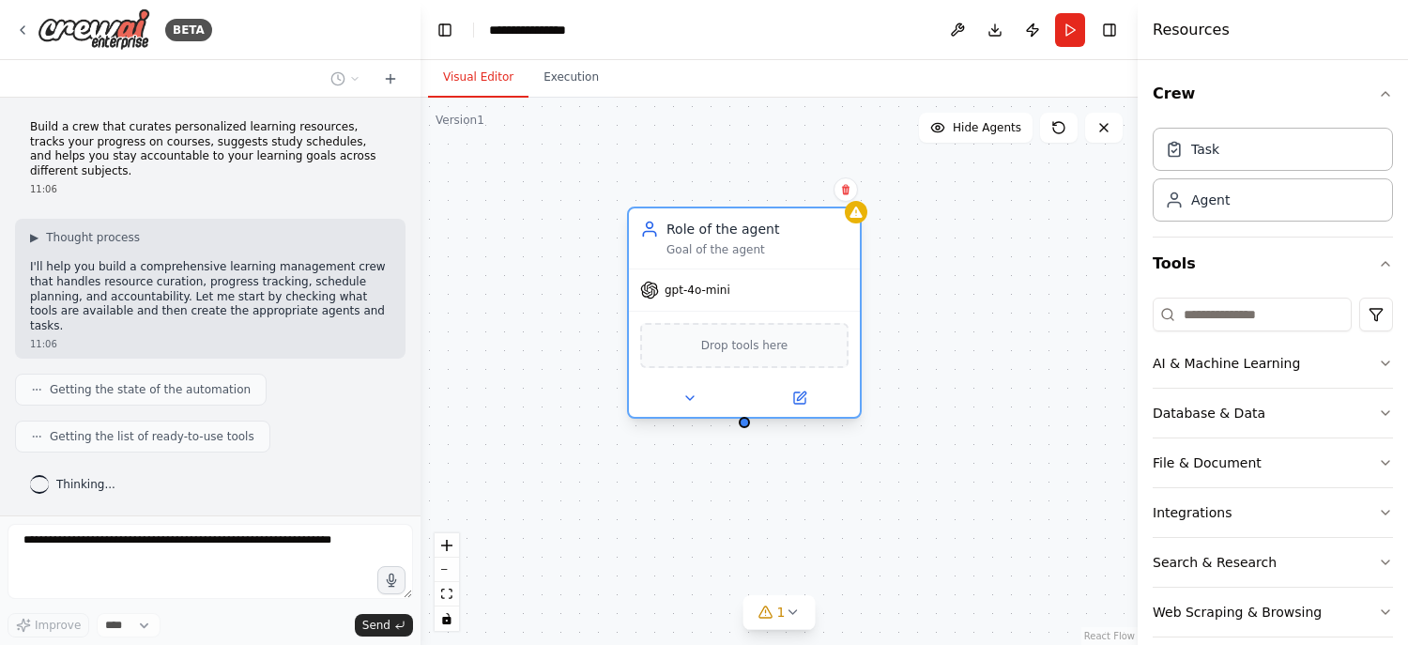
drag, startPoint x: 905, startPoint y: 282, endPoint x: 649, endPoint y: 221, distance: 262.2
click at [666, 221] on div "Role of the agent" at bounding box center [757, 229] width 182 height 19
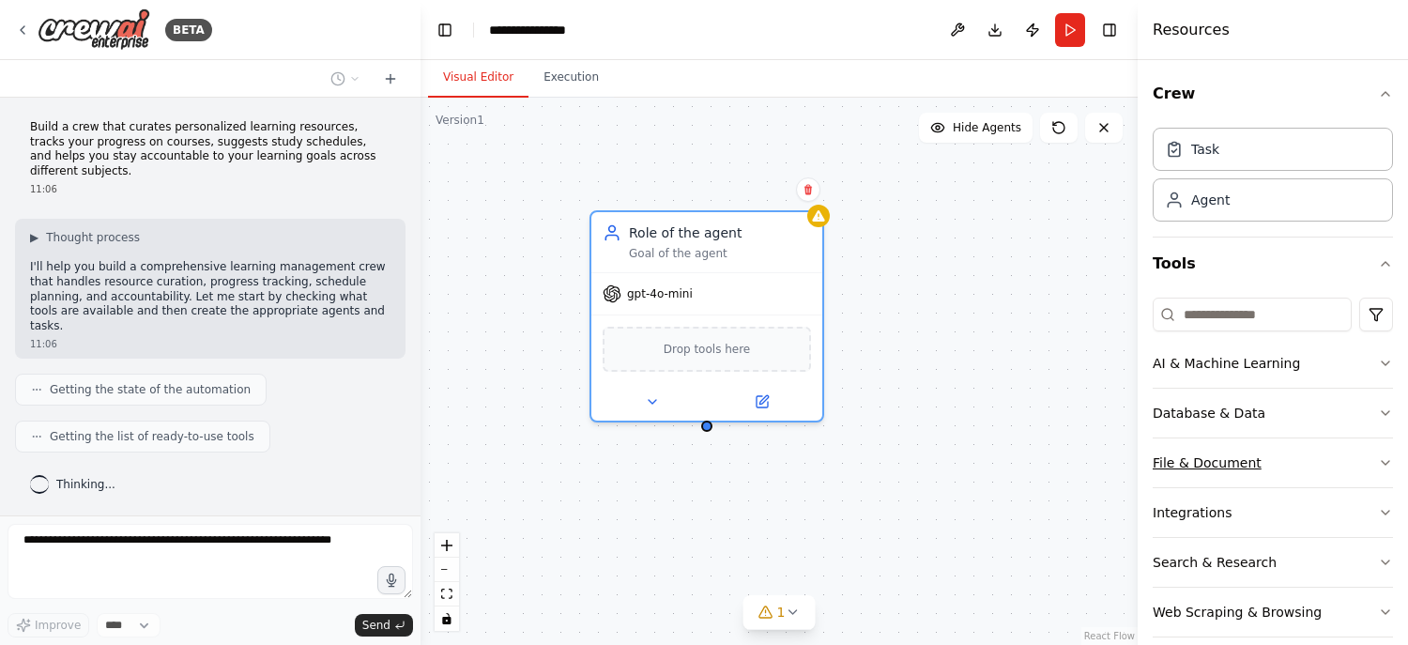
scroll to position [20, 0]
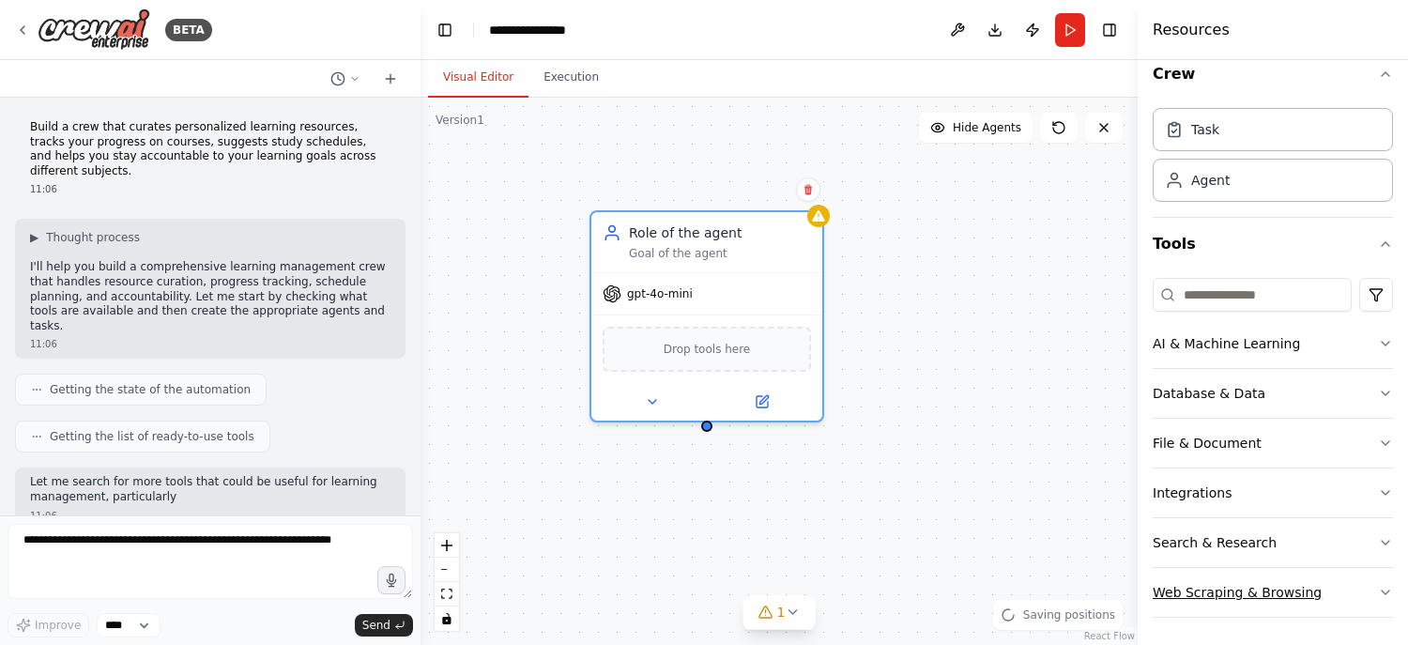
click at [1233, 588] on button "Web Scraping & Browsing" at bounding box center [1272, 592] width 240 height 49
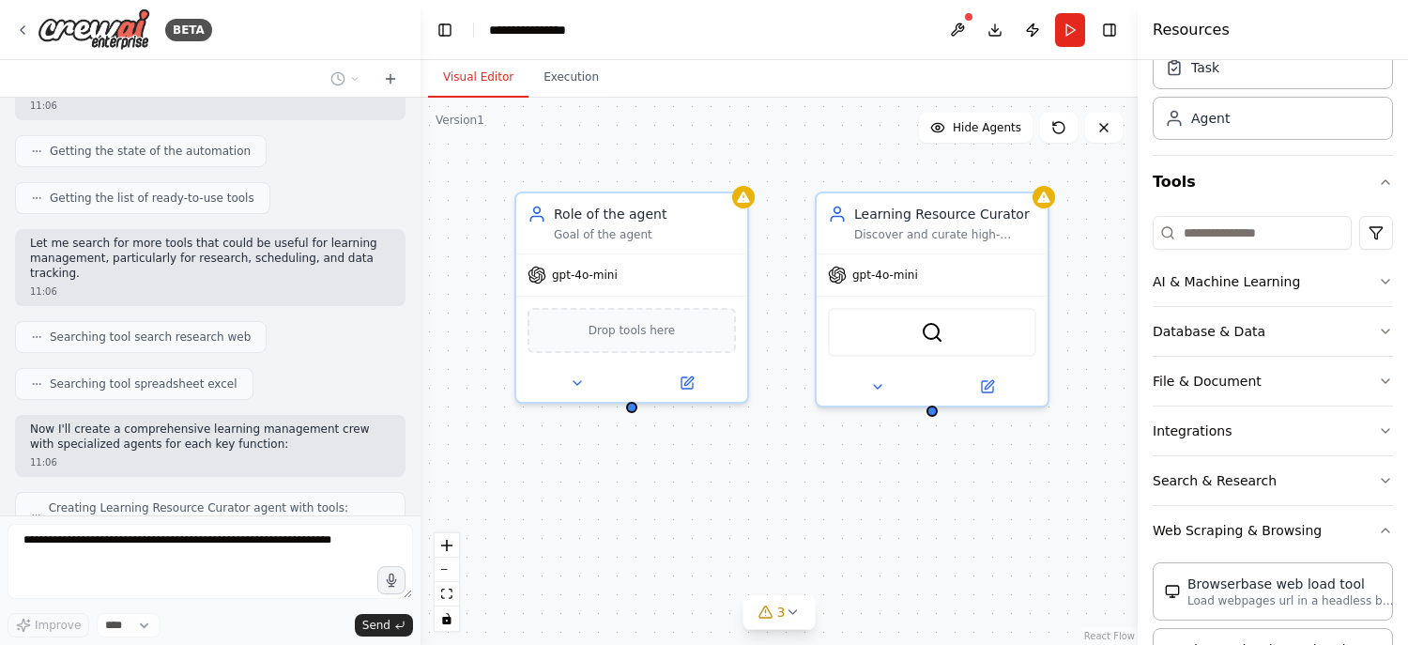
scroll to position [340, 0]
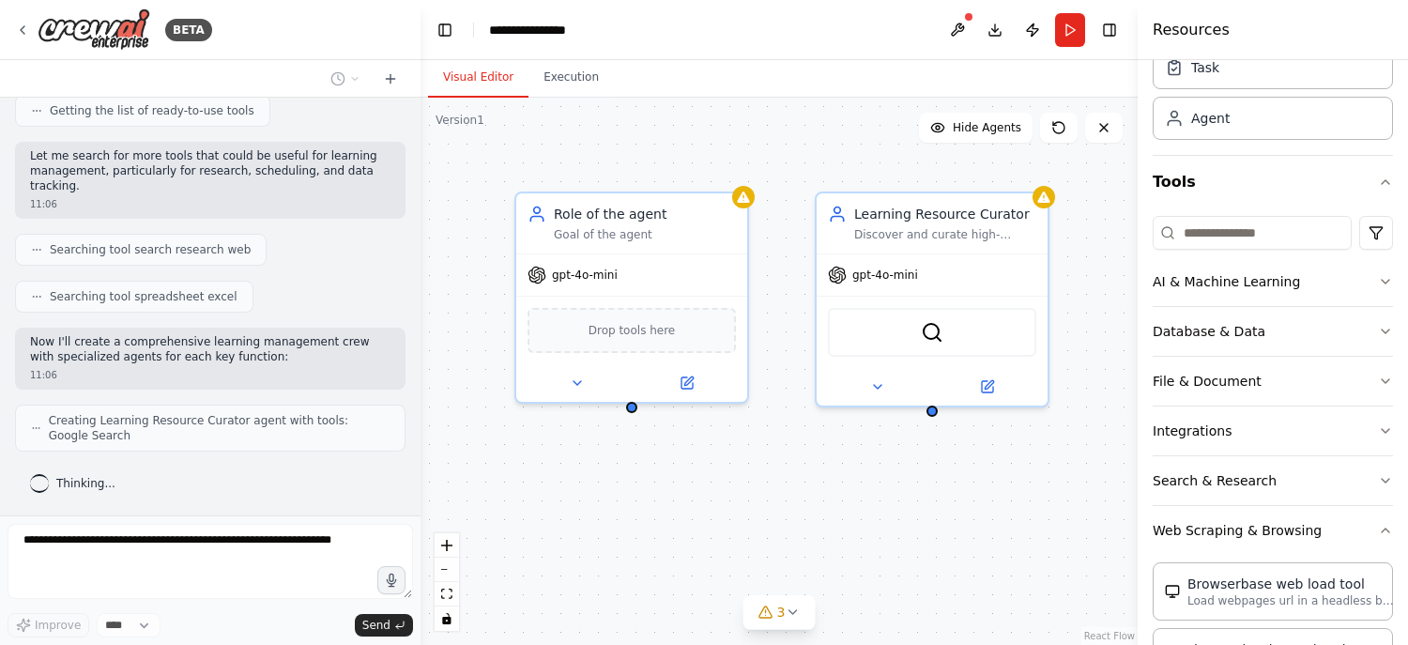
click at [320, 419] on div "Build a crew that curates personalized learning resources, tracks your progress…" at bounding box center [210, 307] width 420 height 418
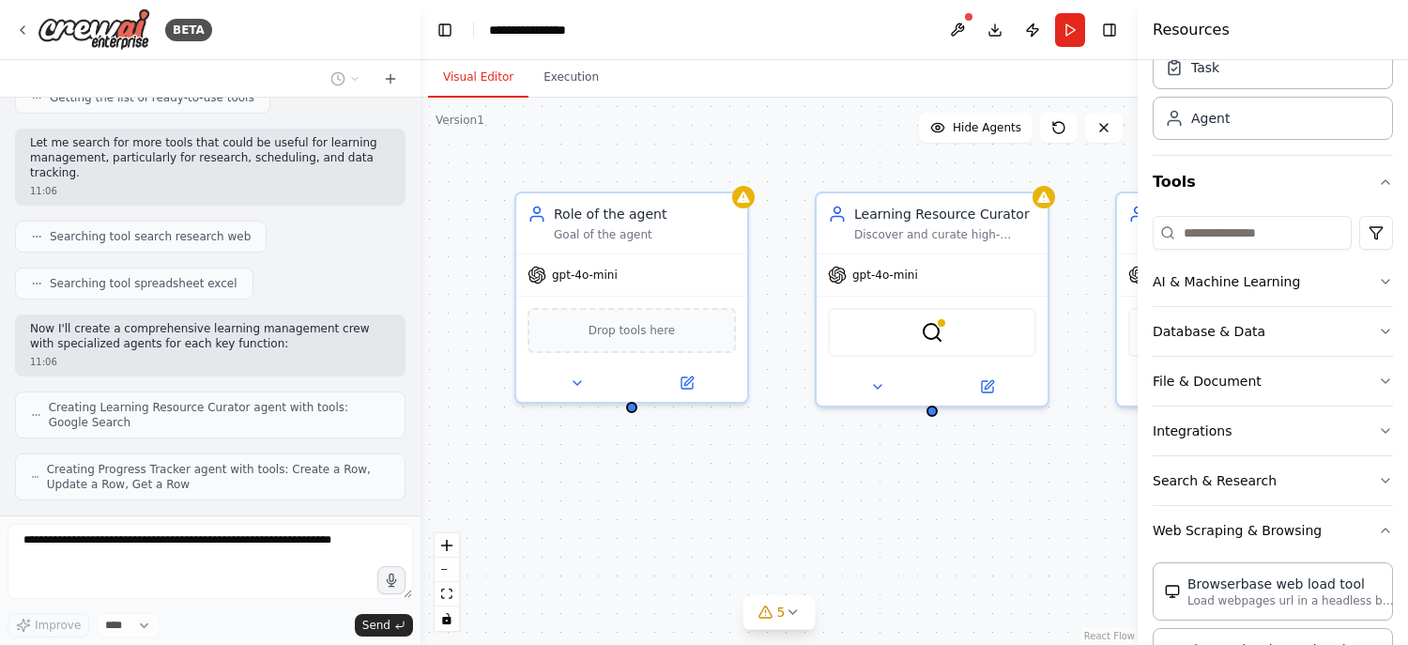
scroll to position [386, 0]
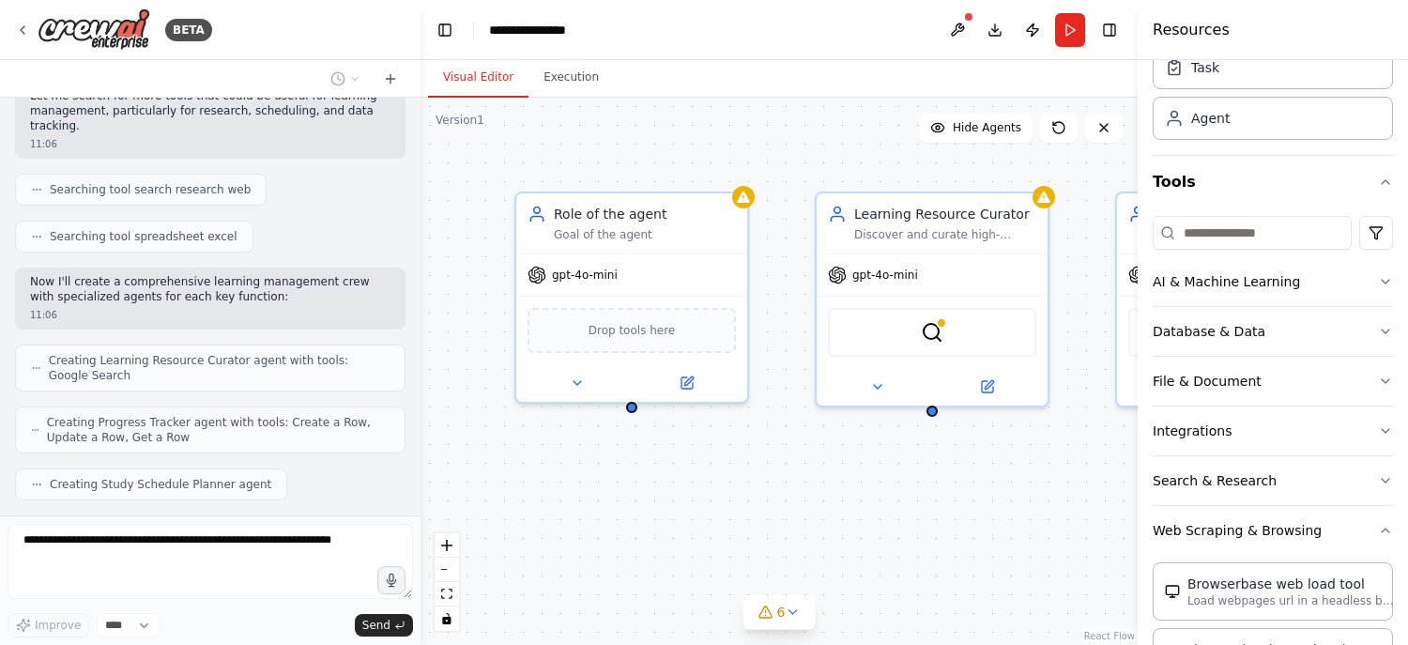
drag, startPoint x: 175, startPoint y: 386, endPoint x: 247, endPoint y: 272, distance: 134.1
click at [176, 415] on span "Creating Progress Tracker agent with tools: Create a Row, Update a Row, Get a R…" at bounding box center [218, 430] width 343 height 30
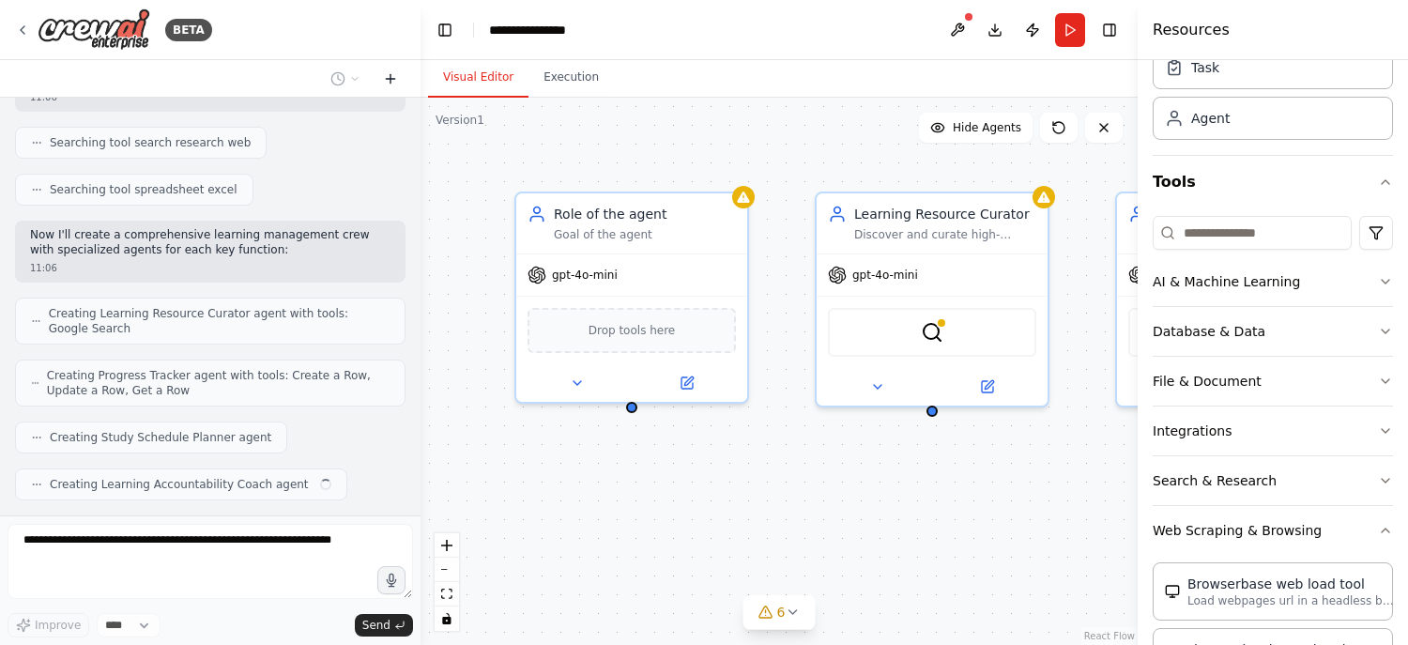
click at [389, 81] on icon at bounding box center [390, 78] width 15 height 15
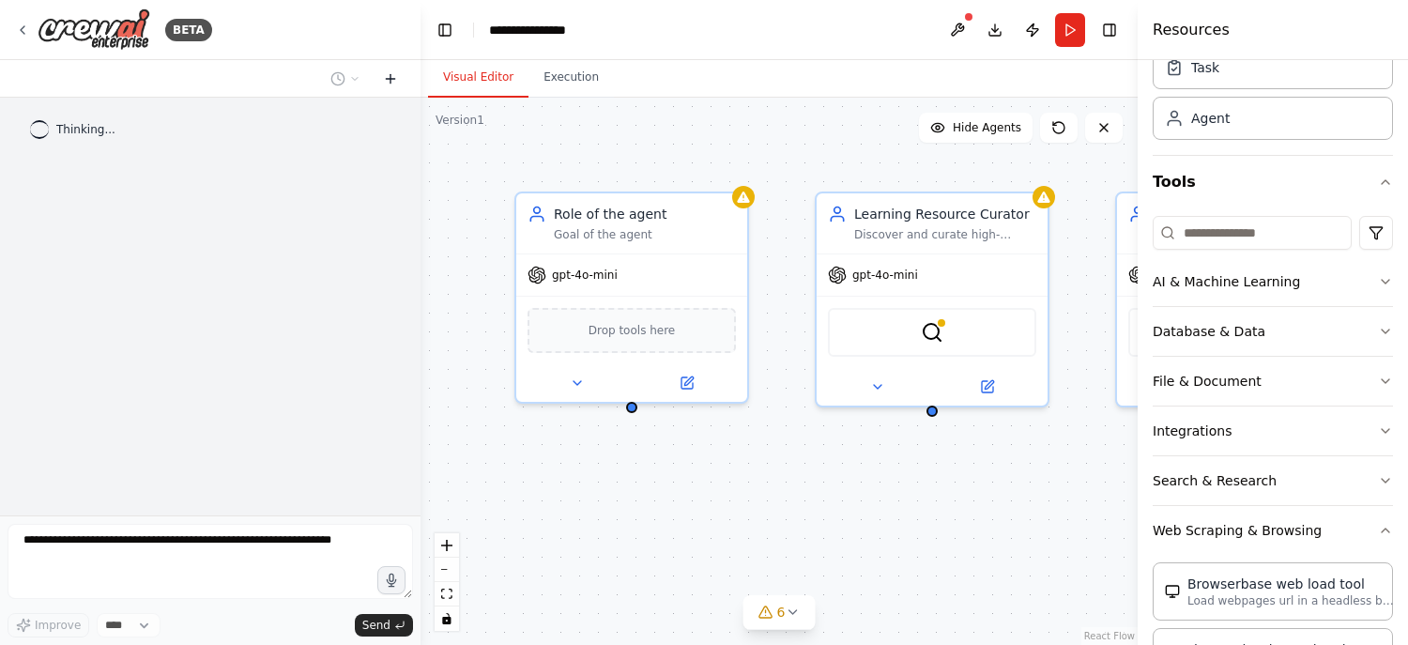
click at [389, 81] on icon at bounding box center [390, 78] width 15 height 15
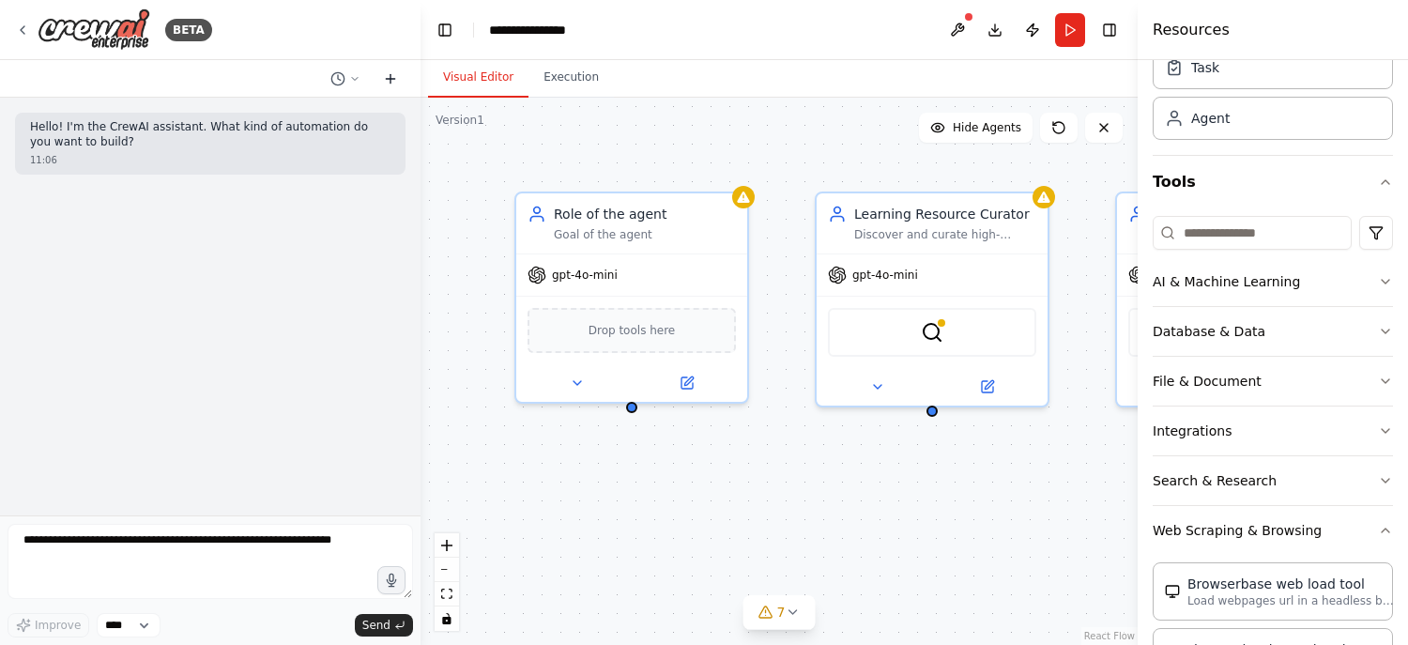
click at [380, 77] on button at bounding box center [390, 79] width 30 height 23
click at [683, 197] on div "Role of the agent Goal of the agent" at bounding box center [631, 220] width 231 height 60
click at [721, 164] on div "Confirm" at bounding box center [733, 171] width 24 height 24
click at [730, 168] on icon at bounding box center [733, 171] width 8 height 10
click at [692, 184] on div "Role of the agent Goal of the agent gpt-4o-mini Drop tools here Learning Resour…" at bounding box center [778, 371] width 717 height 547
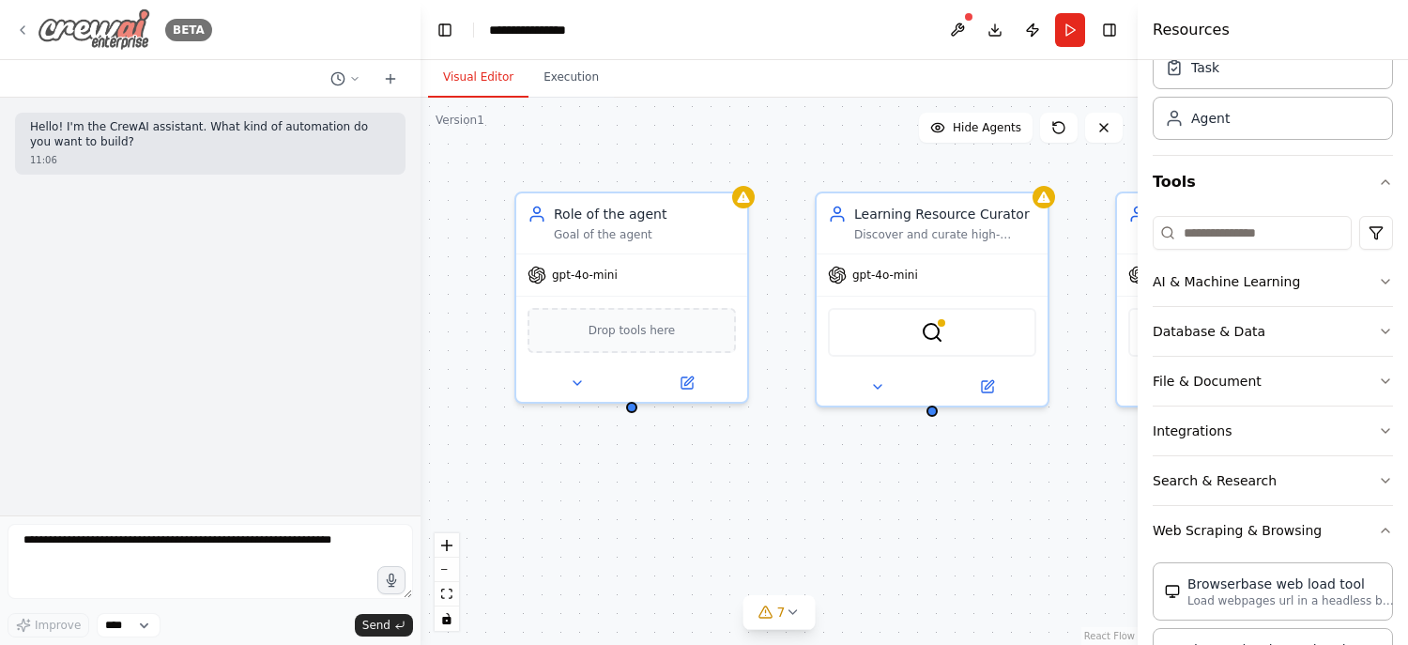
click at [33, 23] on div "BETA" at bounding box center [113, 29] width 197 height 42
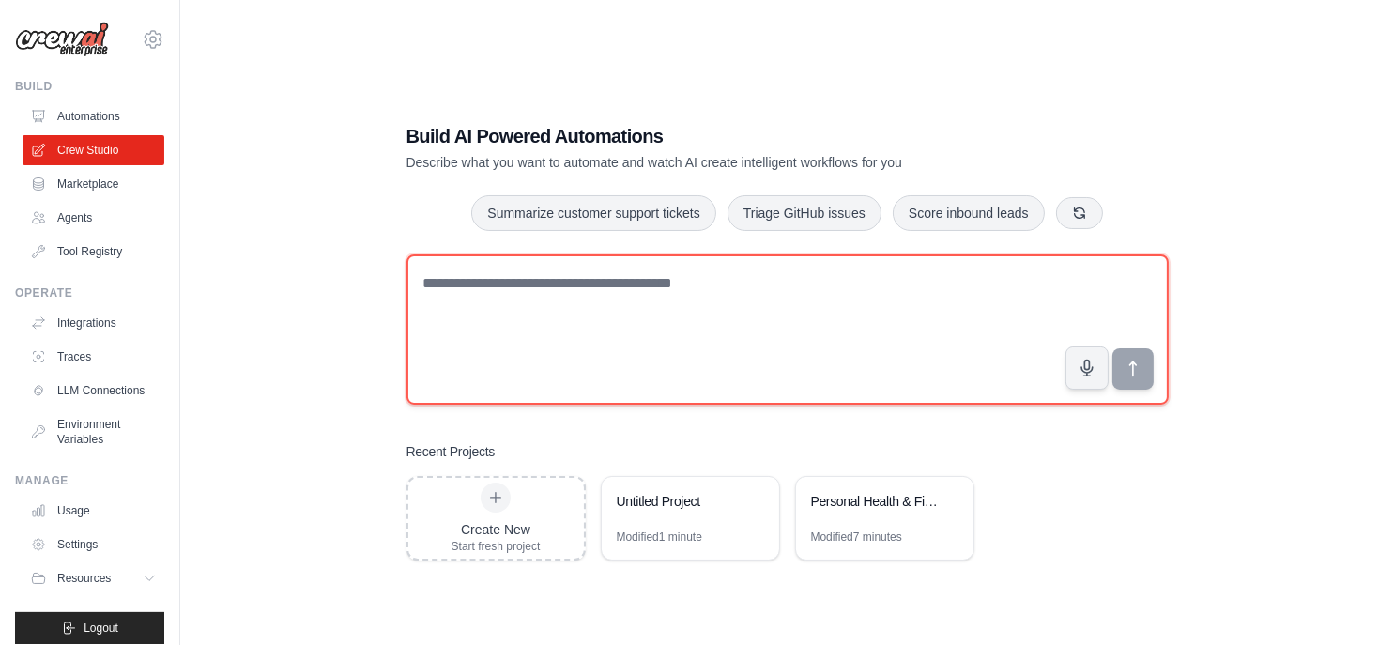
click at [544, 337] on textarea at bounding box center [787, 329] width 762 height 150
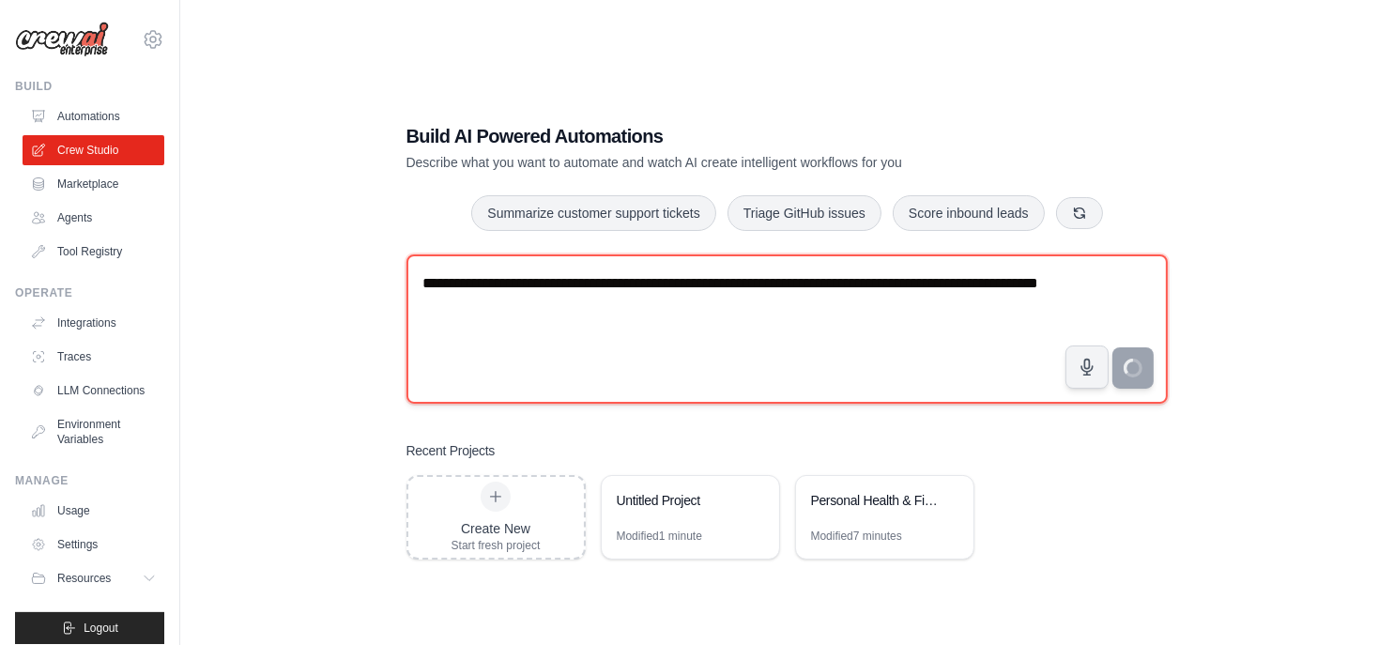
type textarea "**********"
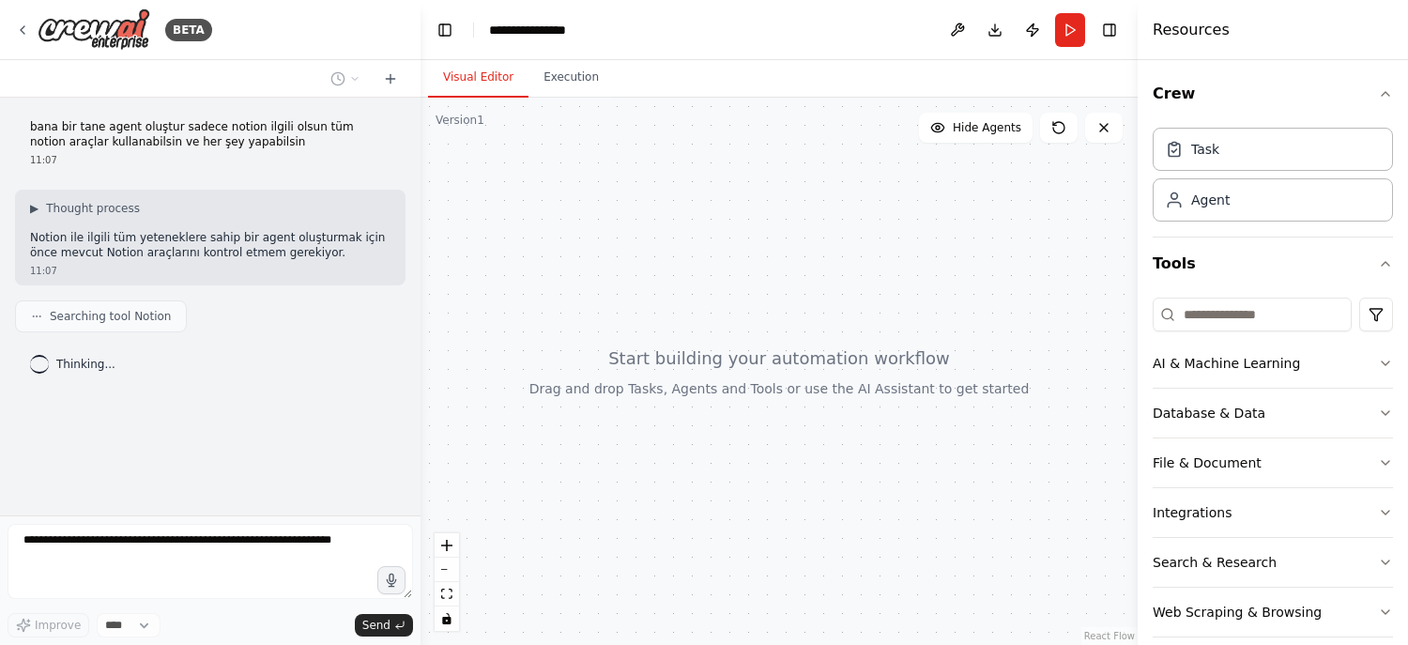
click at [117, 320] on span "Searching tool Notion" at bounding box center [110, 316] width 121 height 15
drag, startPoint x: 60, startPoint y: 362, endPoint x: 144, endPoint y: 363, distance: 83.5
click at [144, 363] on div "Thinking..." at bounding box center [210, 364] width 390 height 34
click at [145, 363] on div "Thinking..." at bounding box center [210, 364] width 390 height 34
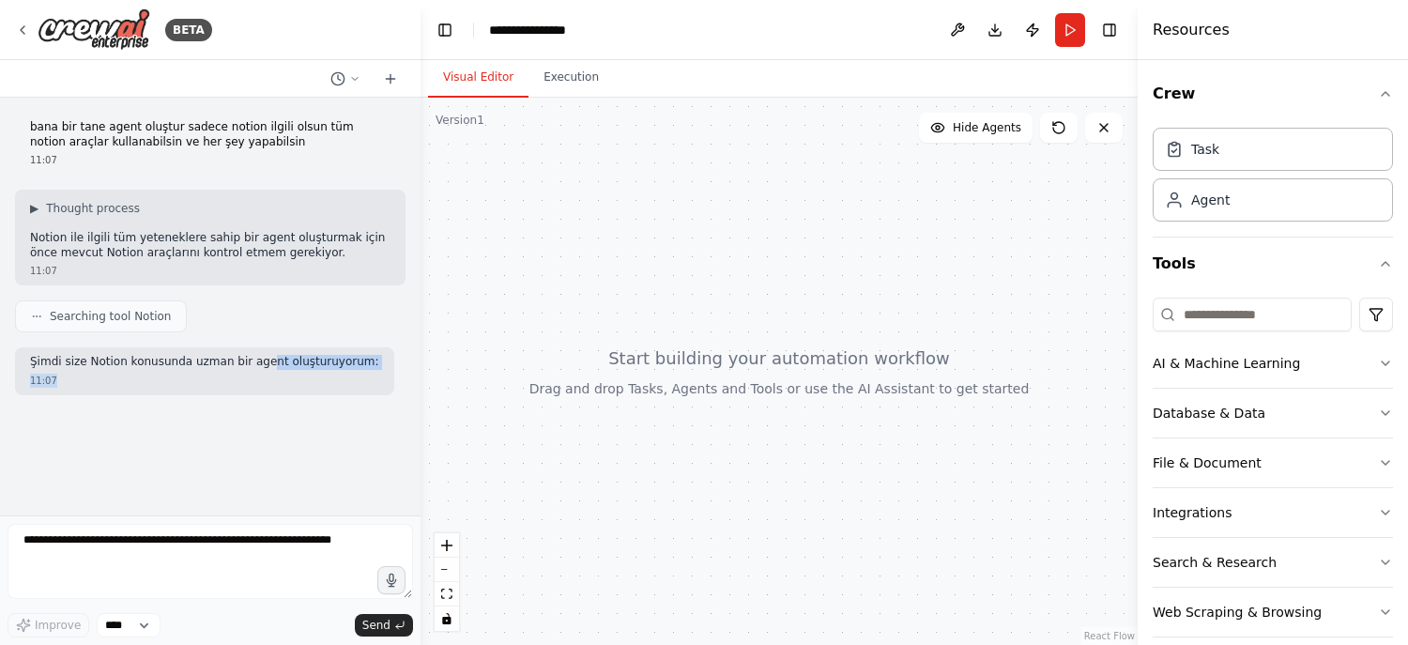
drag, startPoint x: 77, startPoint y: 372, endPoint x: 254, endPoint y: 358, distance: 177.9
click at [248, 353] on div "Şimdi size Notion konusunda uzman bir agent oluşturuyorum: 11:07" at bounding box center [204, 371] width 379 height 48
click at [257, 359] on p "Şimdi size Notion konusunda uzman bir agent oluşturuyorum:" at bounding box center [204, 362] width 349 height 15
click at [157, 364] on p "Şimdi size Notion konusunda uzman bir agent oluşturuyorum:" at bounding box center [204, 362] width 349 height 15
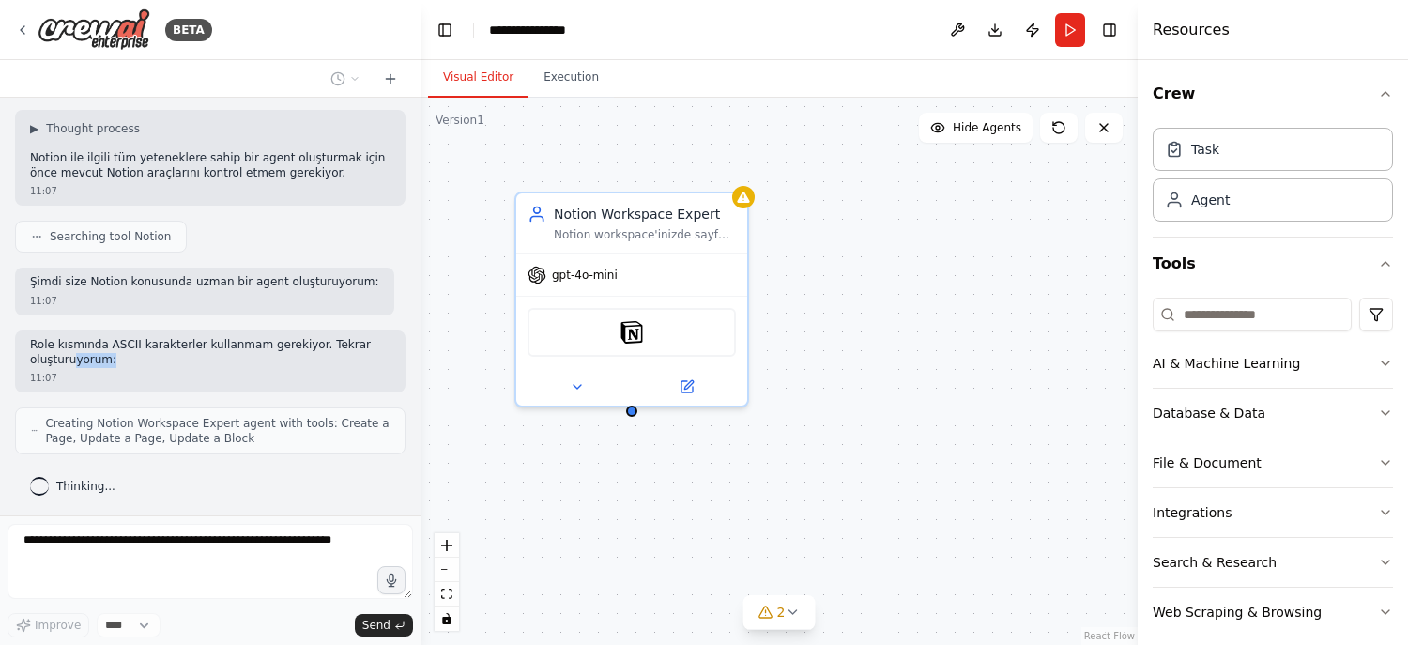
drag, startPoint x: 76, startPoint y: 354, endPoint x: 191, endPoint y: 366, distance: 115.1
click at [191, 359] on p "Role kısmında ASCII karakterler kullanmam gerekiyor. Tekrar oluşturuyorum:" at bounding box center [210, 352] width 360 height 29
click at [191, 375] on div "11:07" at bounding box center [210, 378] width 360 height 14
drag, startPoint x: 136, startPoint y: 359, endPoint x: 276, endPoint y: 375, distance: 140.7
click at [276, 375] on div "Role kısmında ASCII karakterler kullanmam gerekiyor. Tekrar oluşturuyorum: 11:07" at bounding box center [210, 361] width 390 height 62
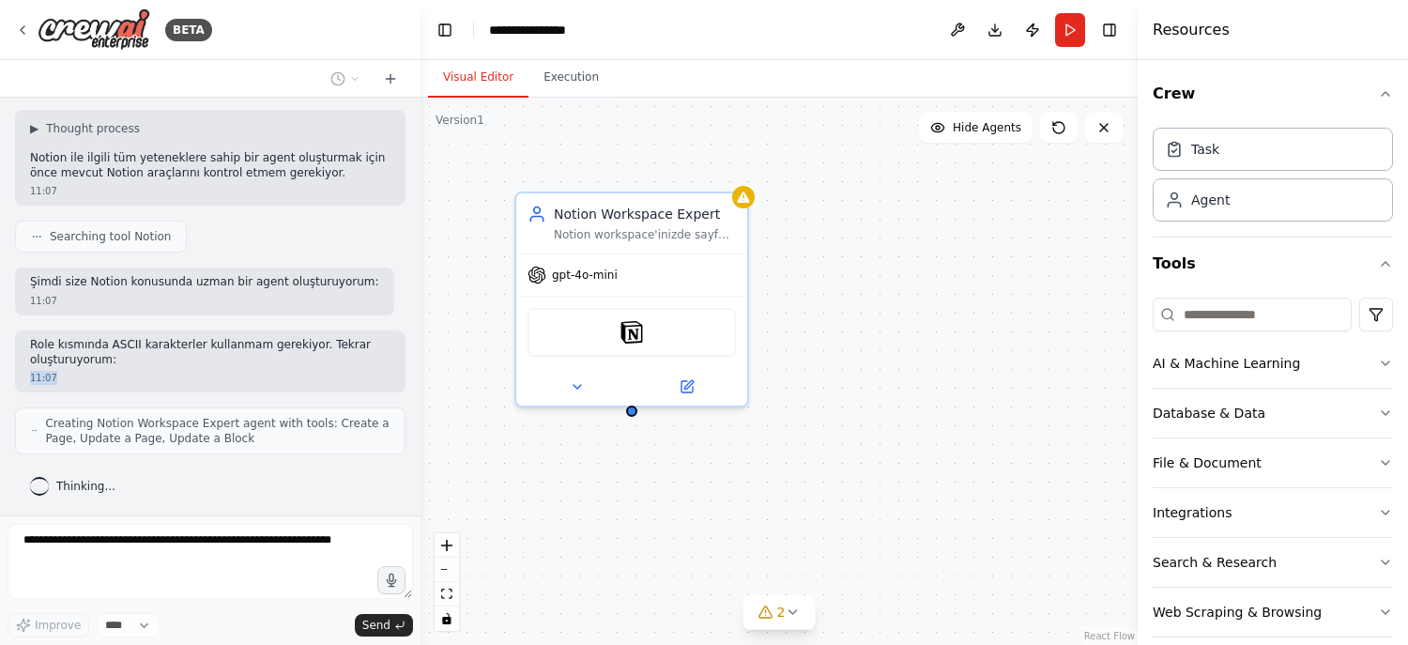
click at [262, 389] on div "Role kısmında ASCII karakterler kullanmam gerekiyor. Tekrar oluşturuyorum: 11:07" at bounding box center [210, 361] width 390 height 62
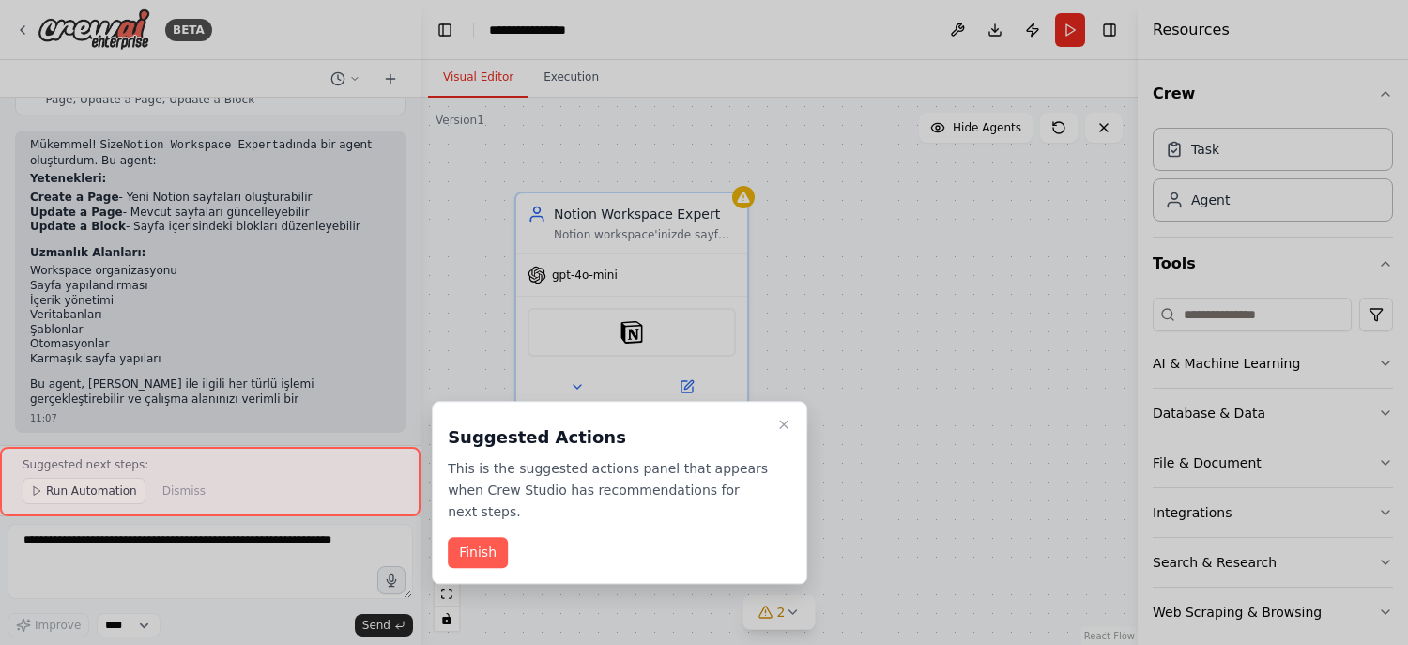
click at [89, 508] on div at bounding box center [210, 482] width 420 height 70
click at [474, 538] on button "Finish" at bounding box center [478, 553] width 60 height 31
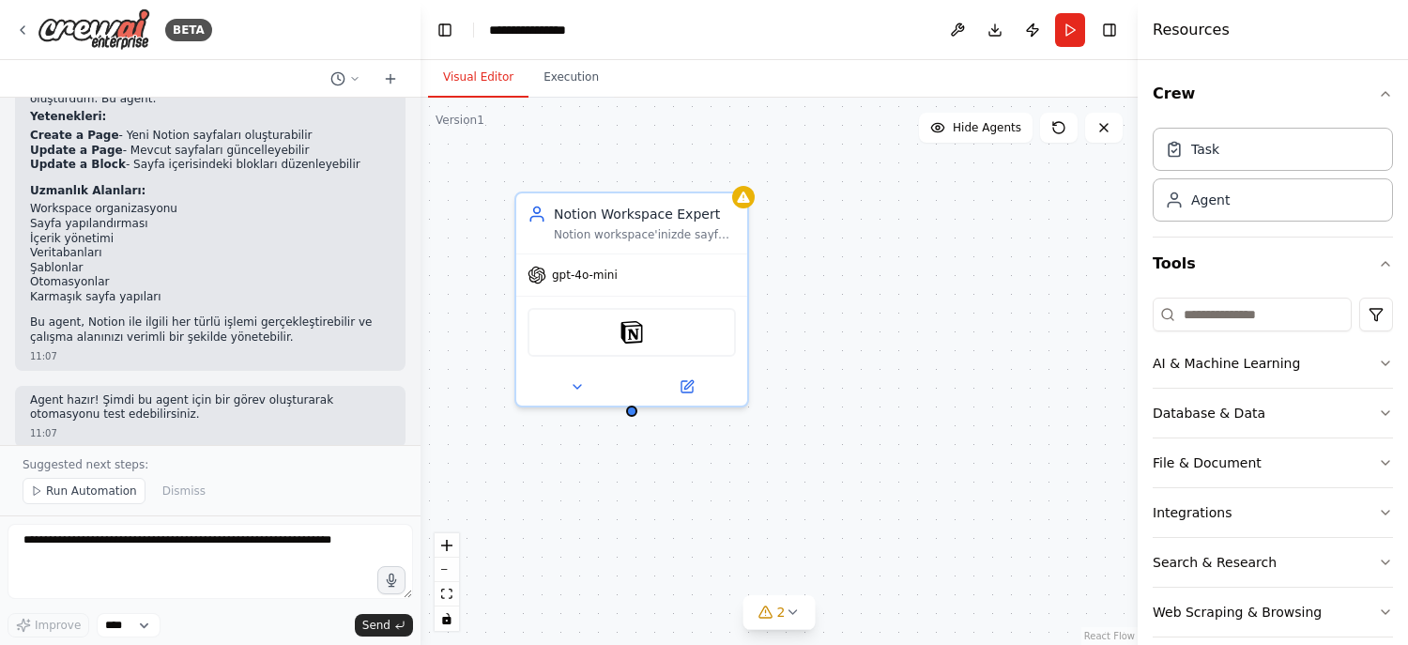
scroll to position [496, 0]
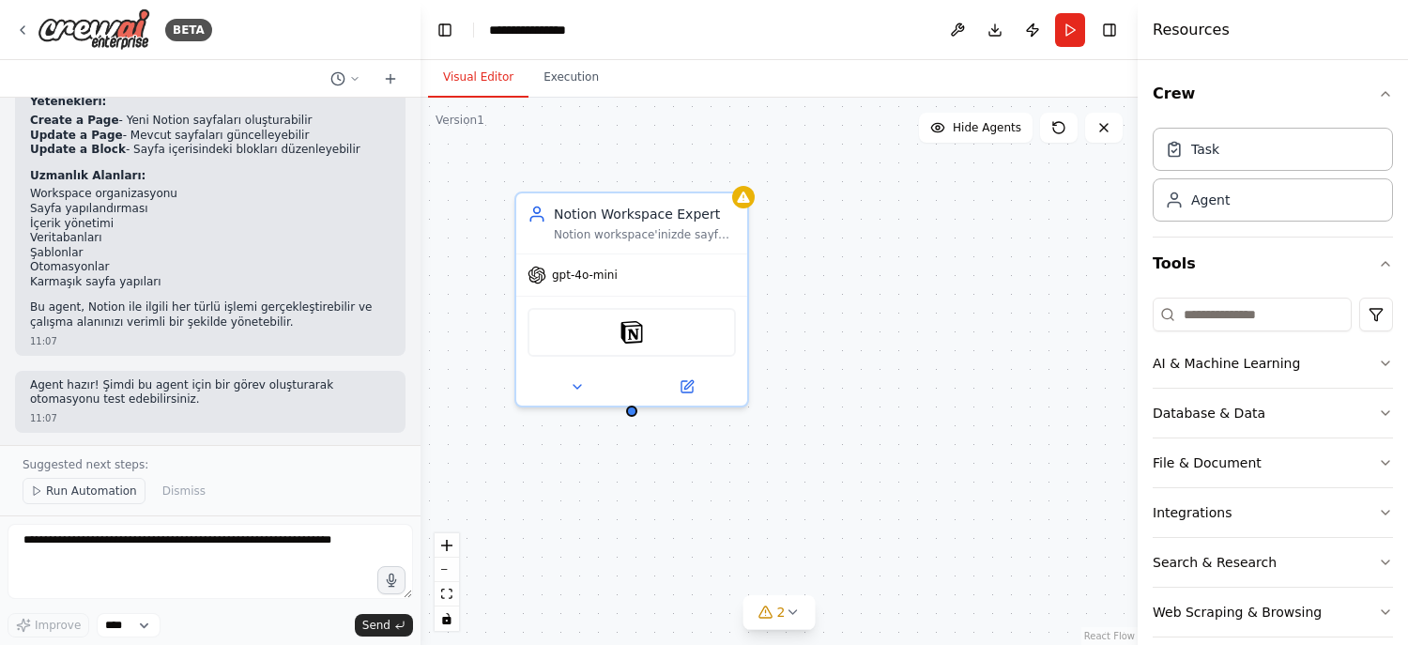
click at [95, 494] on span "Run Automation" at bounding box center [91, 490] width 91 height 15
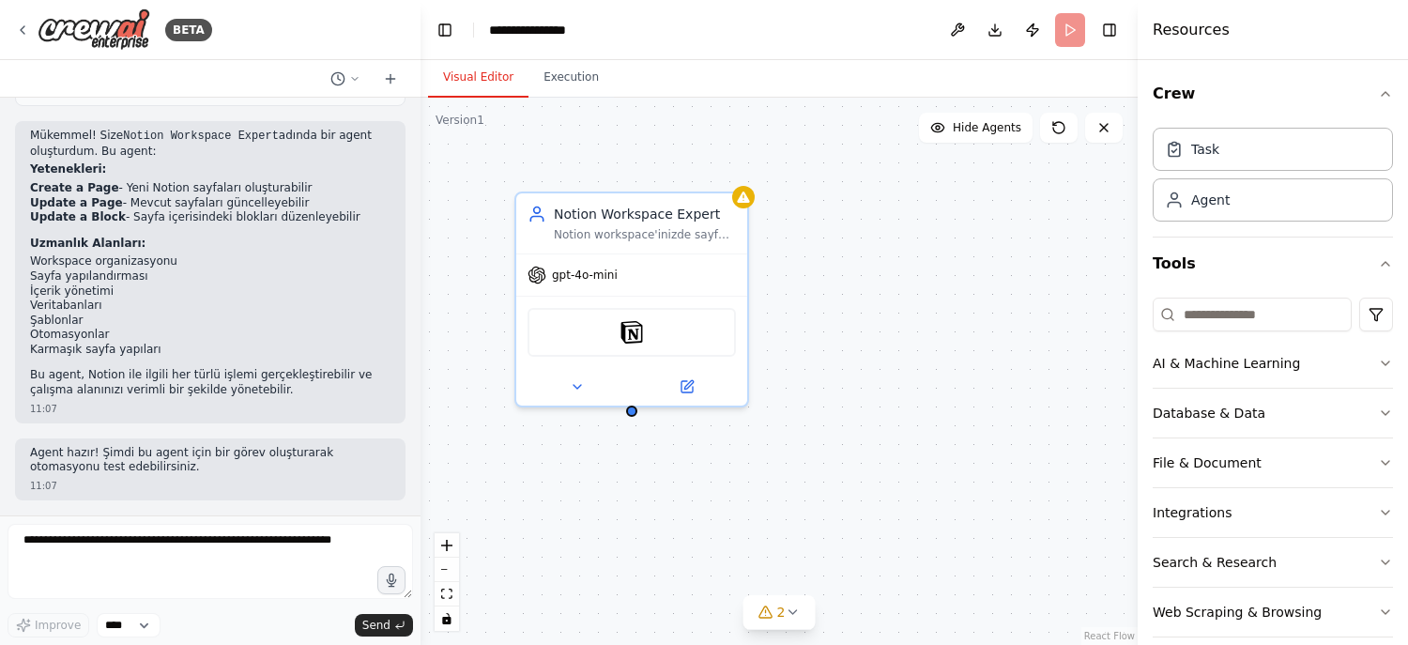
scroll to position [425, 0]
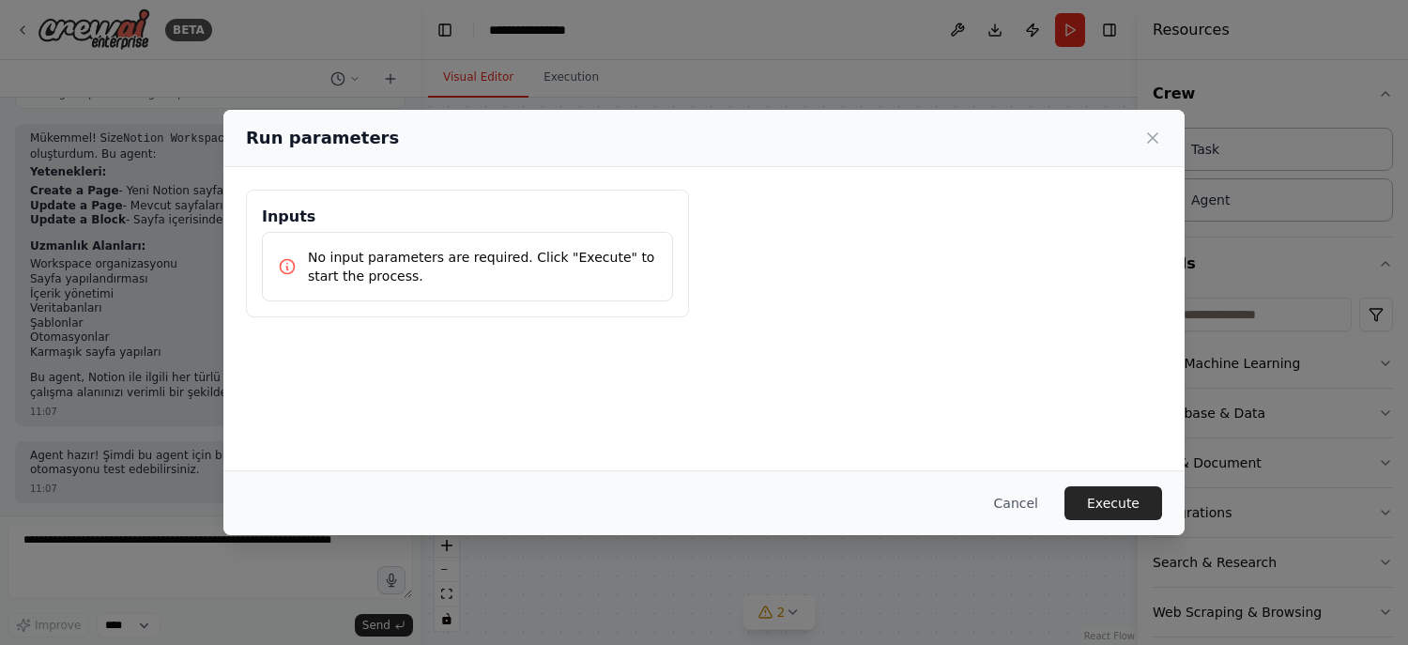
click at [538, 277] on p "No input parameters are required. Click "Execute" to start the process." at bounding box center [482, 267] width 349 height 38
click at [1098, 497] on button "Execute" at bounding box center [1113, 503] width 98 height 34
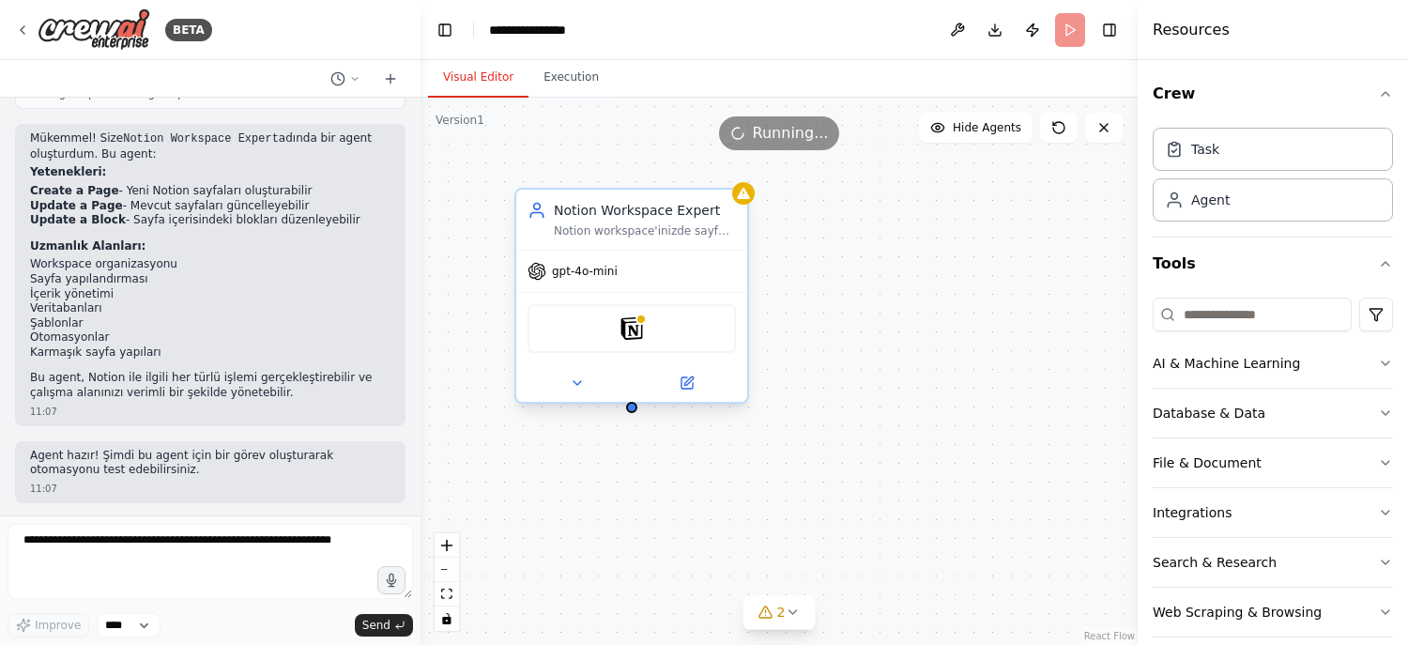
click at [686, 322] on div "Notion" at bounding box center [631, 328] width 208 height 49
click at [662, 325] on div "Notion" at bounding box center [631, 328] width 208 height 49
click at [632, 313] on div "Notion" at bounding box center [631, 328] width 208 height 49
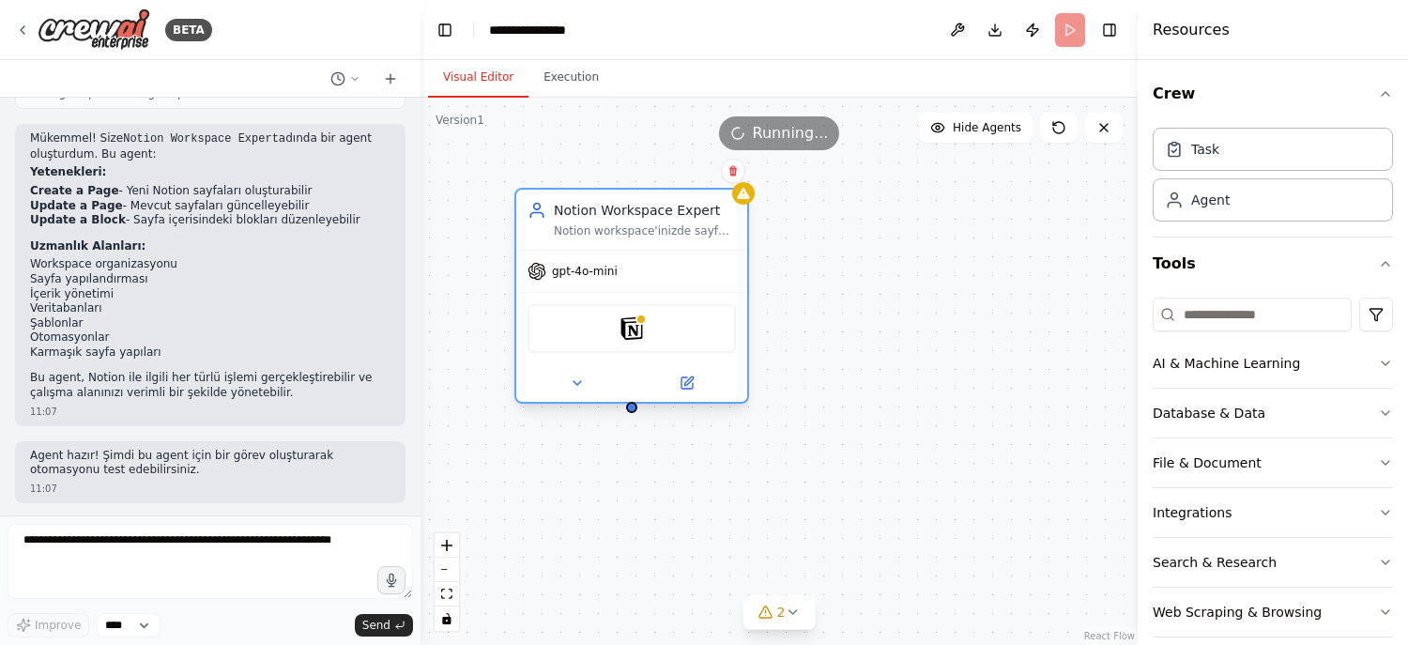
click at [597, 277] on span "gpt-4o-mini" at bounding box center [585, 271] width 66 height 15
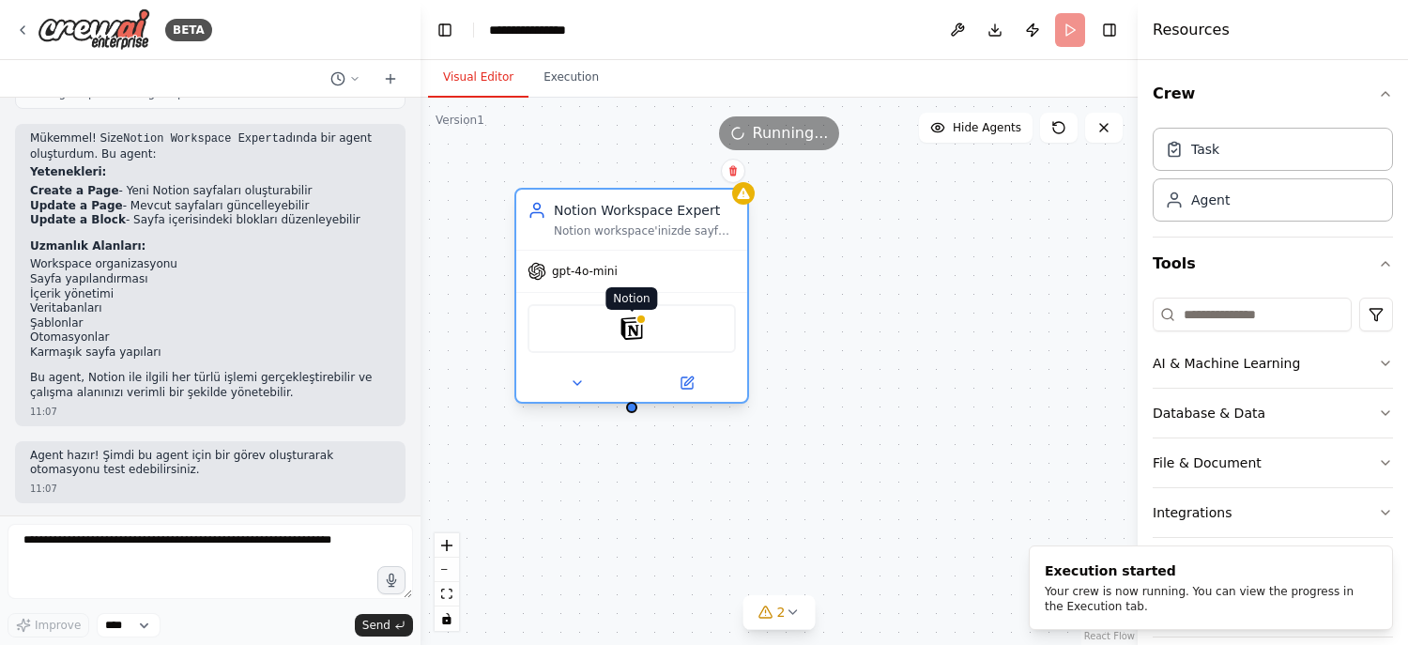
click at [630, 328] on img at bounding box center [631, 328] width 23 height 23
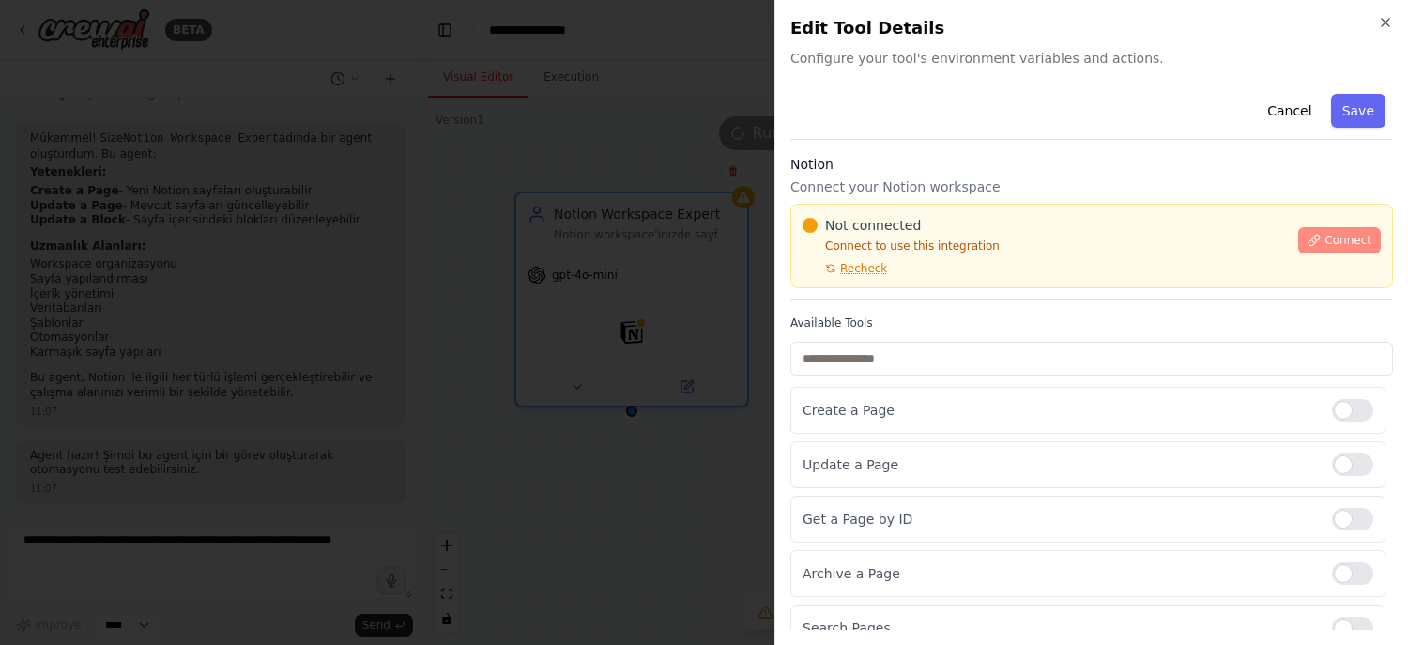
click at [1309, 238] on icon at bounding box center [1314, 240] width 10 height 10
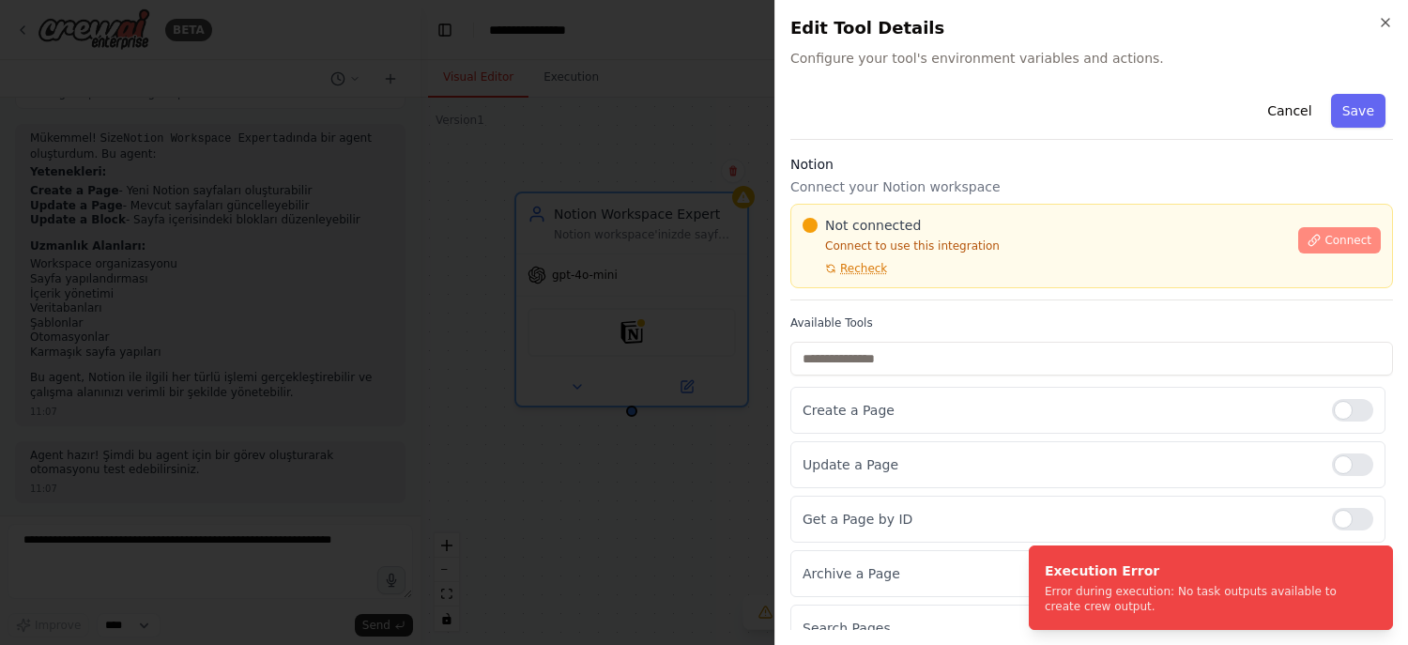
click at [1324, 242] on span "Connect" at bounding box center [1347, 240] width 47 height 15
click at [935, 160] on h3 "Notion" at bounding box center [1091, 164] width 603 height 19
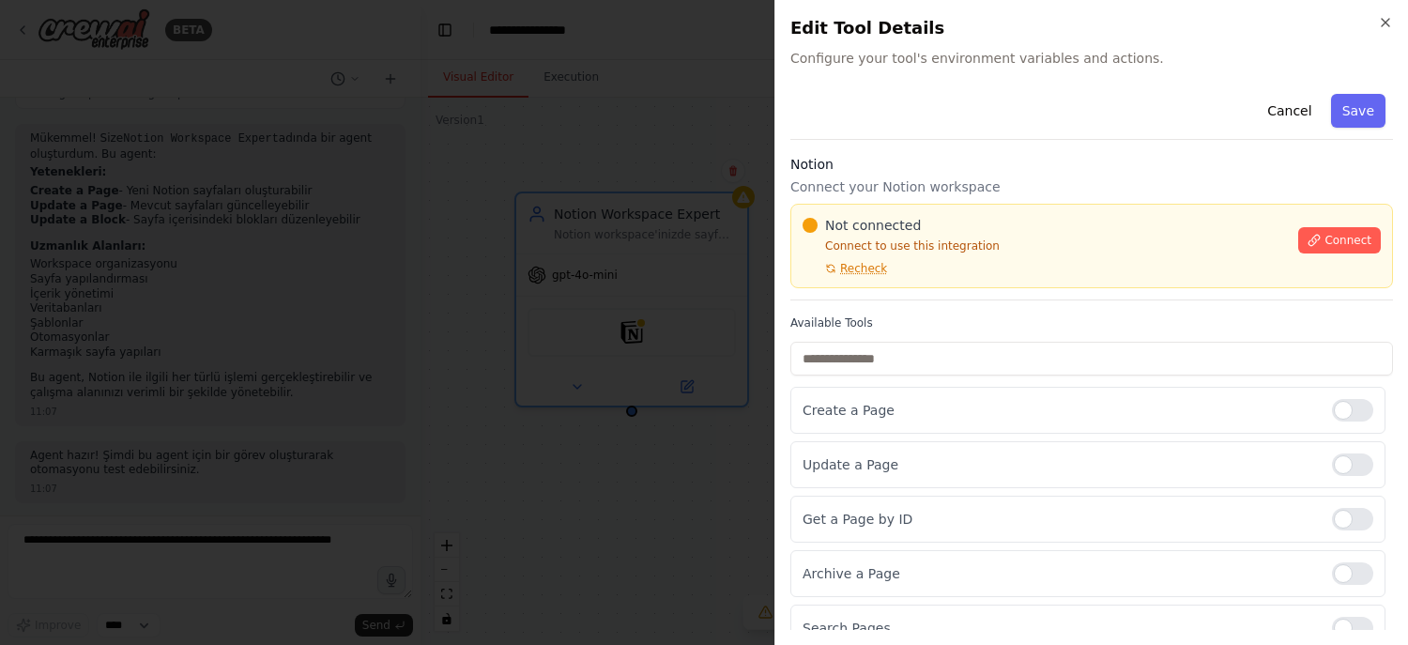
click at [936, 175] on div "Notion Connect your Notion workspace Not connected Connect to use this integrat…" at bounding box center [1091, 227] width 603 height 145
click at [923, 161] on h3 "Notion" at bounding box center [1091, 164] width 603 height 19
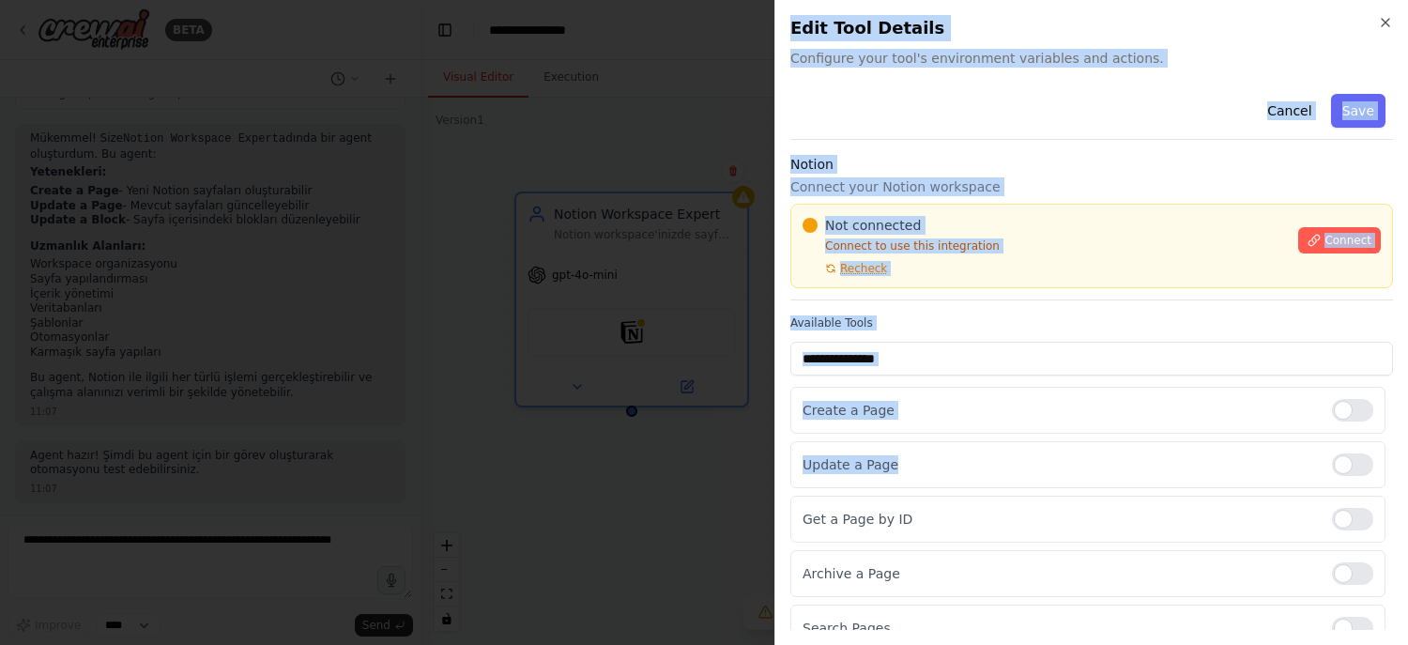
drag, startPoint x: 943, startPoint y: 473, endPoint x: 728, endPoint y: 467, distance: 215.0
click at [728, 467] on body "BETA bana bir tane agent oluştur sadece notion ilgili olsun tüm notion araçlar …" at bounding box center [704, 322] width 1408 height 645
click at [740, 416] on div at bounding box center [704, 322] width 1408 height 645
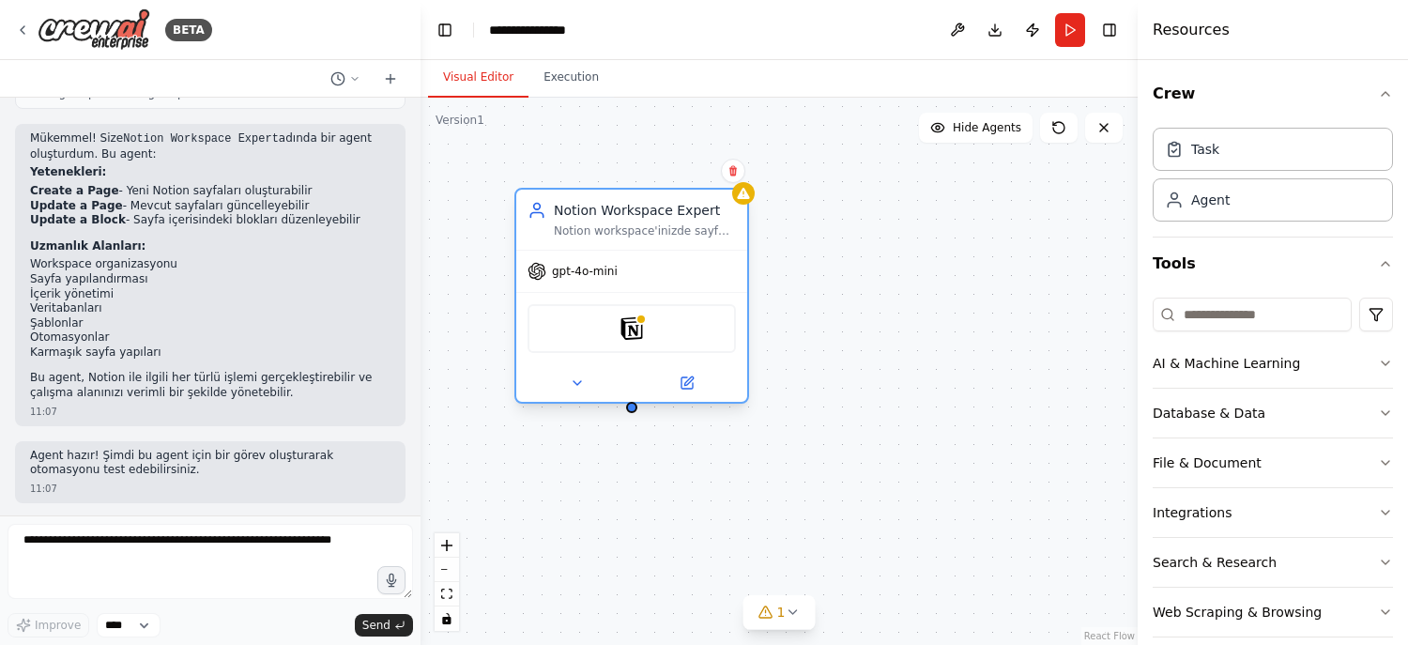
click at [620, 271] on div "gpt-4o-mini" at bounding box center [631, 271] width 231 height 41
click at [636, 329] on img at bounding box center [631, 328] width 23 height 23
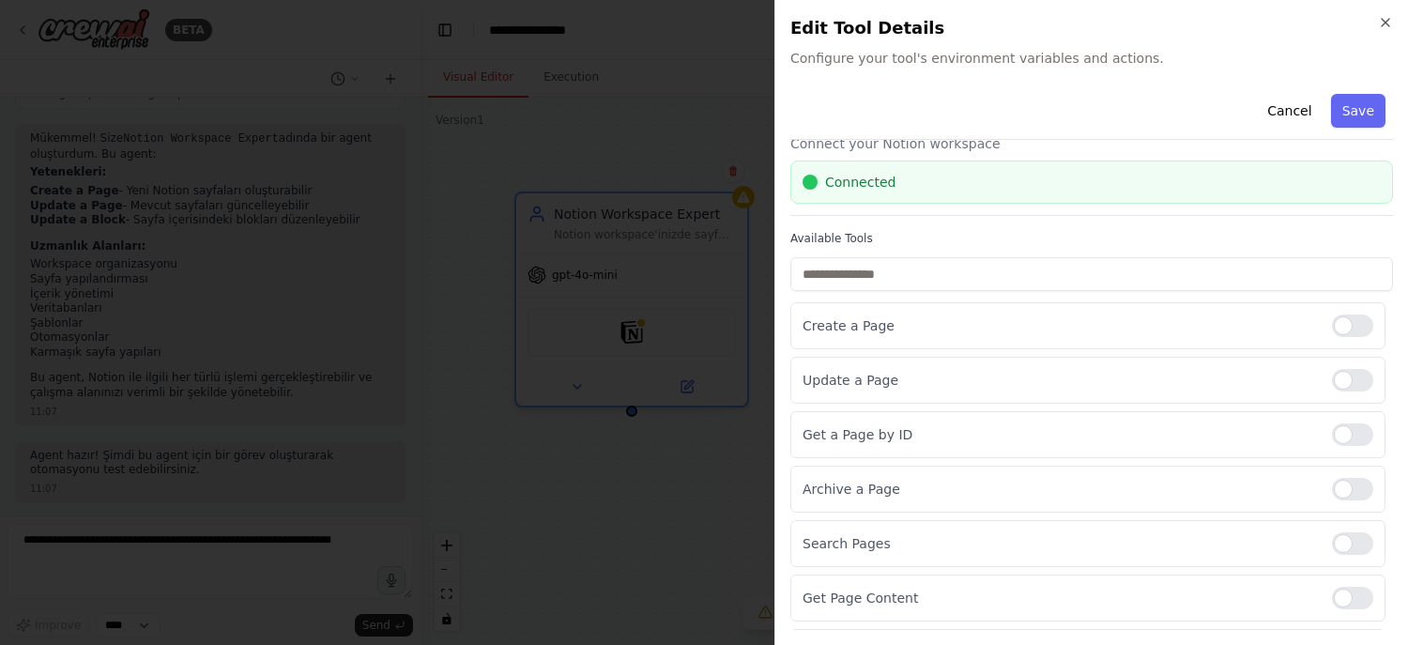
scroll to position [59, 0]
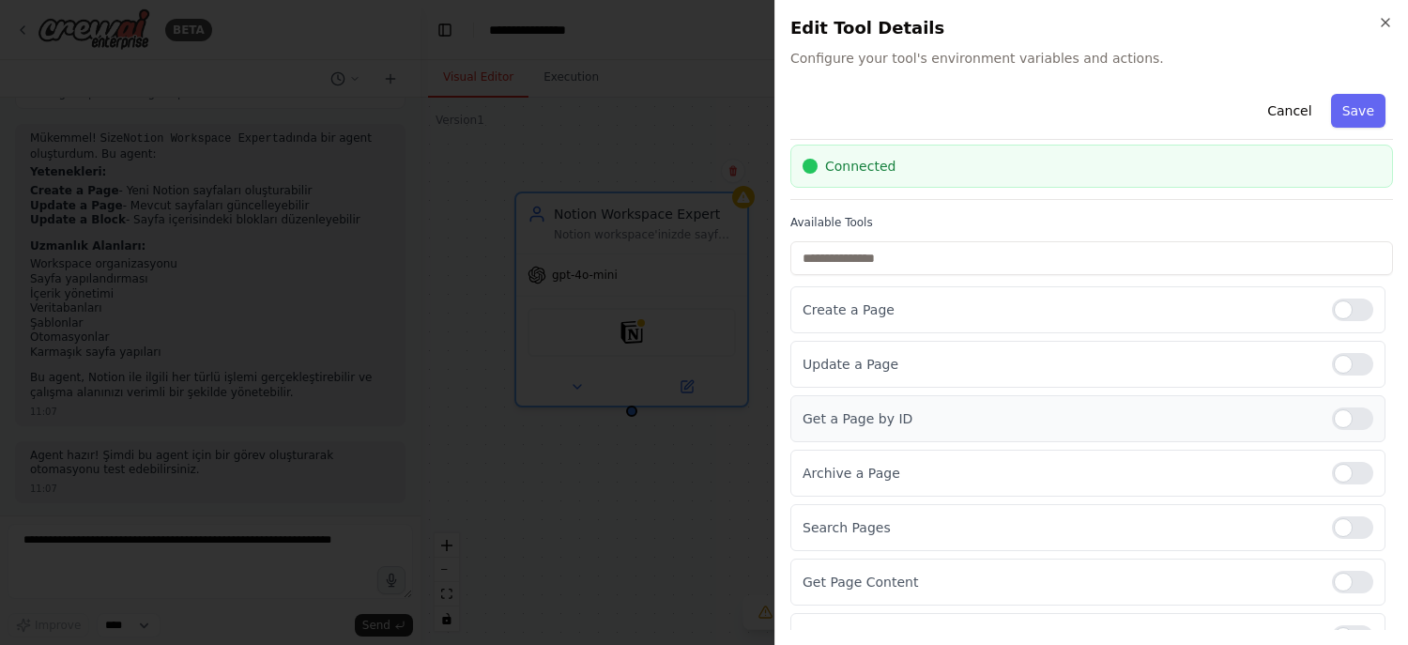
click at [1336, 402] on div "Get a Page by ID" at bounding box center [1087, 418] width 595 height 47
click at [1337, 420] on div at bounding box center [1352, 418] width 41 height 23
click at [1337, 485] on div "Archive a Page" at bounding box center [1087, 473] width 595 height 47
click at [1337, 463] on div at bounding box center [1352, 473] width 41 height 23
click at [1343, 526] on div at bounding box center [1352, 527] width 41 height 23
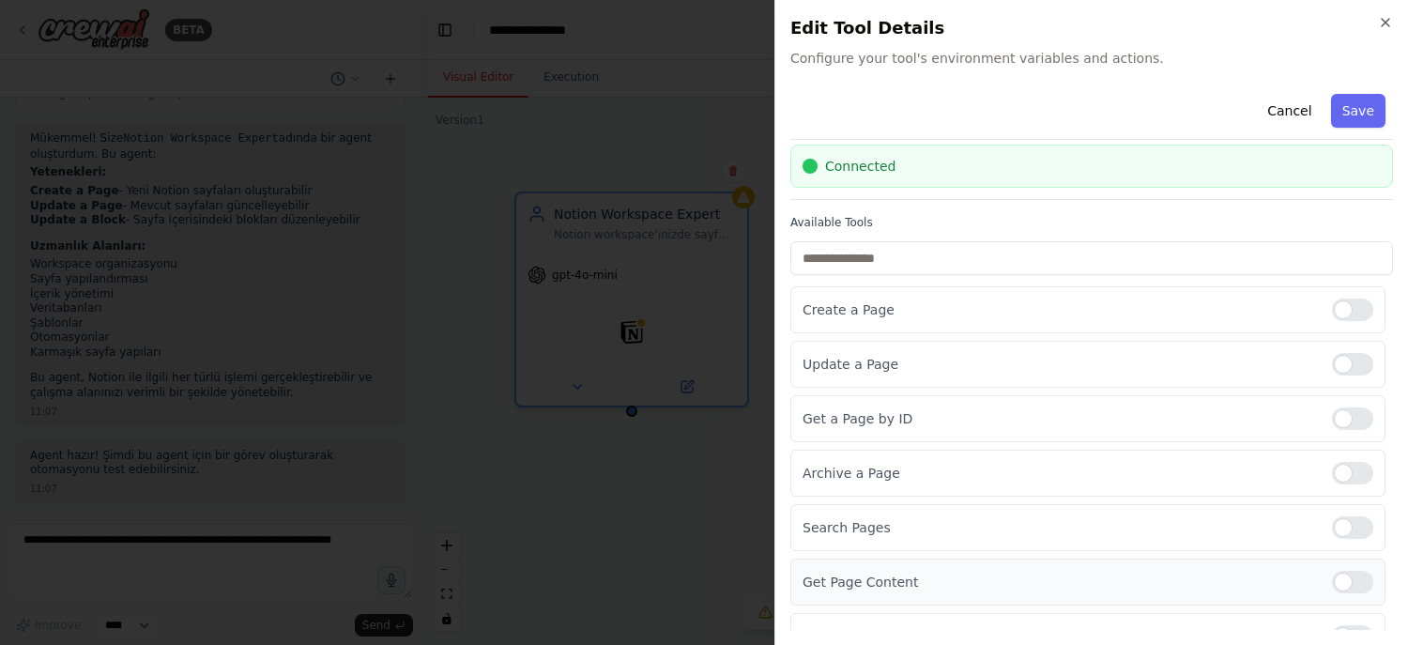
click at [1334, 588] on div at bounding box center [1352, 582] width 41 height 23
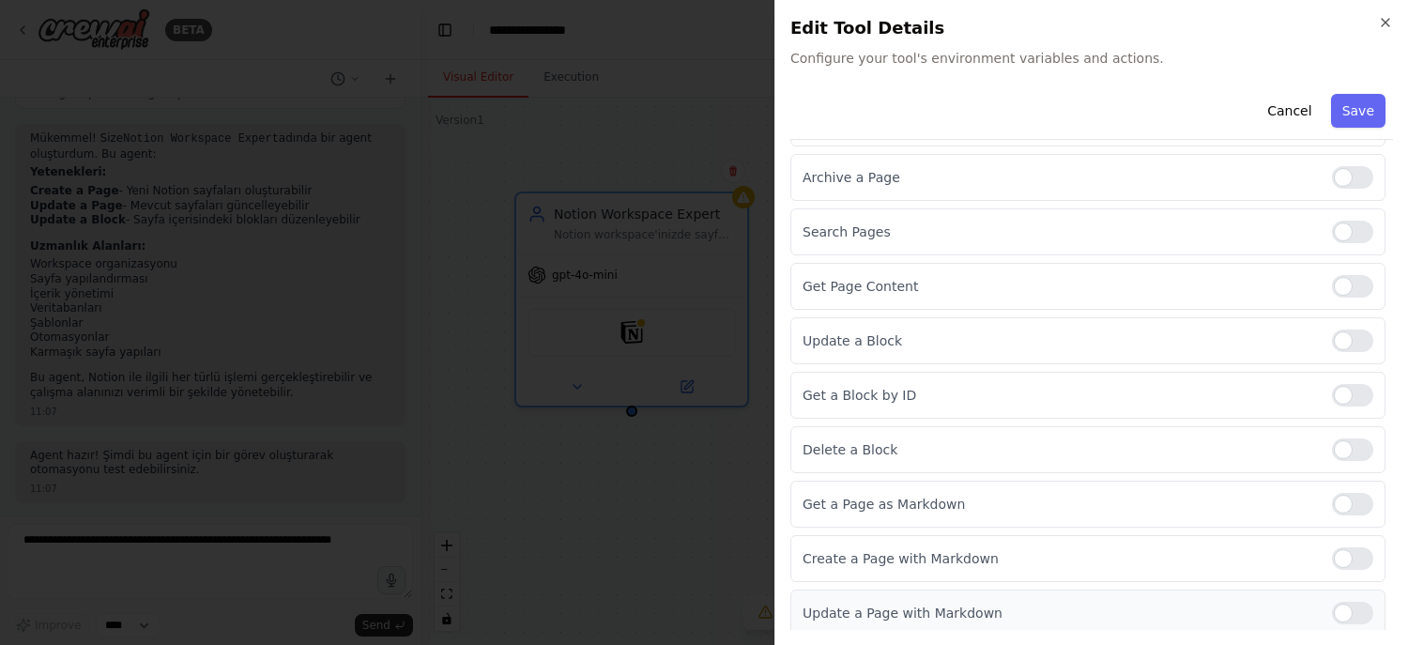
click at [1336, 622] on div "Update a Page with Markdown" at bounding box center [1087, 612] width 595 height 47
click at [1335, 560] on div at bounding box center [1352, 558] width 41 height 23
click at [1337, 610] on div at bounding box center [1352, 613] width 41 height 23
click at [1348, 494] on div at bounding box center [1352, 504] width 41 height 23
click at [1334, 440] on div at bounding box center [1352, 449] width 41 height 23
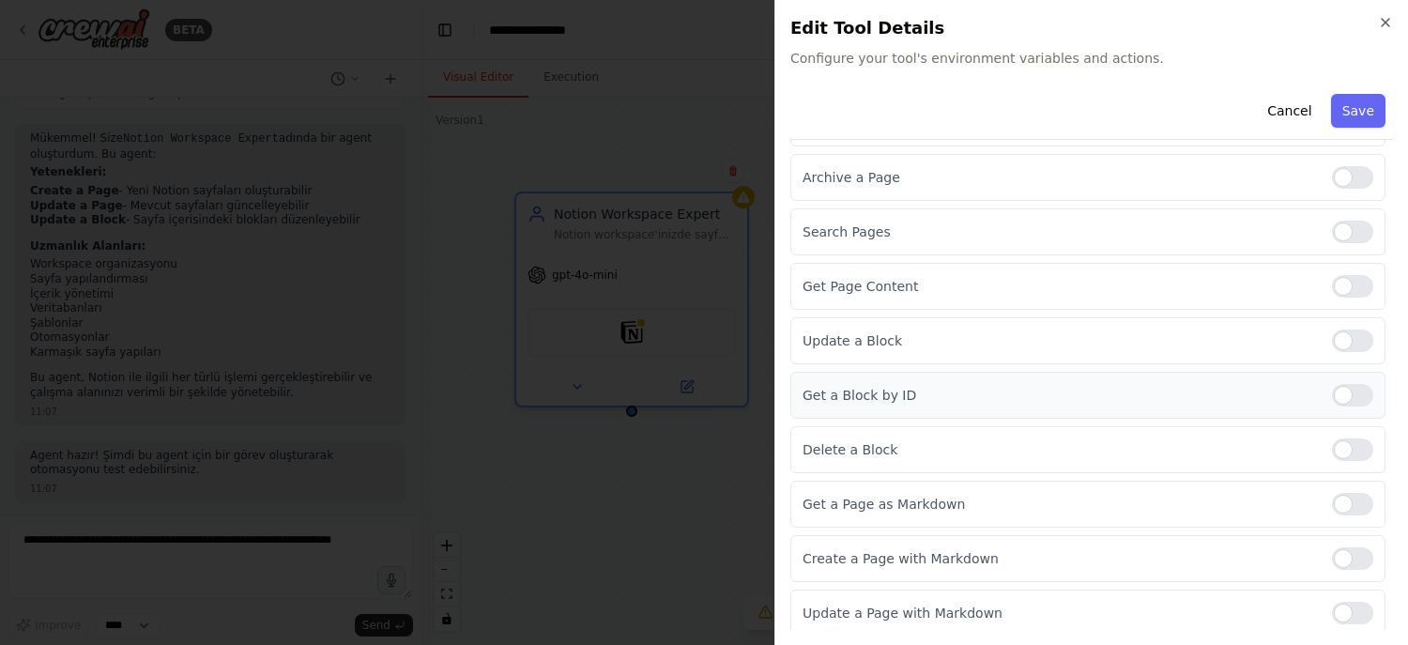
click at [1334, 398] on div at bounding box center [1352, 395] width 41 height 23
click at [1335, 107] on button "Save" at bounding box center [1358, 111] width 54 height 34
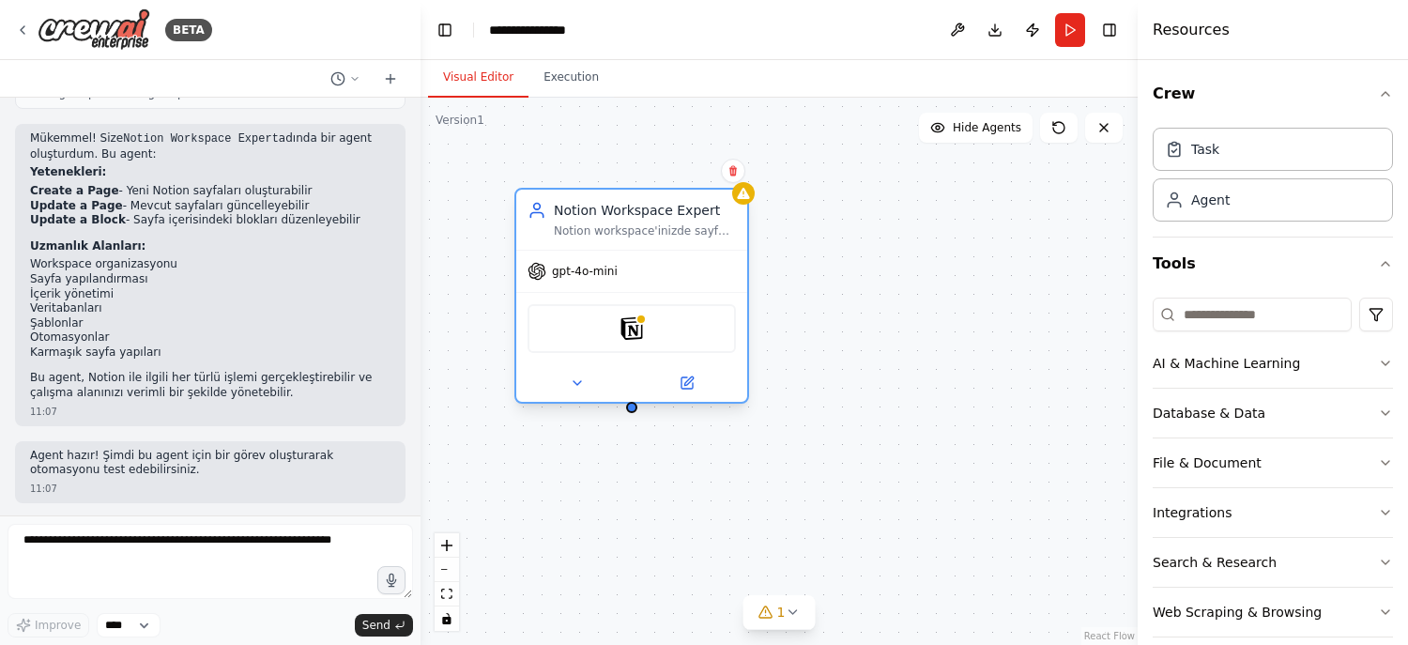
click at [684, 228] on div "Notion workspace'inizde sayfa oluşturma, güncelleme ve blok yönetimi dahil tüm …" at bounding box center [645, 230] width 182 height 15
click at [686, 228] on div "Notion workspace'inizde sayfa oluşturma, güncelleme ve blok yönetimi dahil tüm …" at bounding box center [645, 230] width 182 height 15
click at [647, 285] on div "gpt-4o-mini" at bounding box center [631, 271] width 231 height 41
click at [581, 267] on span "gpt-4o-mini" at bounding box center [585, 271] width 66 height 15
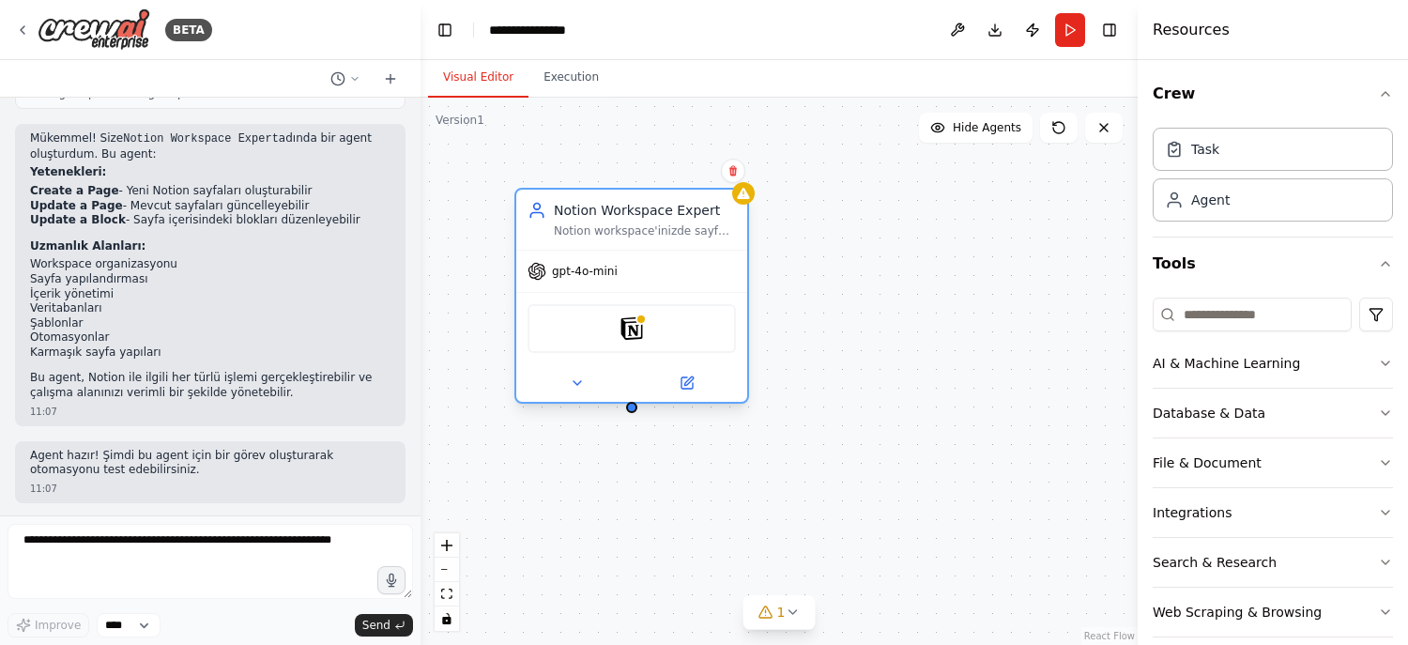
click at [586, 393] on div at bounding box center [631, 383] width 231 height 38
click at [579, 386] on icon at bounding box center [577, 382] width 15 height 15
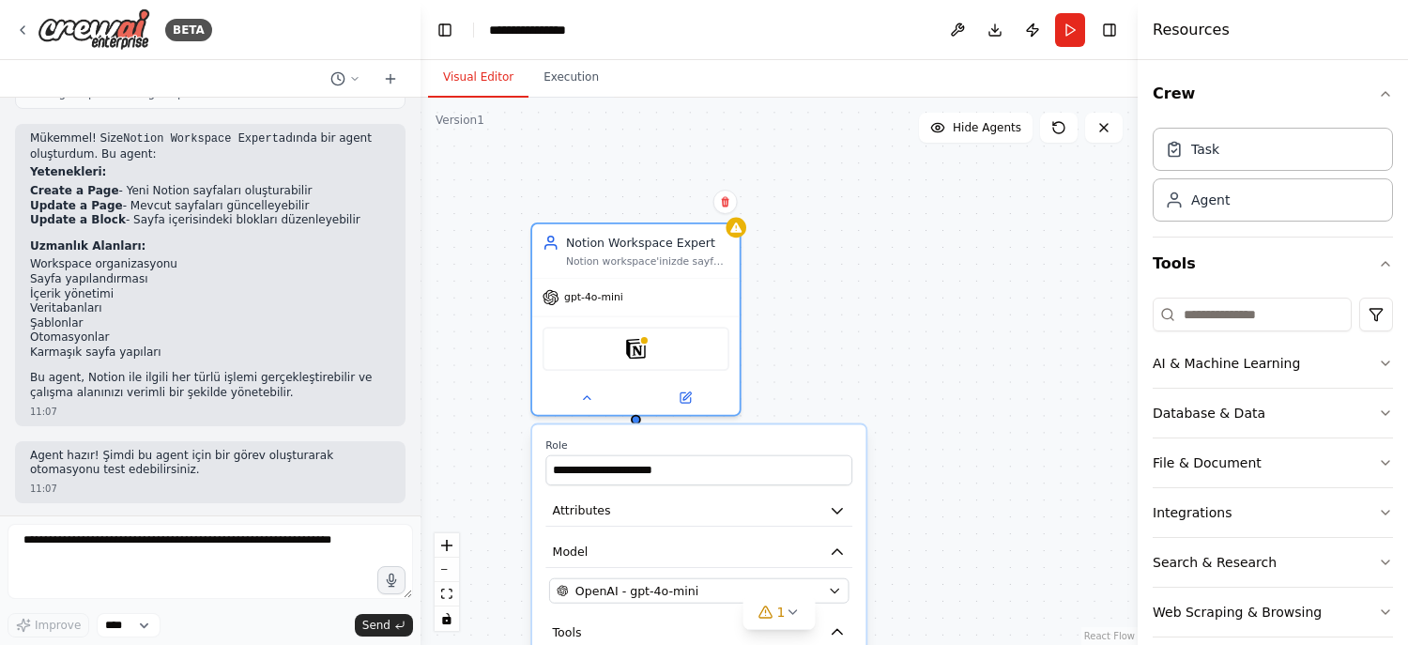
click at [994, 435] on div "**********" at bounding box center [778, 371] width 717 height 547
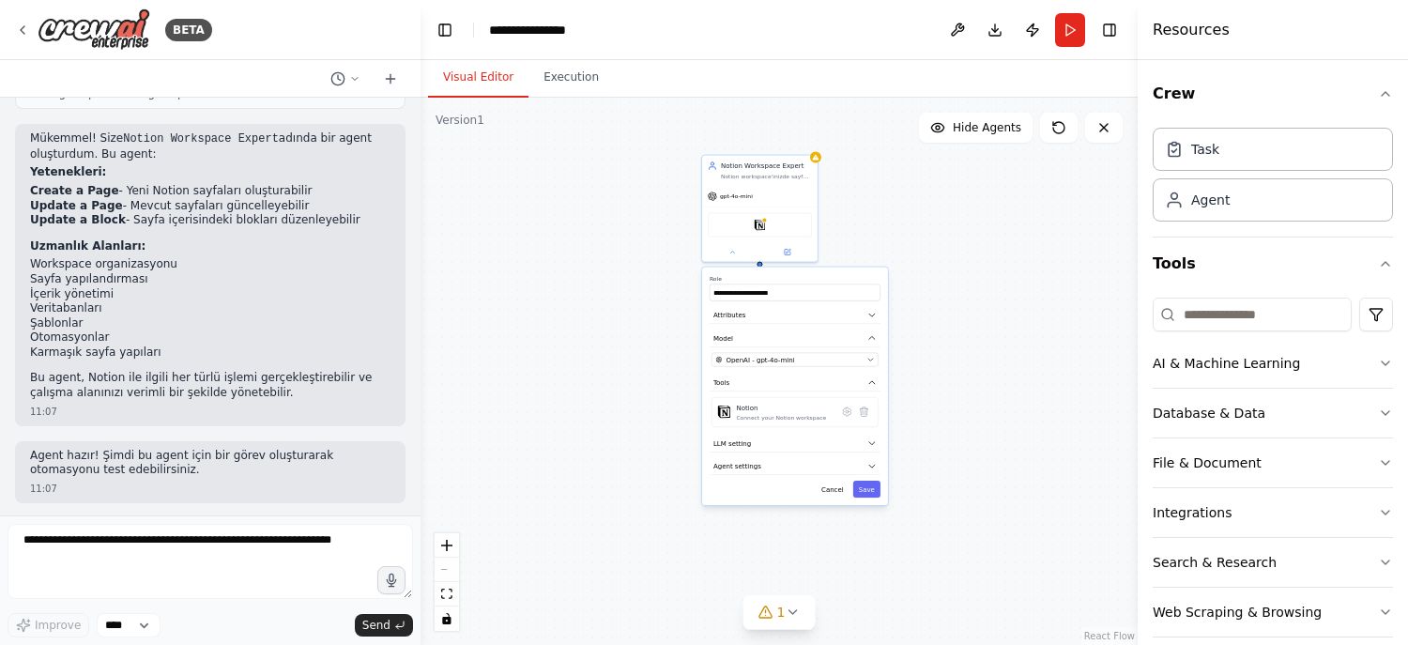
drag, startPoint x: 1013, startPoint y: 529, endPoint x: 981, endPoint y: 359, distance: 173.8
click at [981, 359] on div "**********" at bounding box center [778, 371] width 717 height 547
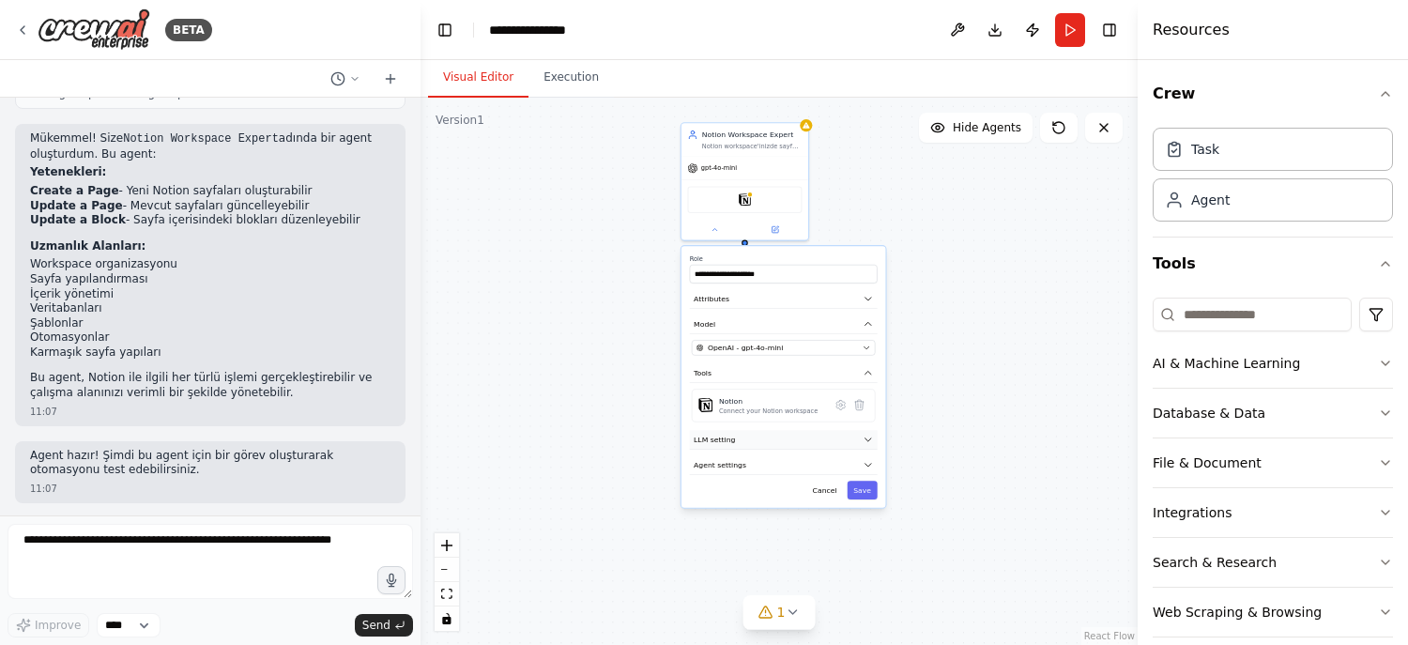
click at [824, 442] on button "LLM setting" at bounding box center [784, 439] width 188 height 19
click at [776, 538] on button "Agent settings" at bounding box center [784, 536] width 188 height 19
click at [810, 533] on button "Agent settings" at bounding box center [784, 536] width 188 height 19
click at [853, 531] on button "Agent settings" at bounding box center [784, 536] width 188 height 19
click at [813, 438] on button "LLM setting" at bounding box center [784, 439] width 188 height 19
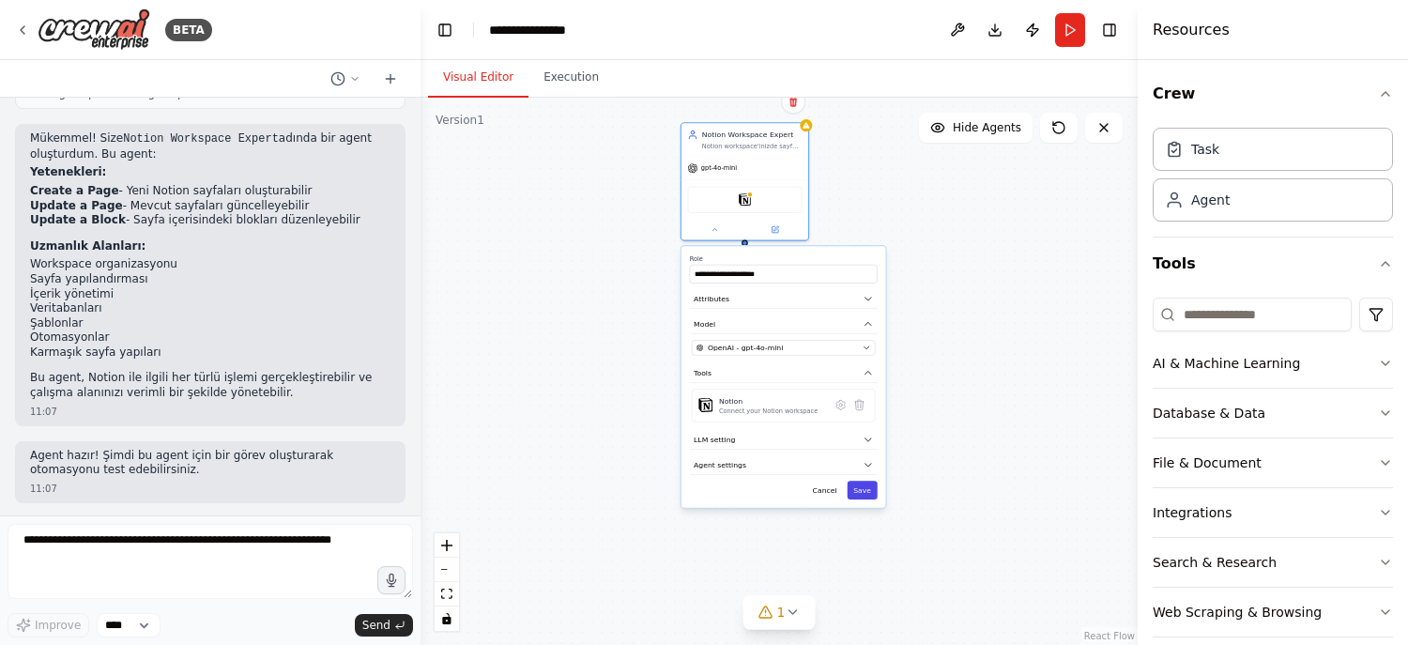
click at [871, 489] on button "Save" at bounding box center [862, 490] width 30 height 19
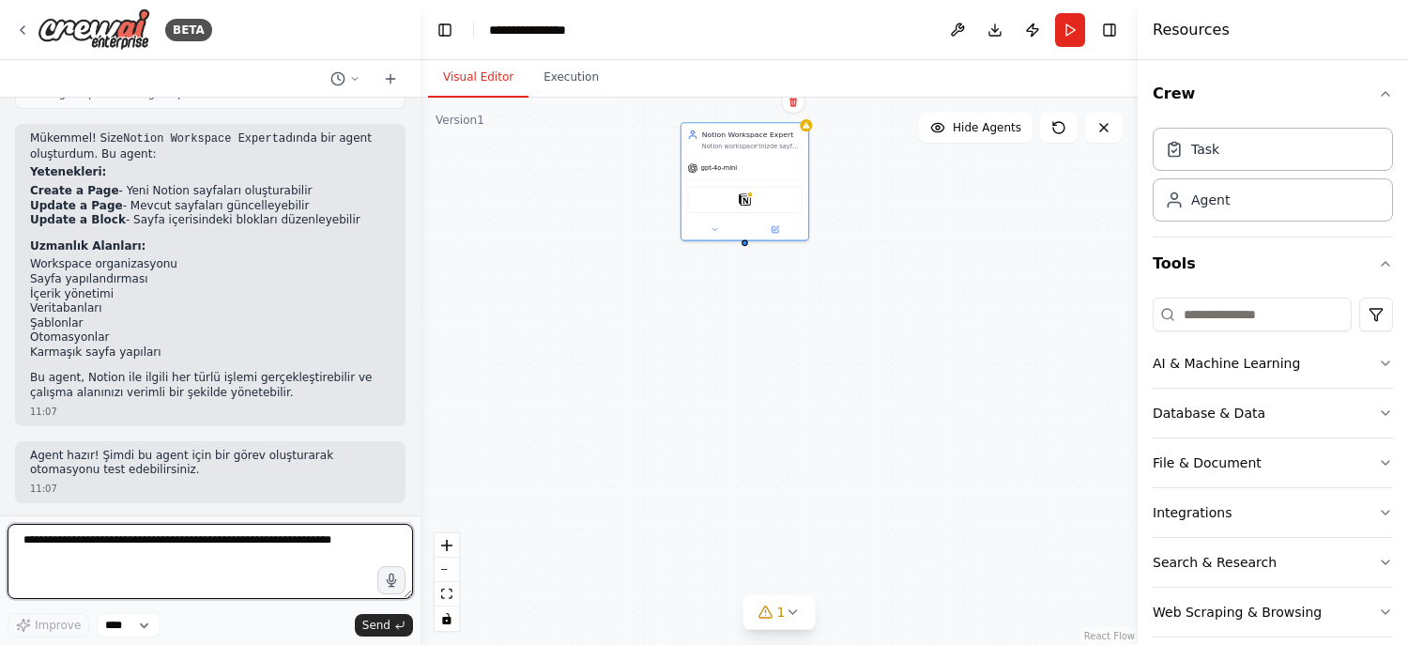
click at [221, 546] on textarea at bounding box center [210, 561] width 405 height 75
type textarea "**********"
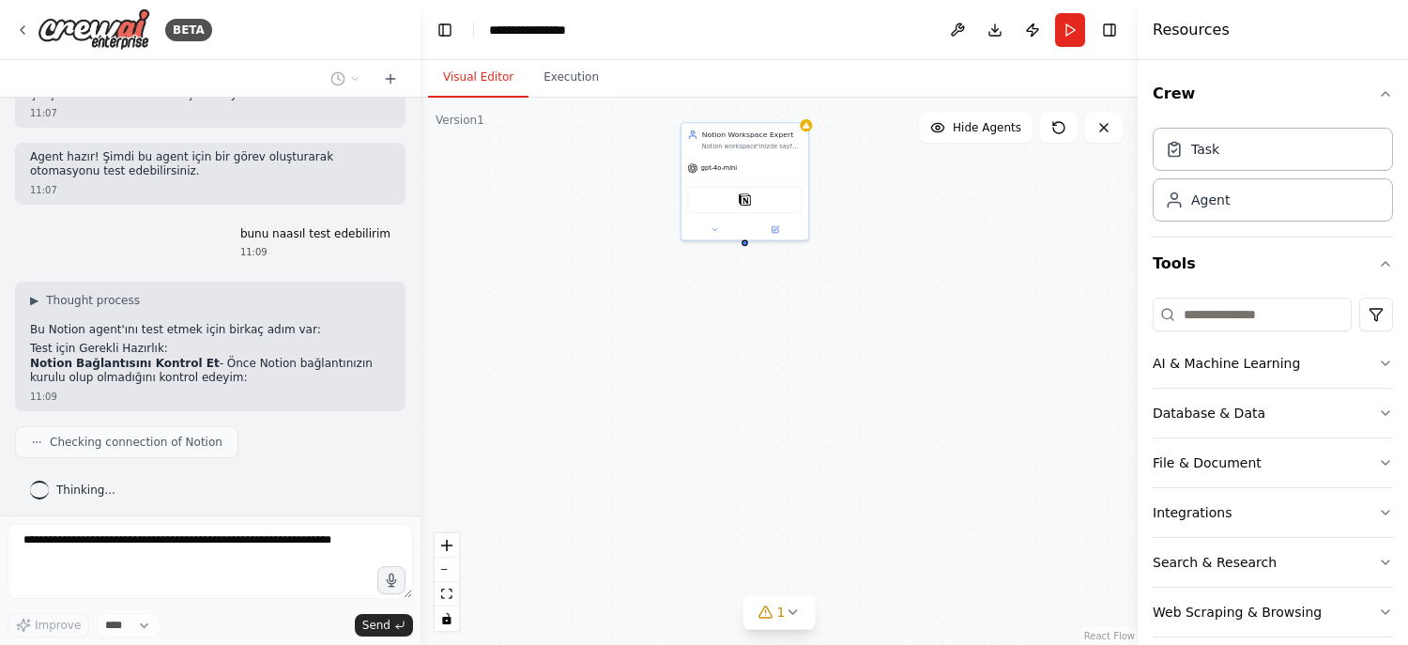
scroll to position [725, 0]
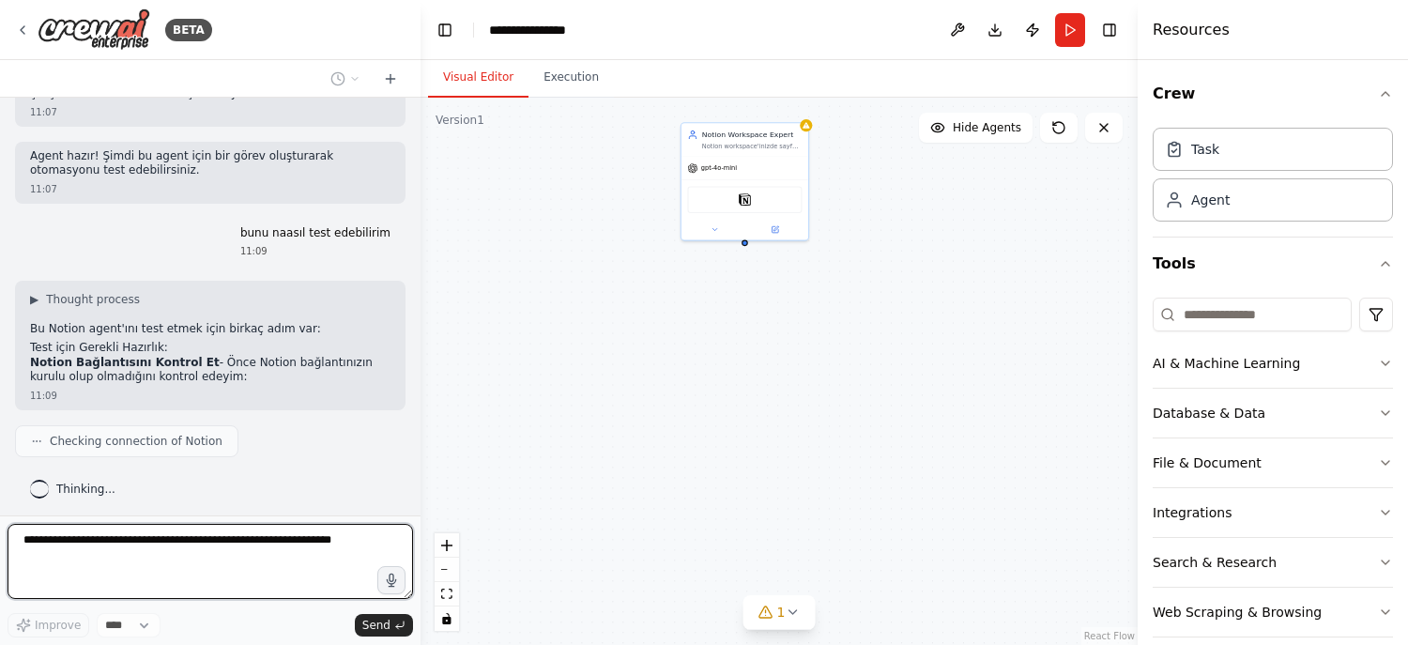
click at [196, 450] on div "bana bir tane agent oluştur sadece notion ilgili olsun tüm notion araçlar kulla…" at bounding box center [210, 307] width 420 height 418
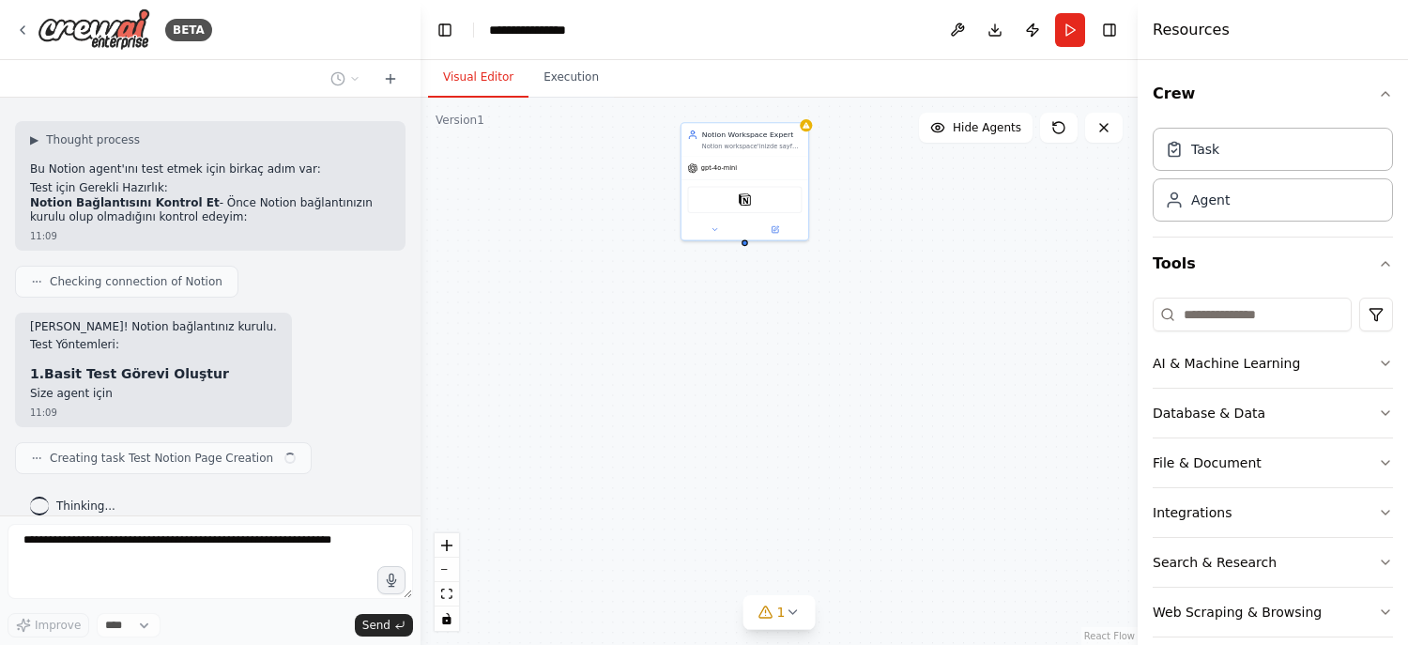
scroll to position [903, 0]
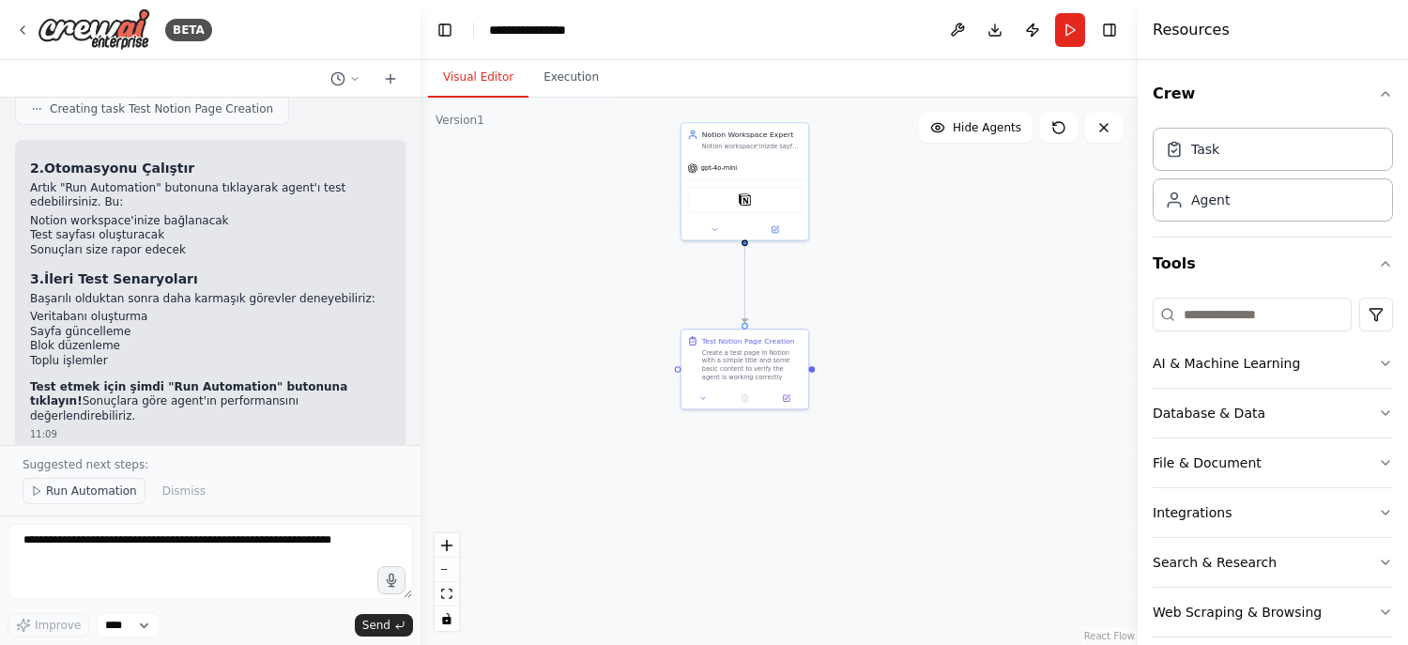
click at [98, 496] on span "Run Automation" at bounding box center [91, 490] width 91 height 15
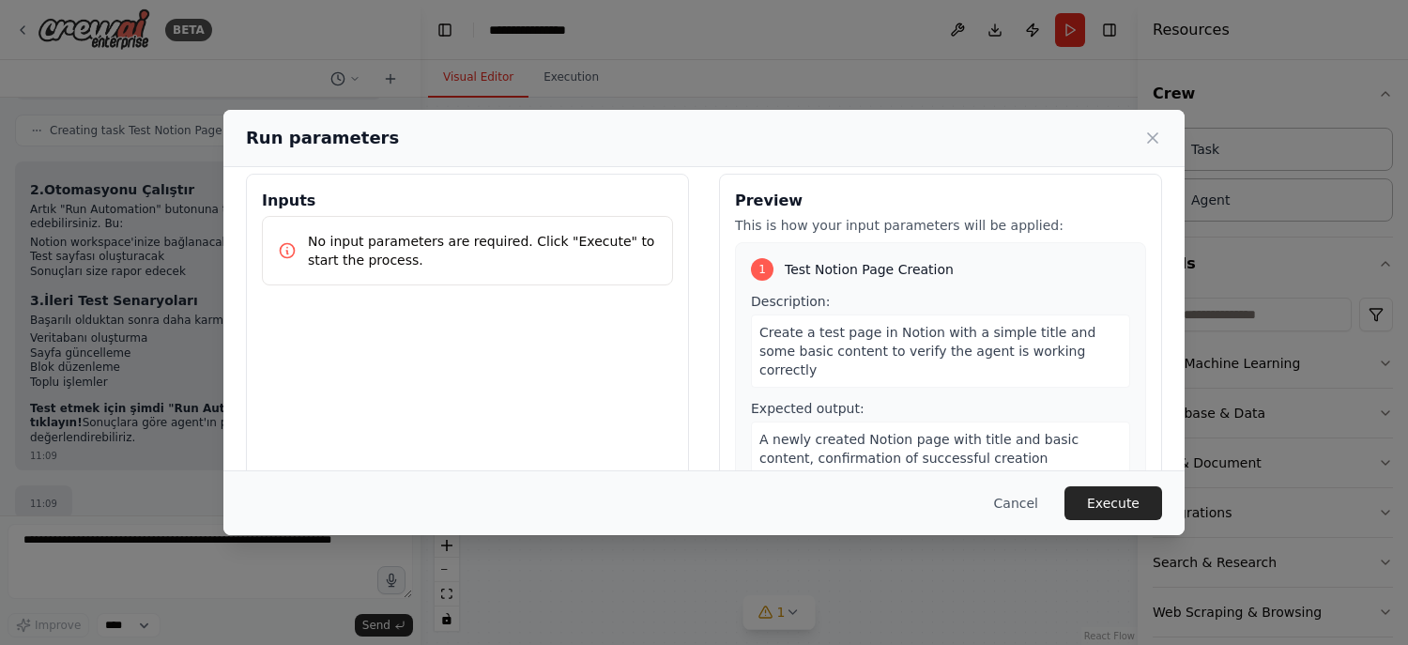
scroll to position [16, 0]
click at [1108, 497] on button "Execute" at bounding box center [1113, 503] width 98 height 34
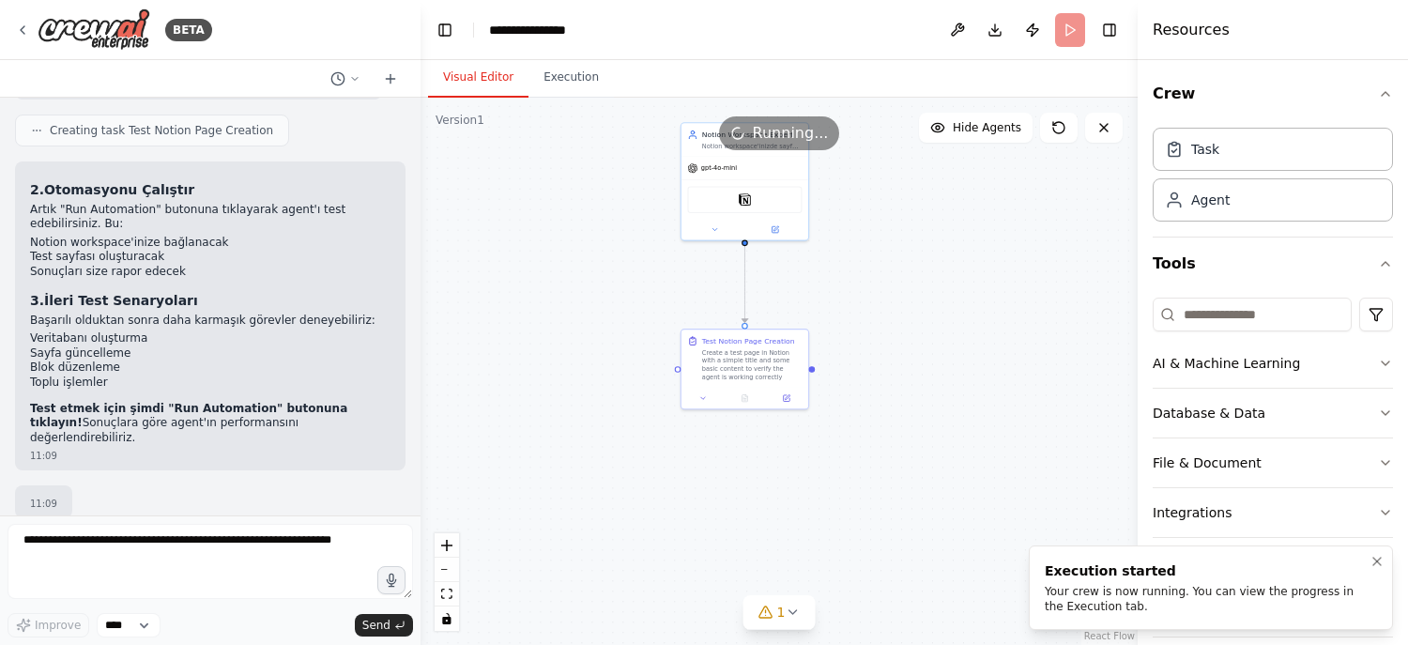
drag, startPoint x: 1132, startPoint y: 598, endPoint x: 1210, endPoint y: 592, distance: 78.1
click at [1210, 592] on div "Your crew is now running. You can view the progress in the Execution tab." at bounding box center [1207, 599] width 325 height 30
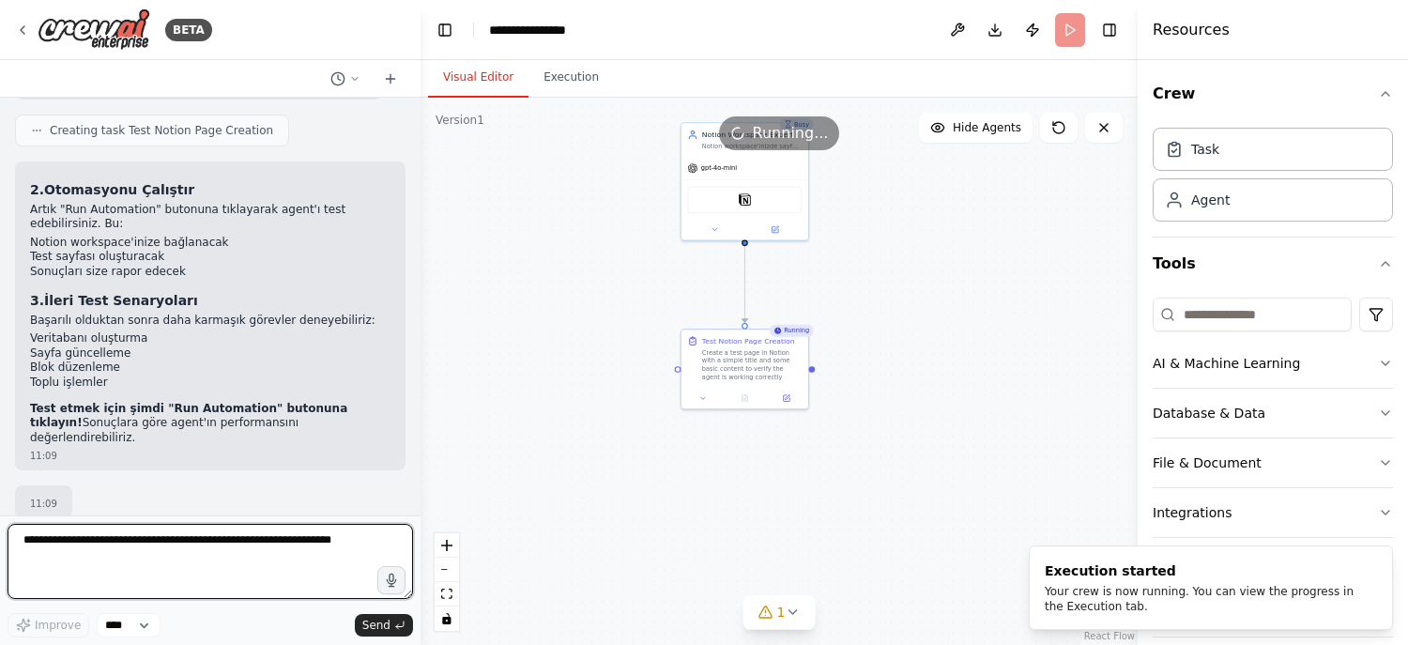
click at [244, 527] on textarea at bounding box center [210, 561] width 405 height 75
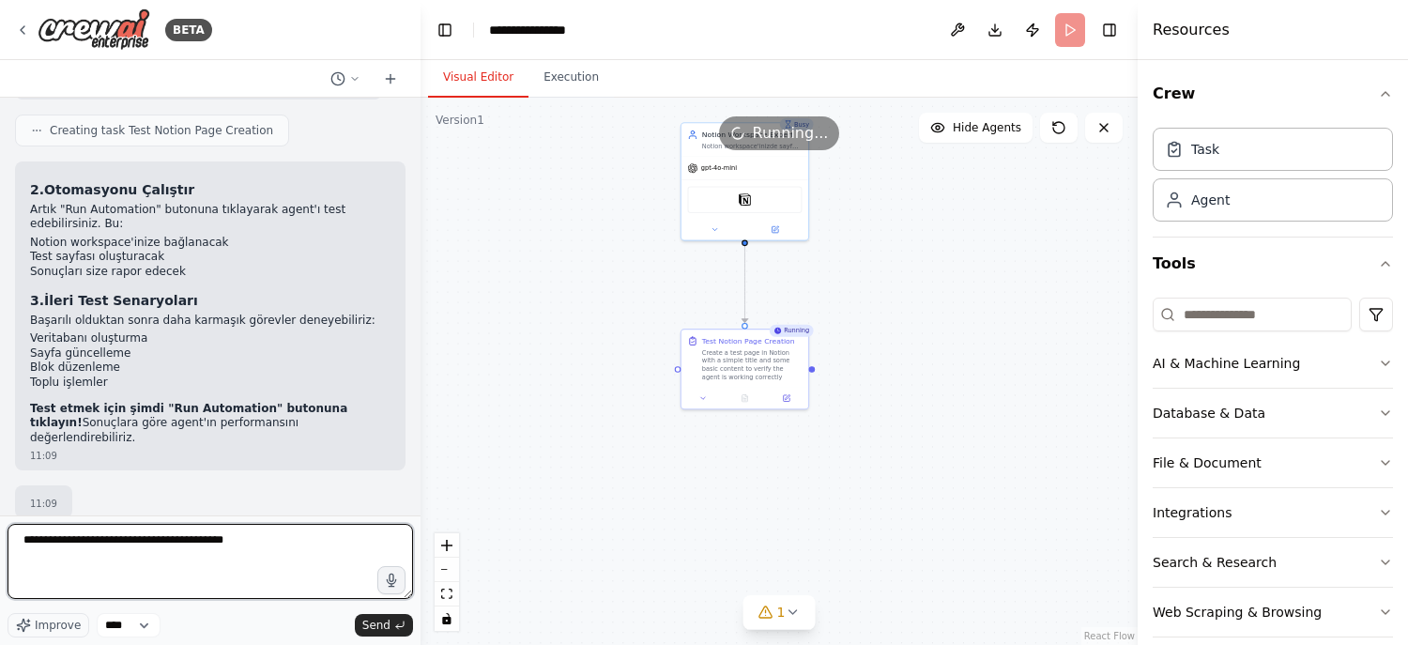
type textarea "**********"
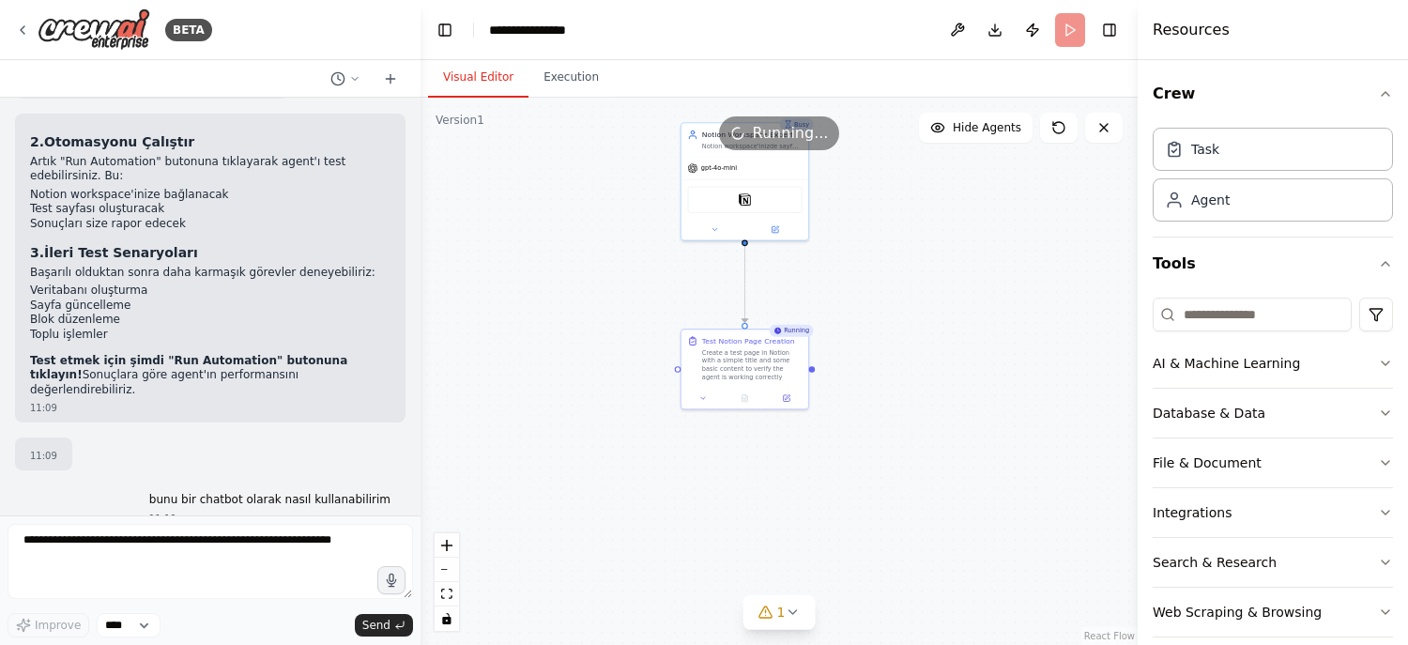
scroll to position [1323, 0]
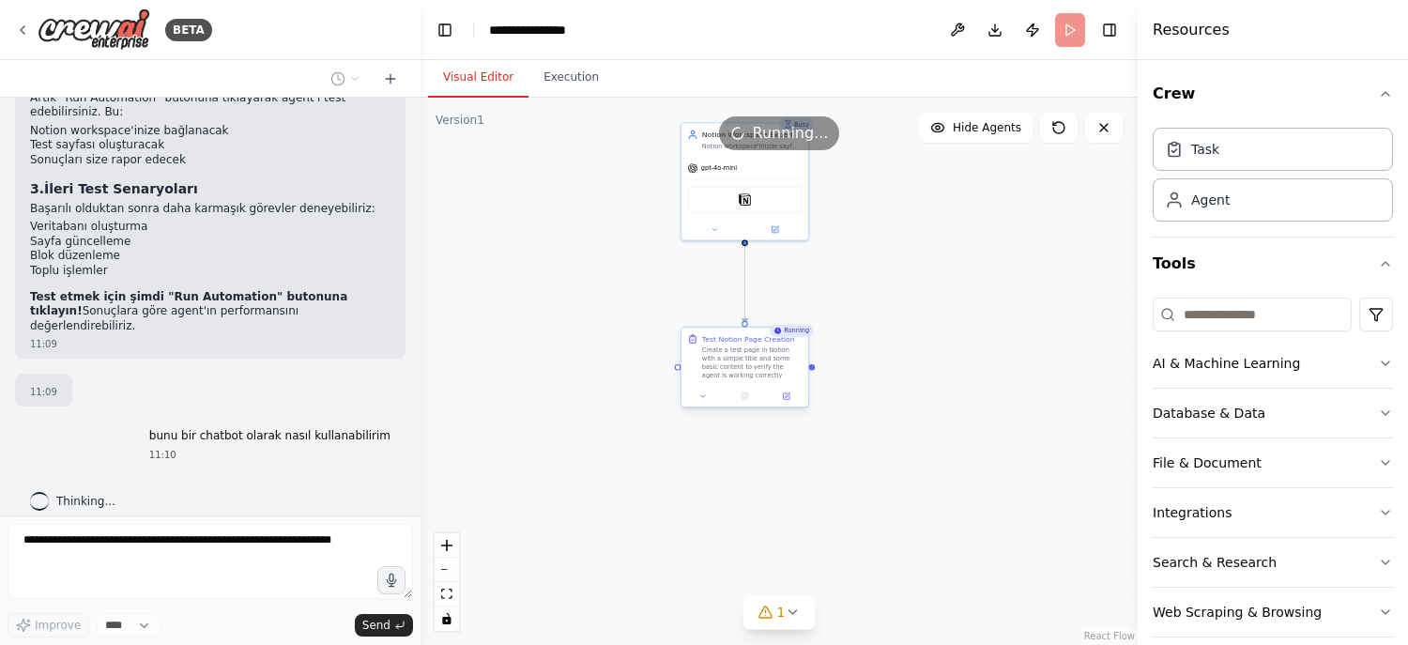
click at [756, 364] on div "Create a test page in Notion with a simple title and some basic content to veri…" at bounding box center [752, 362] width 100 height 33
click at [995, 30] on button "Download" at bounding box center [995, 30] width 30 height 34
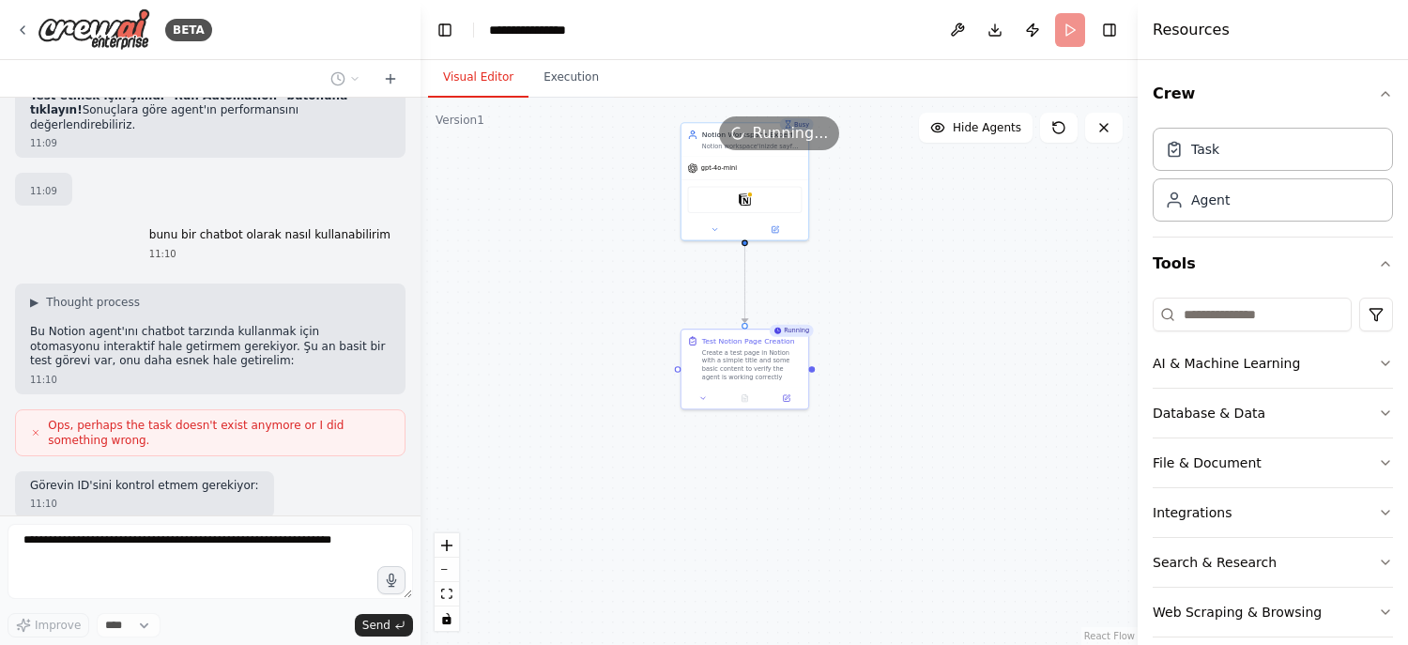
scroll to position [1619, 0]
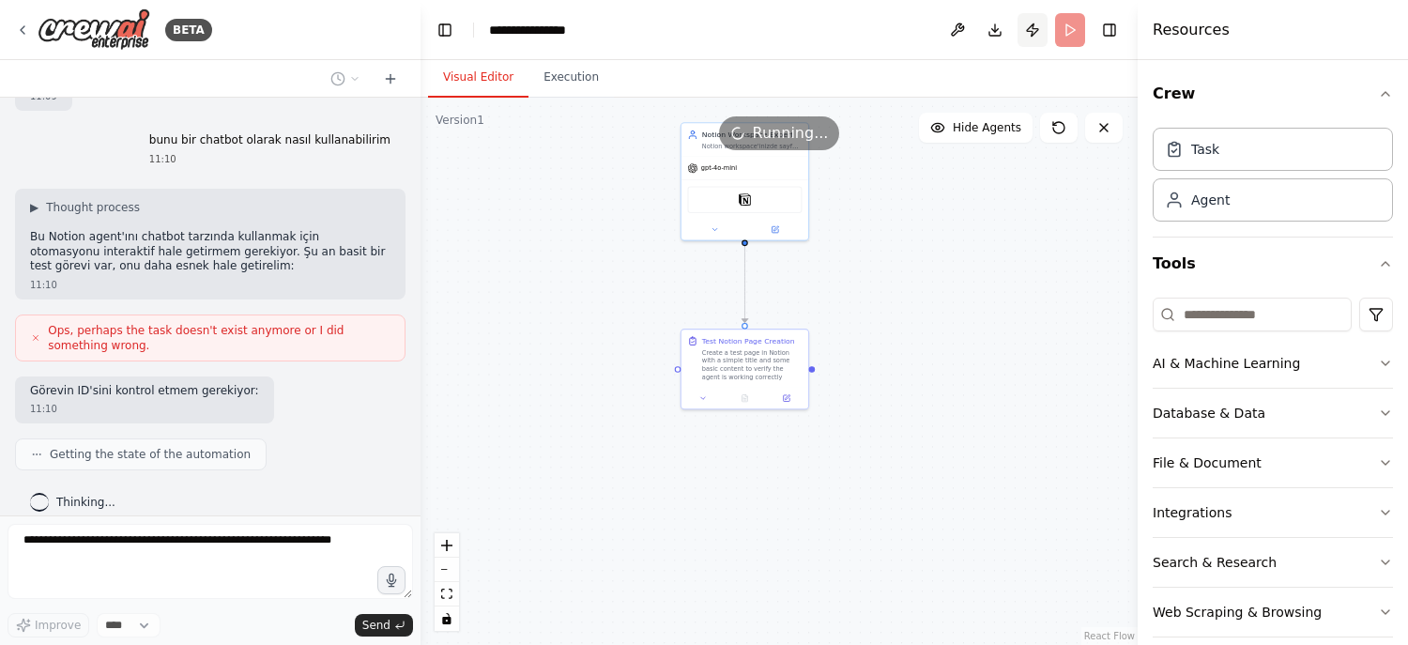
click at [1033, 34] on button "Publish" at bounding box center [1032, 30] width 30 height 34
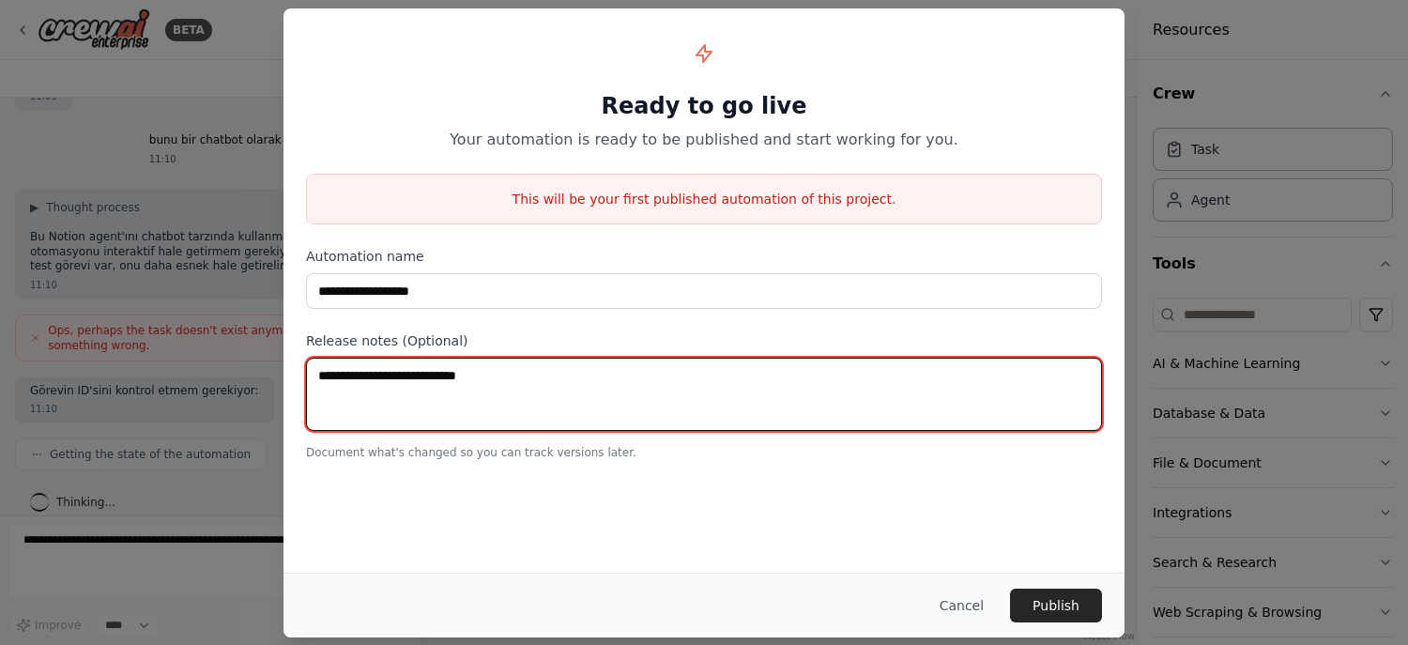
click at [779, 384] on textarea at bounding box center [704, 394] width 796 height 73
type textarea "*****"
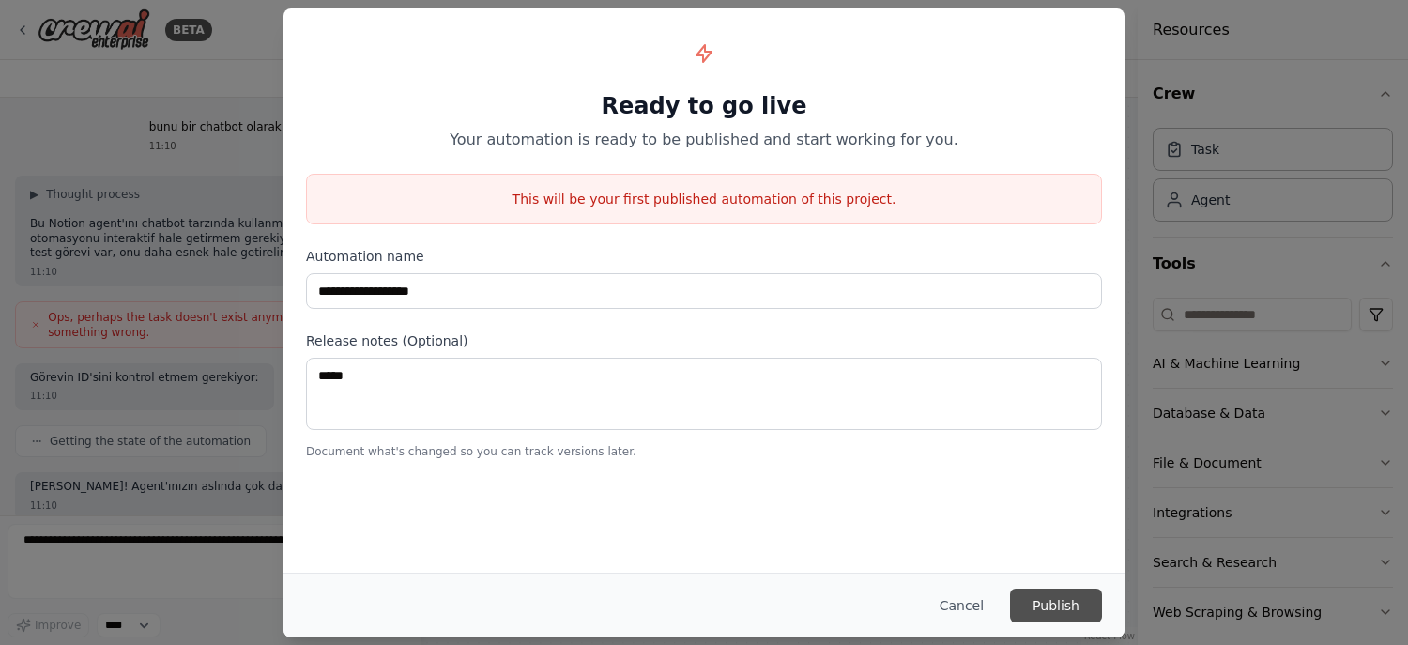
click at [1044, 593] on button "Publish" at bounding box center [1056, 605] width 92 height 34
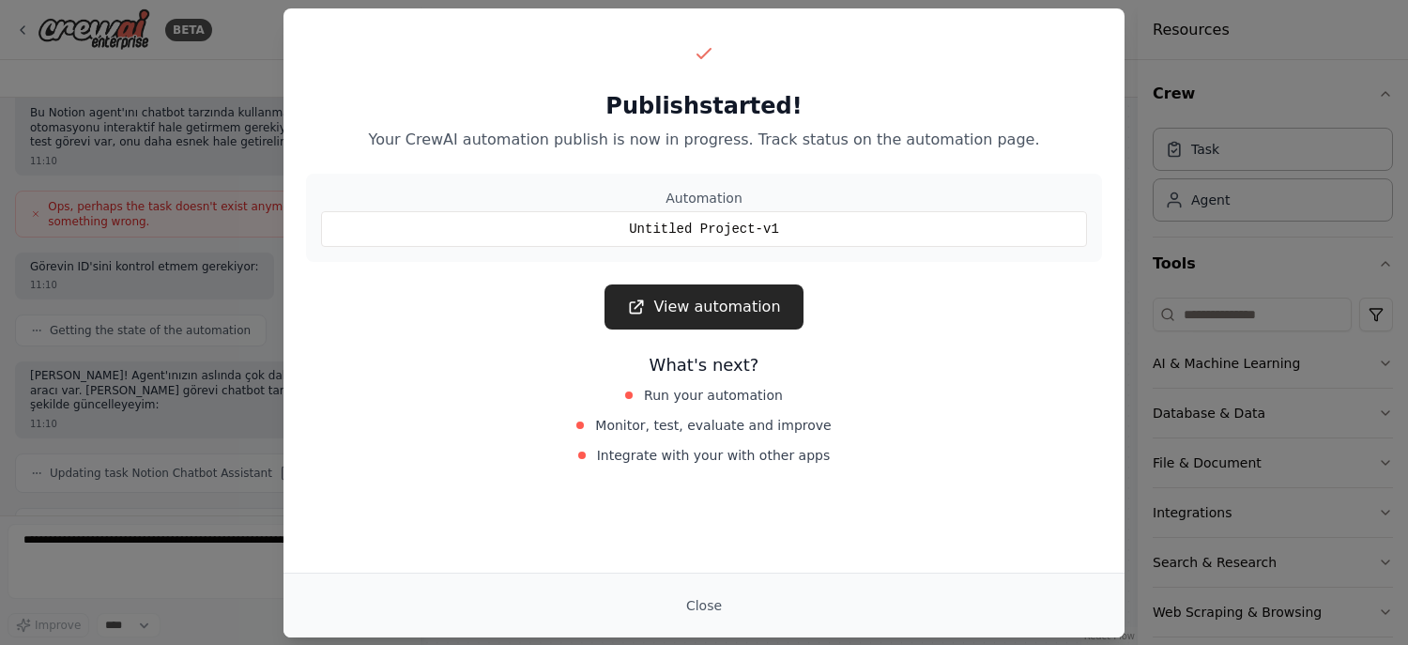
scroll to position [1796, 0]
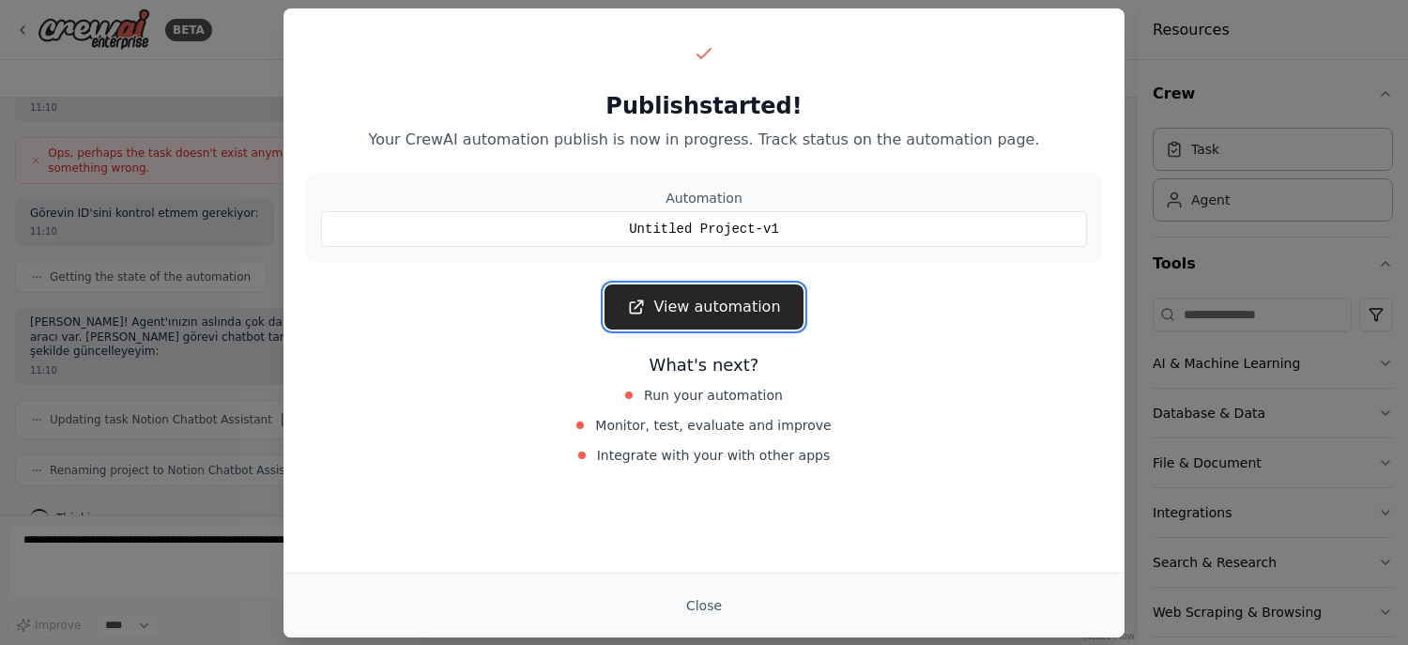
click at [681, 298] on link "View automation" at bounding box center [703, 306] width 198 height 45
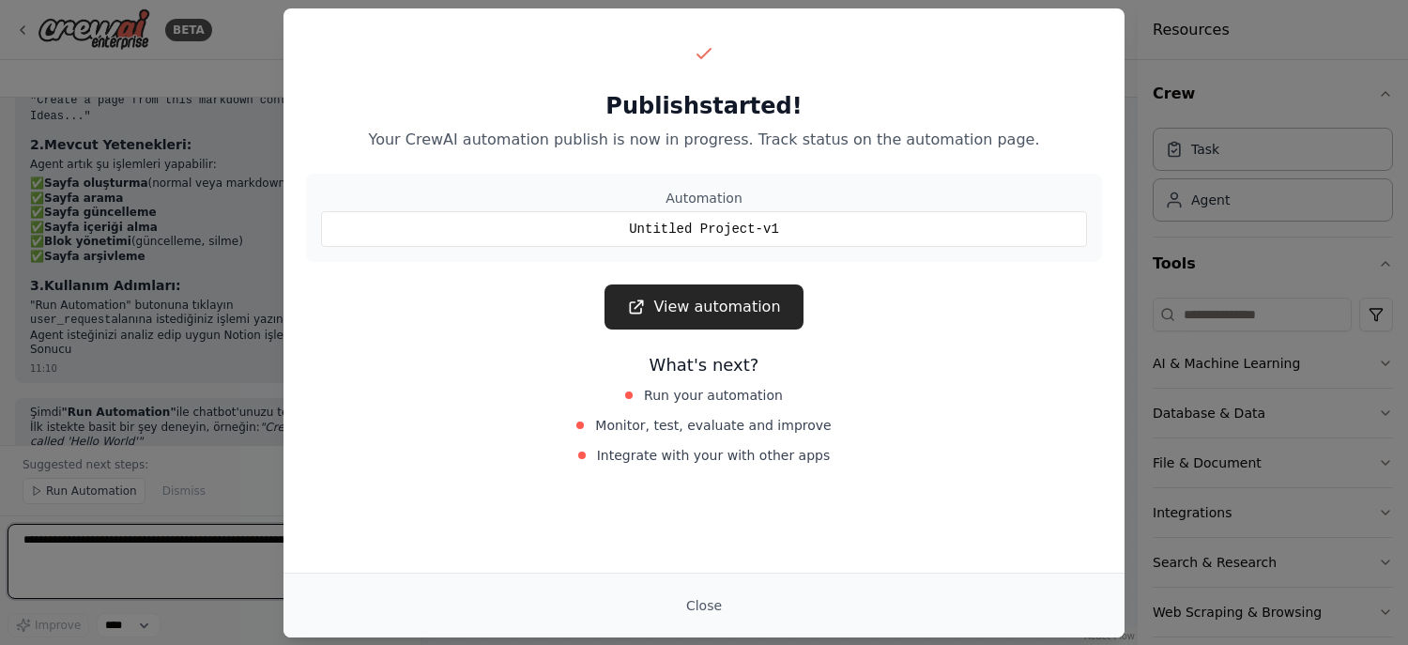
scroll to position [2453, 0]
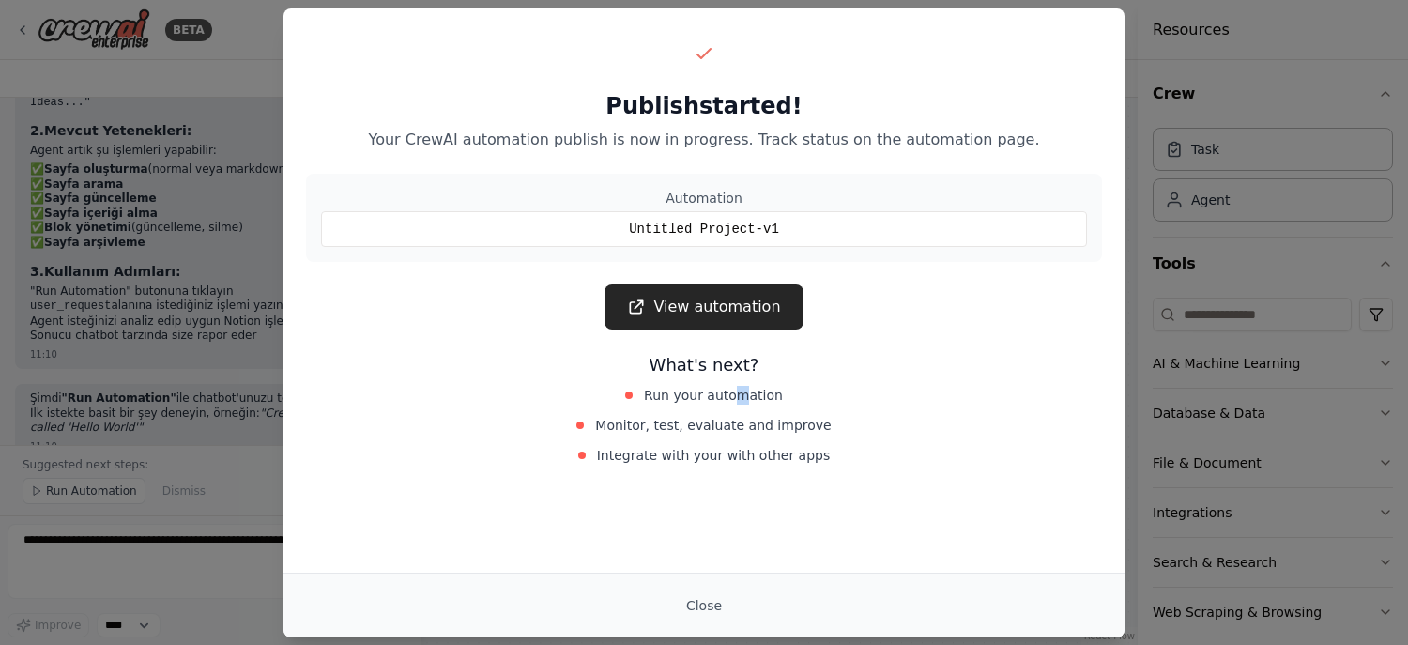
click at [740, 397] on span "Run your automation" at bounding box center [713, 395] width 139 height 19
click at [668, 401] on span "Run your automation" at bounding box center [713, 395] width 139 height 19
click at [1221, 209] on div "Publish started! Your CrewAI automation publish is now in progress. Track statu…" at bounding box center [704, 322] width 1408 height 645
click at [713, 631] on div "Close" at bounding box center [703, 604] width 841 height 65
click at [696, 587] on div "Close" at bounding box center [703, 604] width 841 height 65
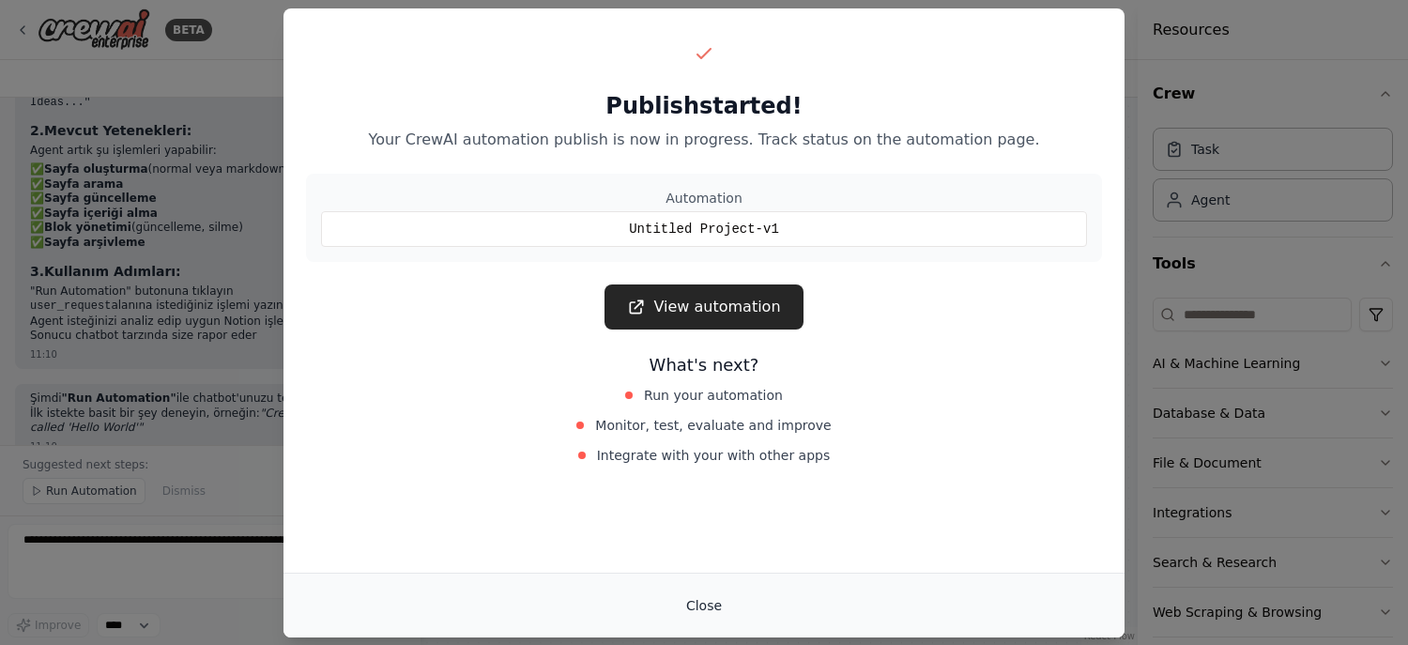
click at [690, 593] on button "Close" at bounding box center [704, 605] width 66 height 34
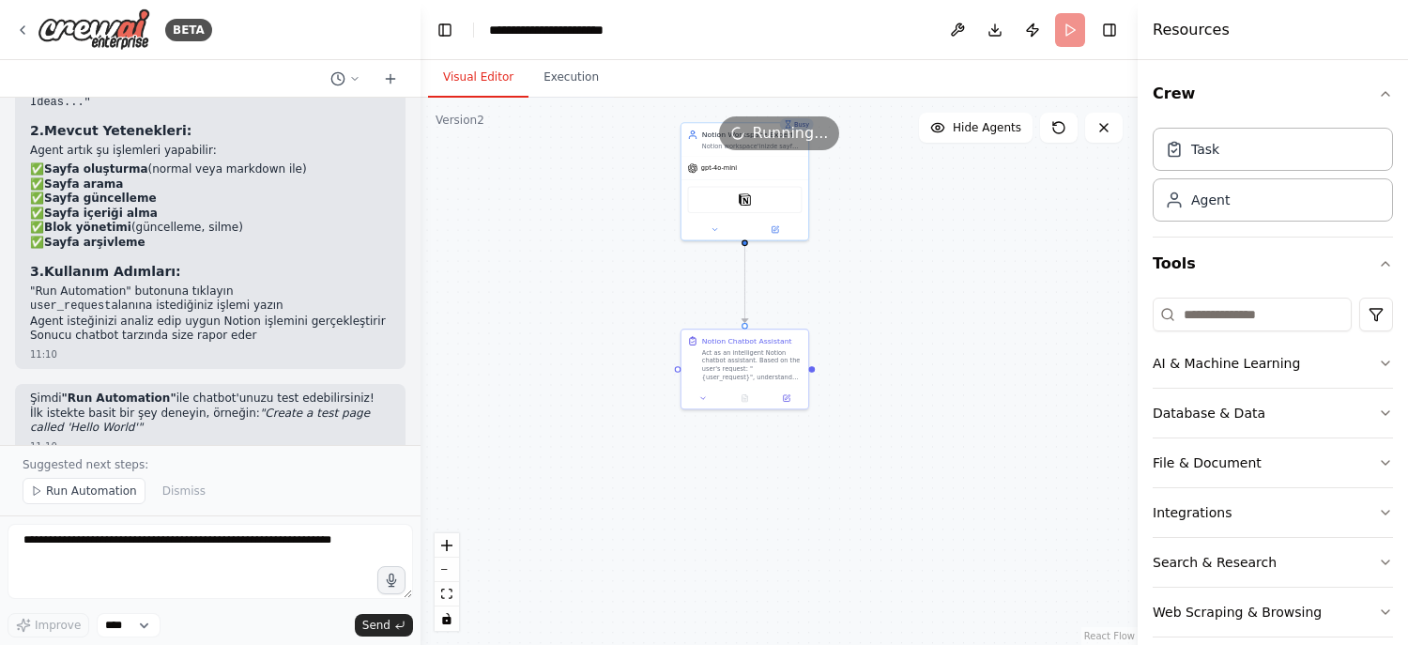
click at [697, 610] on div ".deletable-edge-delete-btn { width: 20px; height: 20px; border: 0px solid #ffff…" at bounding box center [778, 371] width 717 height 547
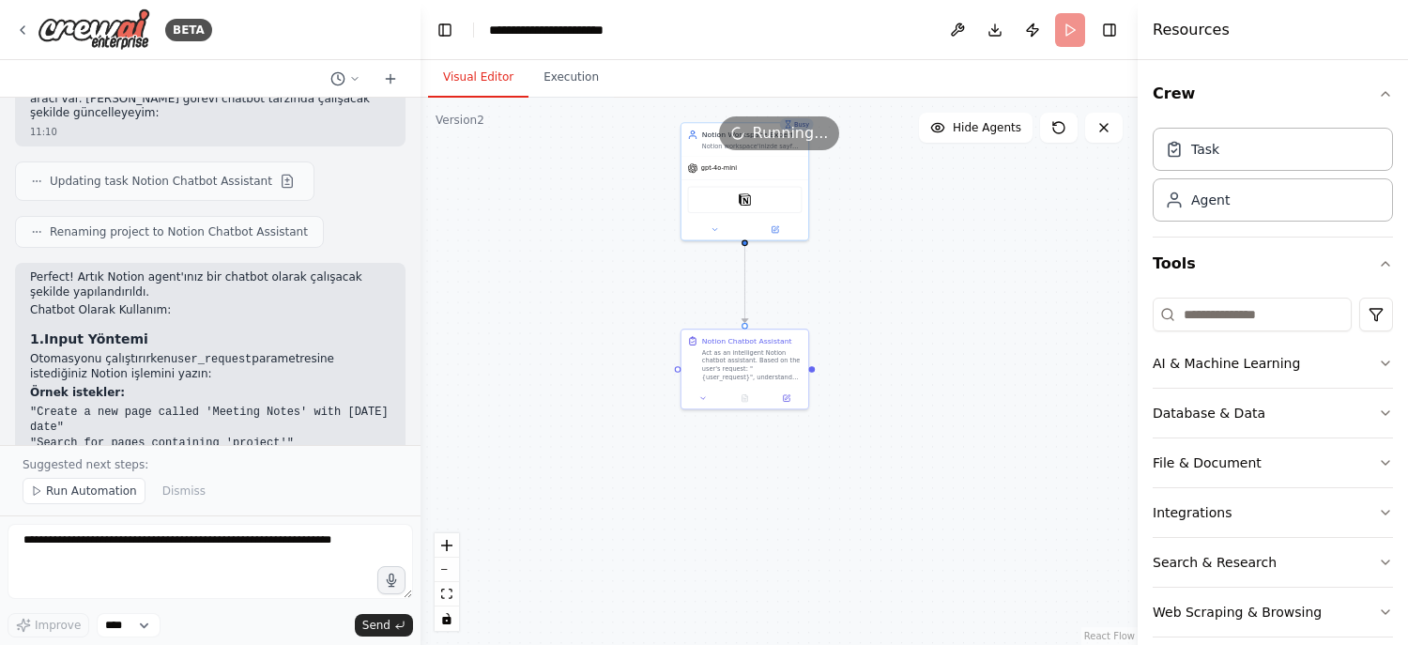
scroll to position [2021, 0]
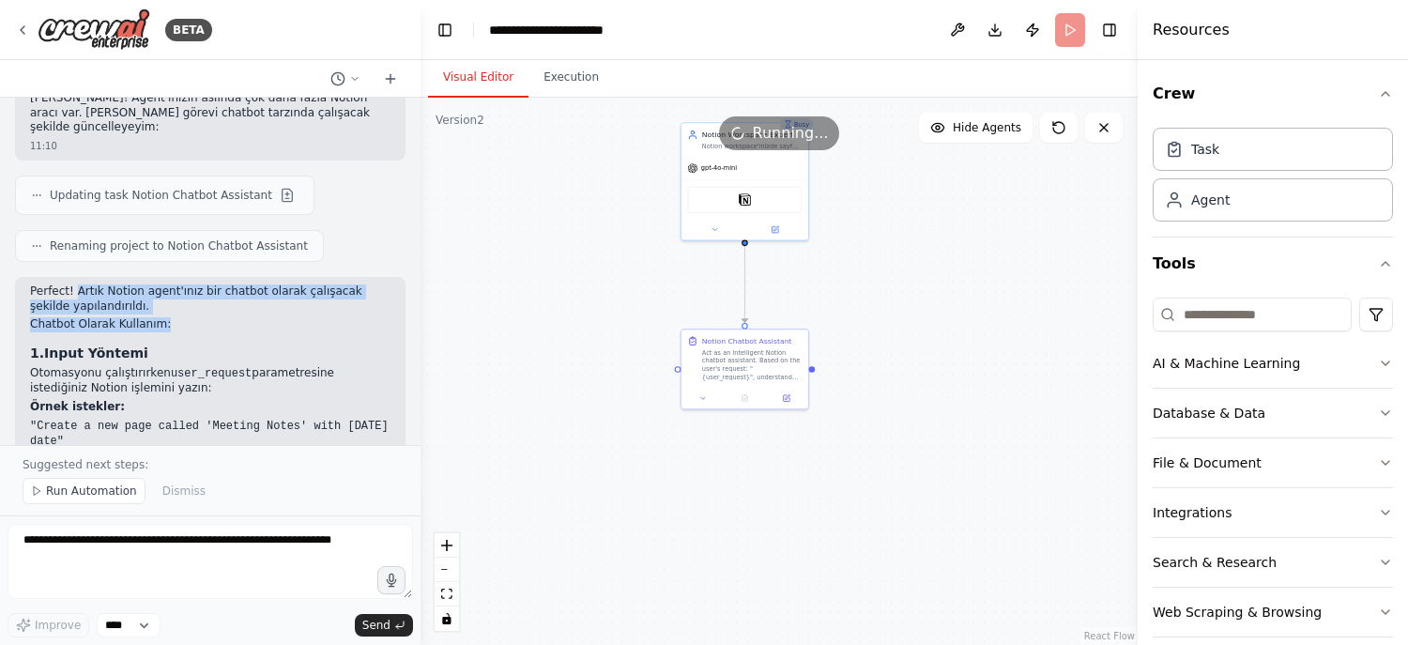
drag, startPoint x: 79, startPoint y: 259, endPoint x: 261, endPoint y: 292, distance: 185.0
click at [248, 284] on div "Perfect! Artık Notion agent'ınız bir chatbot olarak çalışacak şekilde yapılandı…" at bounding box center [210, 530] width 360 height 492
click at [268, 298] on div "Perfect! Artık Notion agent'ınız bir chatbot olarak çalışacak şekilde yapılandı…" at bounding box center [210, 530] width 360 height 492
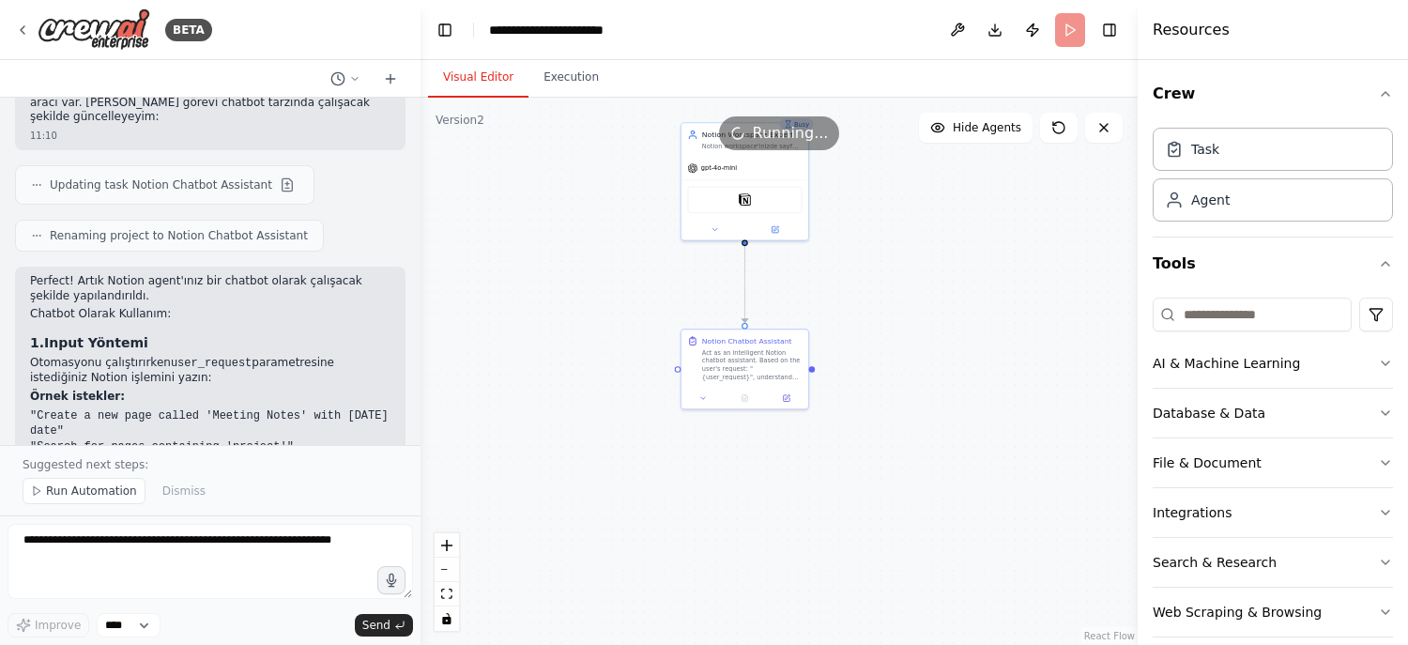
scroll to position [2032, 0]
drag, startPoint x: 99, startPoint y: 325, endPoint x: 208, endPoint y: 345, distance: 110.8
click at [173, 355] on p "Otomasyonu çalıştırırken user_request parametresine istediğiniz Notion işlemini…" at bounding box center [210, 370] width 360 height 30
click at [215, 355] on p "Otomasyonu çalıştırırken user_request parametresine istediğiniz Notion işlemini…" at bounding box center [210, 370] width 360 height 30
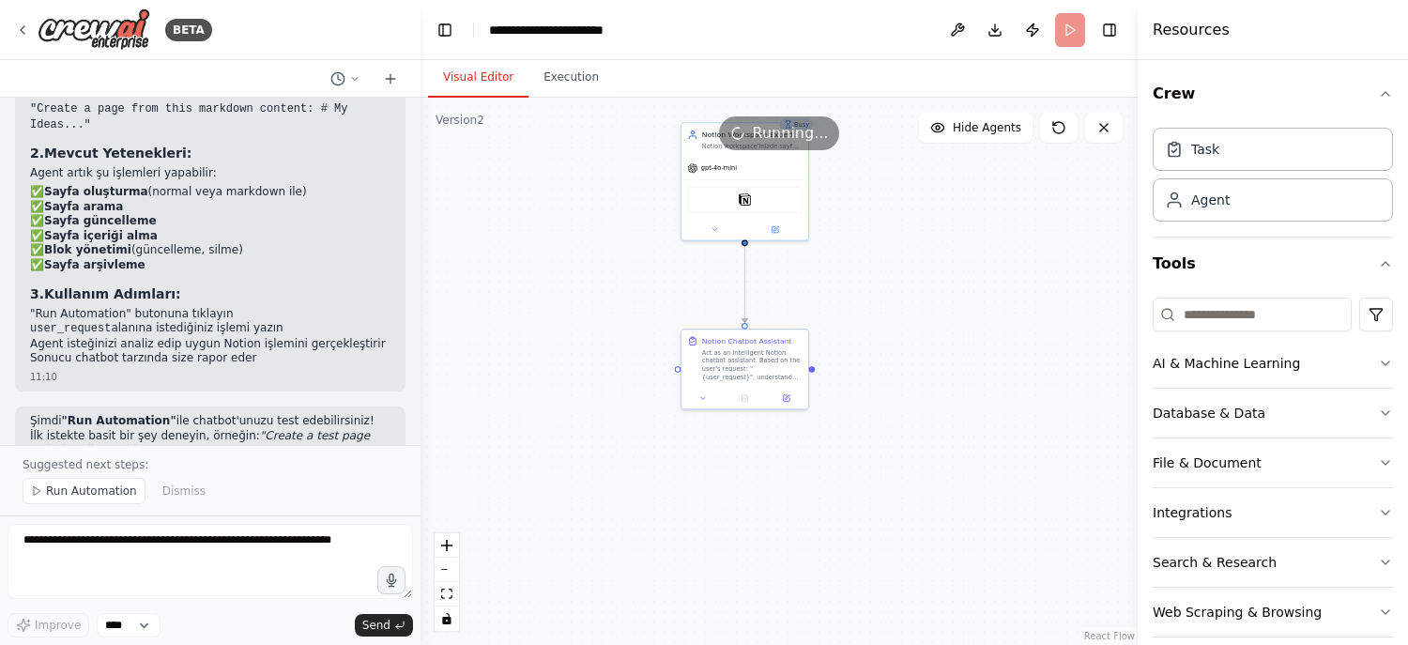
scroll to position [2433, 0]
drag, startPoint x: 59, startPoint y: 297, endPoint x: 231, endPoint y: 301, distance: 171.8
click at [214, 319] on li "user_request alanına istediğiniz işlemi yazın" at bounding box center [210, 327] width 360 height 16
click at [243, 335] on li "Agent isteğinizi analiz edip uygun Notion işlemini gerçekleştirir" at bounding box center [210, 342] width 360 height 15
click at [741, 374] on div "Act as an intelligent Notion chatbot assistant. Based on the user's request: "{…" at bounding box center [752, 362] width 100 height 33
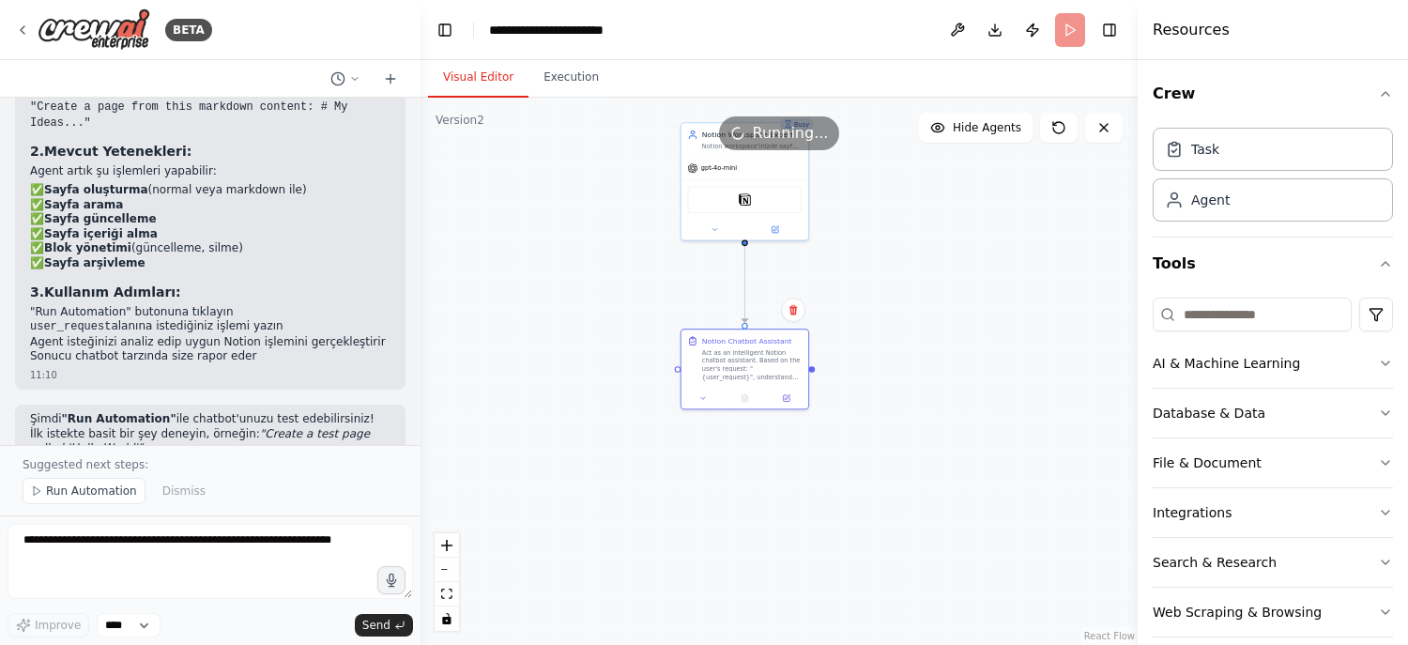
click at [1067, 34] on header "**********" at bounding box center [778, 30] width 717 height 60
click at [960, 31] on button at bounding box center [957, 30] width 30 height 34
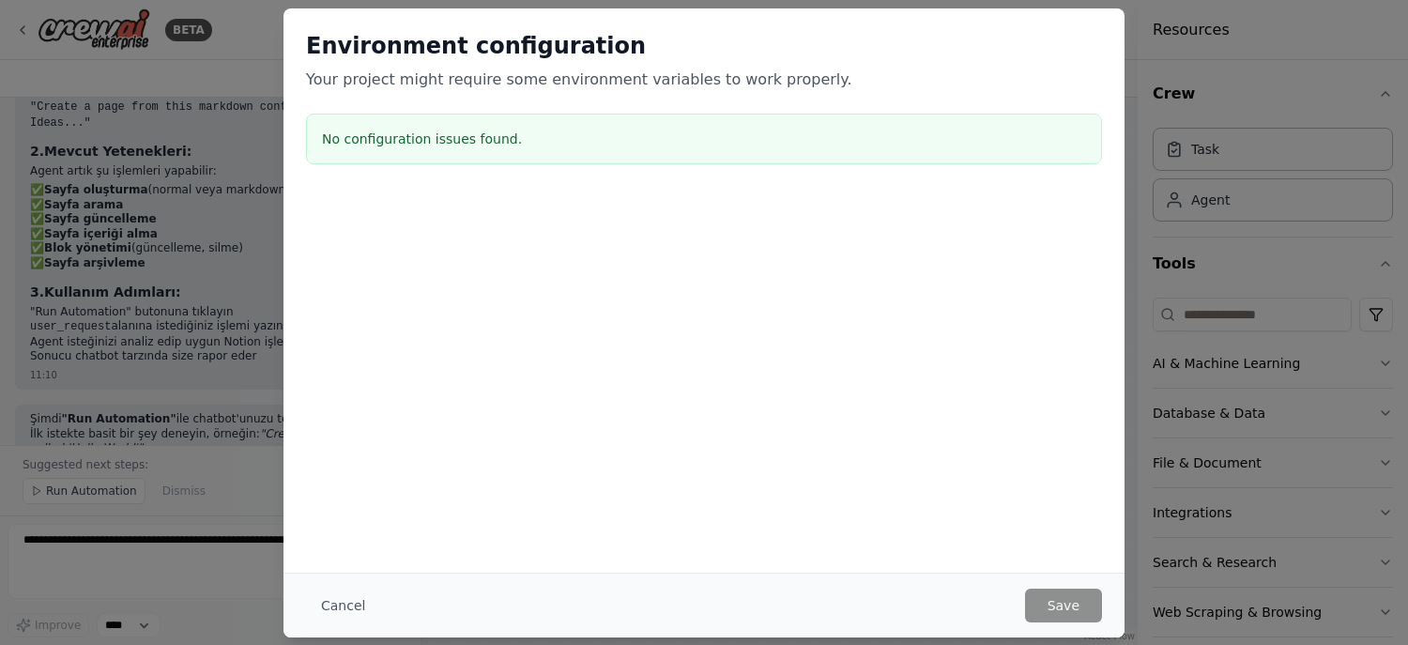
click at [527, 138] on h3 "No configuration issues found." at bounding box center [704, 139] width 764 height 19
click at [334, 610] on button "Cancel" at bounding box center [343, 605] width 74 height 34
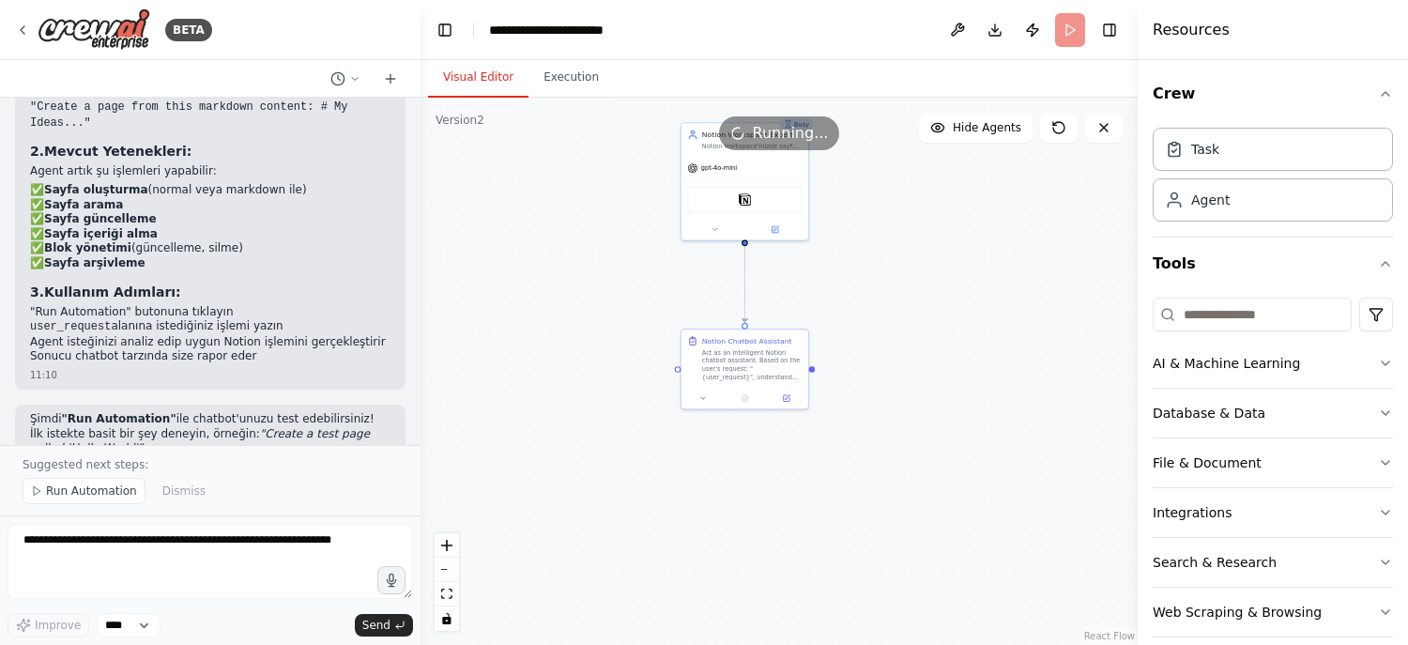
scroll to position [2453, 0]
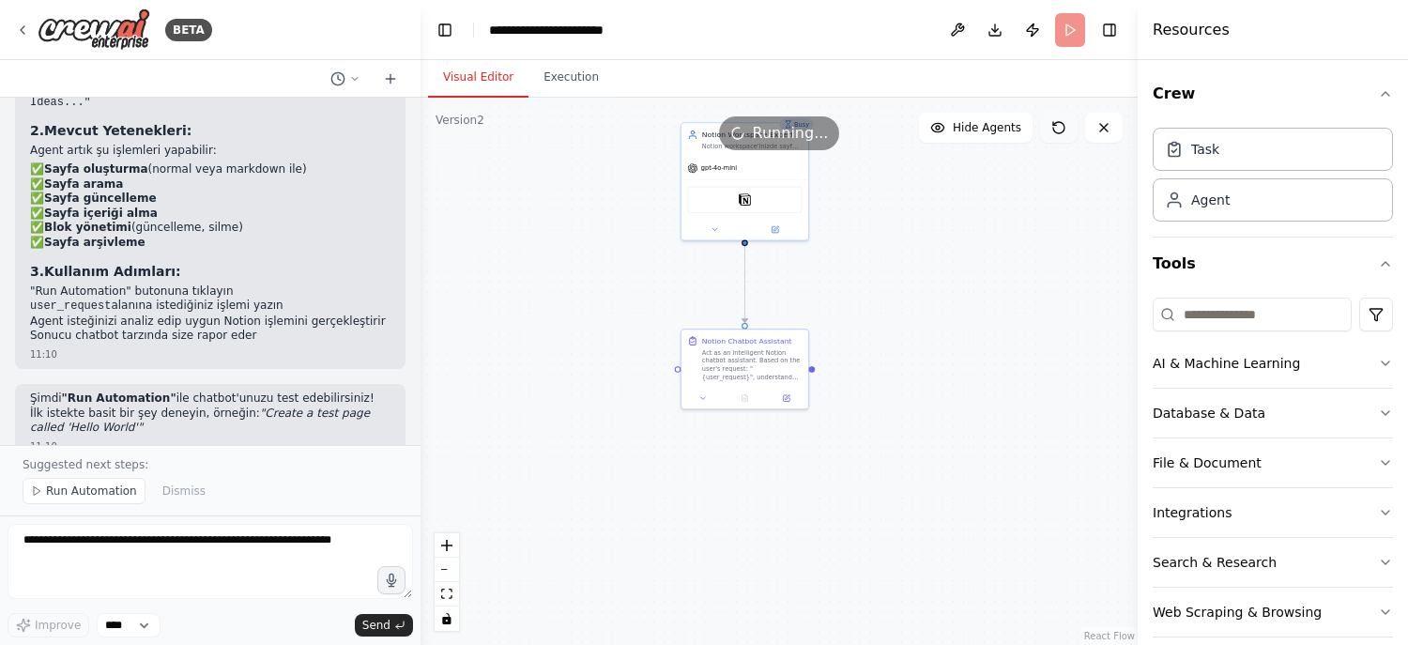
click at [1053, 134] on icon at bounding box center [1058, 127] width 15 height 15
click at [1053, 133] on icon at bounding box center [1058, 127] width 15 height 15
click at [778, 145] on div "Running..." at bounding box center [779, 133] width 121 height 34
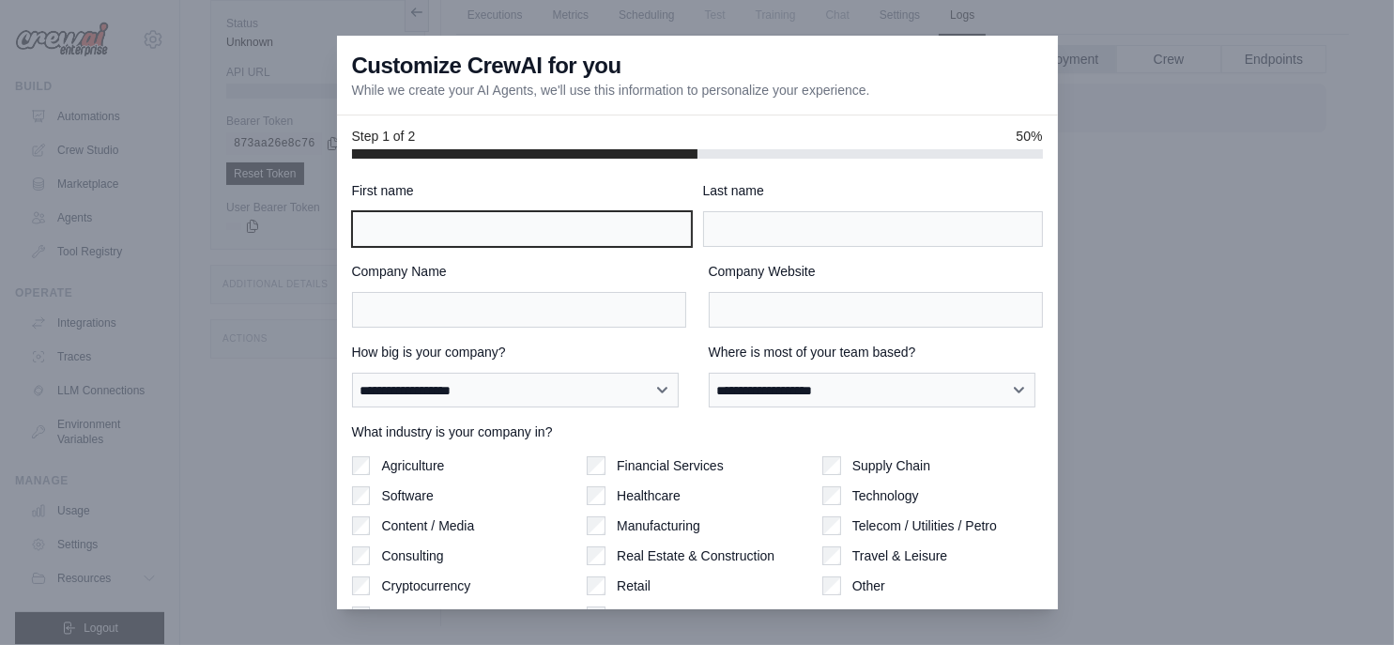
click at [593, 235] on input "First name" at bounding box center [522, 229] width 340 height 36
type input "***"
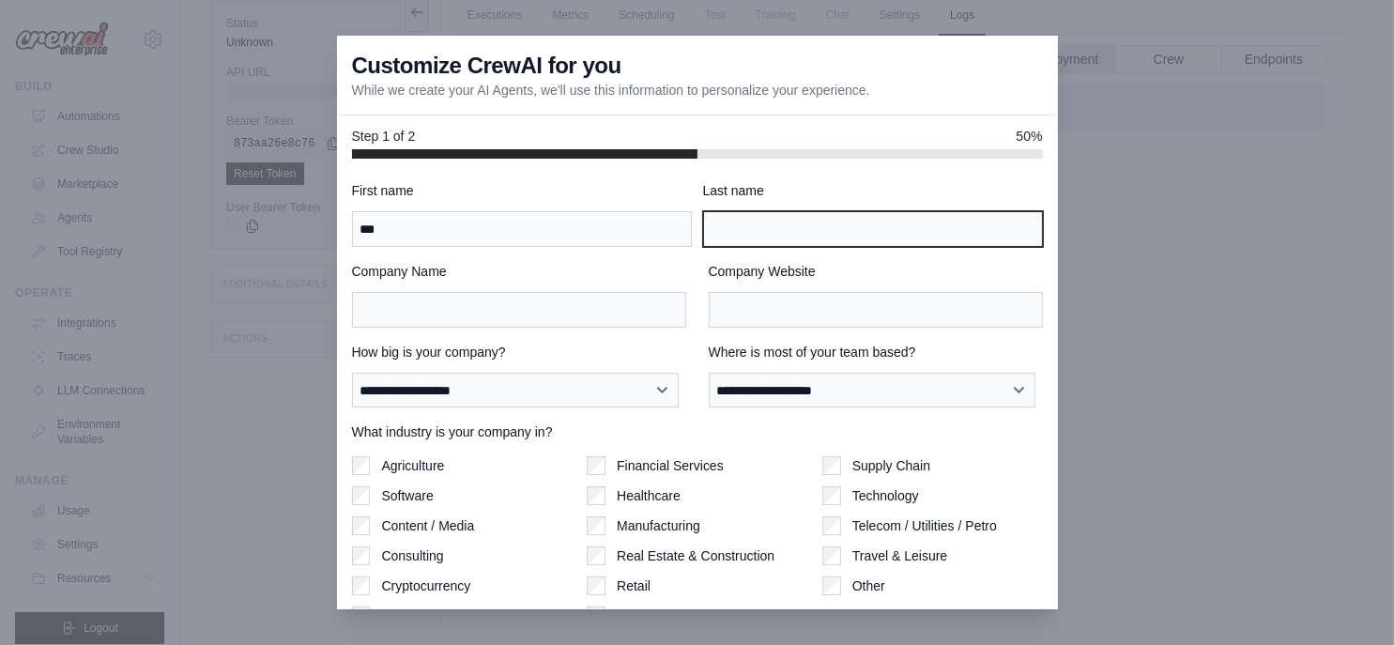
click at [789, 238] on input "Last name" at bounding box center [873, 229] width 340 height 36
type input "*****"
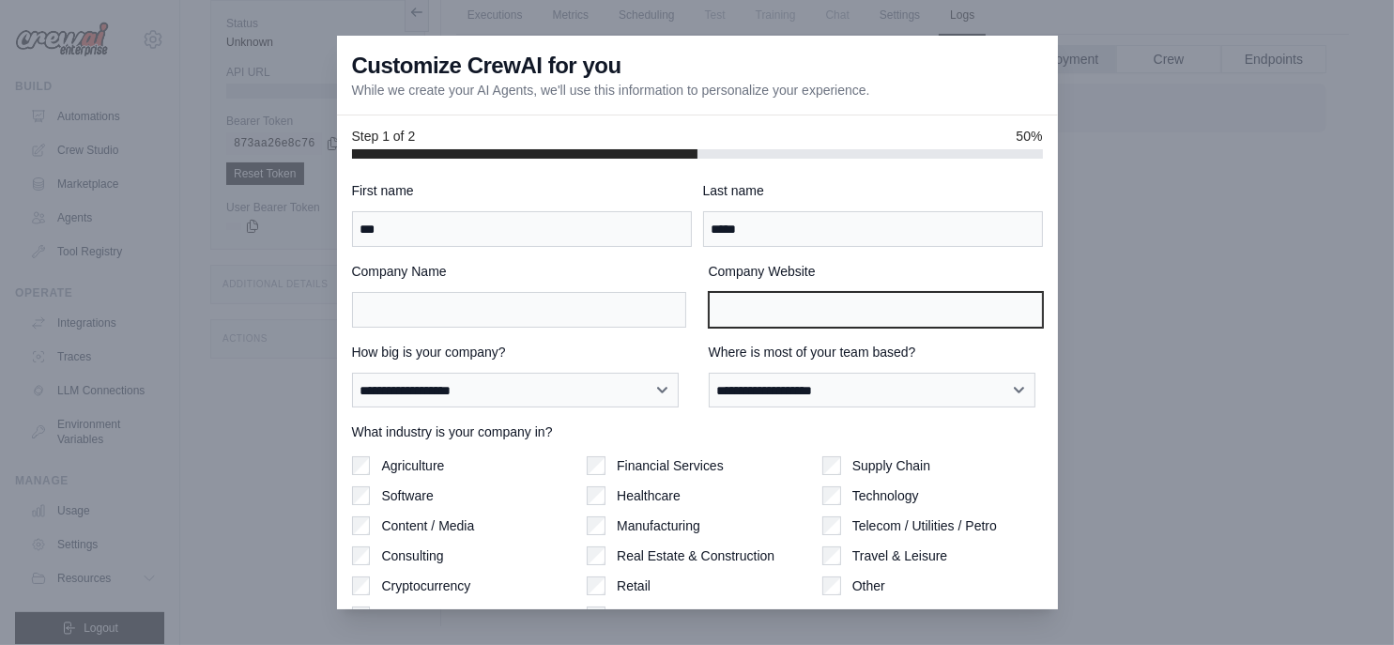
click at [769, 314] on input "Company Website" at bounding box center [876, 310] width 334 height 36
type input "*****"
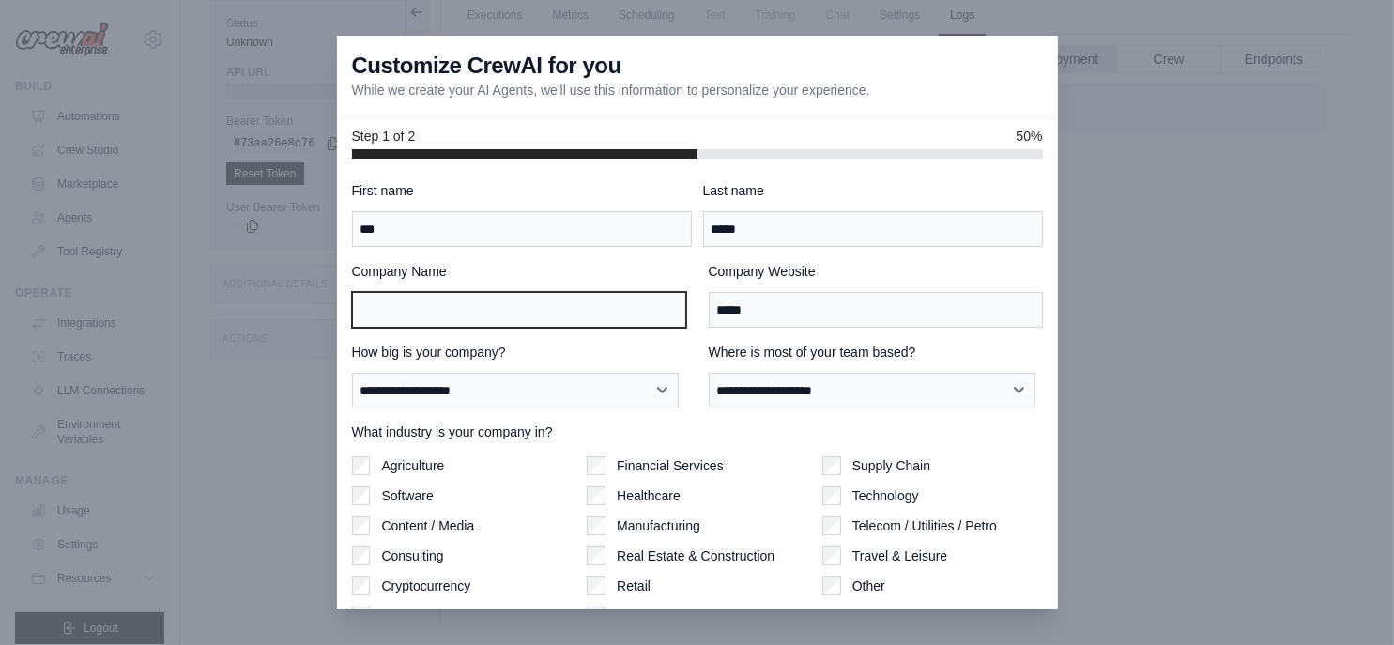
click at [576, 298] on input "Company Name" at bounding box center [519, 310] width 334 height 36
type input "***"
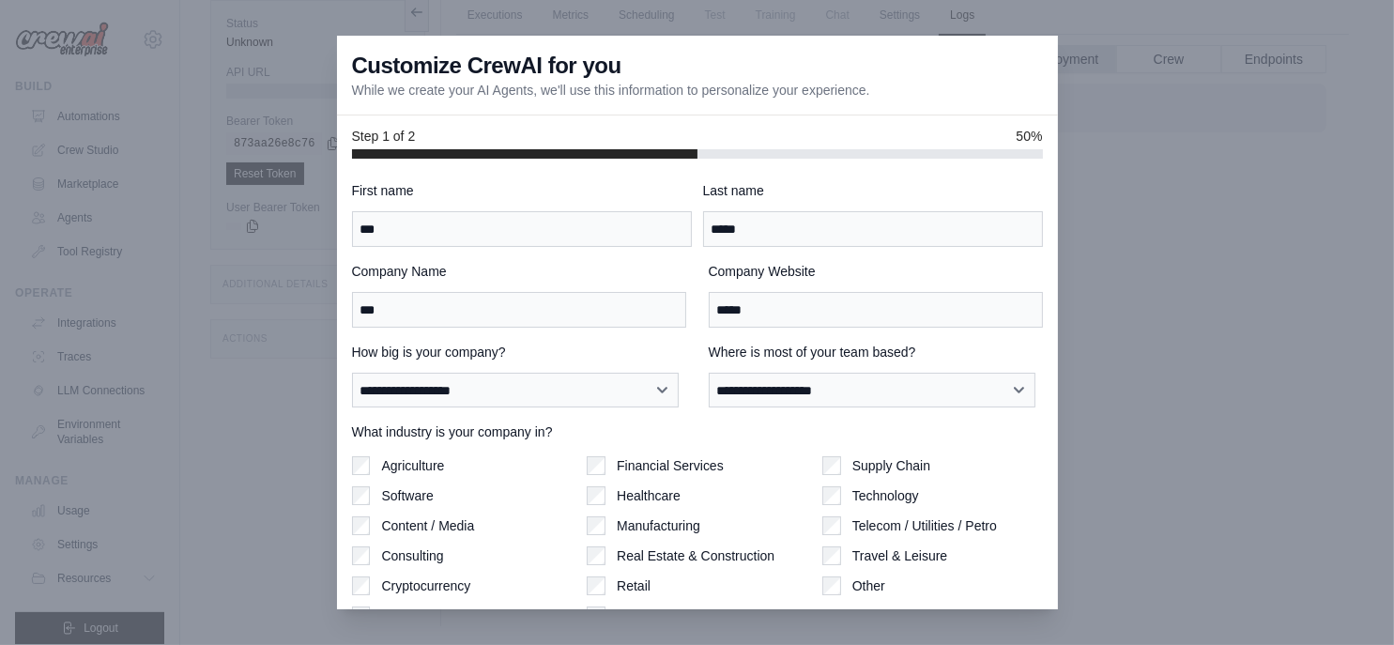
click at [648, 482] on div "Financial Services Healthcare Manufacturing Real Estate & Construction Retail S…" at bounding box center [697, 540] width 221 height 169
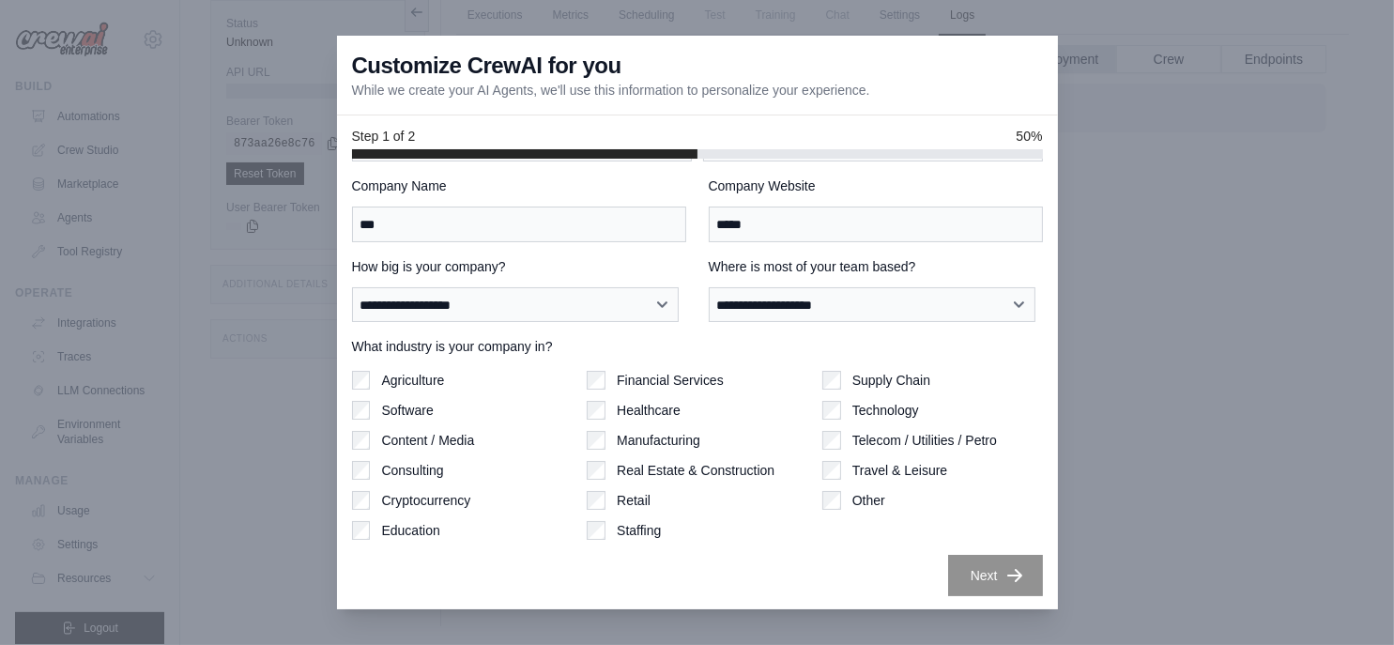
click at [878, 473] on label "Travel & Leisure" at bounding box center [899, 470] width 95 height 19
click at [852, 432] on label "Telecom / Utilities / Petro" at bounding box center [924, 440] width 145 height 19
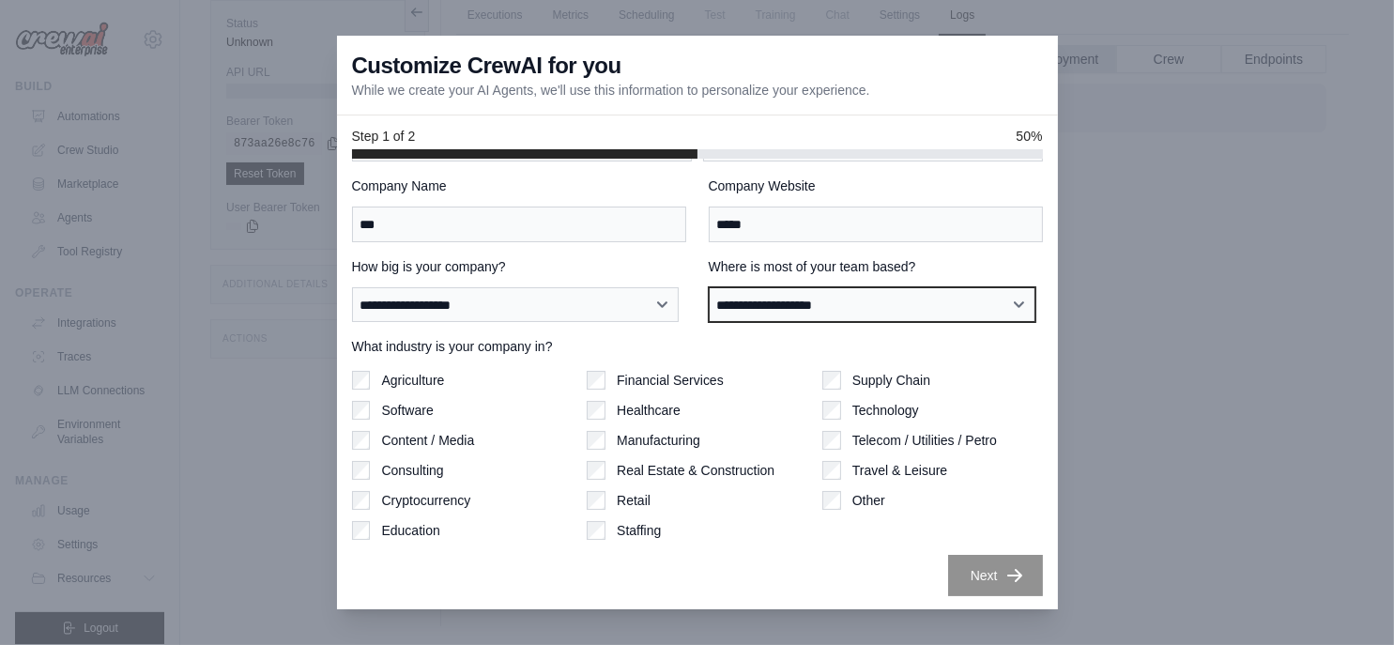
click at [814, 310] on select "**********" at bounding box center [873, 305] width 328 height 36
select select "******"
click at [709, 287] on select "**********" at bounding box center [873, 305] width 328 height 36
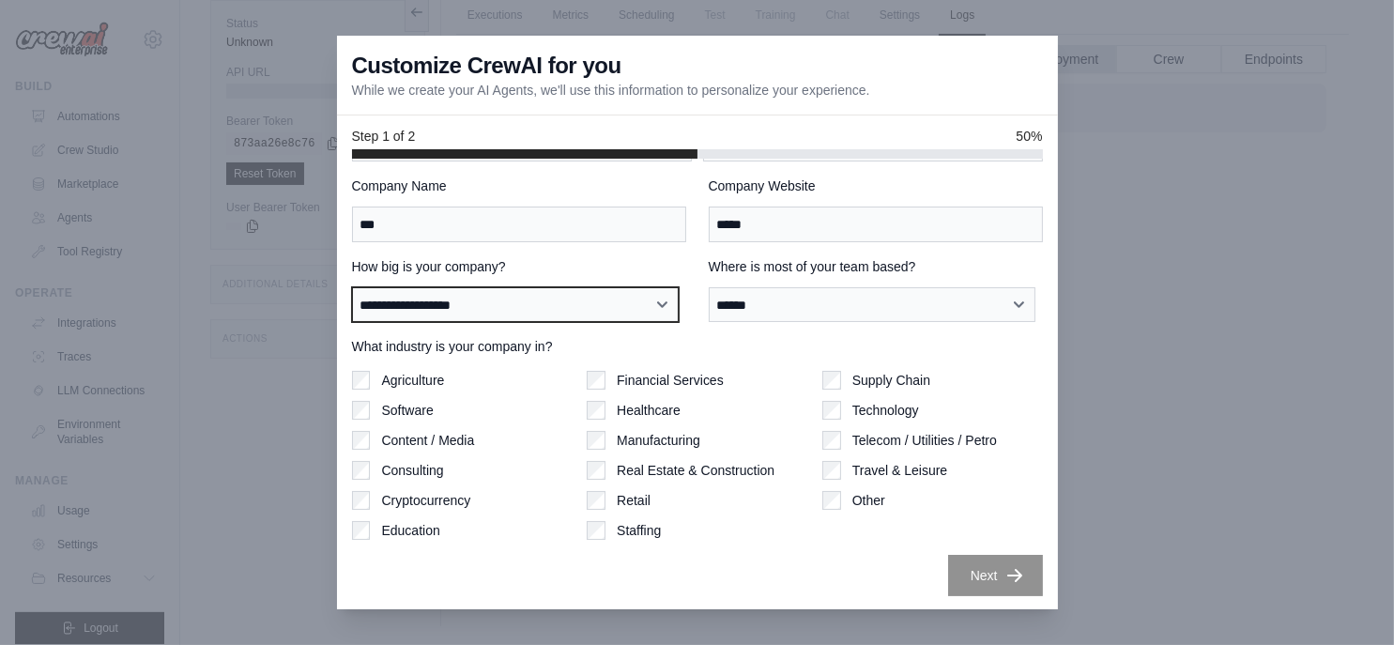
click at [539, 290] on select "**********" at bounding box center [516, 305] width 328 height 36
select select "**********"
click at [352, 287] on select "**********" at bounding box center [516, 305] width 328 height 36
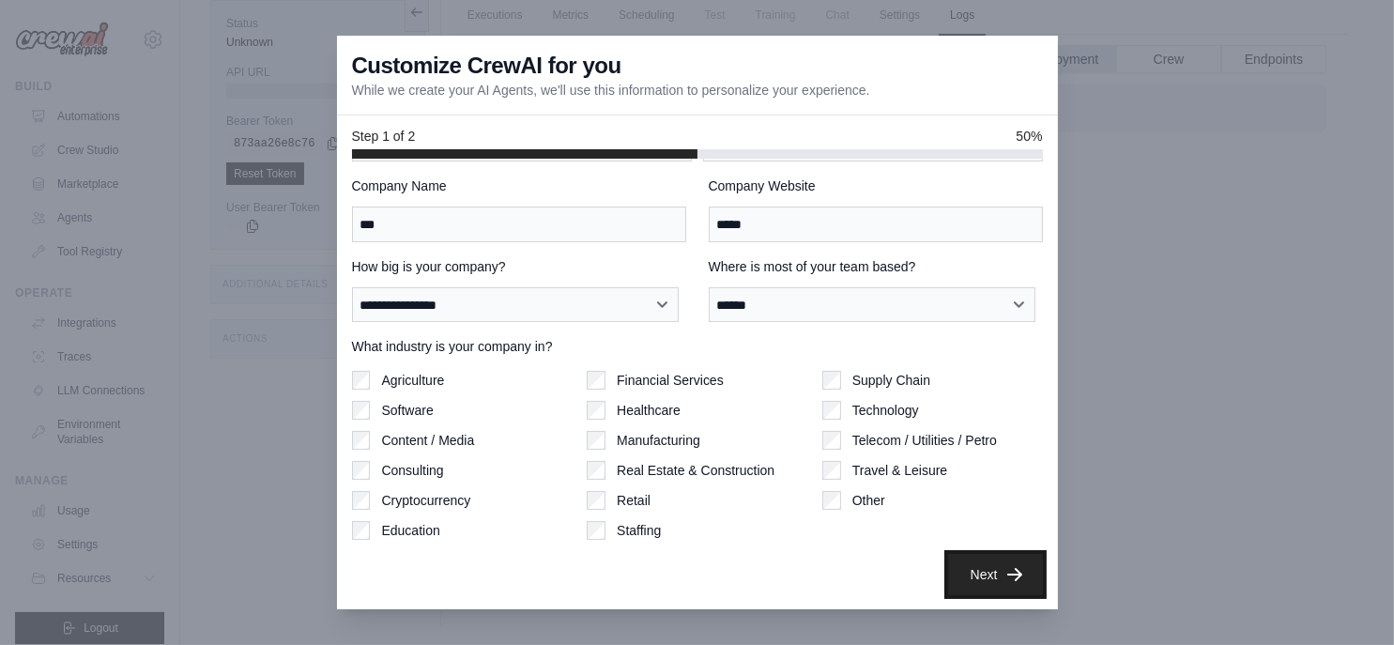
click at [987, 563] on button "Next" at bounding box center [995, 574] width 95 height 41
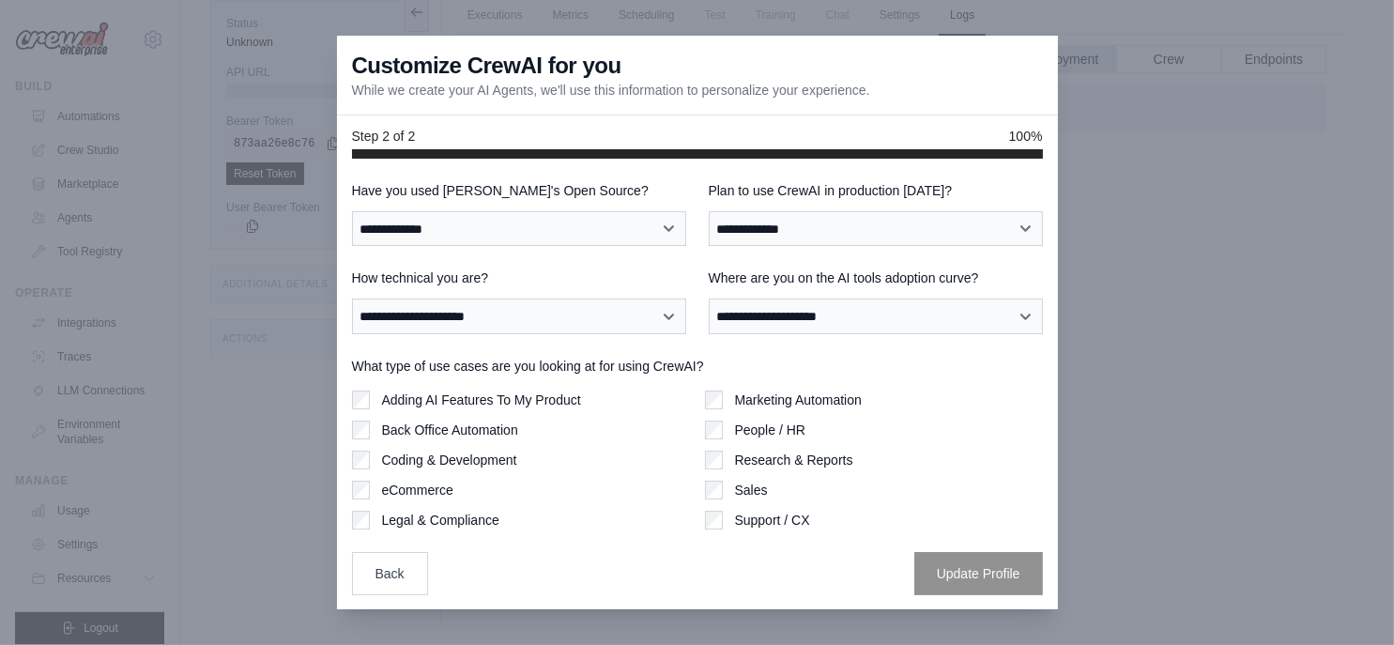
click at [774, 459] on label "Research & Reports" at bounding box center [793, 459] width 118 height 19
click at [740, 420] on label "People / HR" at bounding box center [769, 429] width 70 height 19
click at [504, 413] on div "Adding AI Features To My Product Back Office Automation Coding & Development eC…" at bounding box center [521, 459] width 338 height 139
click at [478, 432] on label "Back Office Automation" at bounding box center [449, 429] width 136 height 19
click at [448, 386] on div "What type of use cases are you looking at for using CrewAI? Adding AI Features …" at bounding box center [697, 443] width 691 height 173
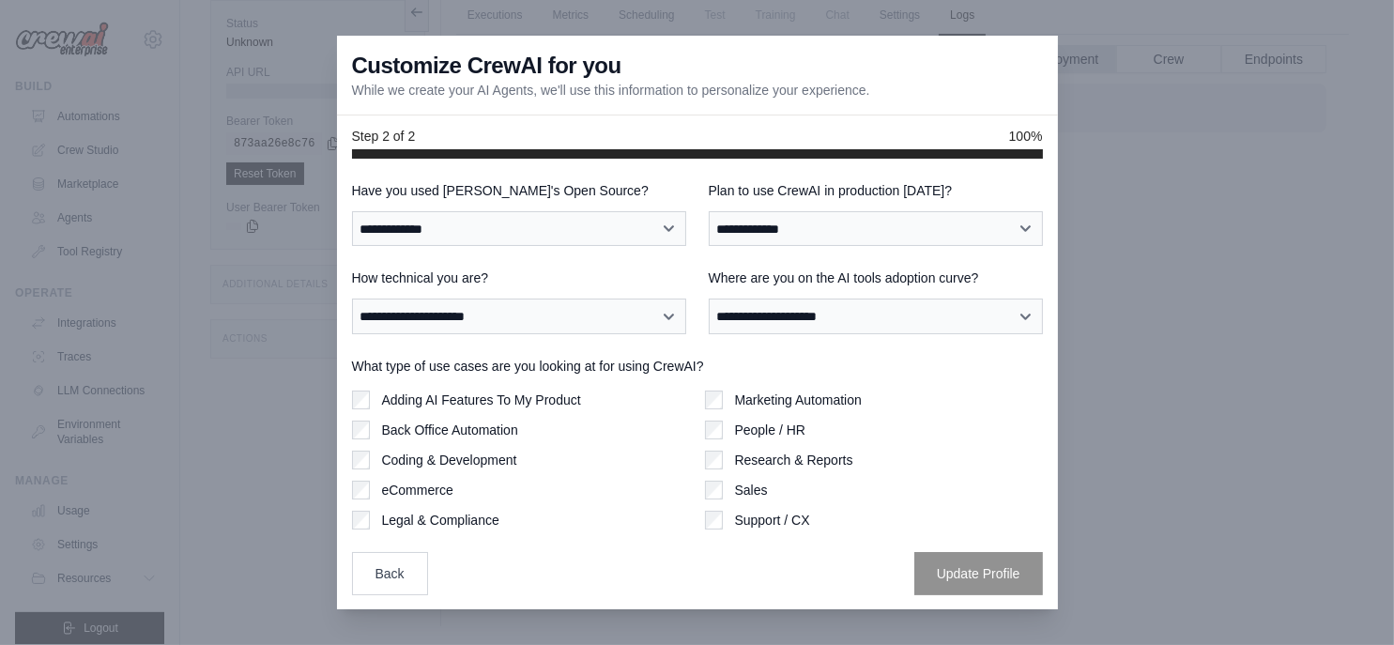
click at [449, 402] on label "Adding AI Features To My Product" at bounding box center [480, 399] width 199 height 19
click at [481, 328] on select "**********" at bounding box center [519, 316] width 334 height 36
select select "**********"
click at [352, 298] on select "**********" at bounding box center [519, 316] width 334 height 36
click at [739, 241] on select "**********" at bounding box center [876, 229] width 334 height 36
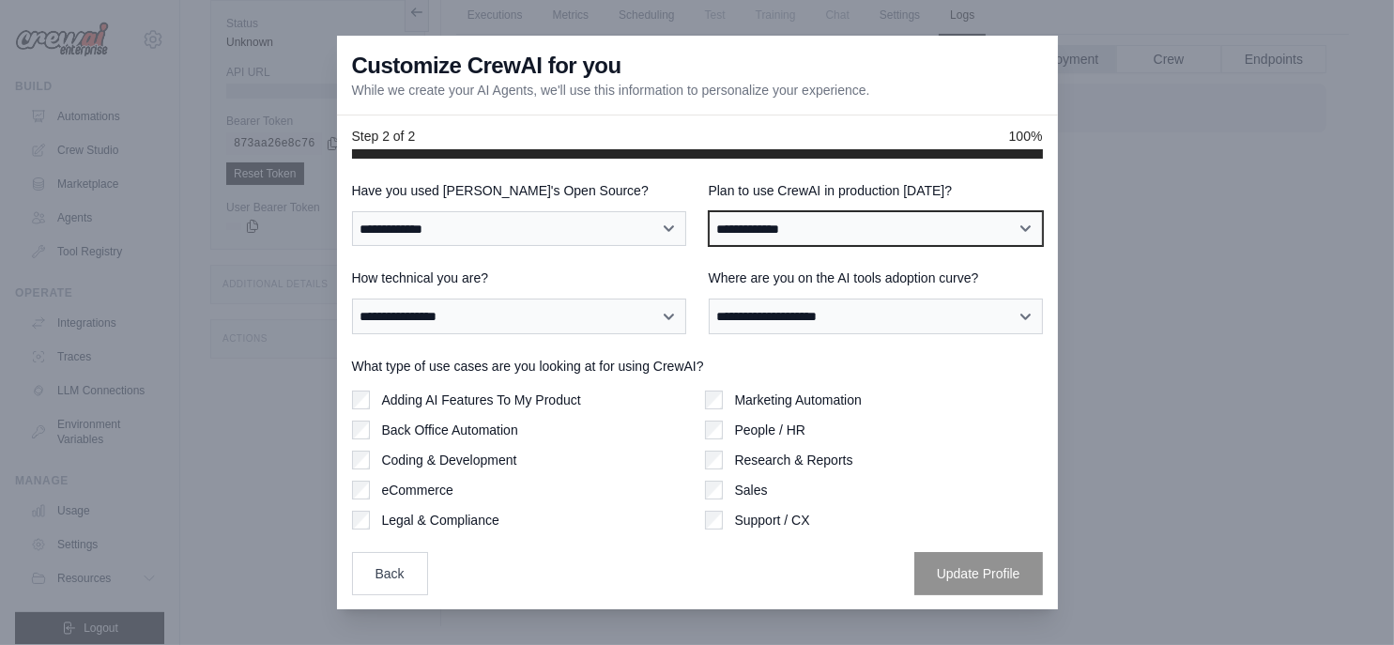
select select "****"
click at [709, 211] on select "**********" at bounding box center [876, 229] width 334 height 36
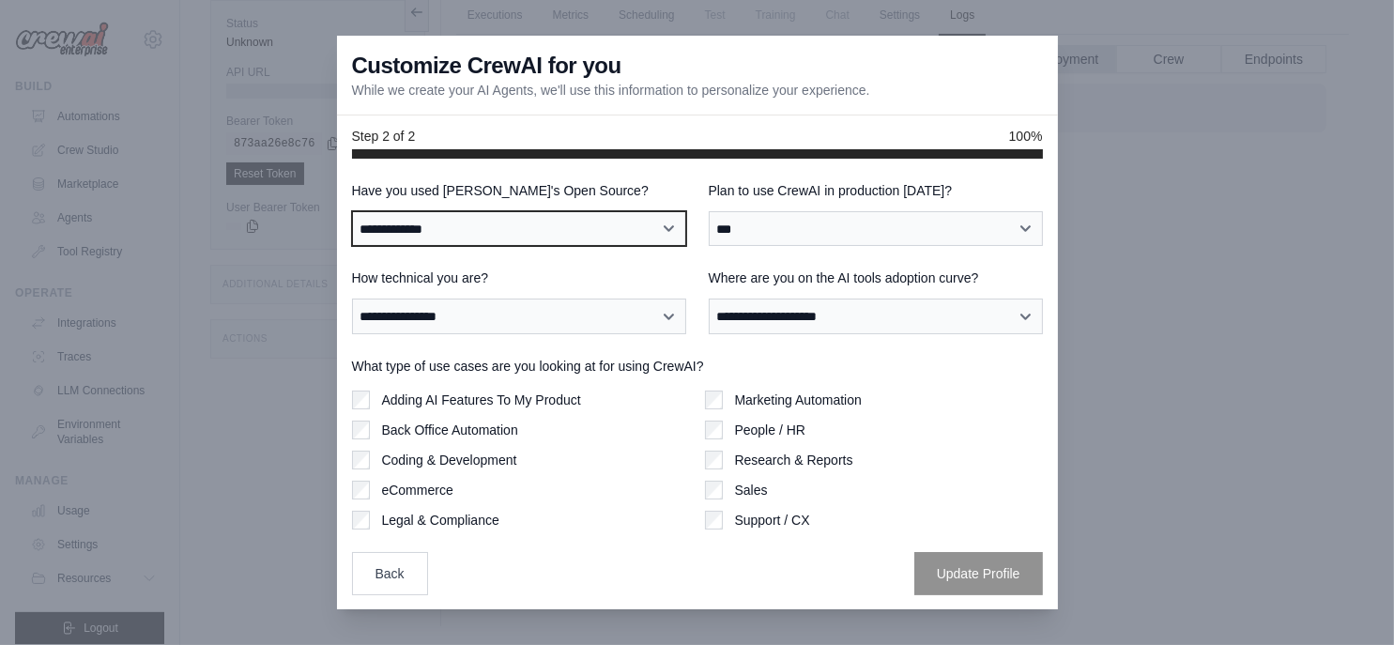
drag, startPoint x: 526, startPoint y: 215, endPoint x: 526, endPoint y: 233, distance: 17.8
click at [526, 218] on select "**********" at bounding box center [519, 229] width 334 height 36
select select "**********"
click at [352, 211] on select "**********" at bounding box center [519, 229] width 334 height 36
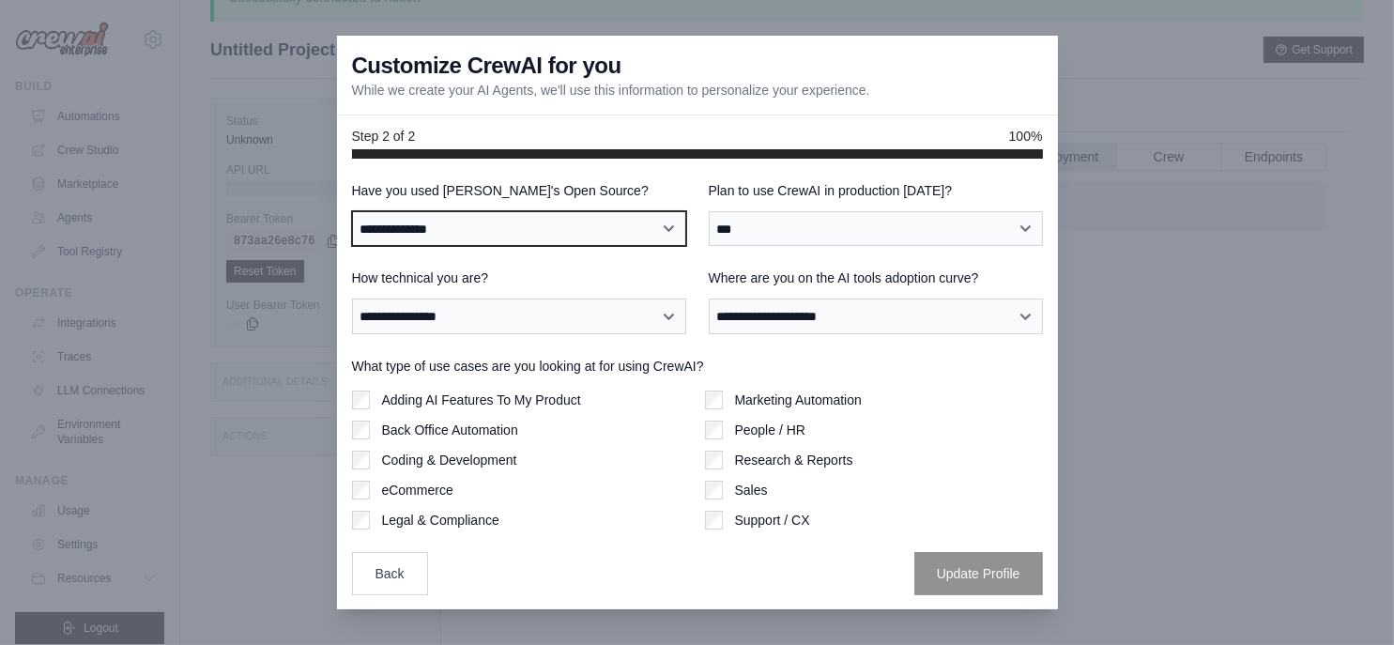
scroll to position [39, 0]
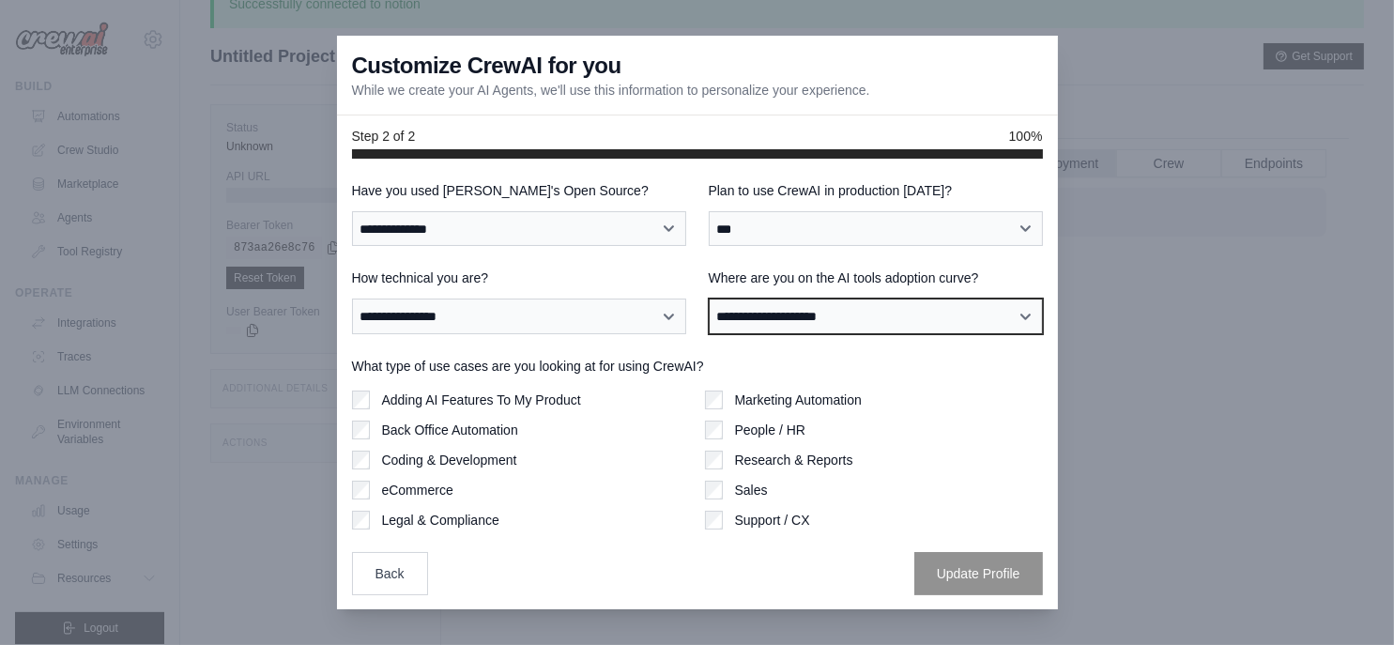
click at [784, 313] on select "**********" at bounding box center [876, 316] width 334 height 36
select select "**********"
click at [709, 298] on select "**********" at bounding box center [876, 316] width 334 height 36
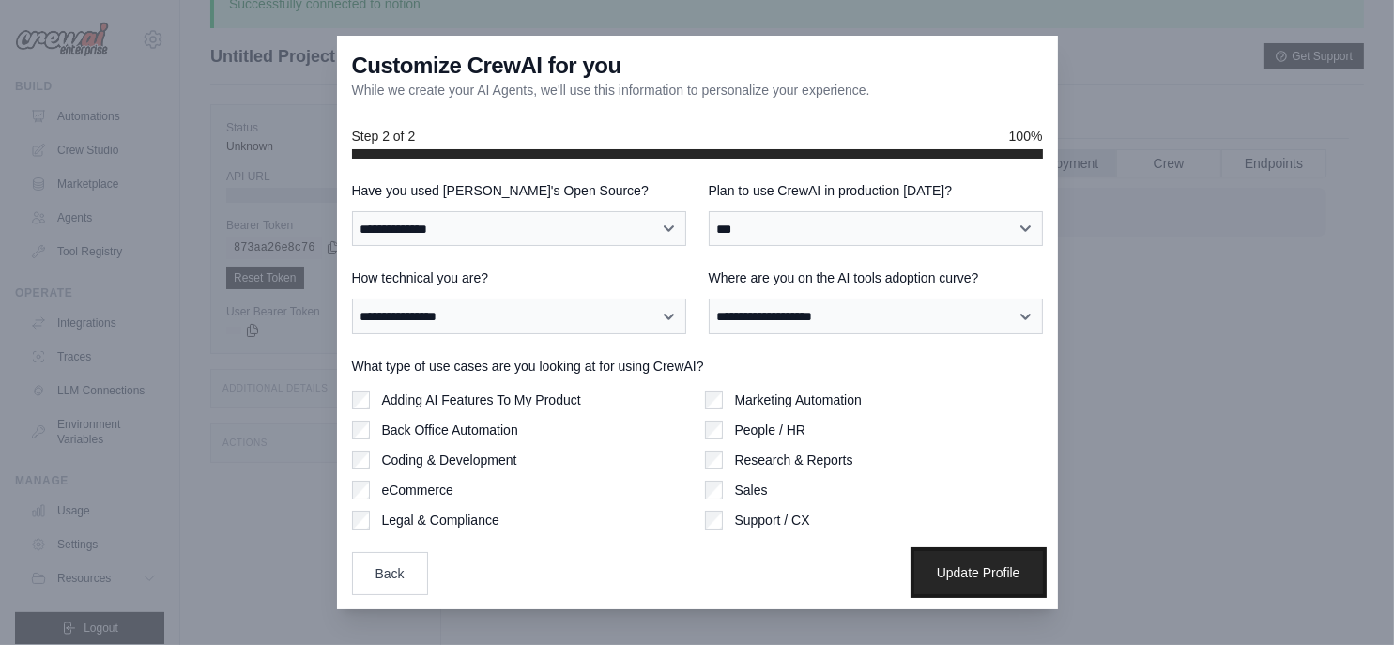
click at [958, 563] on button "Update Profile" at bounding box center [978, 572] width 129 height 43
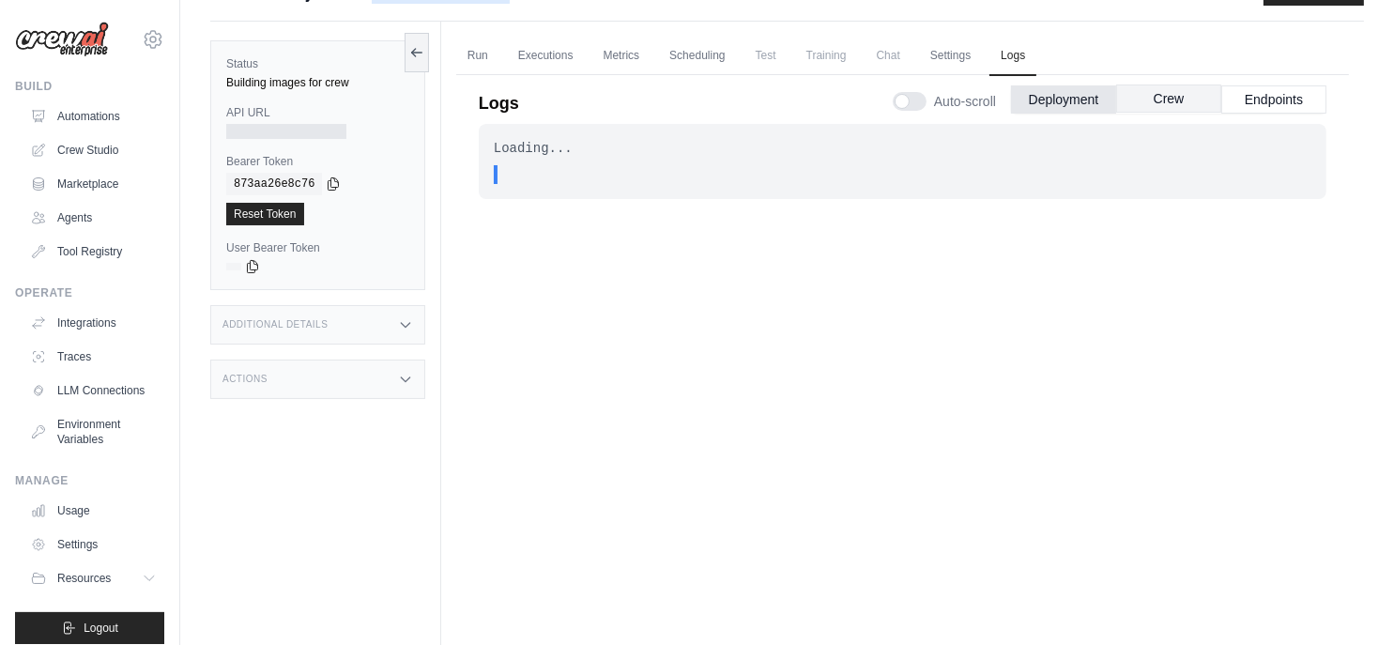
click at [1152, 108] on button "Crew" at bounding box center [1168, 98] width 105 height 28
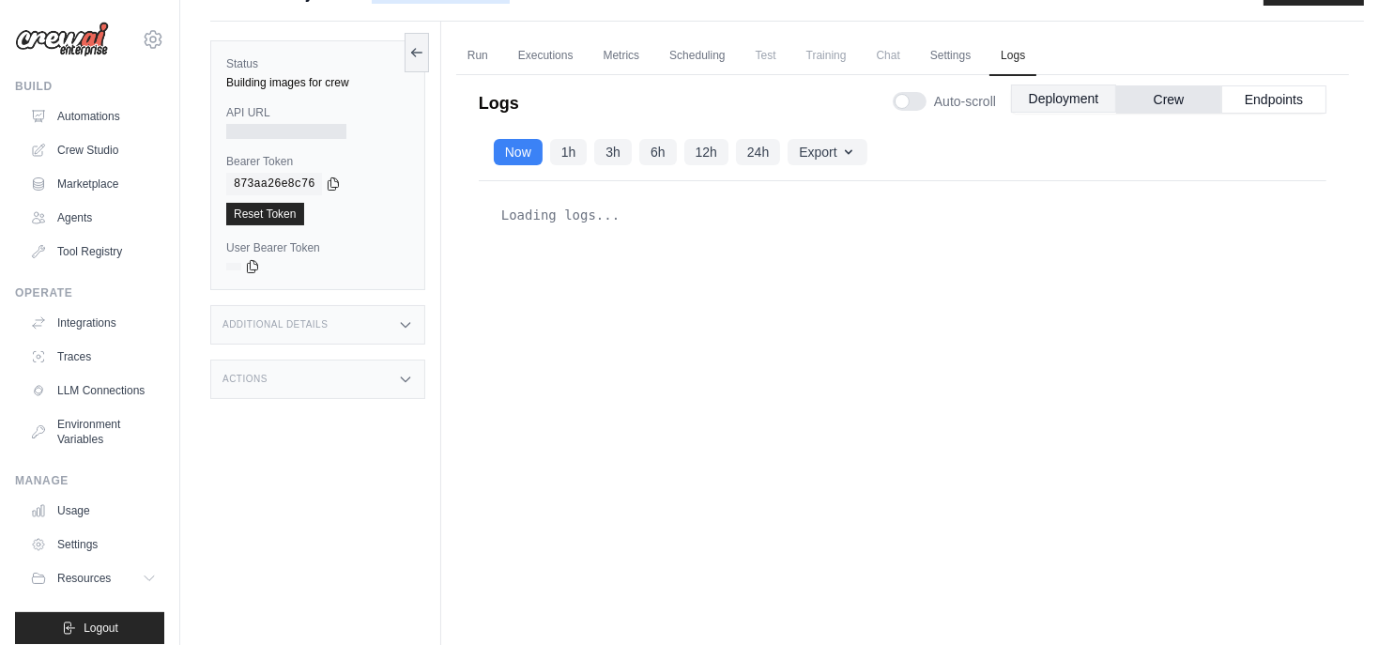
click at [1079, 104] on button "Deployment" at bounding box center [1063, 98] width 105 height 28
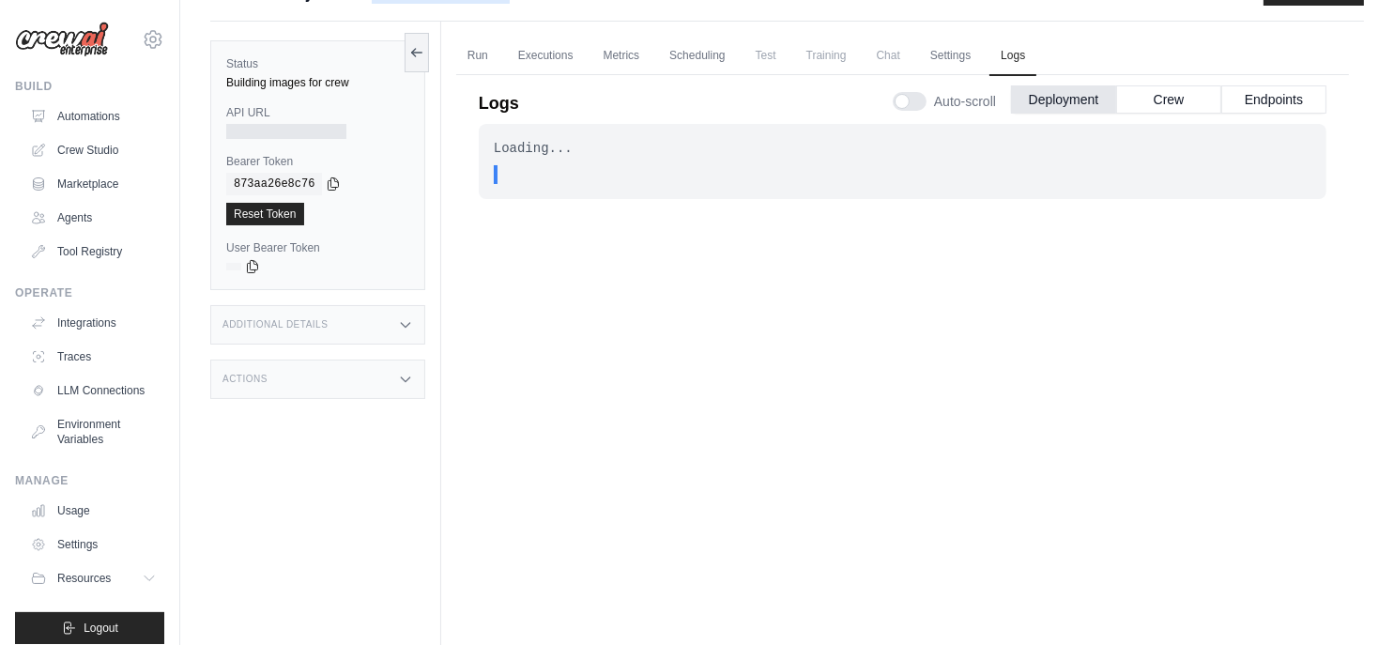
click at [775, 153] on div "Loading..." at bounding box center [902, 148] width 817 height 19
click at [710, 460] on div "Loading... . . . In Progress" at bounding box center [902, 364] width 847 height 481
click at [908, 104] on div at bounding box center [910, 101] width 34 height 19
click at [1142, 96] on button "Crew" at bounding box center [1168, 98] width 105 height 28
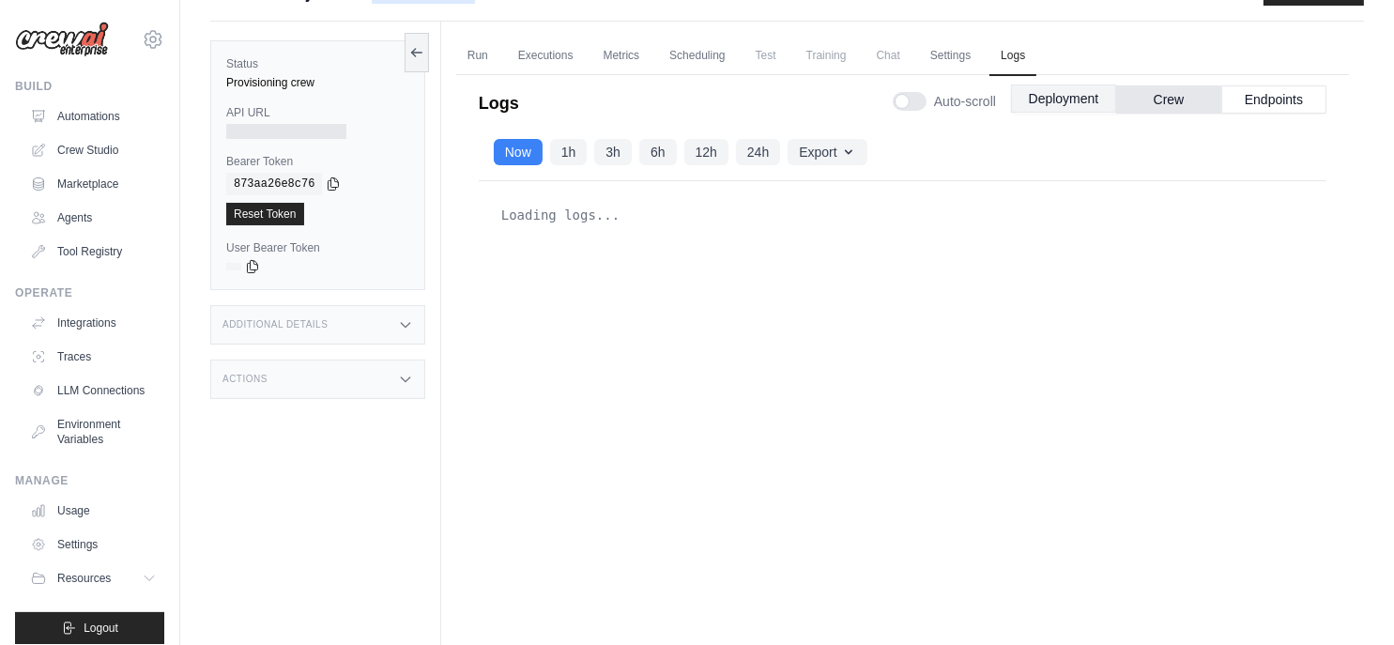
click at [1075, 93] on button "Deployment" at bounding box center [1063, 98] width 105 height 28
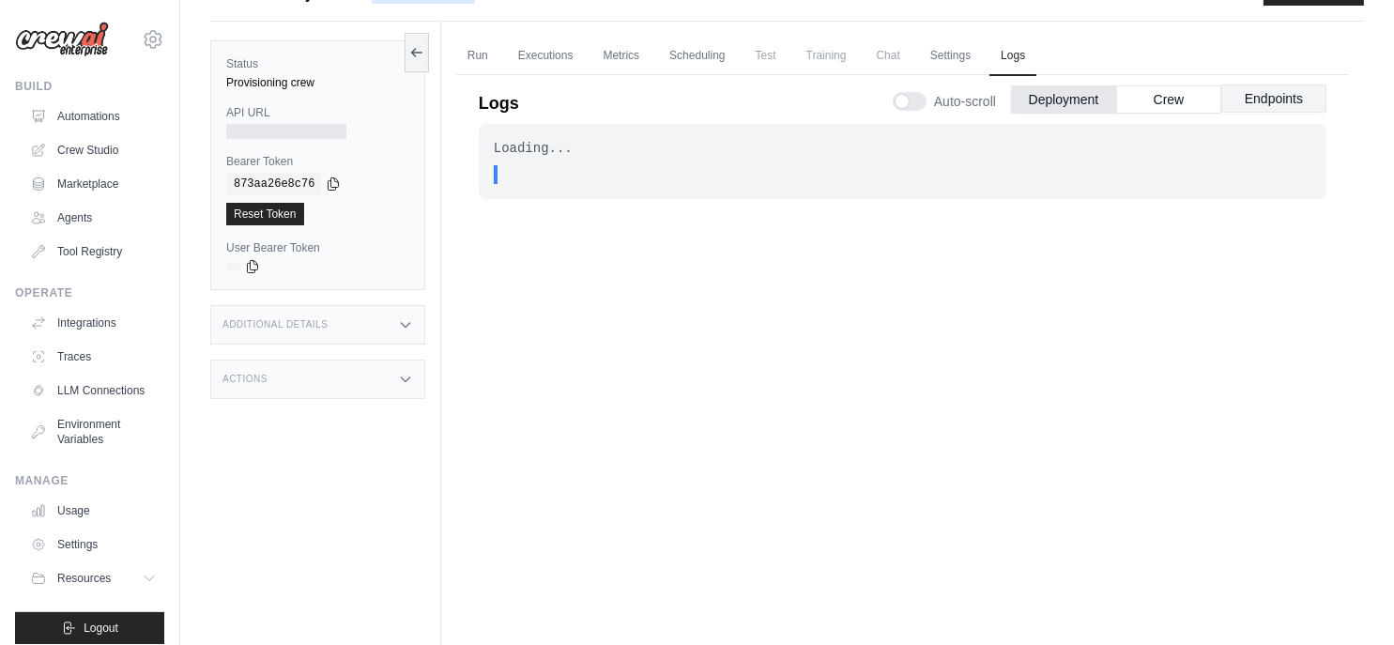
click at [1291, 110] on button "Endpoints" at bounding box center [1273, 98] width 105 height 28
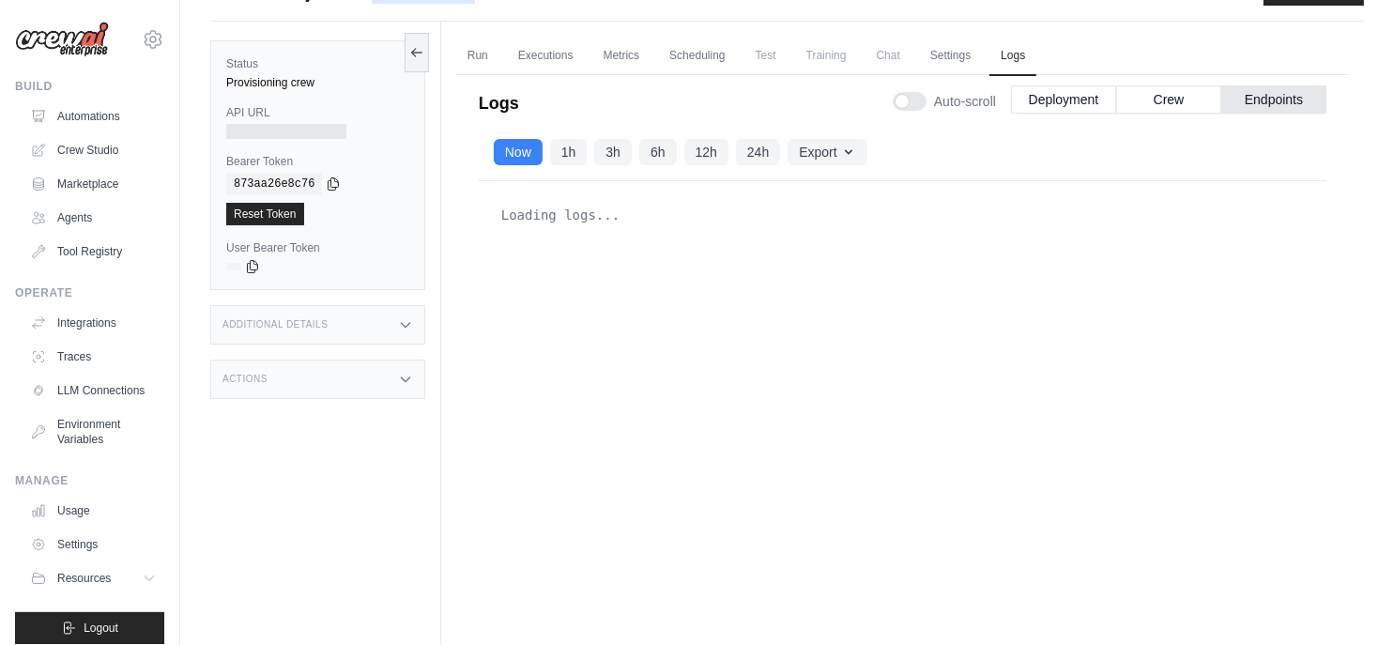
click at [389, 330] on div "Additional Details" at bounding box center [317, 324] width 215 height 39
click at [656, 392] on div "Loading logs..." at bounding box center [902, 385] width 847 height 408
